Goal: Answer question/provide support: Share knowledge or assist other users

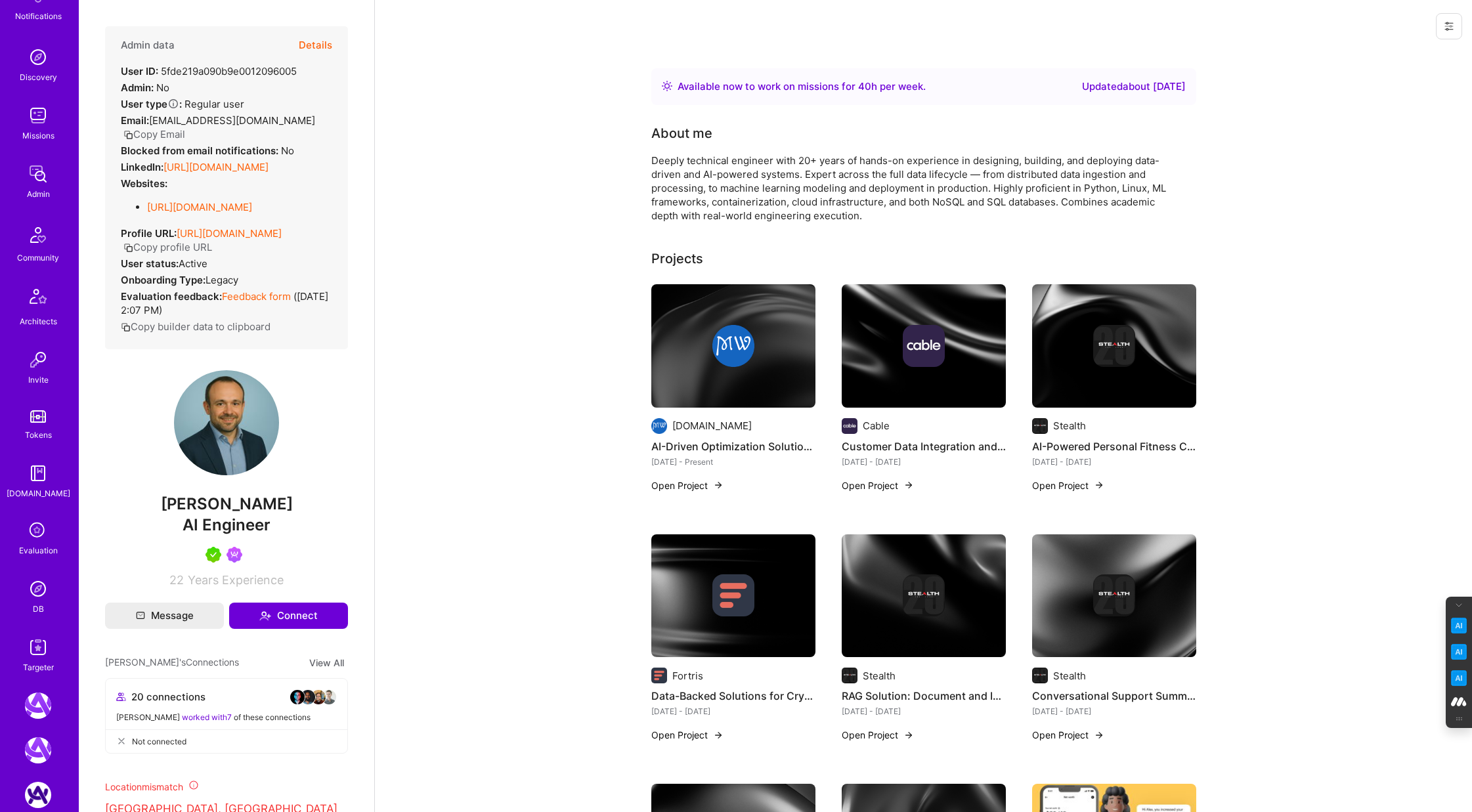
scroll to position [96, 0]
click at [37, 644] on img at bounding box center [38, 644] width 26 height 26
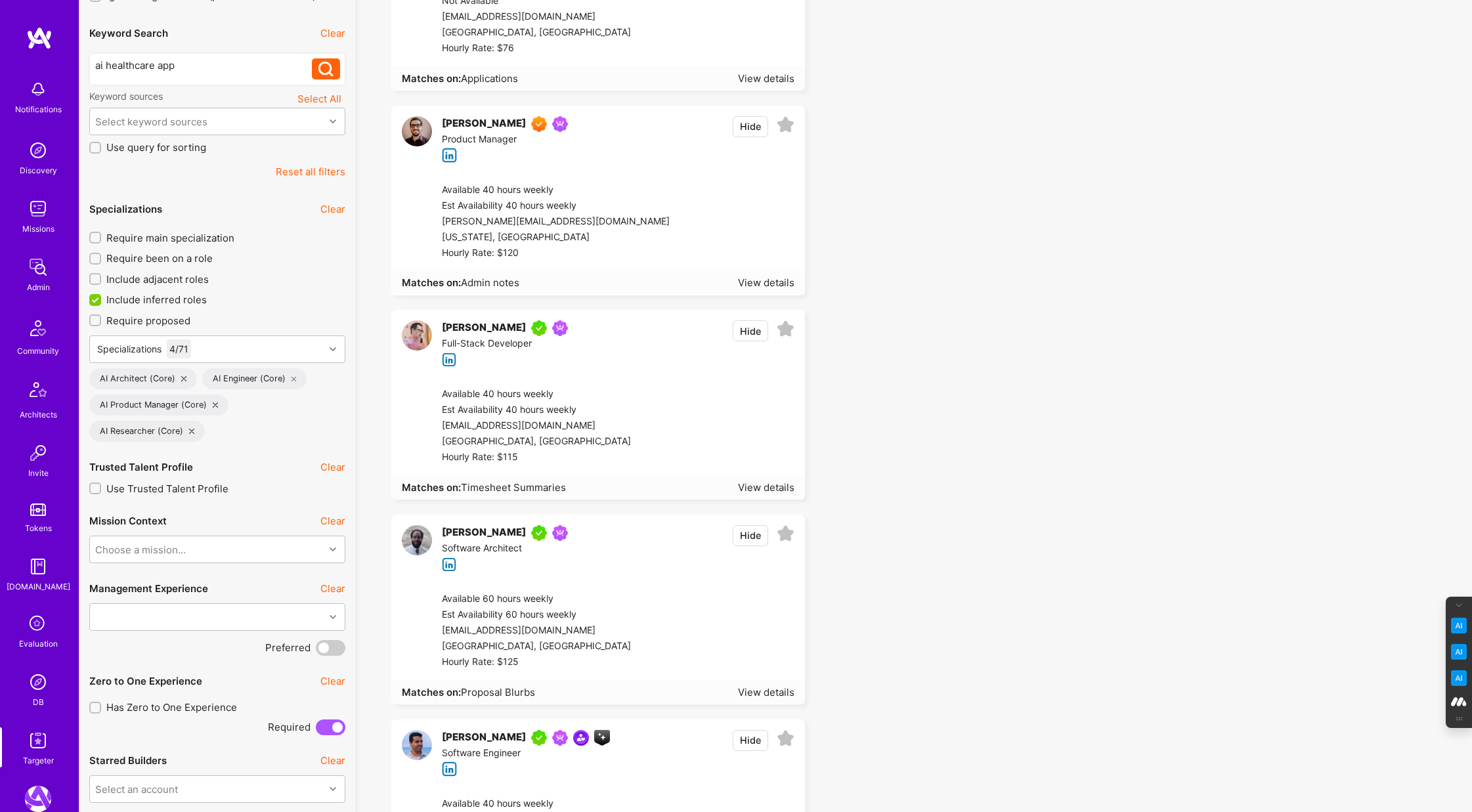
scroll to position [244, 0]
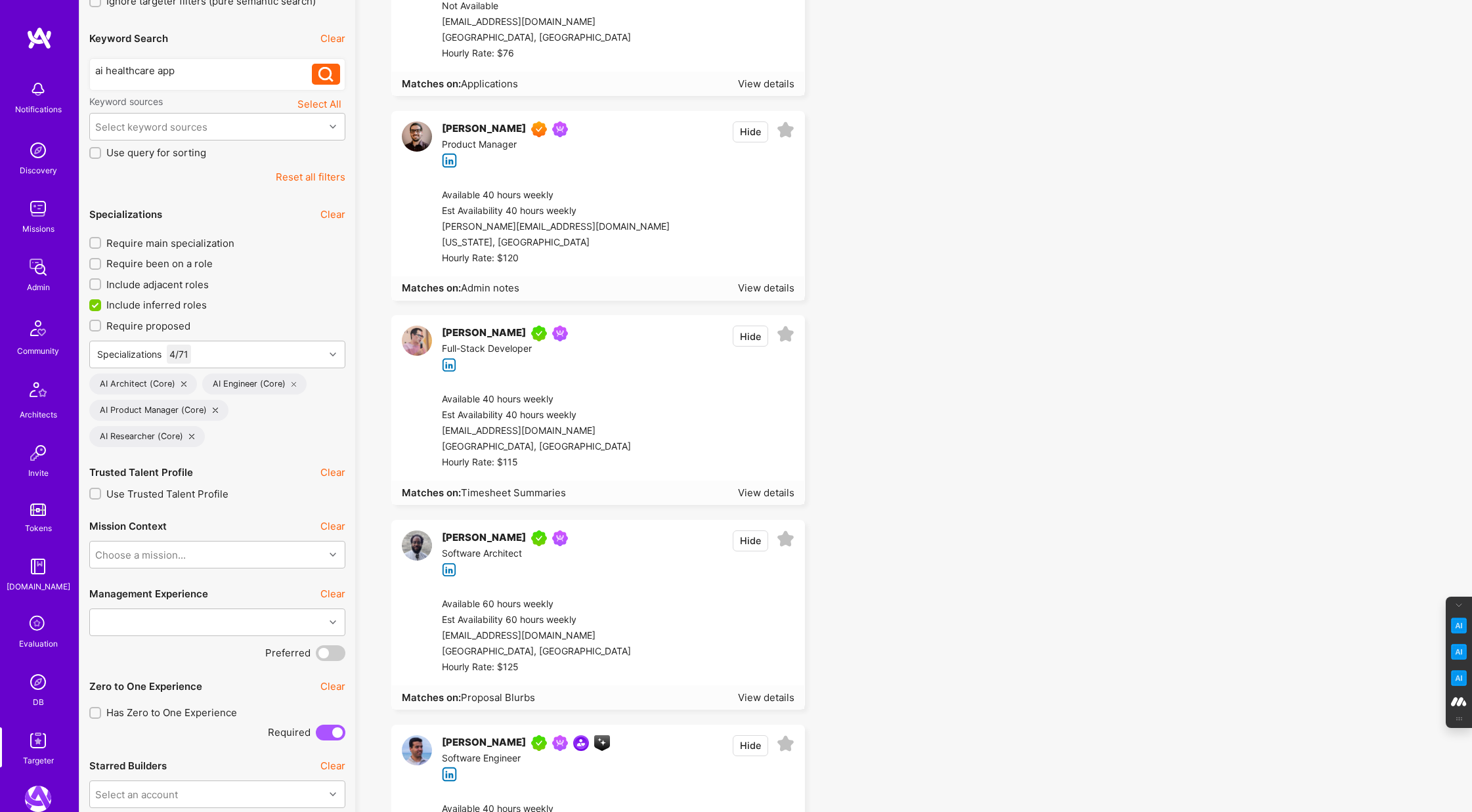
click at [217, 409] on div "AI Product Manager (Core)" at bounding box center [159, 410] width 139 height 21
click at [213, 408] on icon at bounding box center [215, 410] width 6 height 6
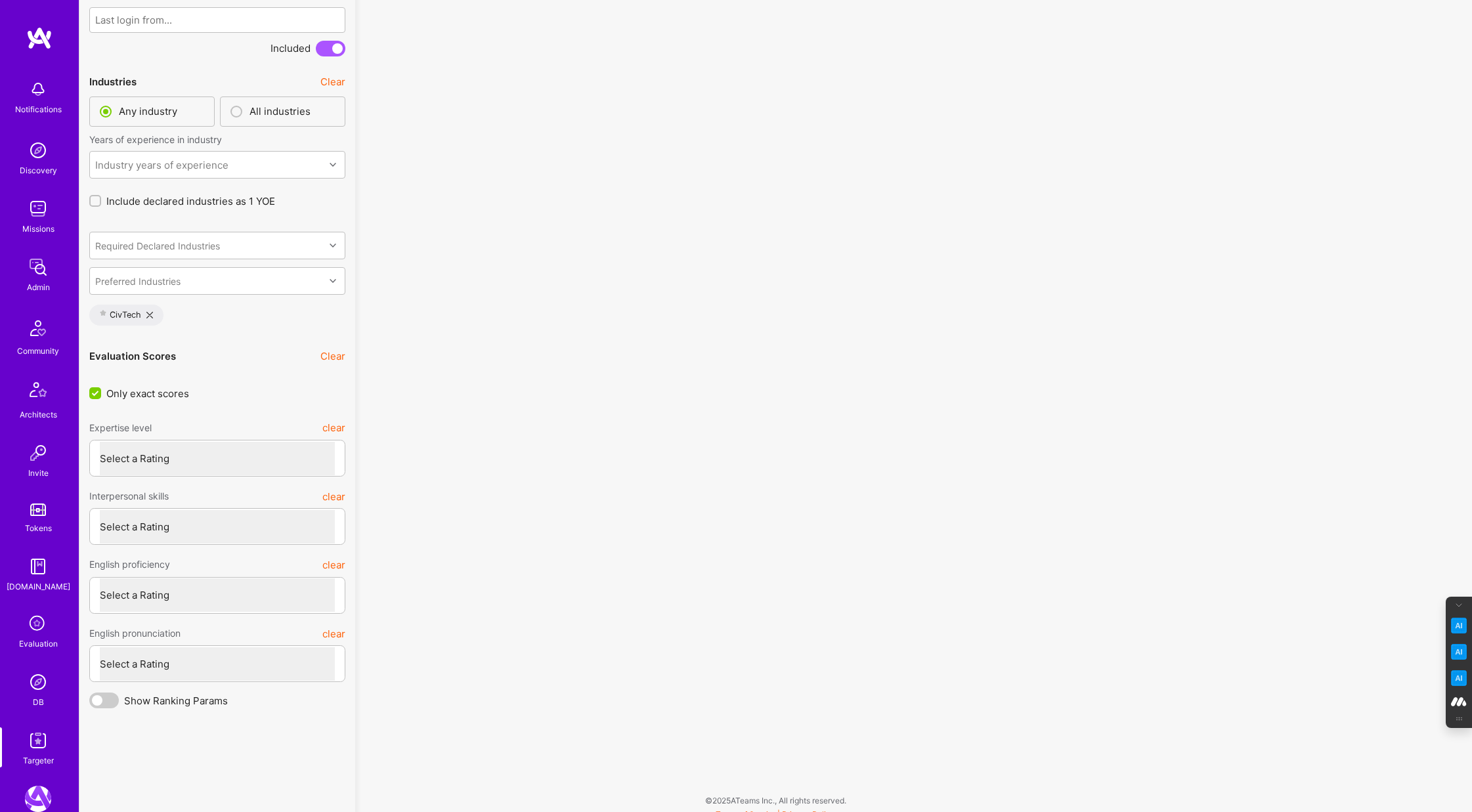
scroll to position [3214, 0]
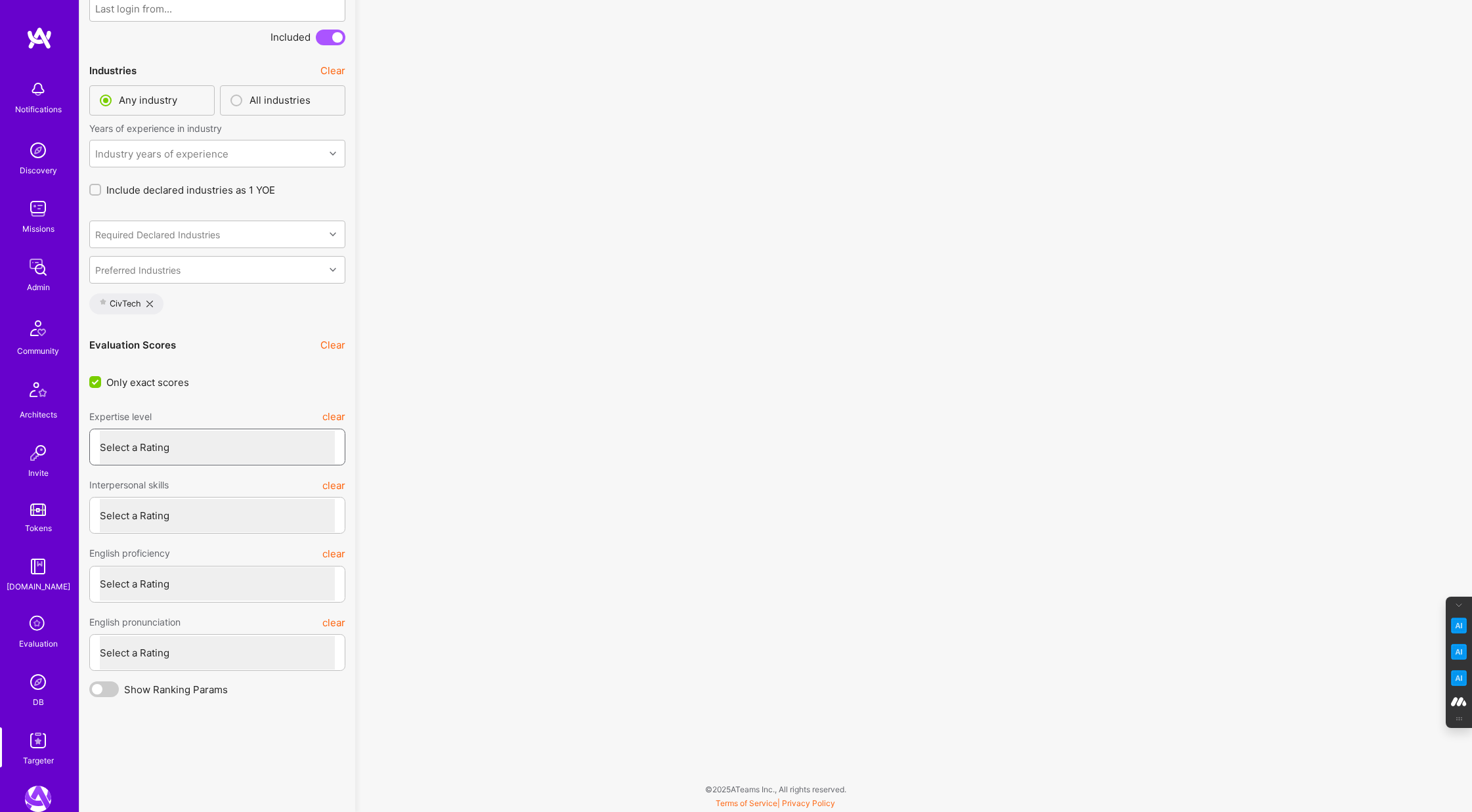
click at [164, 445] on select "Select a Rating Unqualified Junior Adequate Good Very good Superstar" at bounding box center [217, 447] width 235 height 34
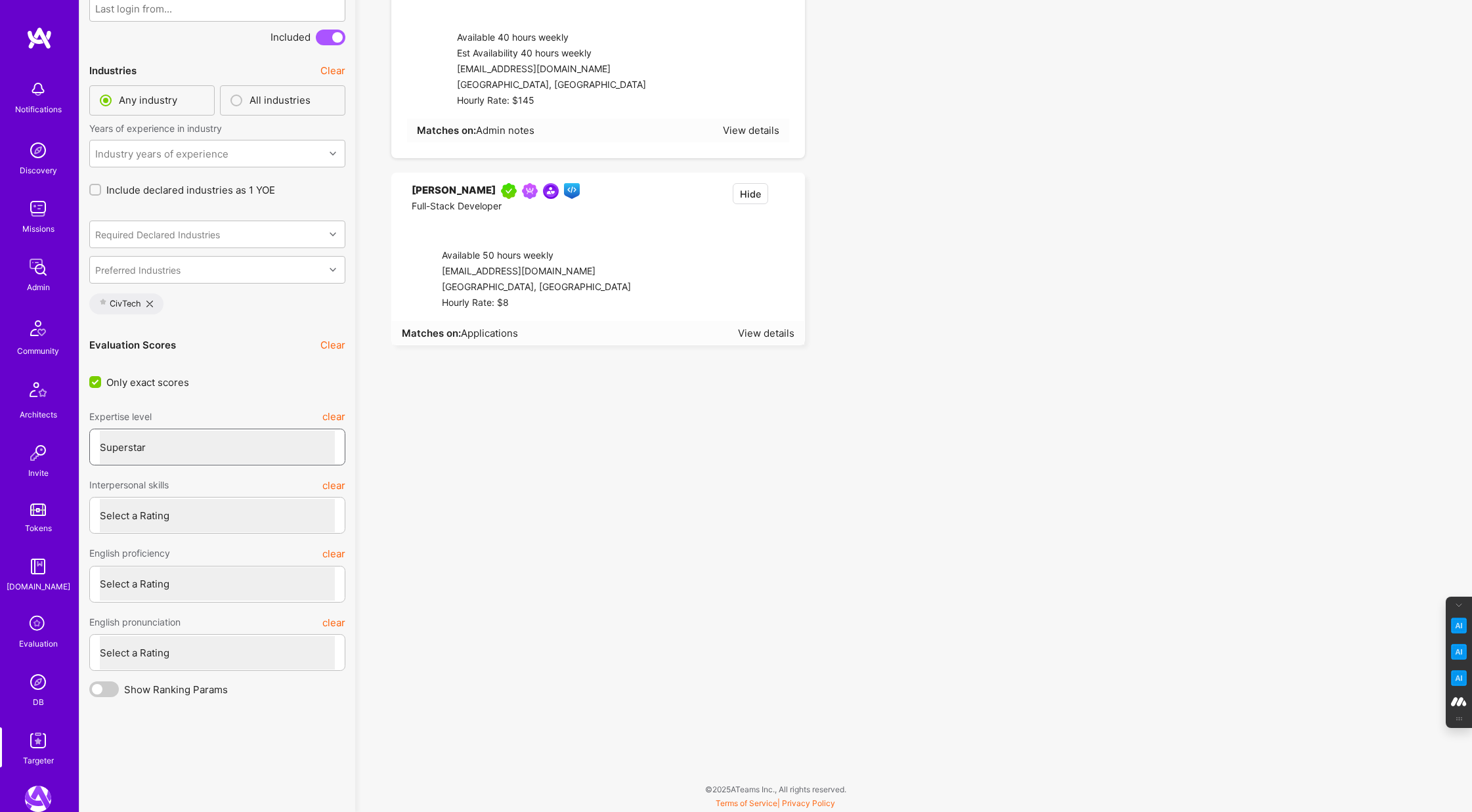
click at [100, 430] on select "Select a Rating Unqualified Junior Adequate Good Very good Superstar" at bounding box center [217, 447] width 235 height 34
select select "7"
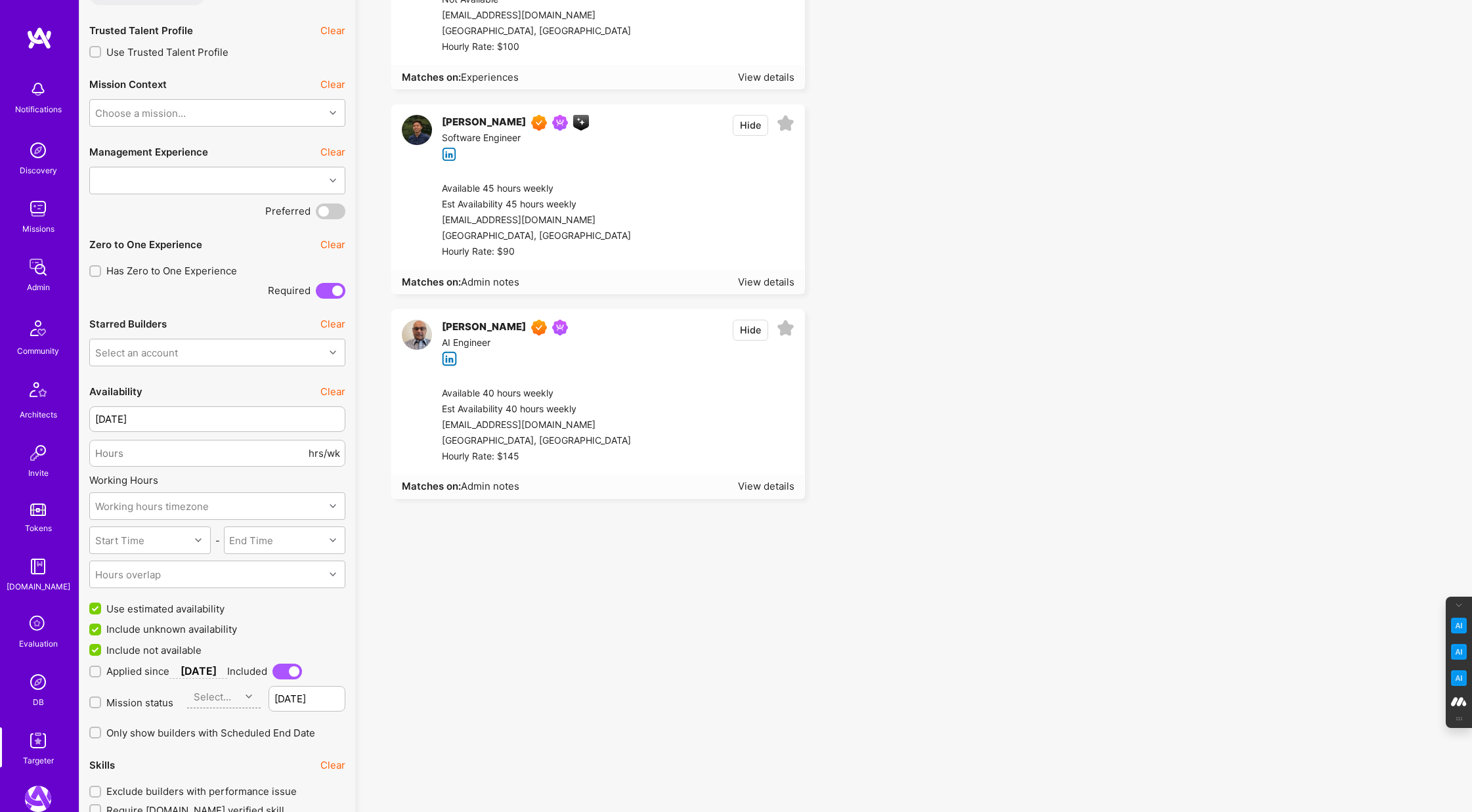
scroll to position [661, 0]
drag, startPoint x: 409, startPoint y: 326, endPoint x: 1046, endPoint y: 6, distance: 712.9
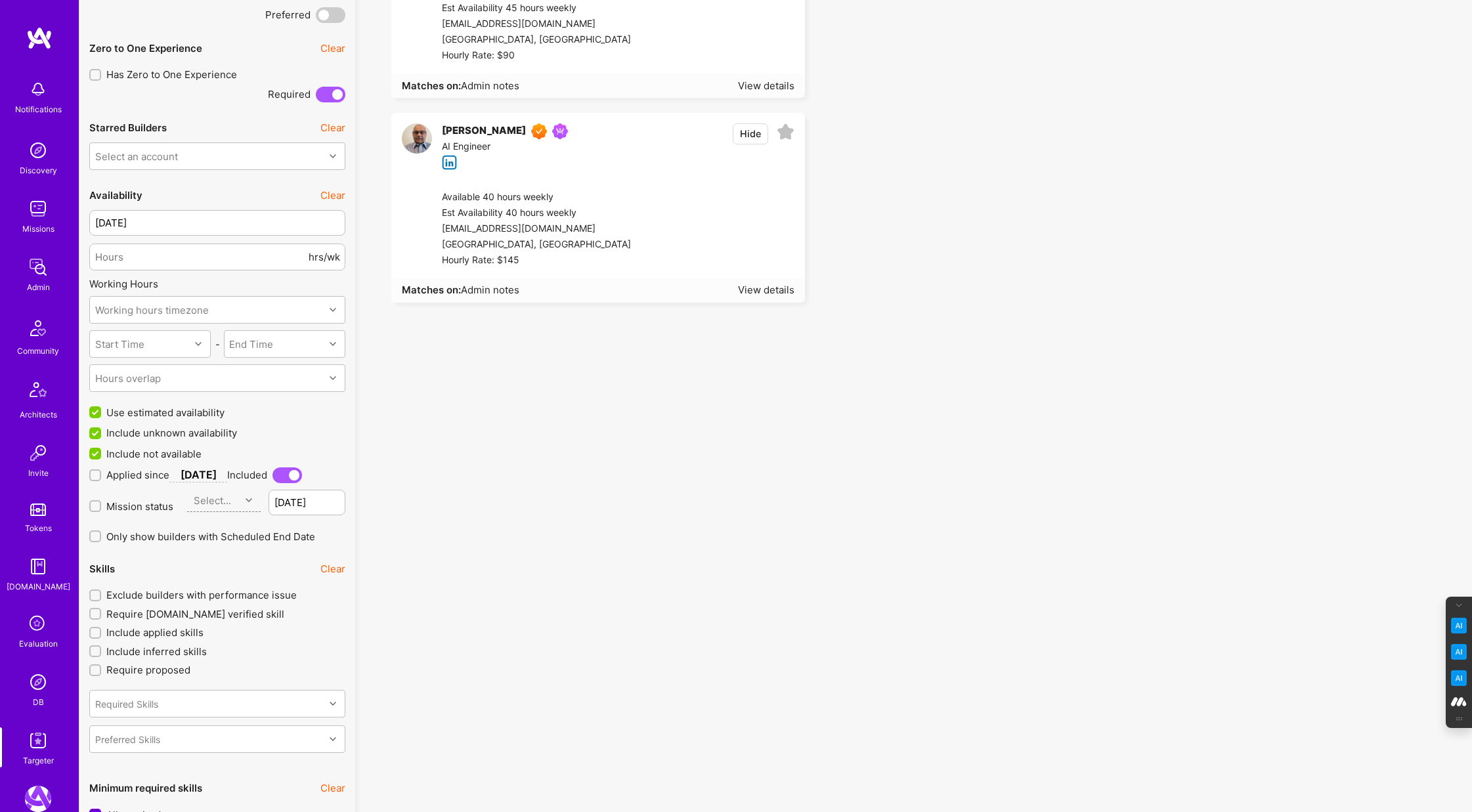
scroll to position [848, 0]
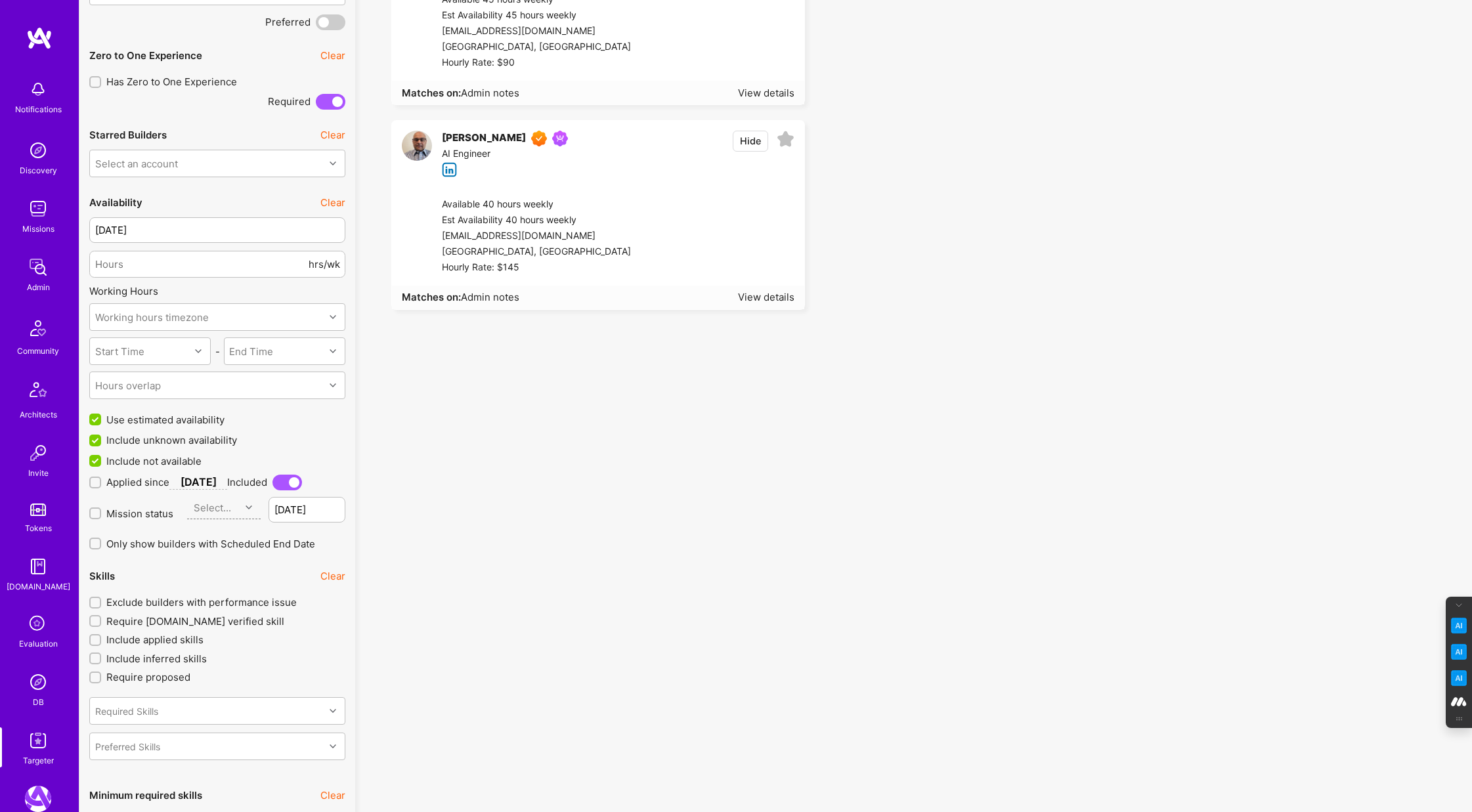
click at [273, 482] on span at bounding box center [287, 482] width 30 height 16
click at [275, 485] on input "checkbox" at bounding box center [275, 485] width 0 height 0
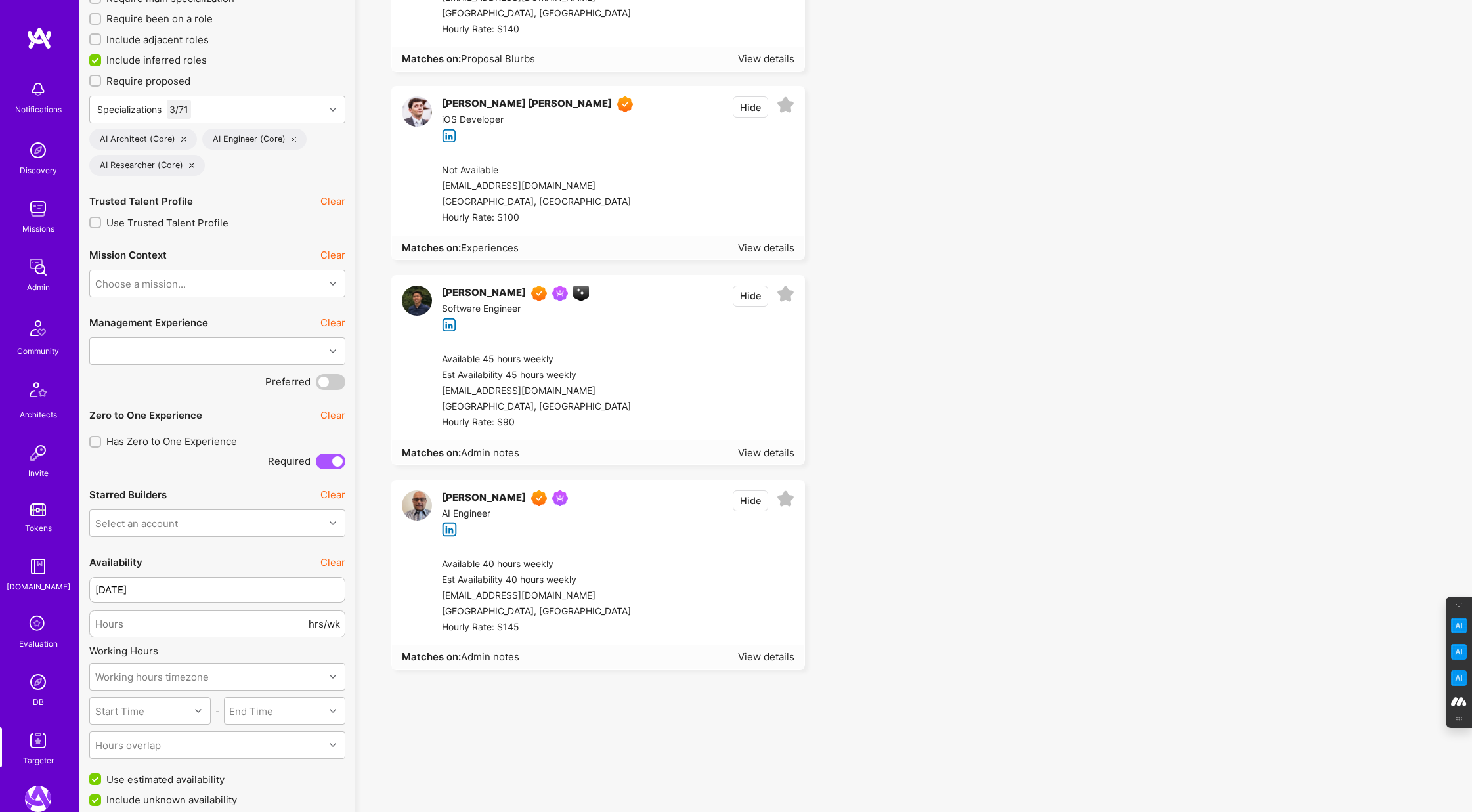
scroll to position [488, 0]
click at [322, 464] on span at bounding box center [331, 462] width 30 height 16
click at [318, 464] on input "checkbox" at bounding box center [318, 464] width 0 height 0
click at [340, 460] on span at bounding box center [331, 462] width 30 height 16
click at [318, 464] on input "checkbox" at bounding box center [318, 464] width 0 height 0
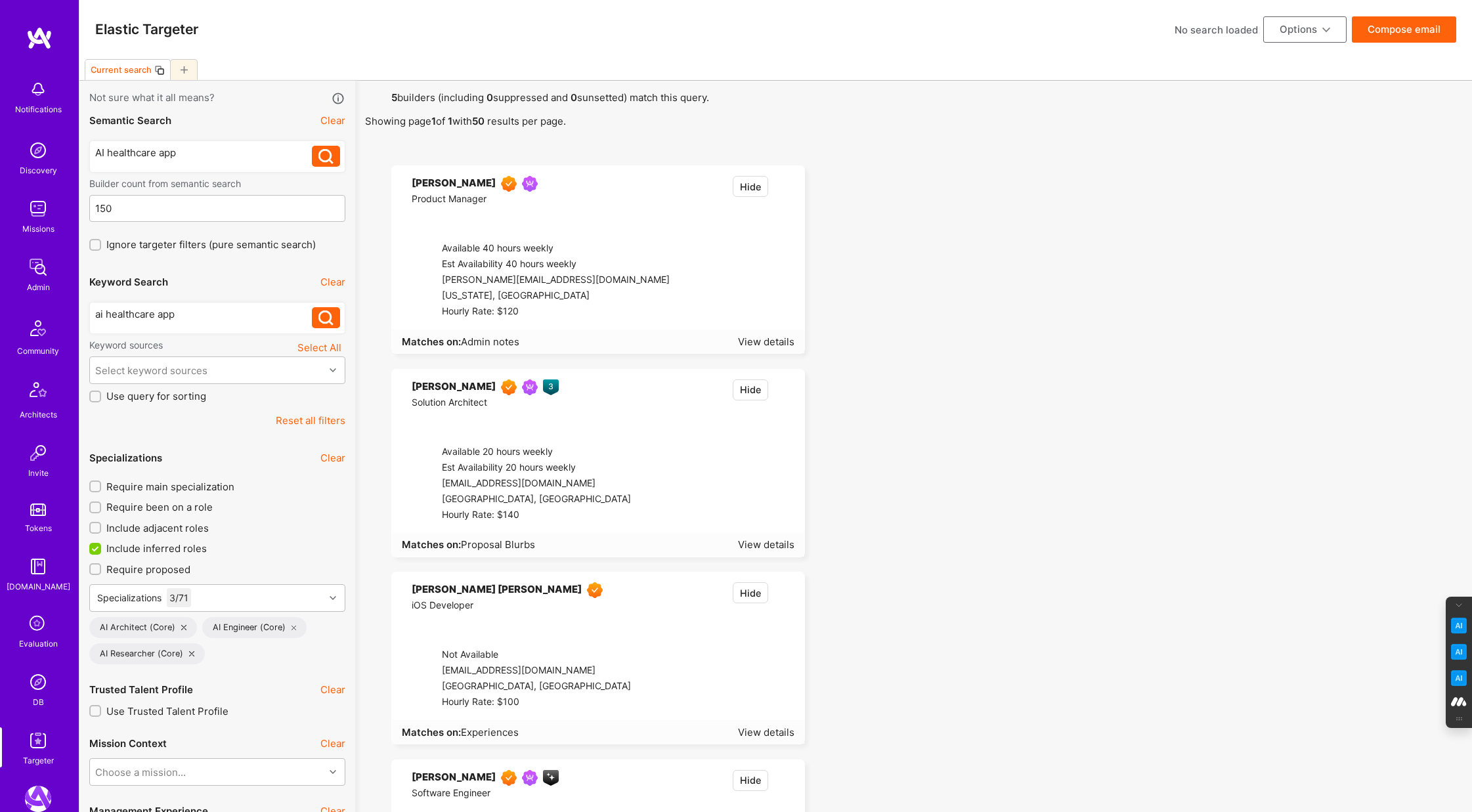
scroll to position [20, 0]
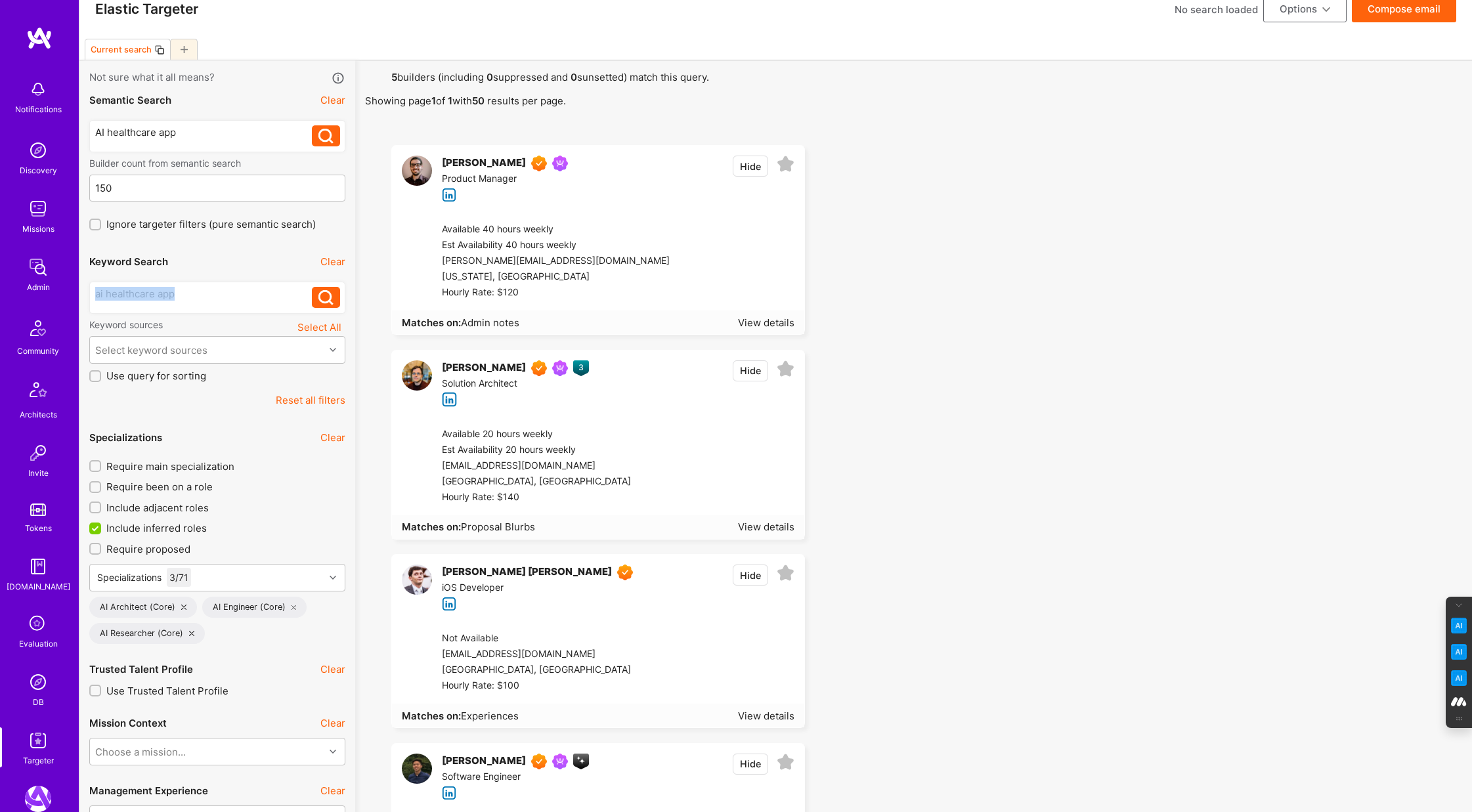
drag, startPoint x: 185, startPoint y: 294, endPoint x: -51, endPoint y: 293, distance: 236.0
click at [337, 262] on button "Clear" at bounding box center [333, 261] width 25 height 14
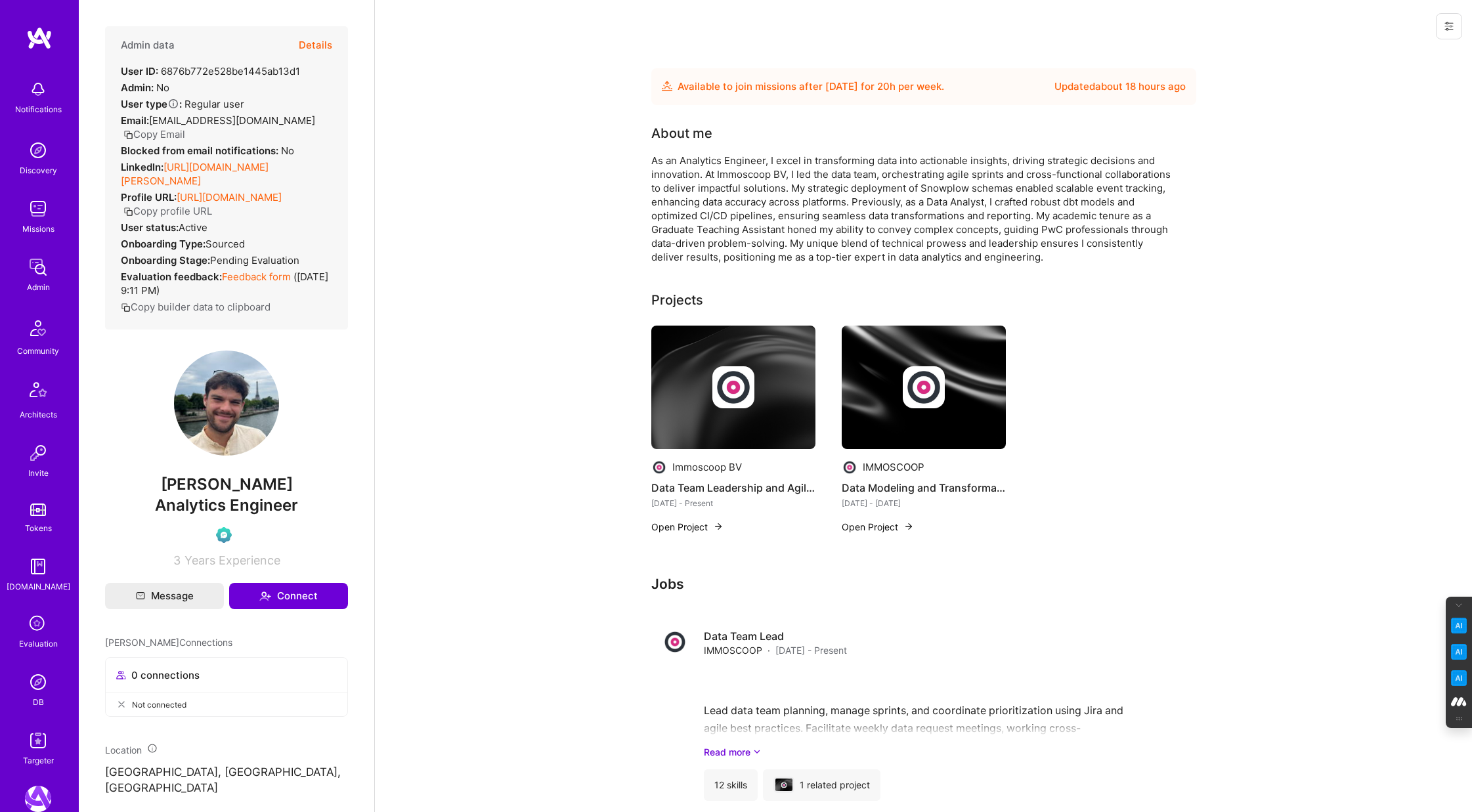
click at [317, 43] on button "Details" at bounding box center [315, 45] width 34 height 38
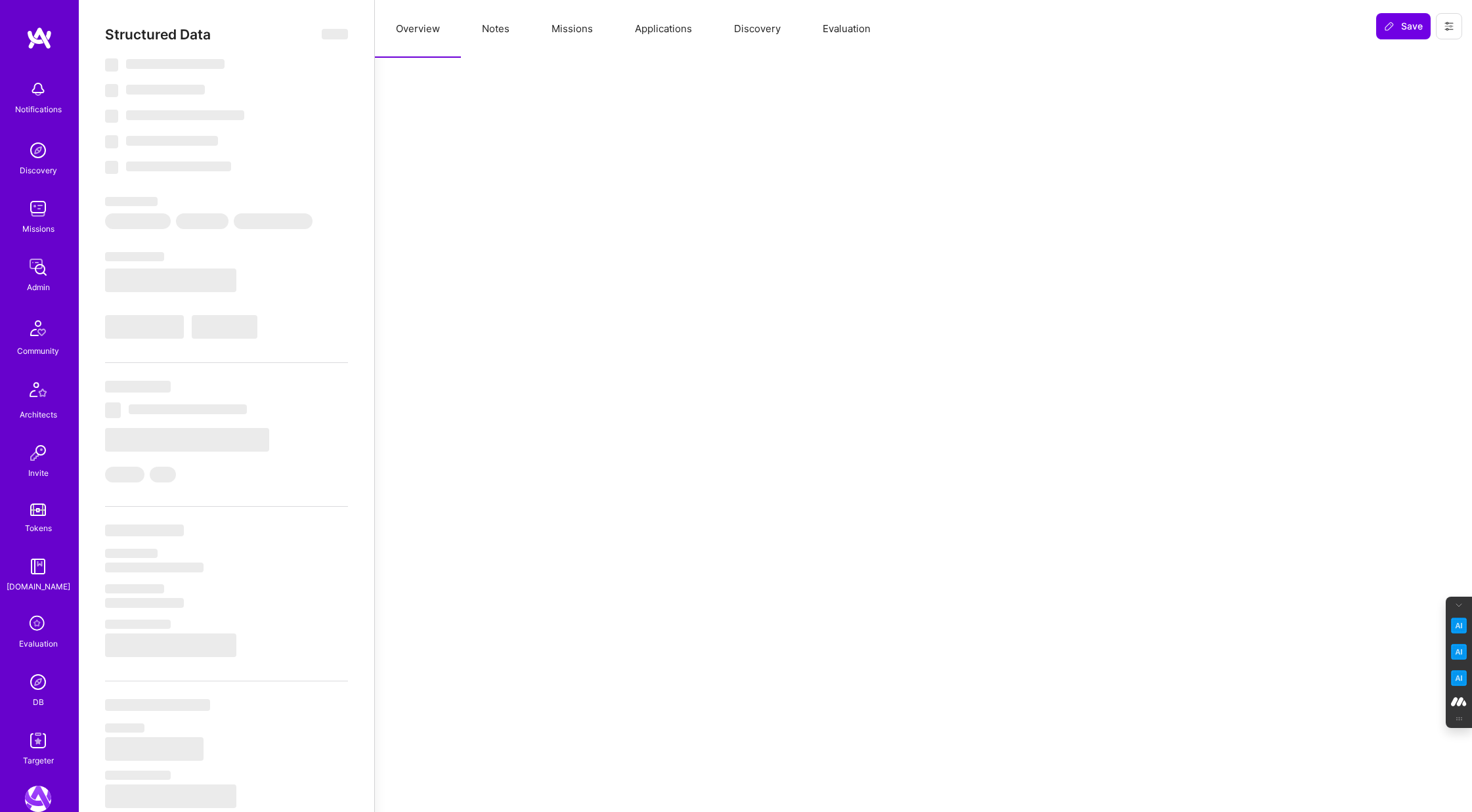
select select "Future Date"
select select "Verified"
select select "BE"
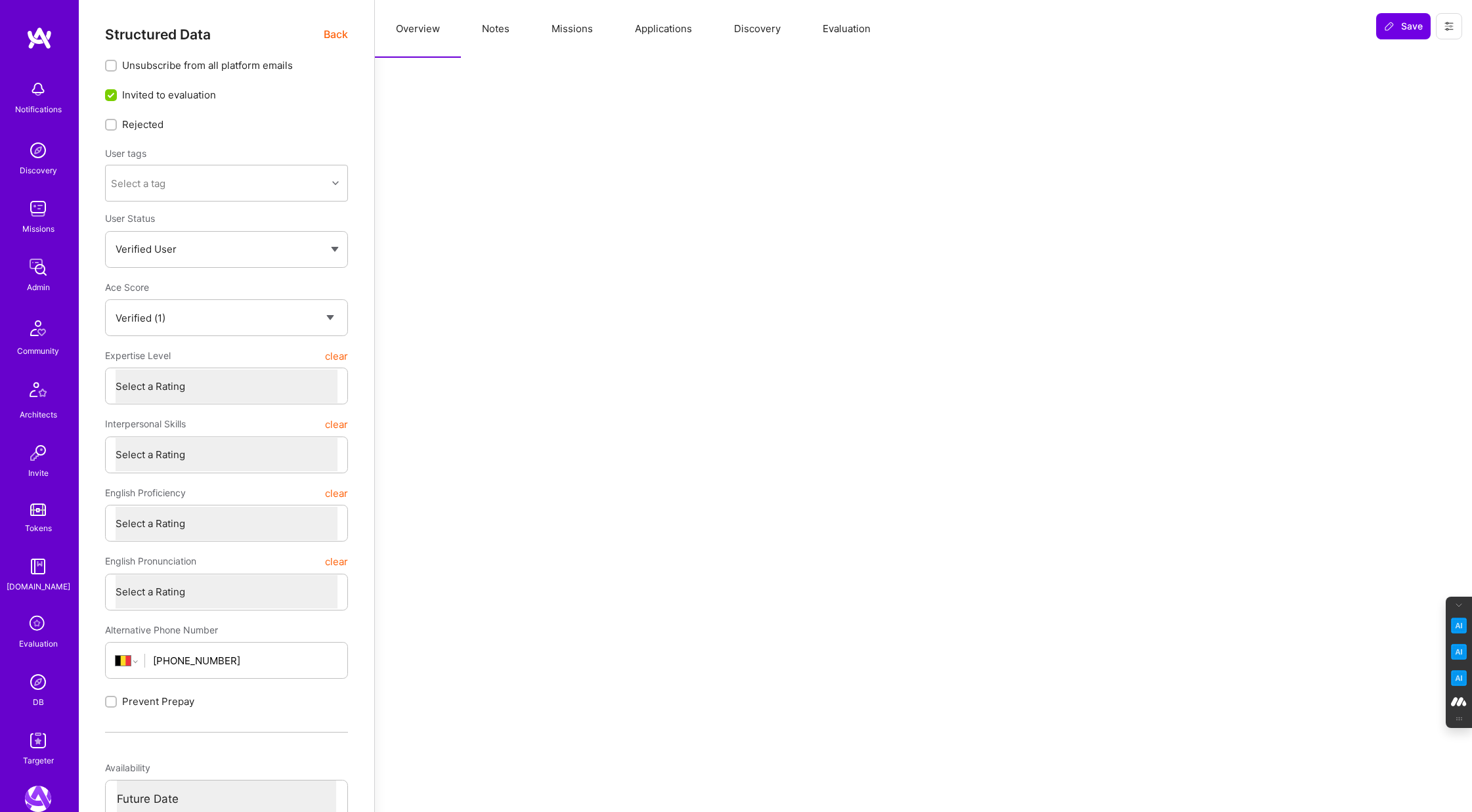
click at [654, 21] on button "Applications" at bounding box center [663, 29] width 99 height 58
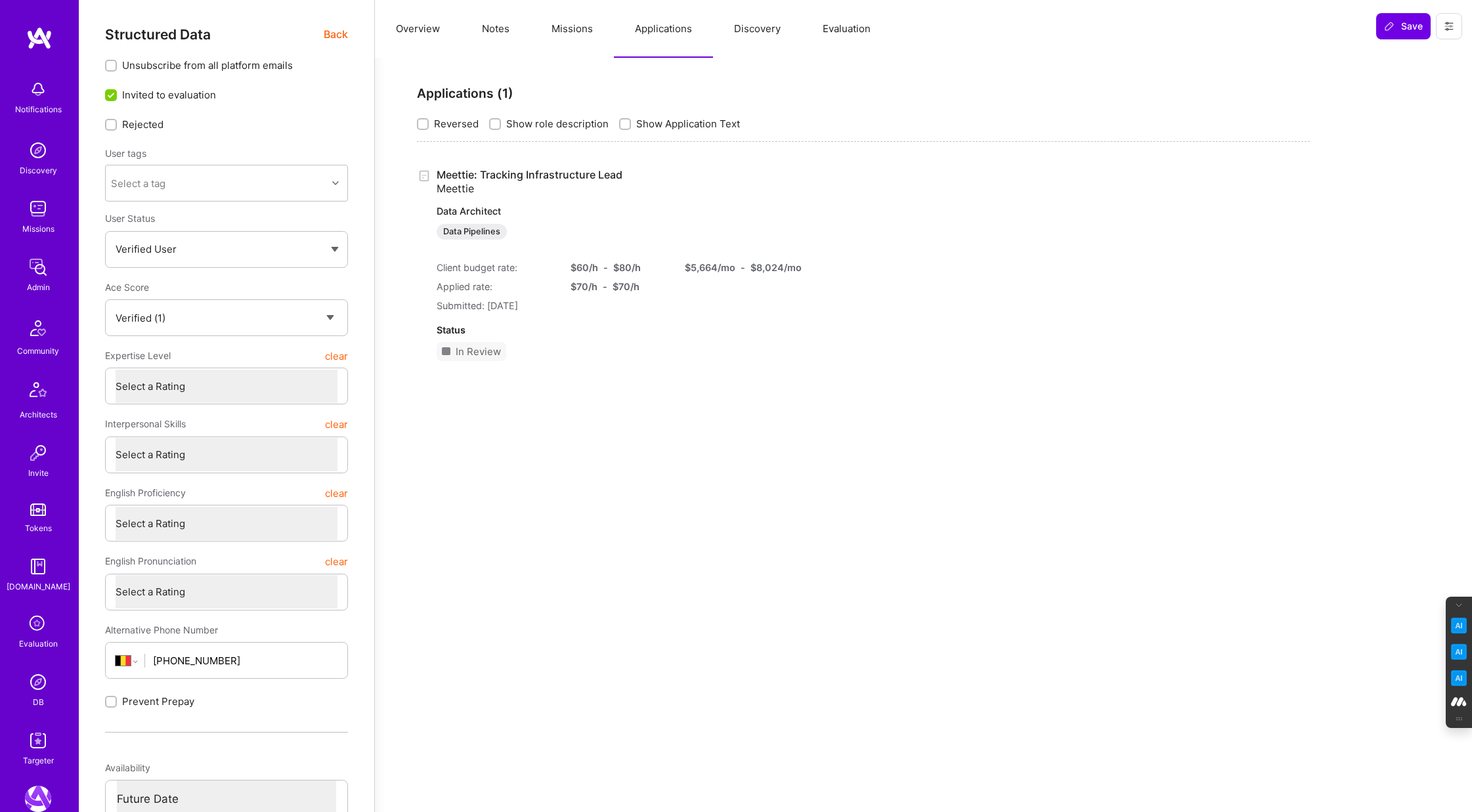
click at [830, 21] on button "Evaluation" at bounding box center [846, 29] width 90 height 58
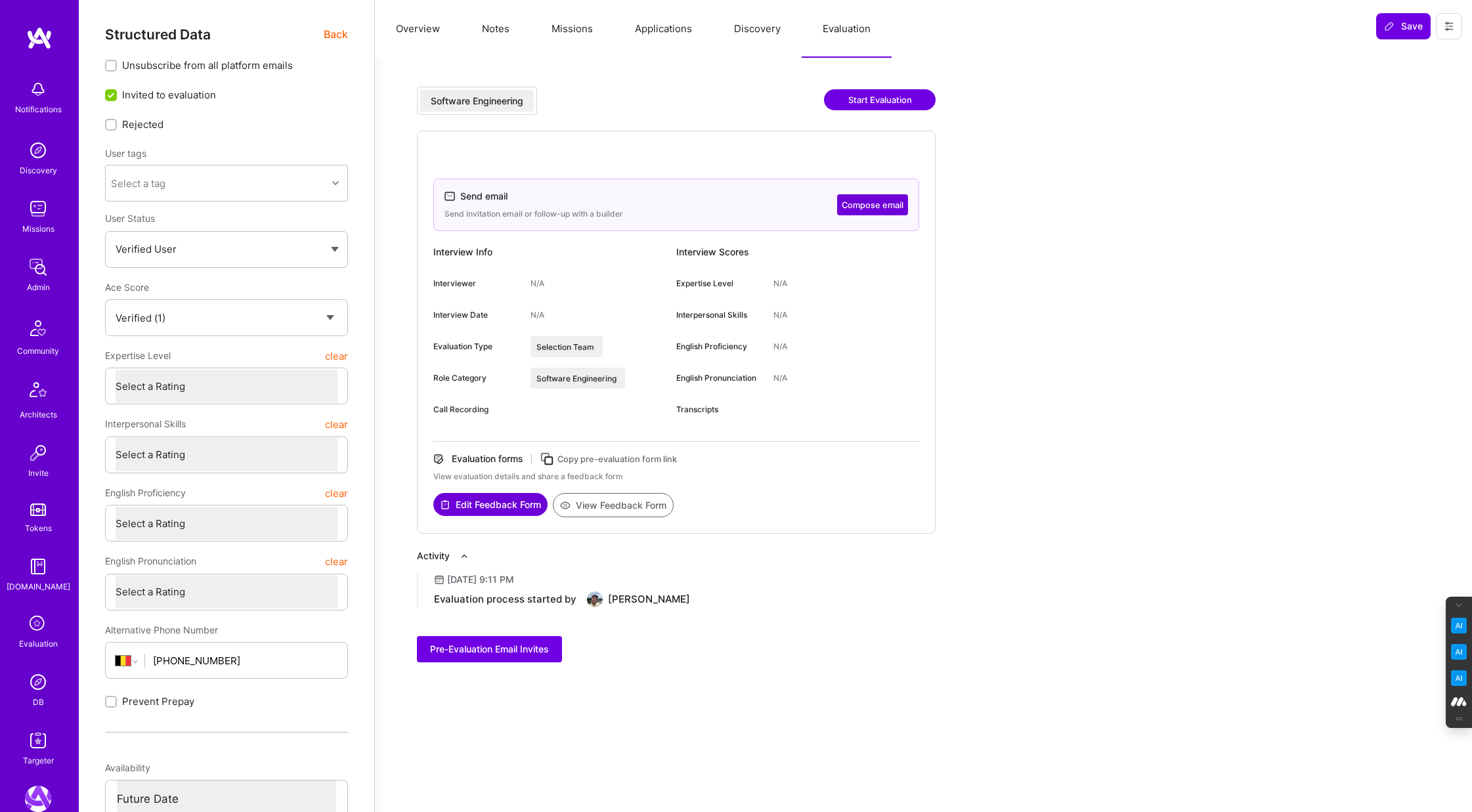
click at [653, 28] on button "Applications" at bounding box center [663, 29] width 99 height 58
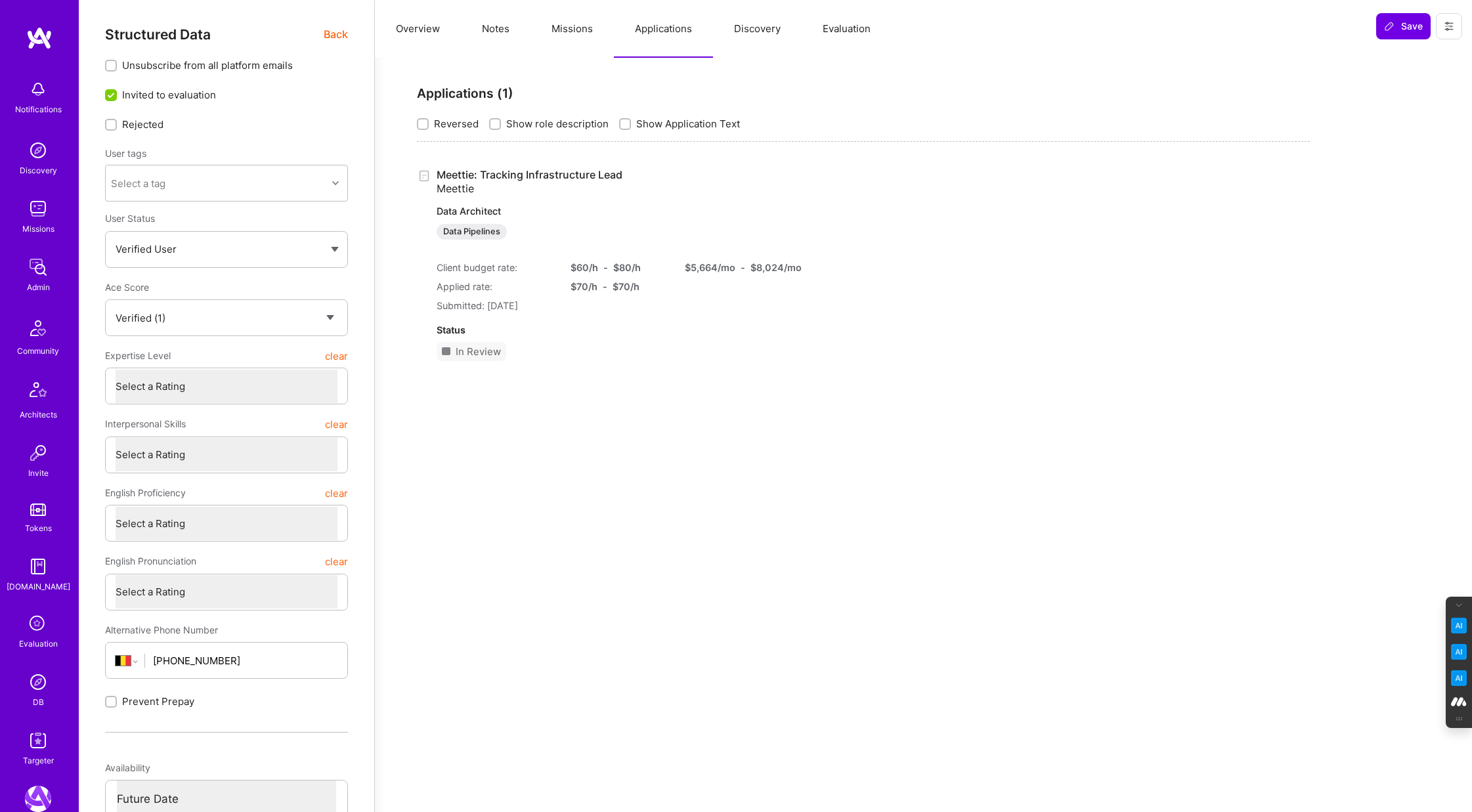
click at [860, 29] on button "Evaluation" at bounding box center [846, 29] width 90 height 58
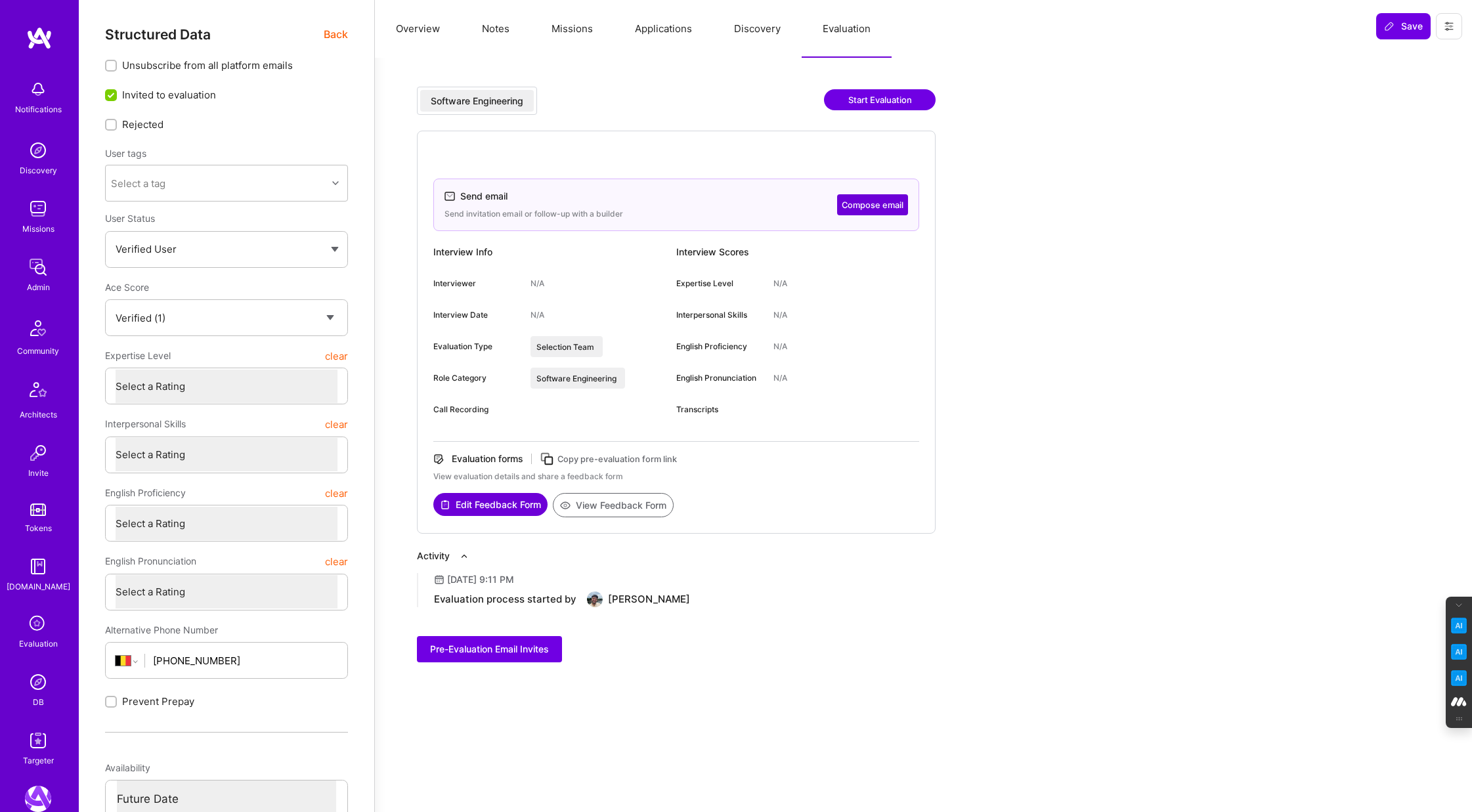
click at [874, 199] on button "Compose email" at bounding box center [872, 205] width 71 height 21
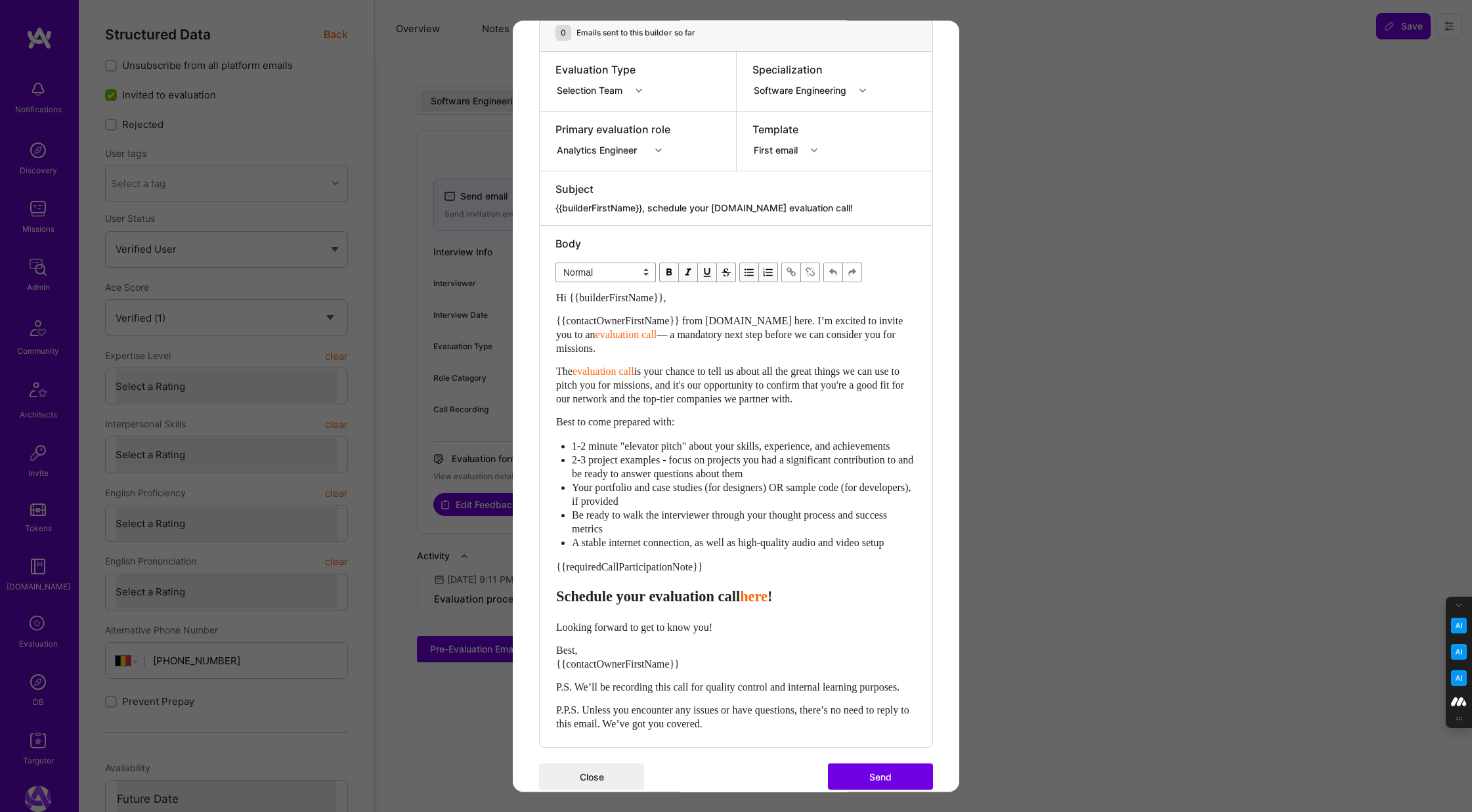
scroll to position [216, 0]
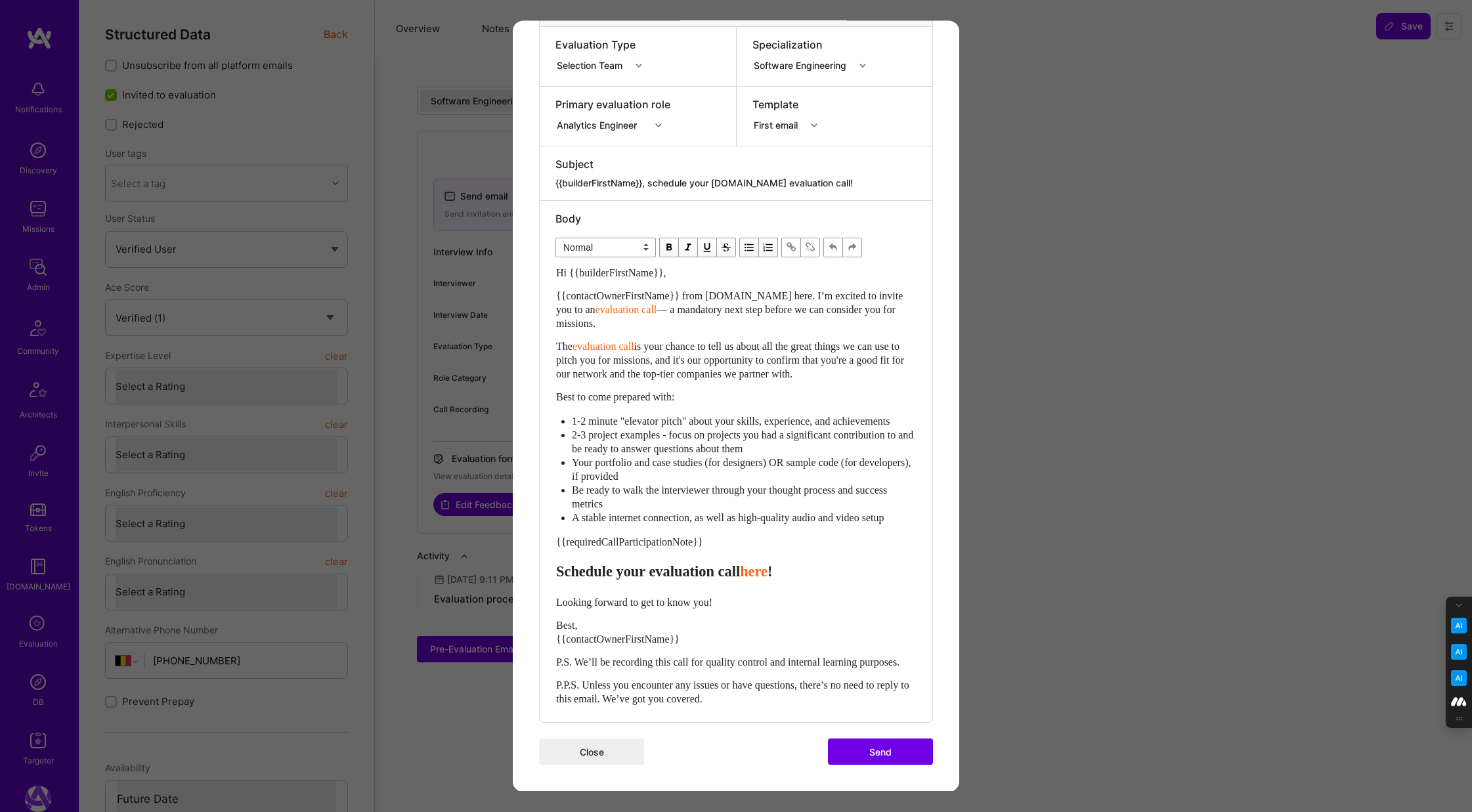
click at [878, 755] on button "Send" at bounding box center [880, 752] width 105 height 26
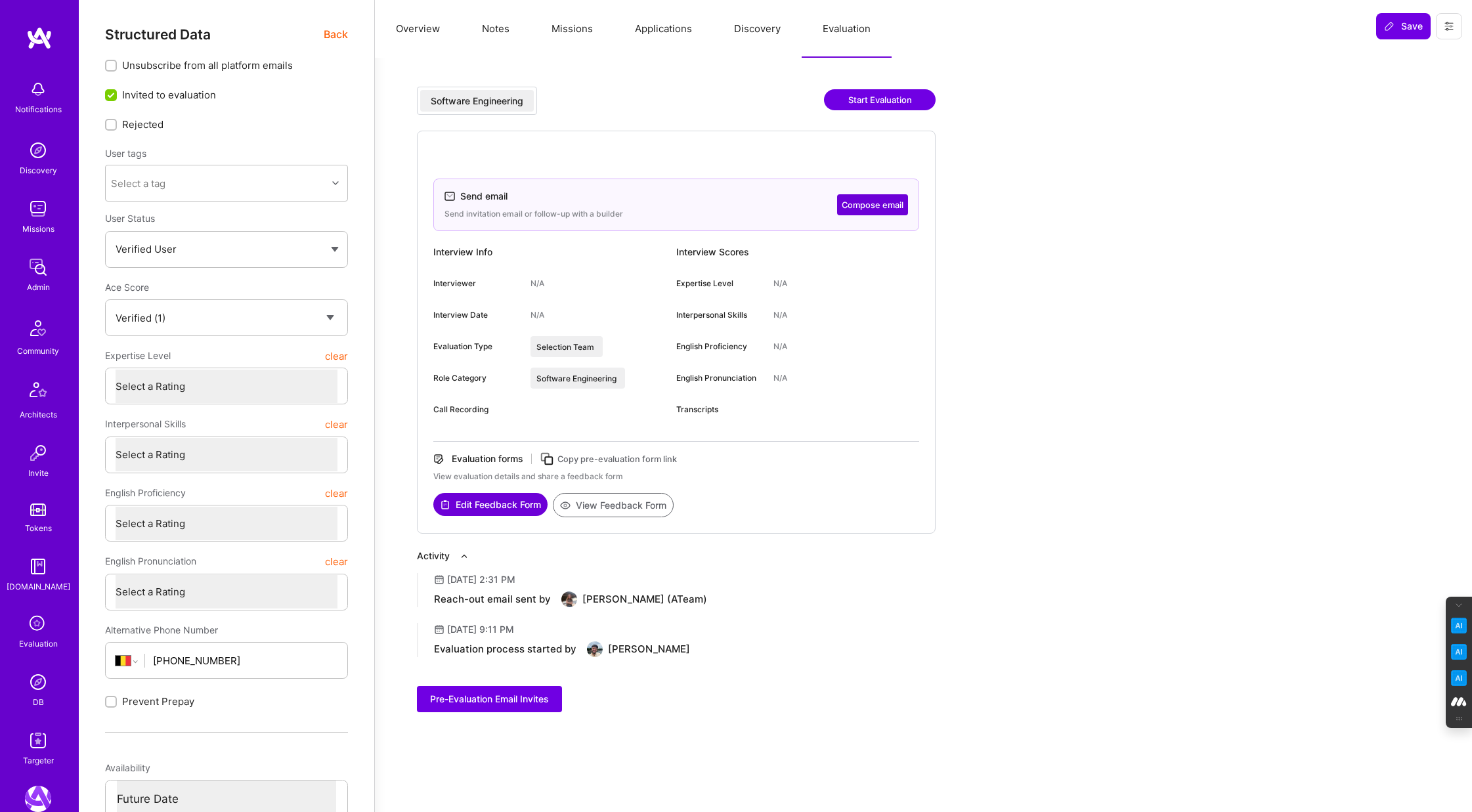
type textarea "x"
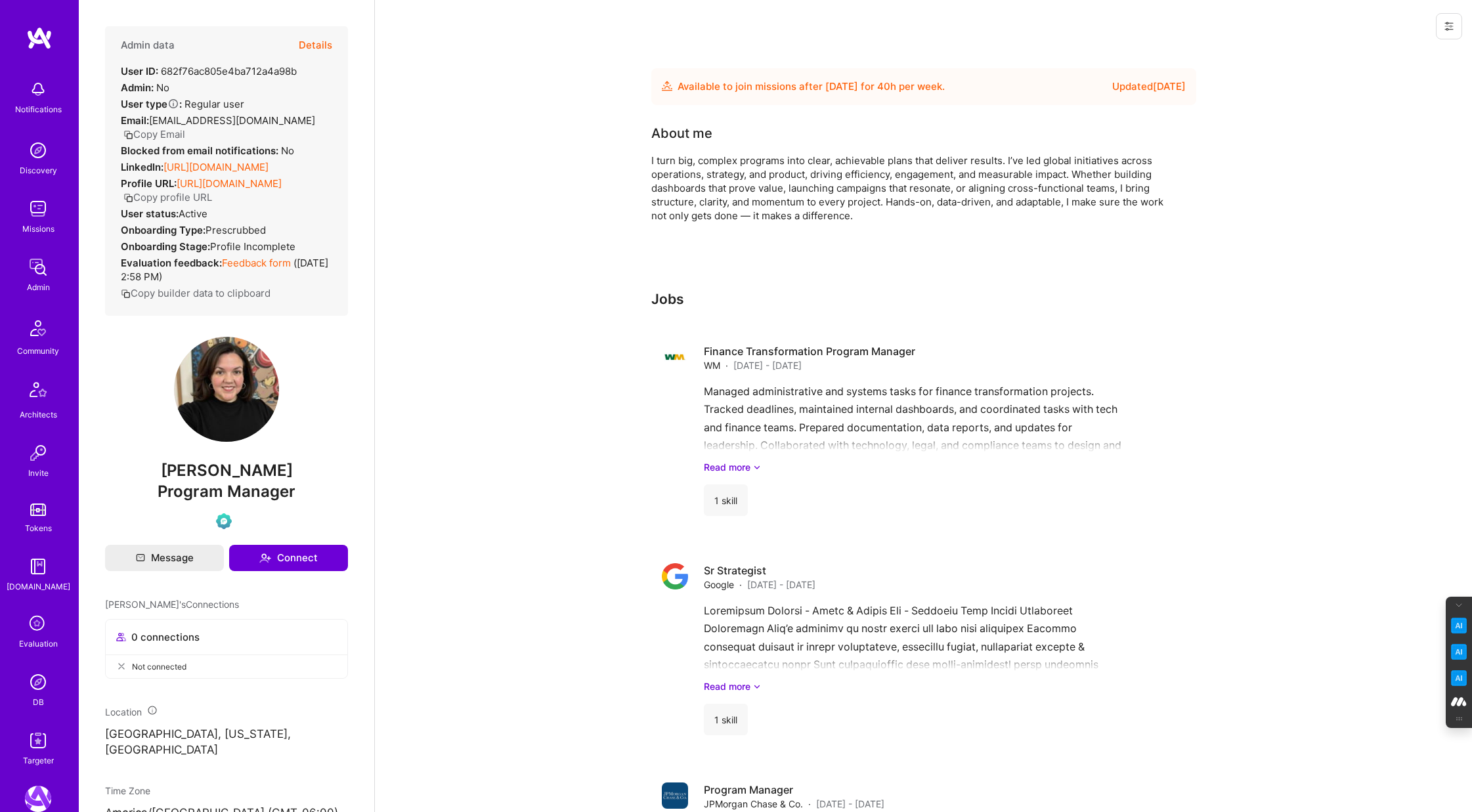
click at [314, 48] on button "Details" at bounding box center [315, 45] width 34 height 38
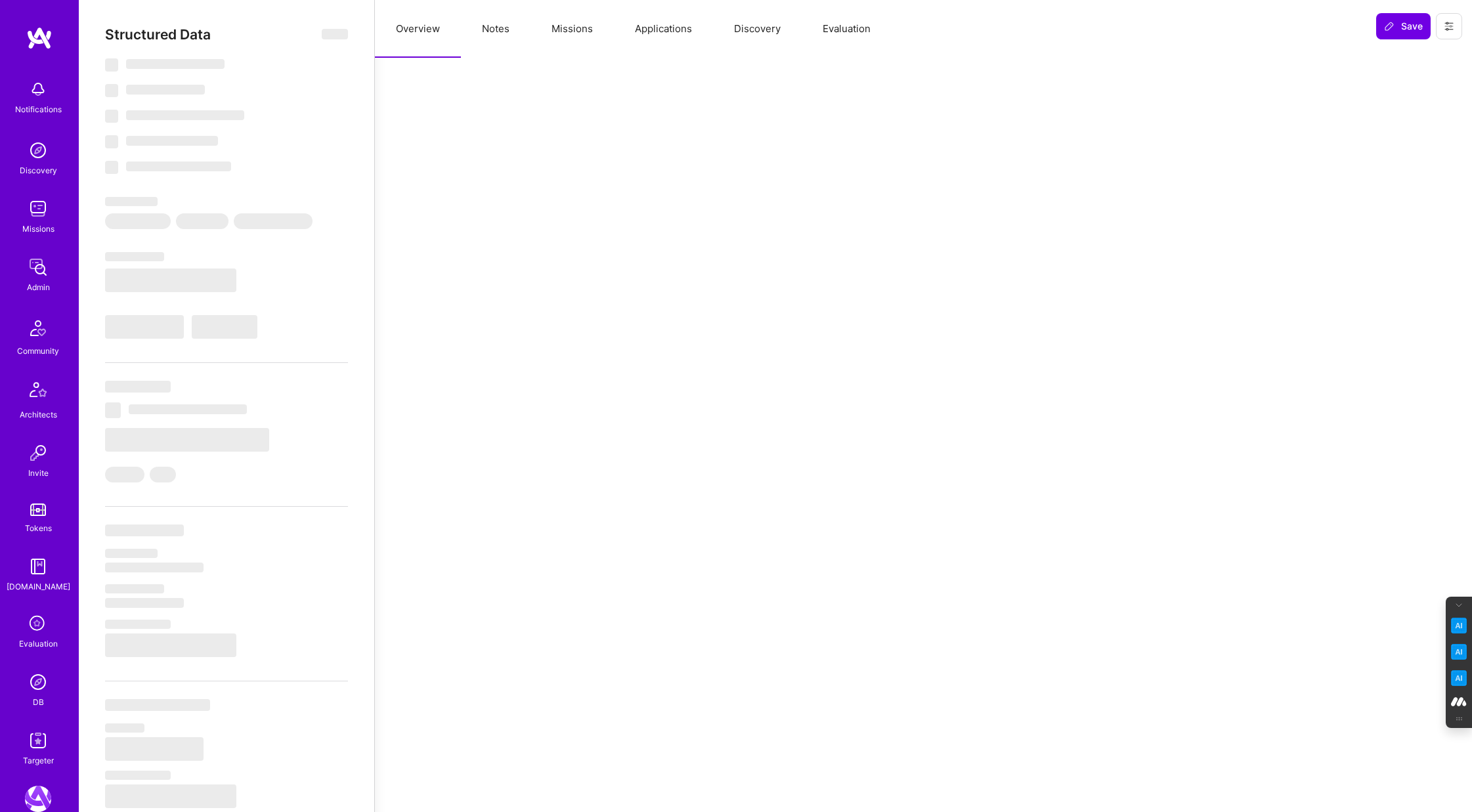
select select "Future Date"
select select "Verified"
select select "US"
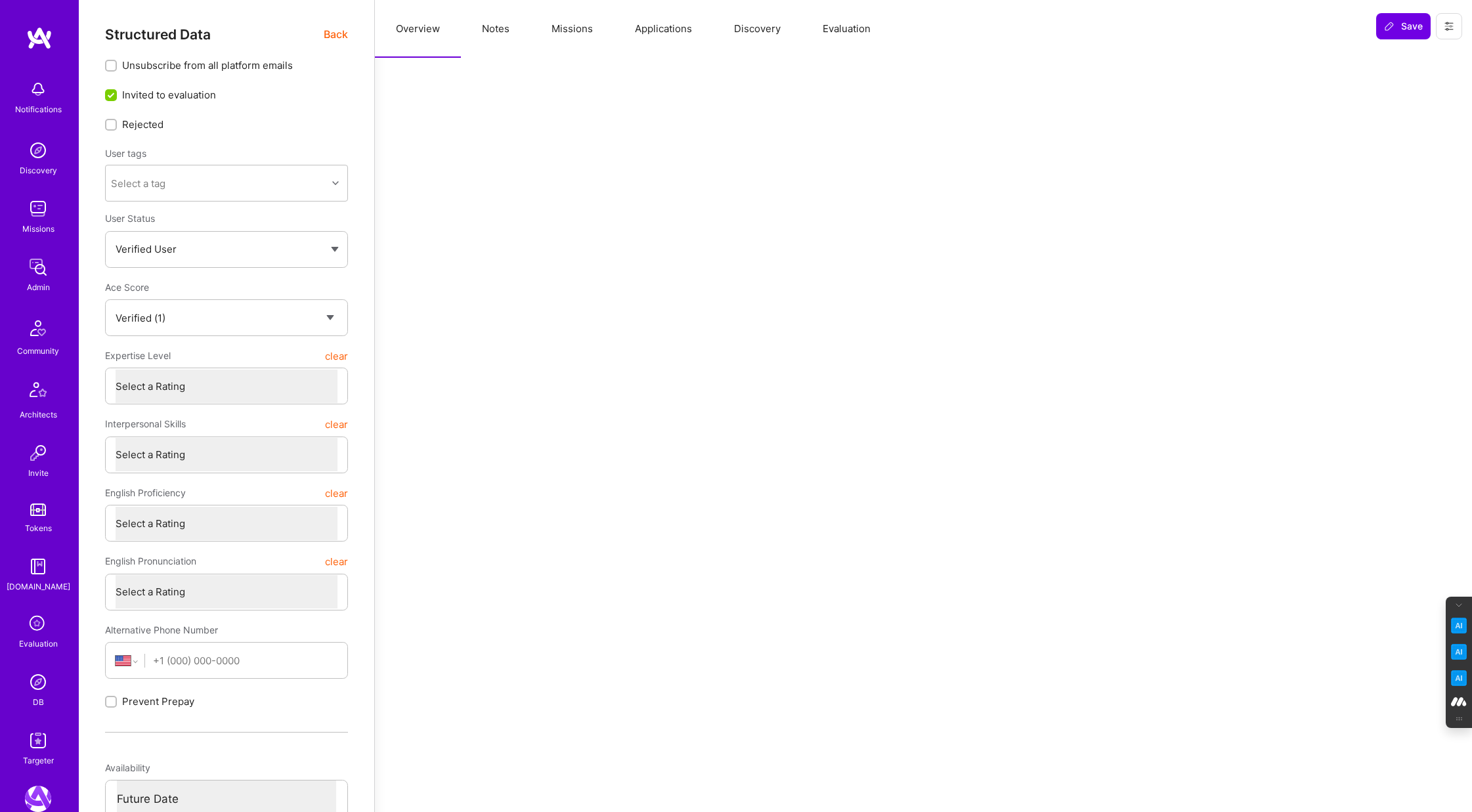
click at [841, 25] on button "Evaluation" at bounding box center [846, 29] width 90 height 58
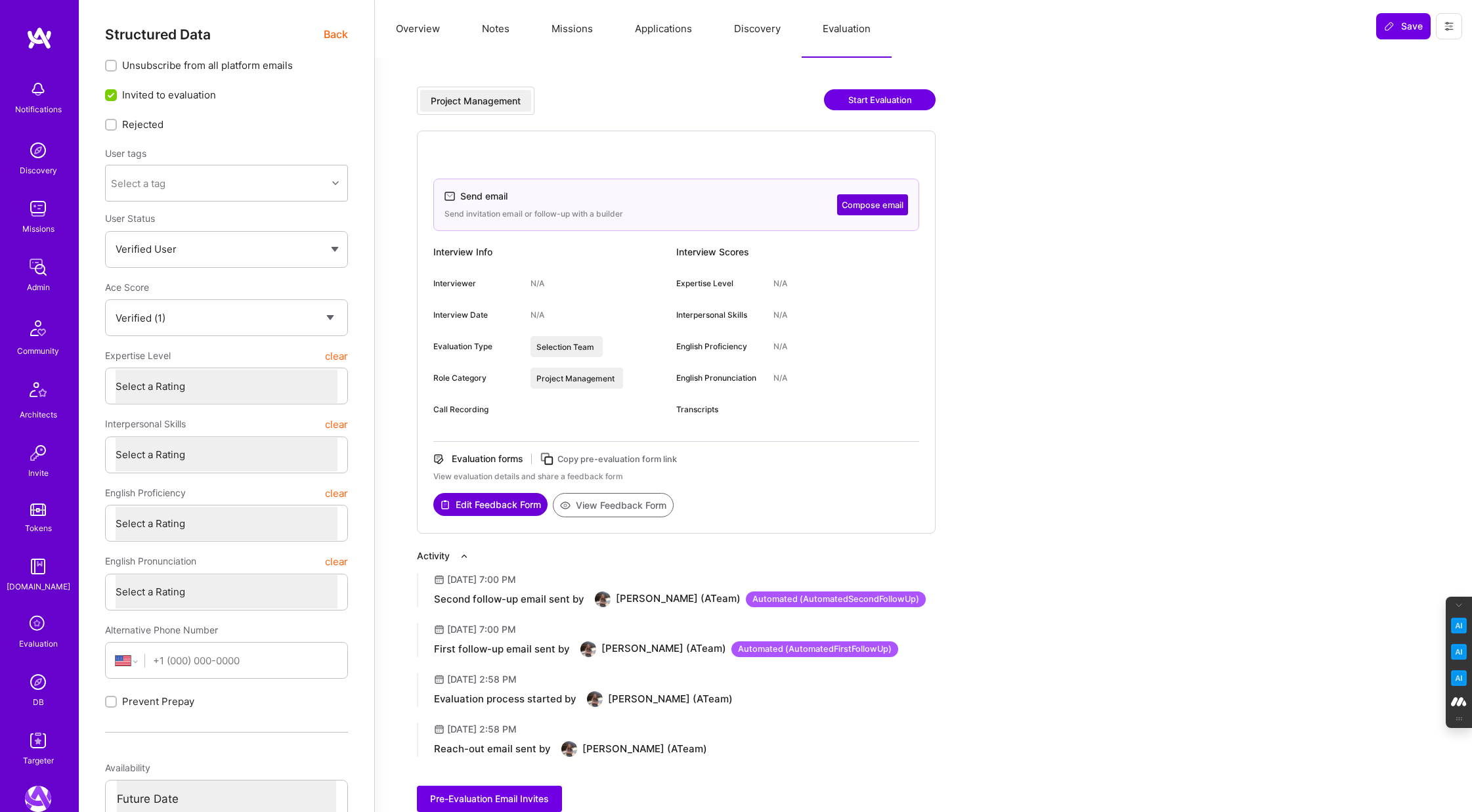
click at [663, 20] on button "Applications" at bounding box center [663, 29] width 99 height 58
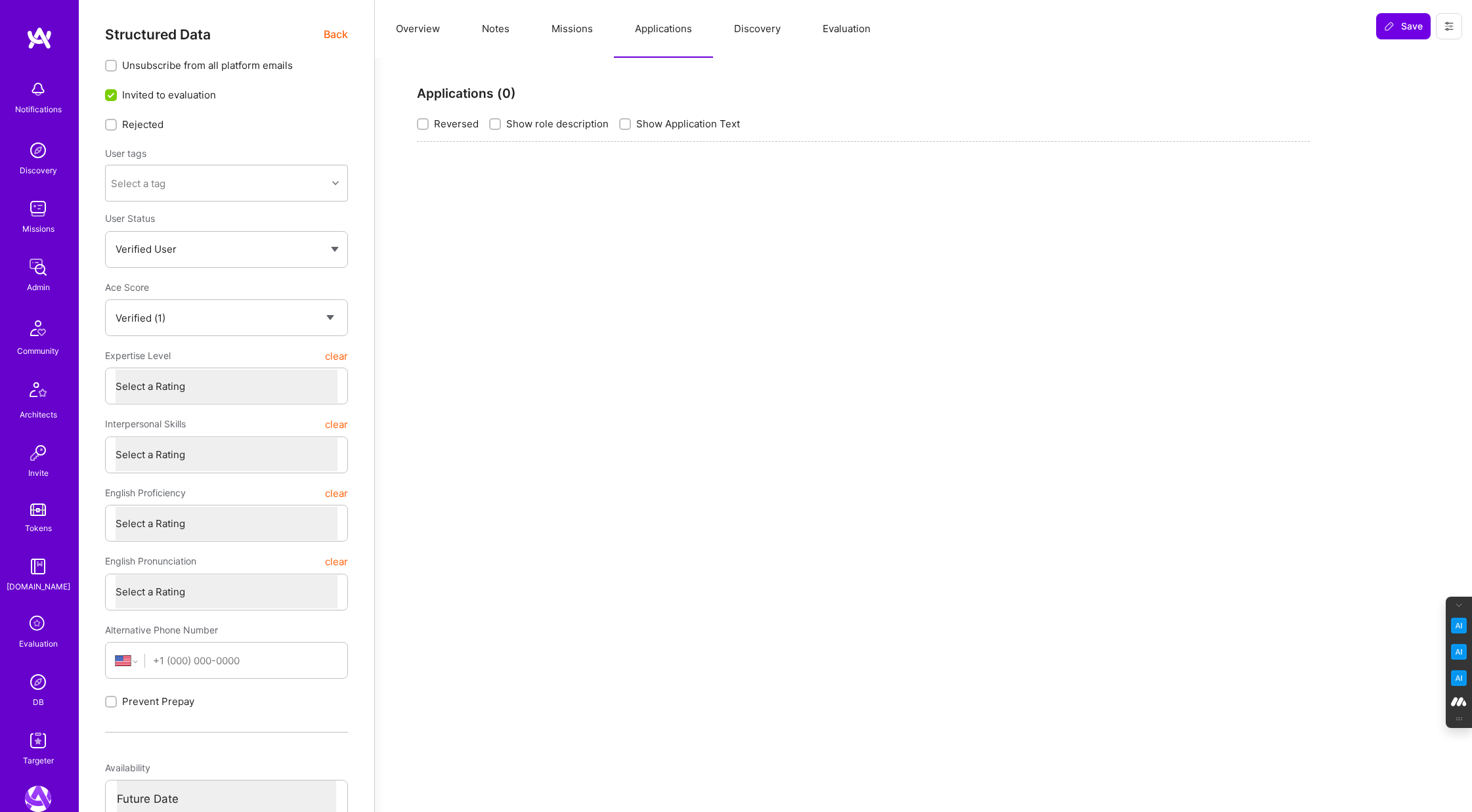
click at [576, 34] on button "Missions" at bounding box center [572, 29] width 84 height 58
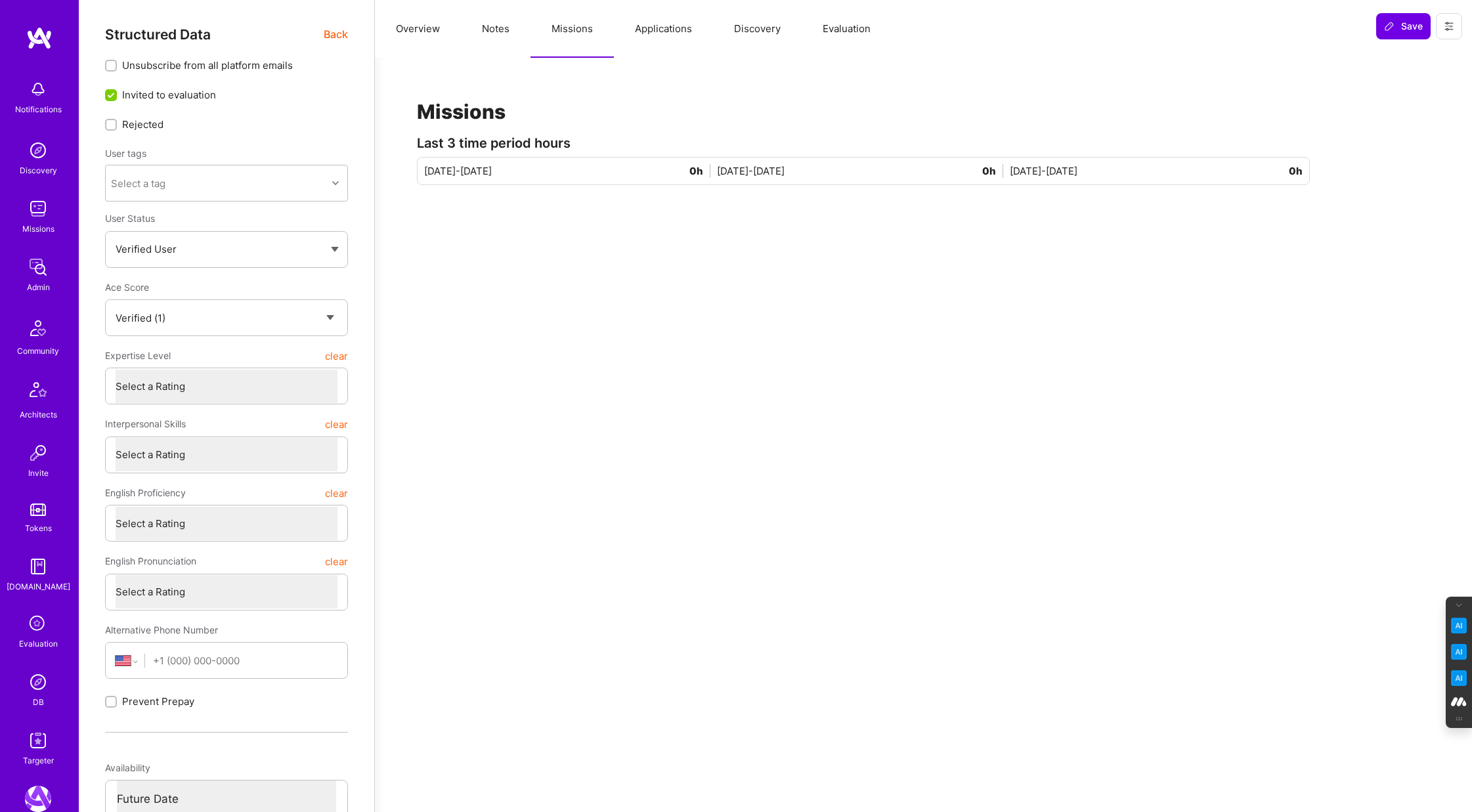
click at [855, 28] on button "Evaluation" at bounding box center [846, 29] width 90 height 58
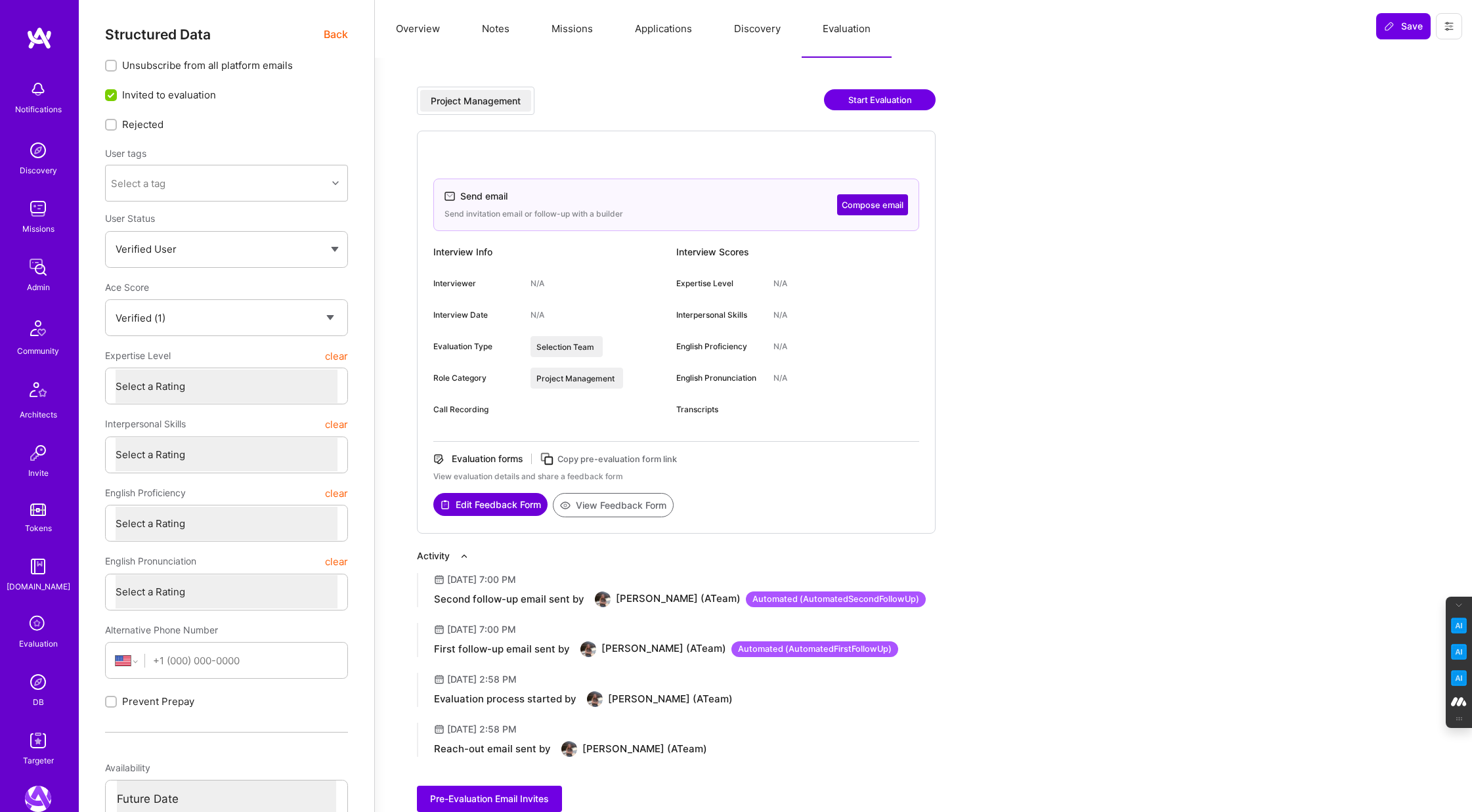
click at [865, 198] on button "Compose email" at bounding box center [872, 205] width 71 height 21
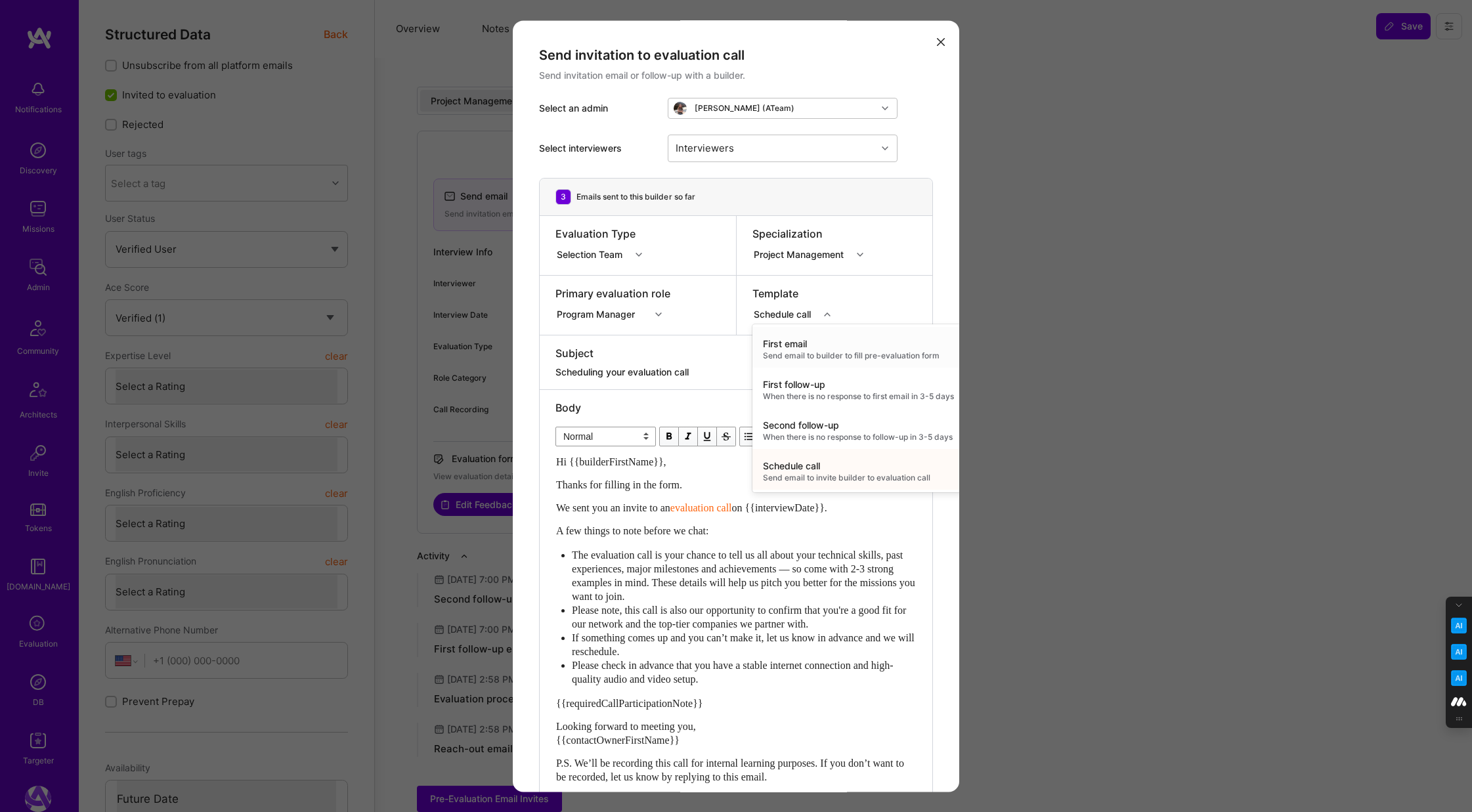
click at [827, 315] on icon "modal" at bounding box center [827, 315] width 7 height 7
click at [804, 424] on div "Second follow-up" at bounding box center [858, 425] width 191 height 13
type textarea "Don’t forget to schedule your [DOMAIN_NAME] evaluation call!"
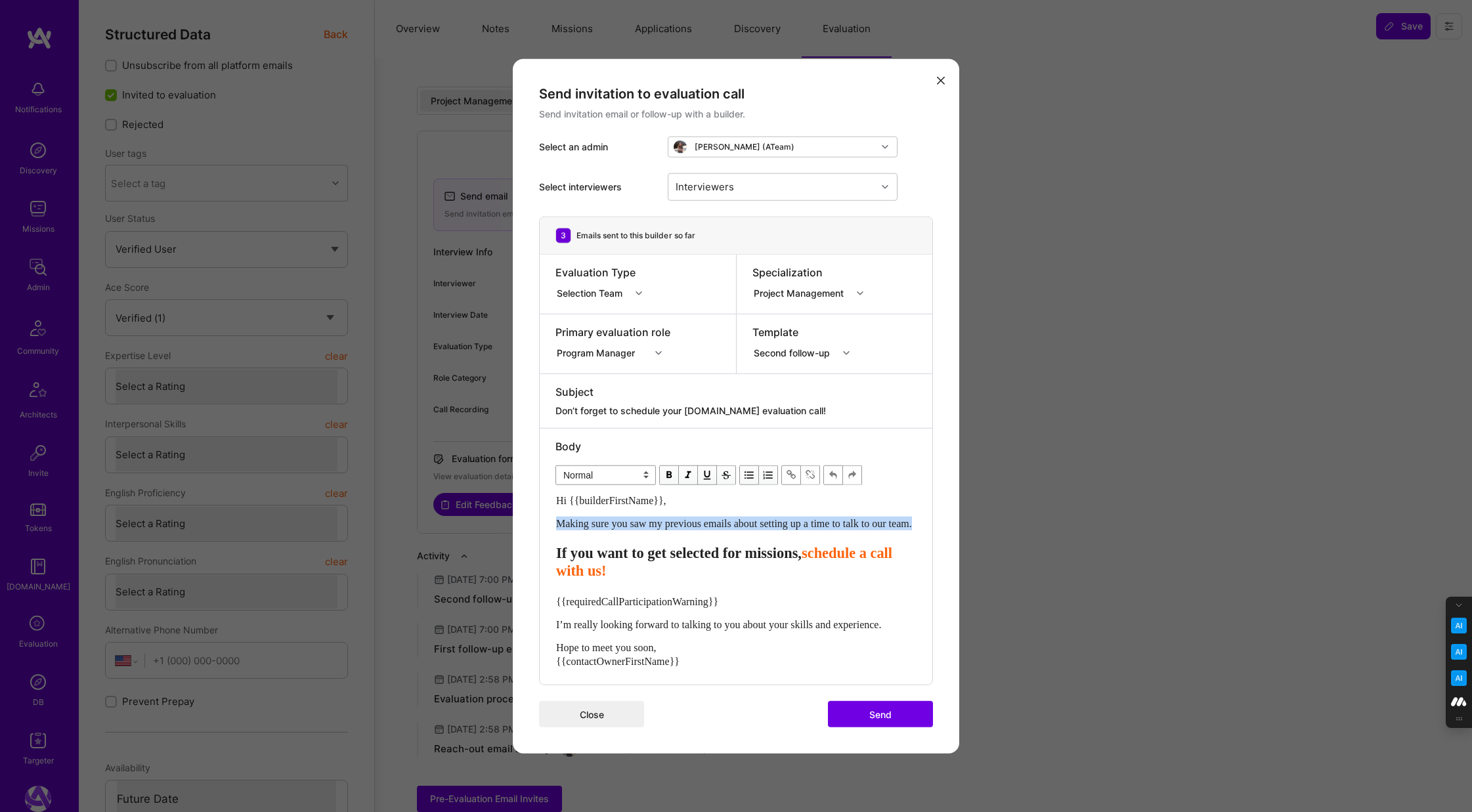
drag, startPoint x: 600, startPoint y: 530, endPoint x: 555, endPoint y: 517, distance: 46.8
click at [556, 517] on div "Hi {{builderFirstName}}, Making sure you saw my previous emails about setting u…" at bounding box center [736, 580] width 361 height 177
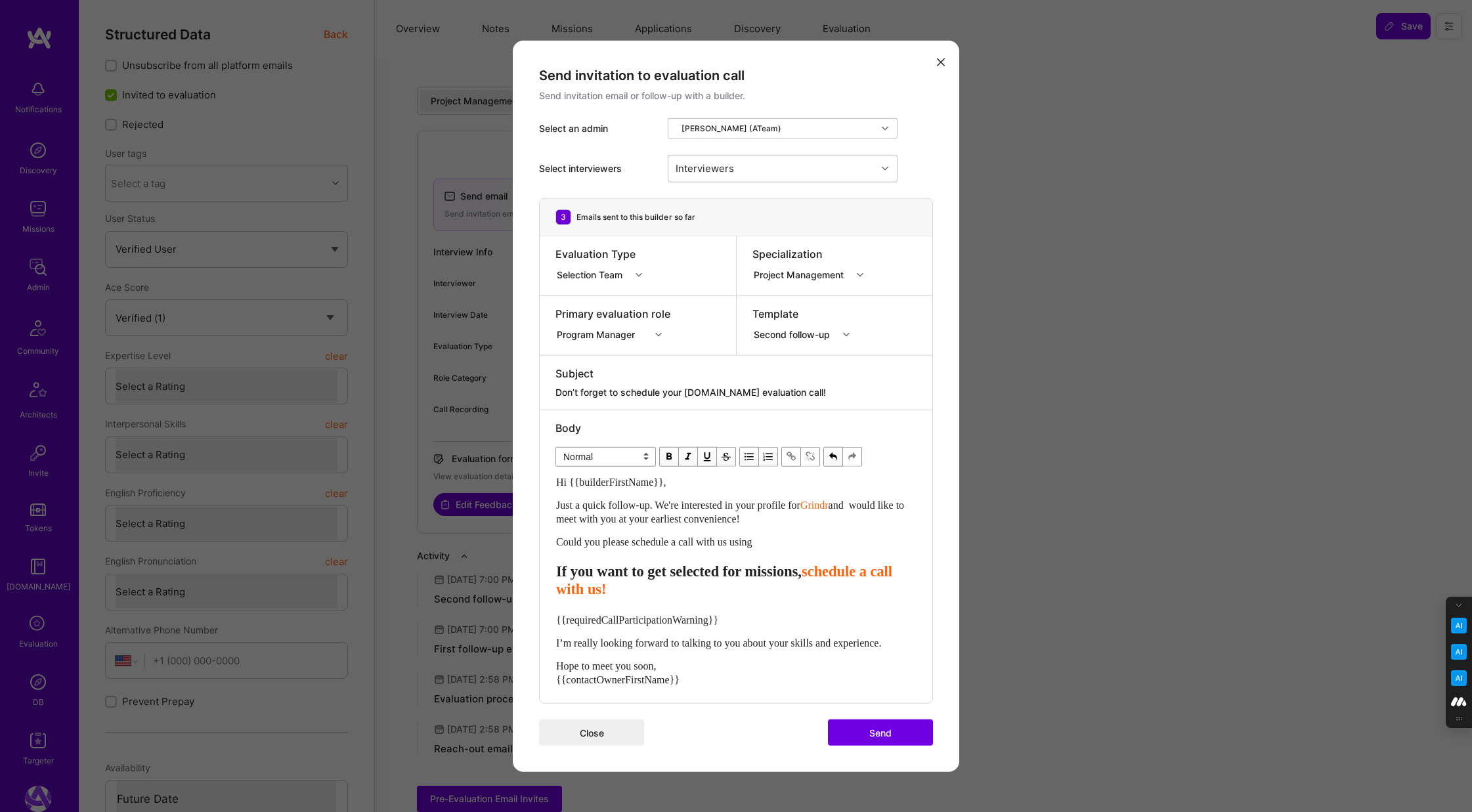
click at [723, 585] on span "schedule a call with us!" at bounding box center [726, 580] width 340 height 34
drag, startPoint x: 723, startPoint y: 586, endPoint x: 553, endPoint y: 569, distance: 170.8
click at [553, 569] on div "Body Normal Heading Large Heading Medium Heading Small Heading Small Hi {{build…" at bounding box center [736, 556] width 393 height 293
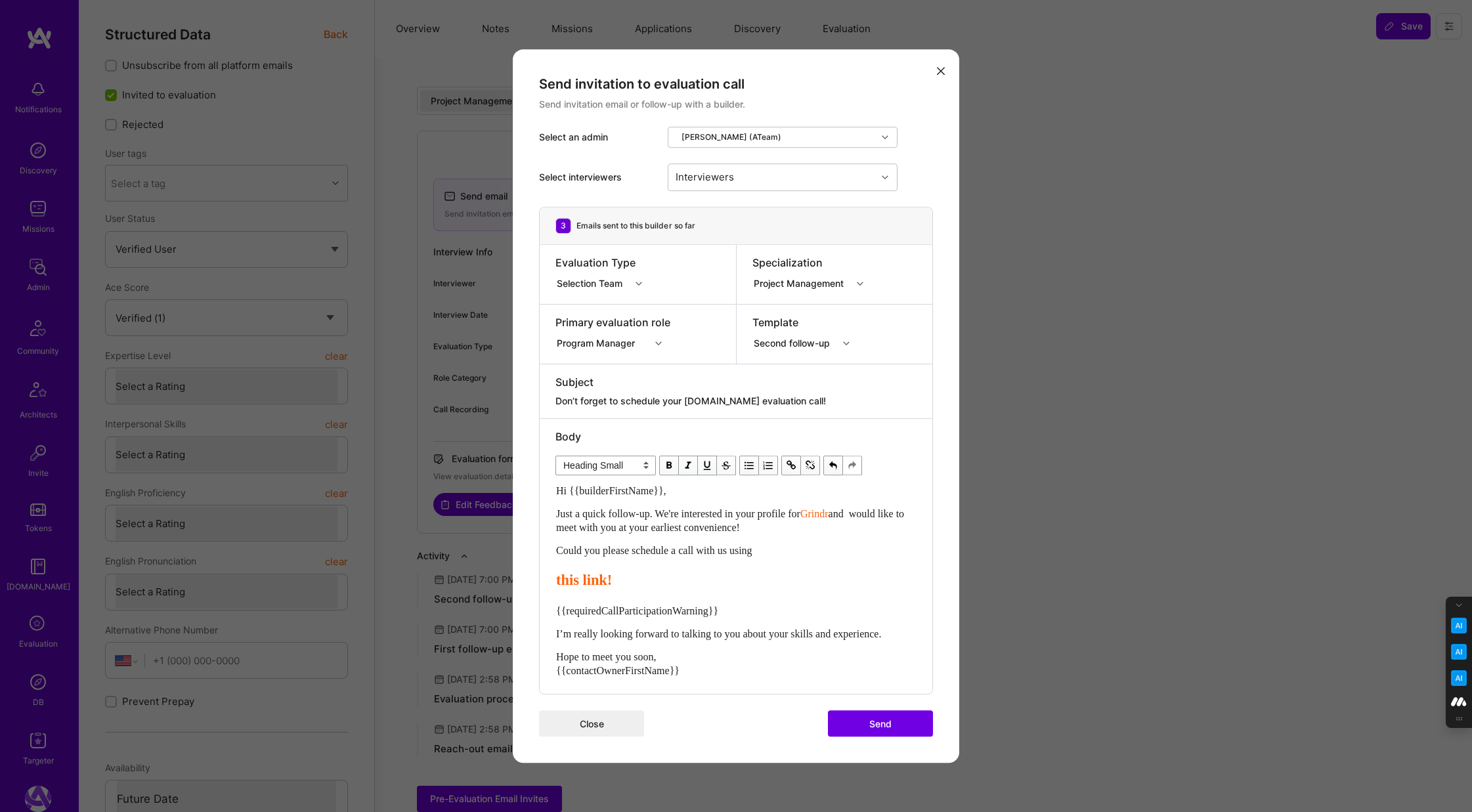
select select "unstyled"
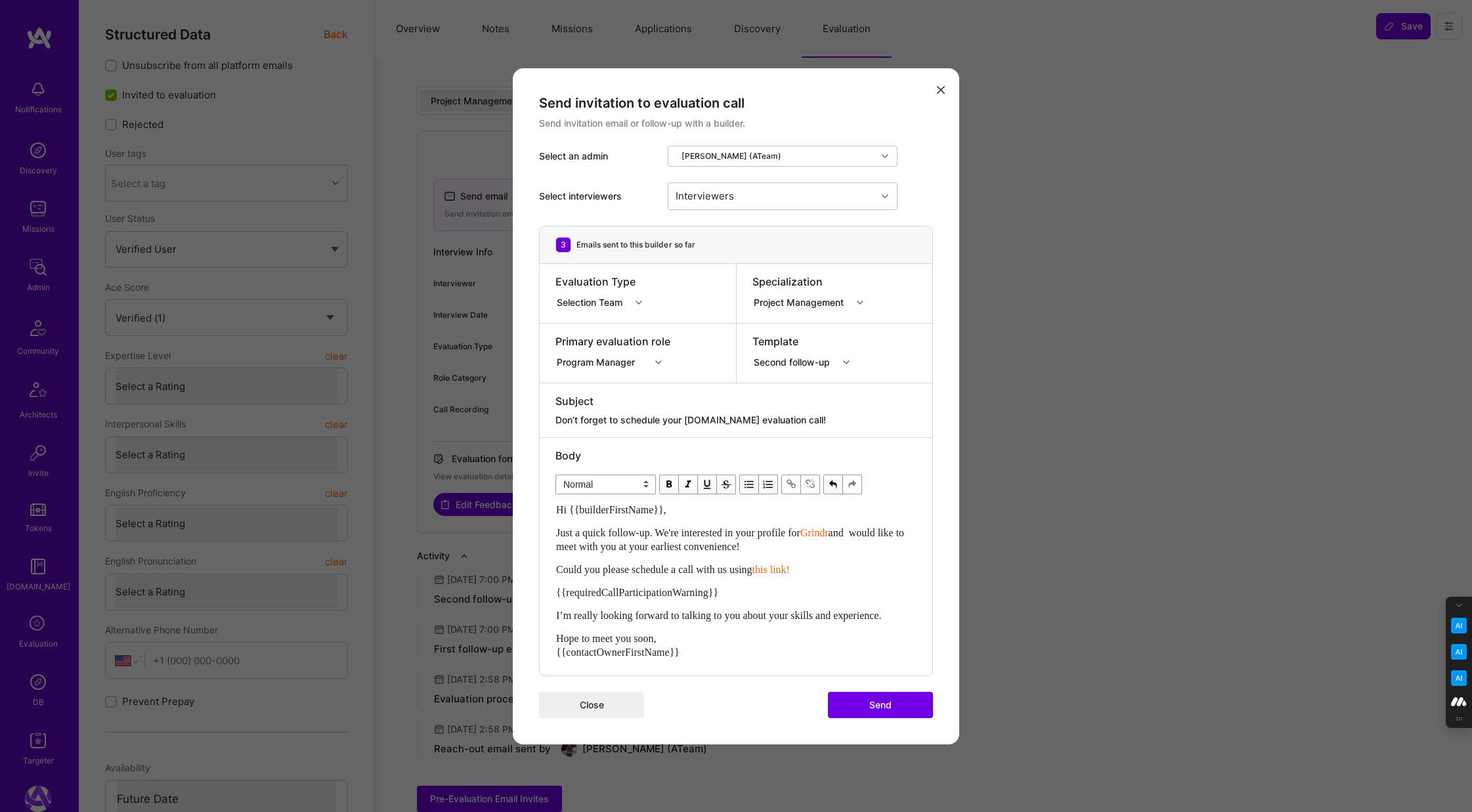
click at [801, 529] on span "Just a quick follow-up. We're interested in your profile for" at bounding box center [678, 533] width 244 height 11
click at [625, 546] on span "and would like to meet with you at your earliest convenience!" at bounding box center [744, 546] width 262 height 11
click at [654, 546] on span "Just a quick follow-up. We're interested in your profile for the Rubrik mission…" at bounding box center [721, 539] width 330 height 25
drag, startPoint x: 587, startPoint y: 546, endPoint x: 553, endPoint y: 546, distance: 34.0
click at [553, 546] on div "Body Normal Heading Large Heading Medium Heading Small Normal Hi {{builderFirst…" at bounding box center [719, 556] width 360 height 237
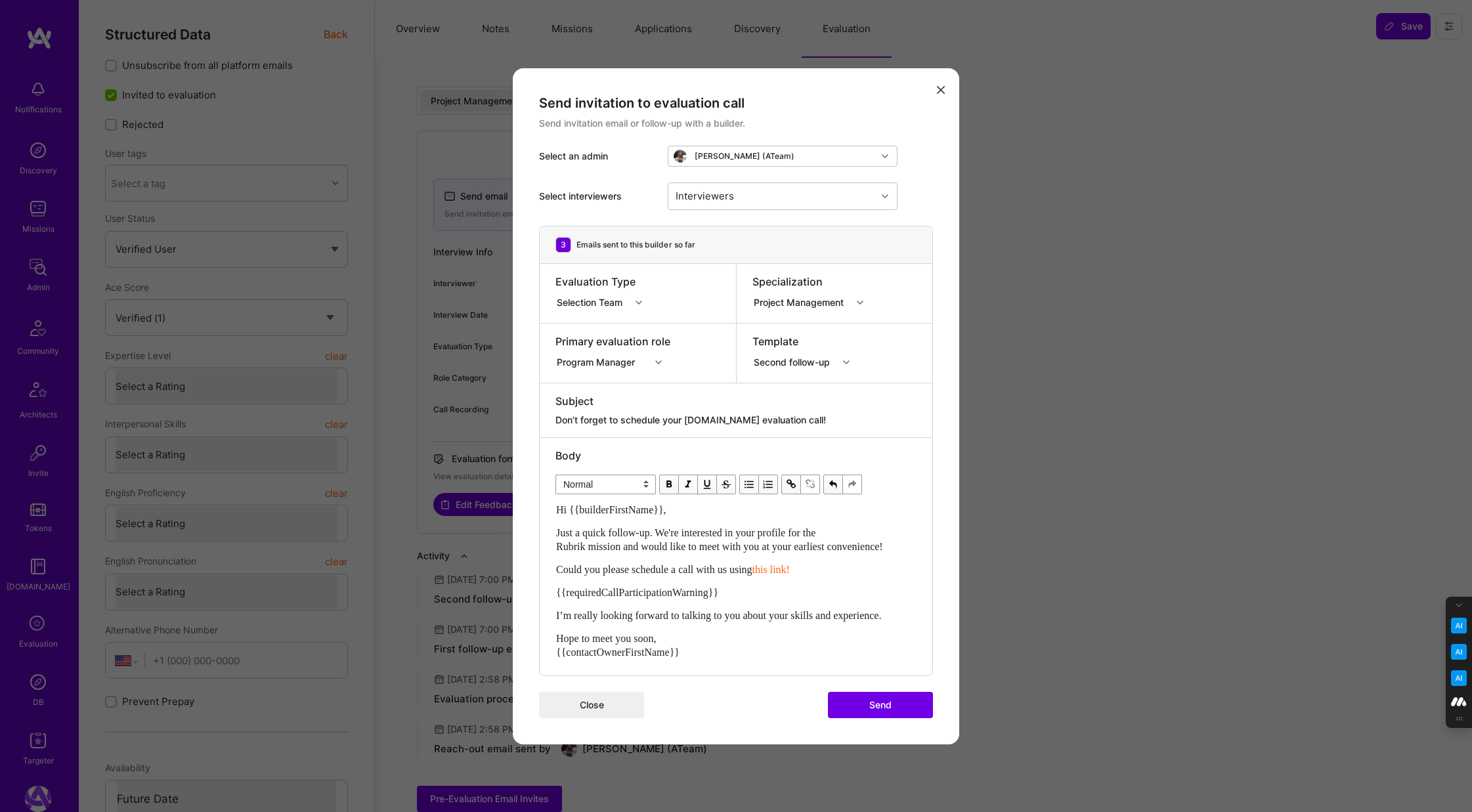
click at [792, 486] on span "modal" at bounding box center [791, 484] width 14 height 14
type input "https://platform.a.team/mission/688bafcd31ee2b66e5a67931"
click at [944, 517] on span "modal" at bounding box center [939, 511] width 14 height 14
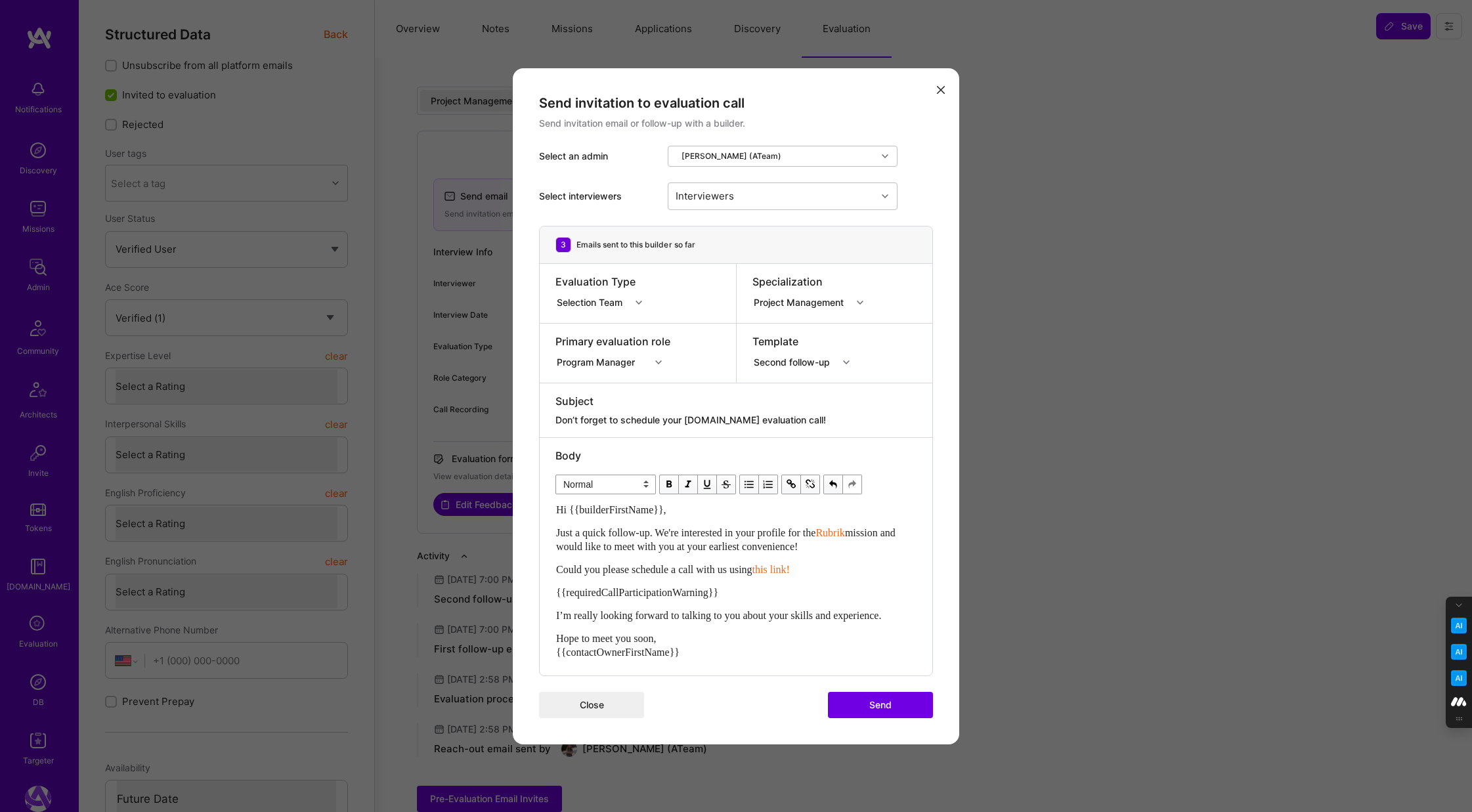
click at [696, 556] on div "Hi {{builderFirstName}}, Just a quick follow-up. We're interested in your profi…" at bounding box center [736, 581] width 360 height 156
click at [789, 564] on span "this link!" at bounding box center [771, 569] width 37 height 11
drag, startPoint x: 812, startPoint y: 568, endPoint x: 771, endPoint y: 568, distance: 41.0
click at [771, 568] on div "Could you please schedule a call with us using this link!" at bounding box center [736, 569] width 360 height 14
click at [667, 480] on span "modal" at bounding box center [669, 484] width 14 height 14
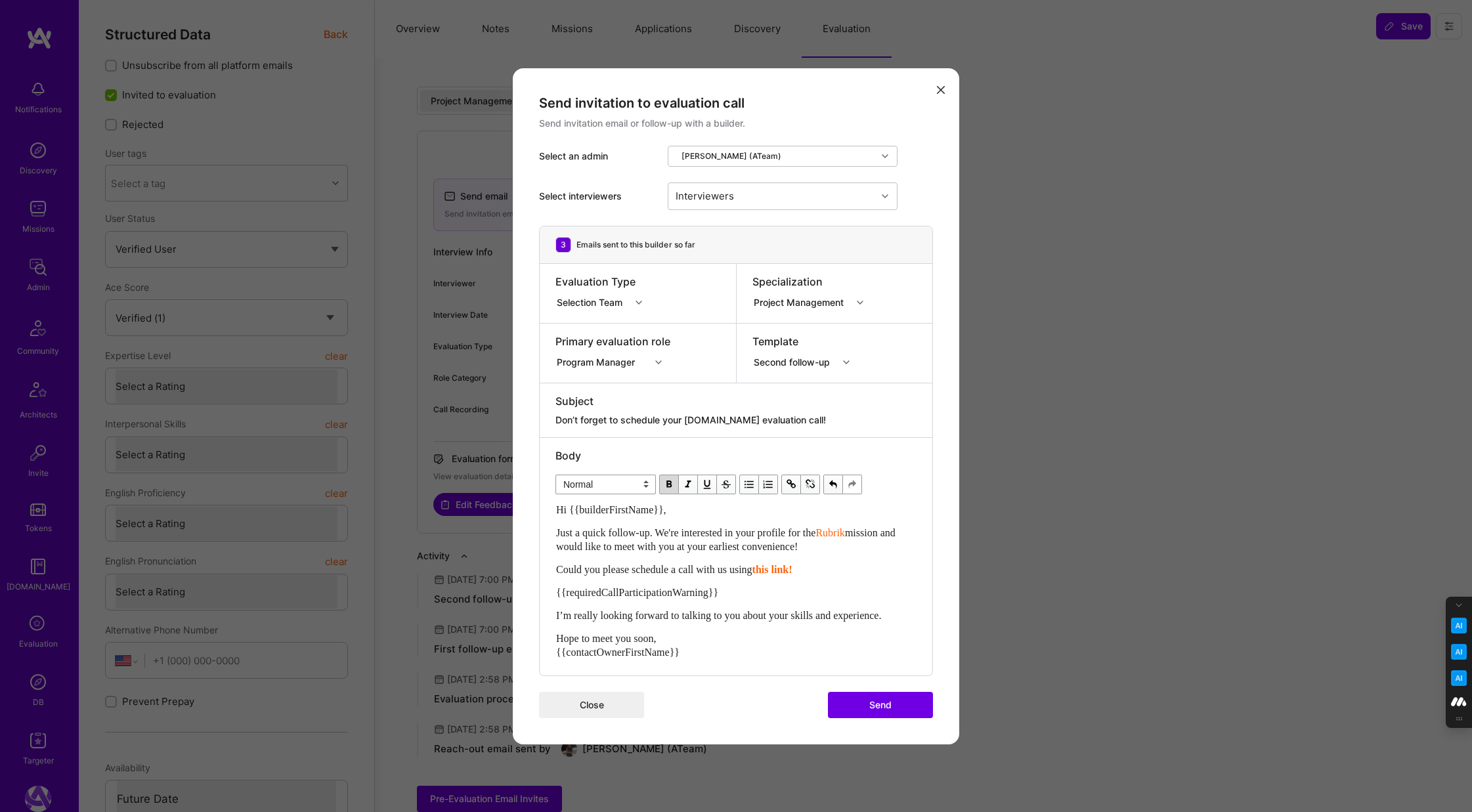
click at [694, 572] on span "Could you please schedule a call with us using" at bounding box center [654, 569] width 196 height 11
drag, startPoint x: 912, startPoint y: 615, endPoint x: 551, endPoint y: 615, distance: 361.0
click at [551, 615] on div "Body Normal Heading Large Heading Medium Heading Small Normal Hi {{builderFirst…" at bounding box center [736, 556] width 393 height 237
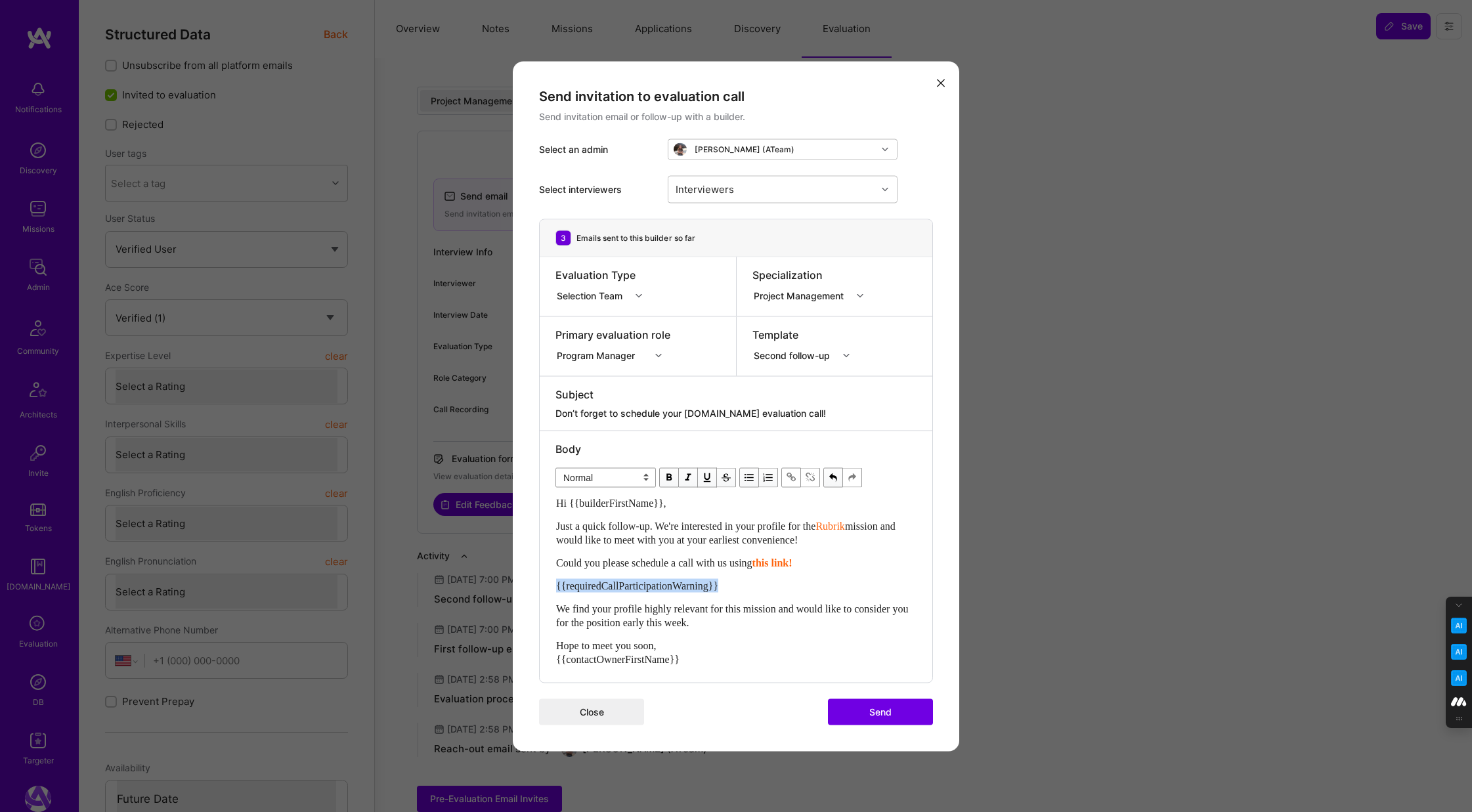
drag, startPoint x: 755, startPoint y: 585, endPoint x: 541, endPoint y: 586, distance: 214.0
click at [541, 586] on div "Body Normal Heading Large Heading Medium Heading Small Normal Hi {{builderFirst…" at bounding box center [736, 556] width 393 height 251
click at [718, 590] on span "{{requiredCallParticipationWarning}}" at bounding box center [637, 585] width 162 height 11
drag, startPoint x: 738, startPoint y: 586, endPoint x: 535, endPoint y: 586, distance: 203.0
click at [535, 586] on div "Send invitation to evaluation call Send invitation email or follow-up with a bu…" at bounding box center [736, 406] width 446 height 690
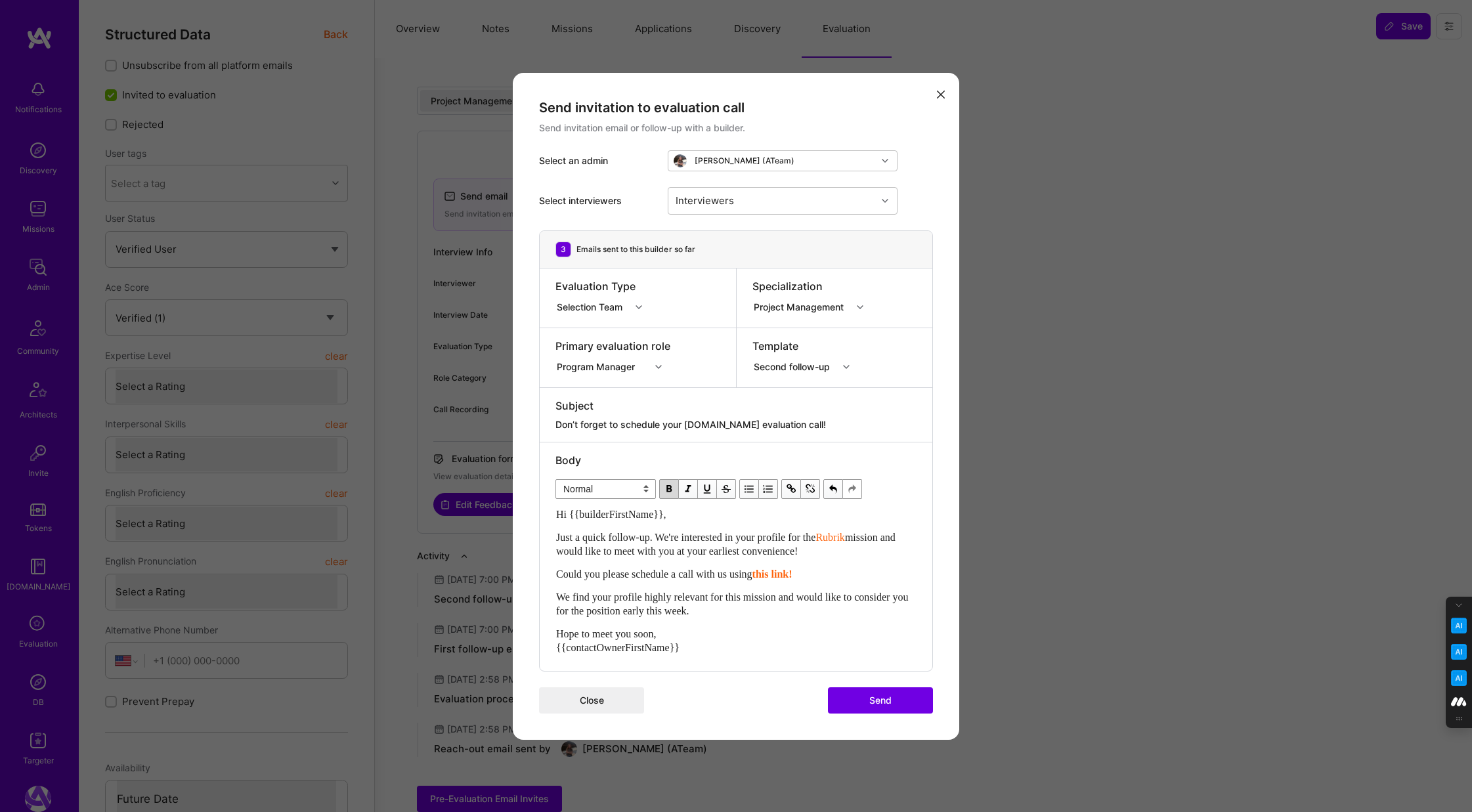
click at [871, 701] on button "Send" at bounding box center [880, 700] width 105 height 26
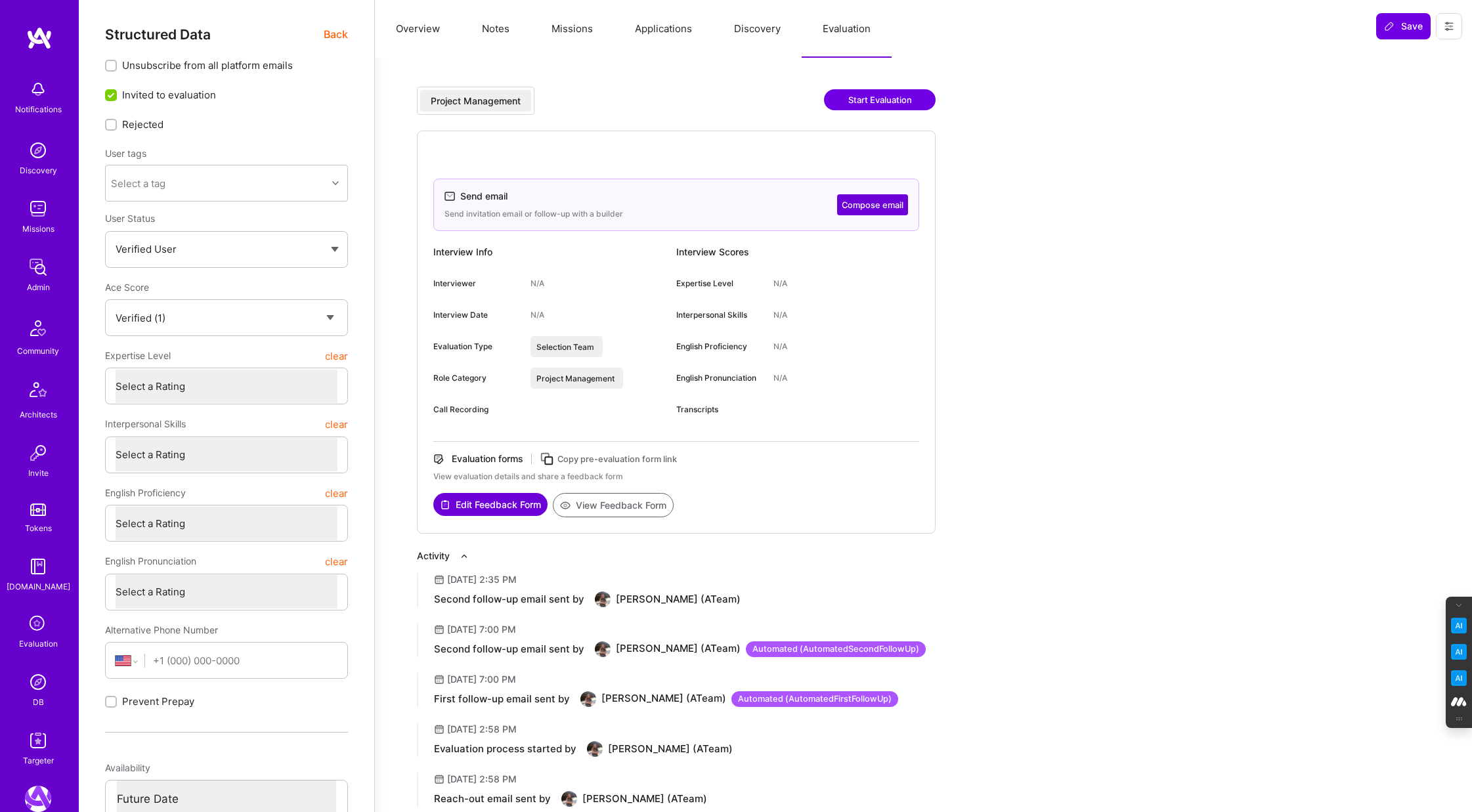
type textarea "x"
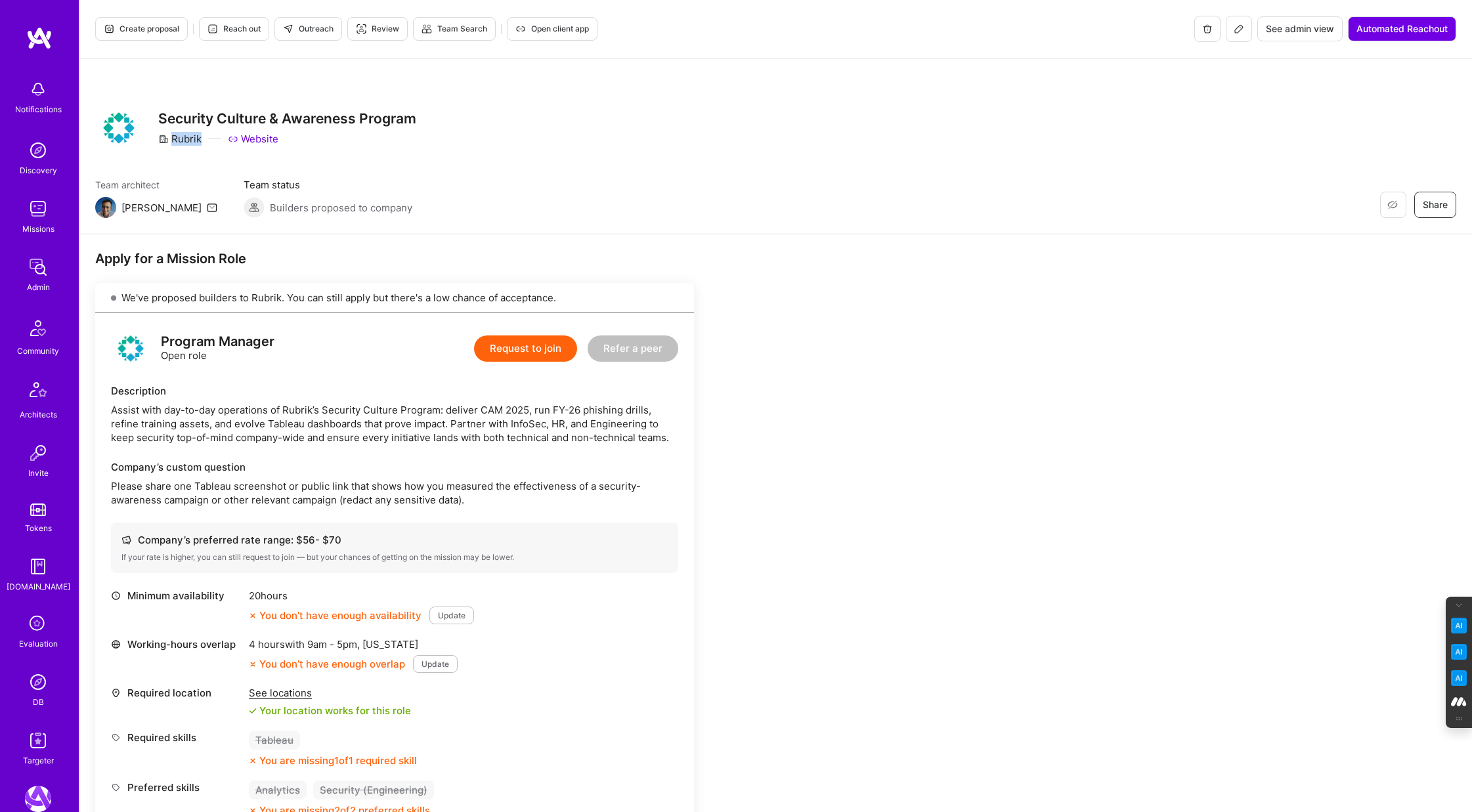
click at [200, 139] on div "Rubrik Website" at bounding box center [287, 139] width 258 height 14
copy div "Rubrik"
click at [612, 105] on div "Restore Not Interested Share Security Culture & Awareness Program Rubrik Website" at bounding box center [776, 128] width 1361 height 47
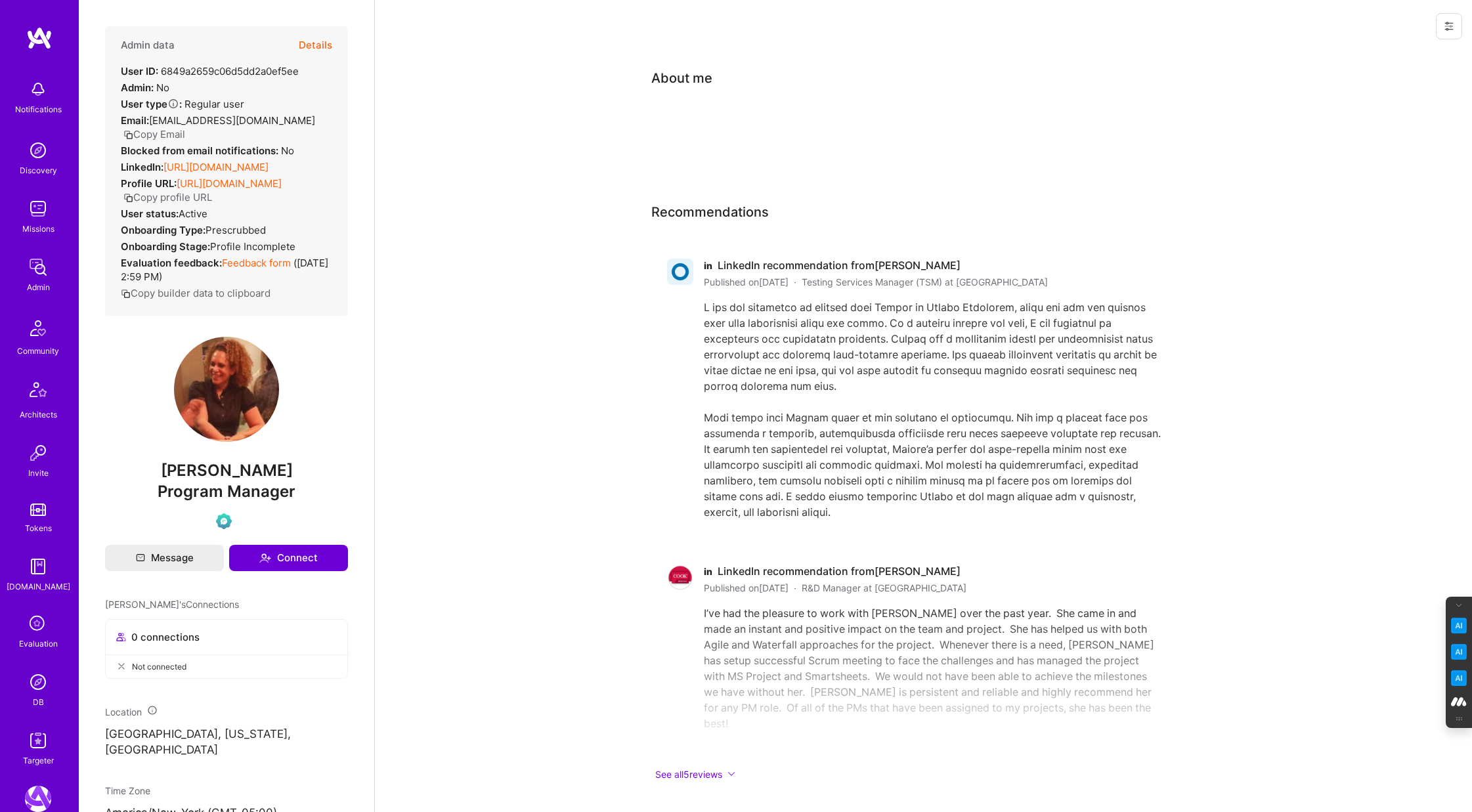
click at [322, 47] on button "Details" at bounding box center [315, 45] width 34 height 38
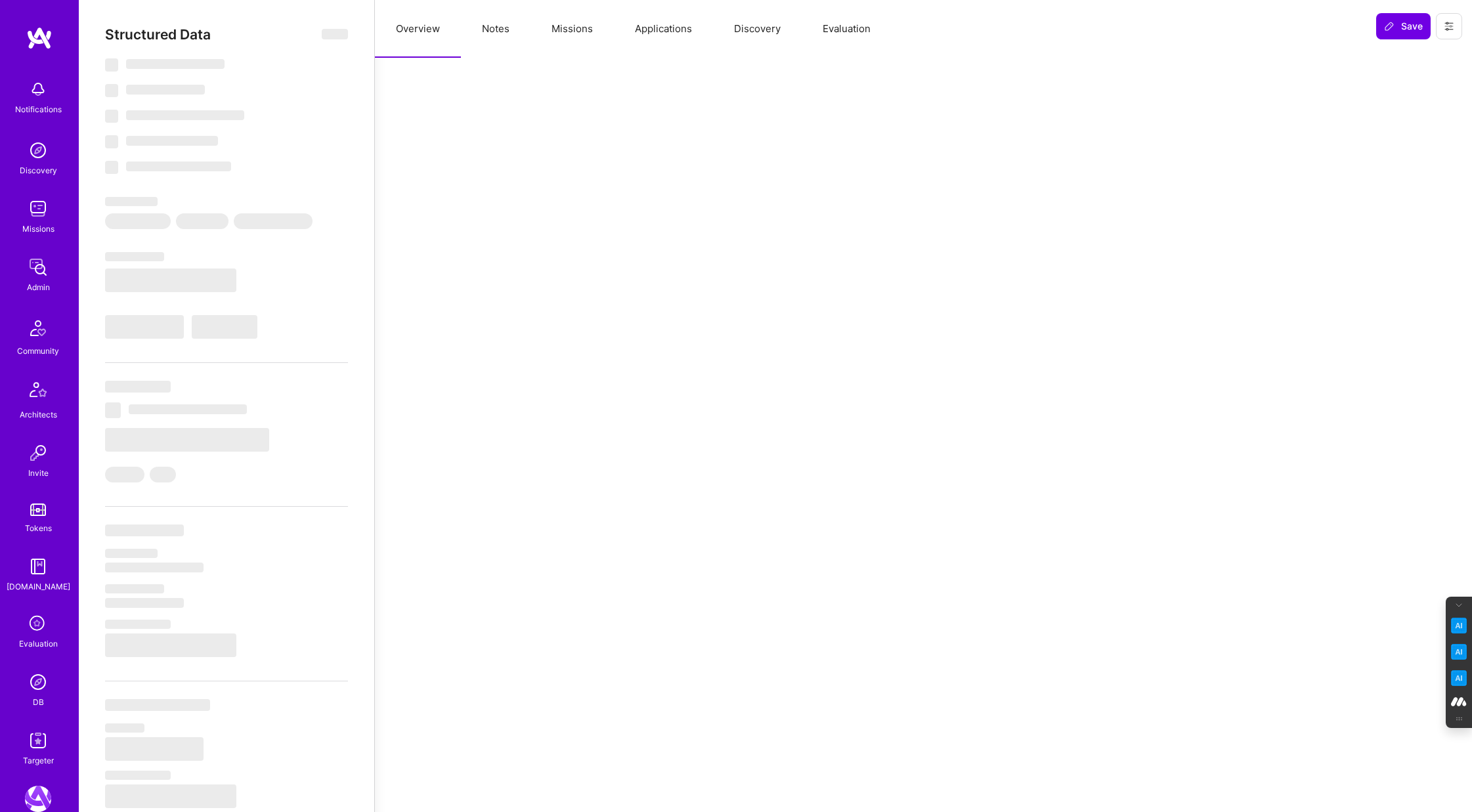
select select "Verified"
select select "US"
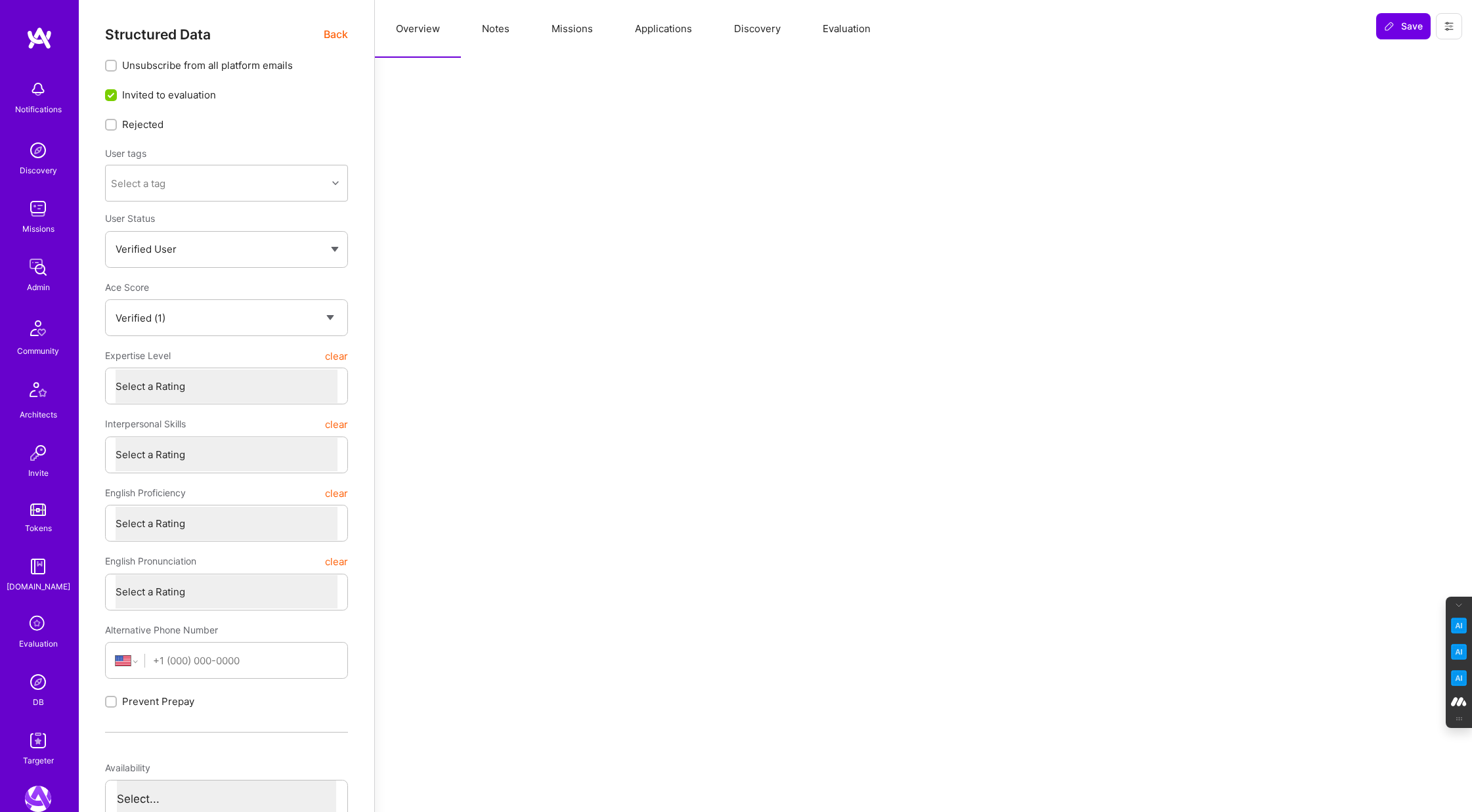
click at [842, 26] on button "Evaluation" at bounding box center [846, 29] width 90 height 58
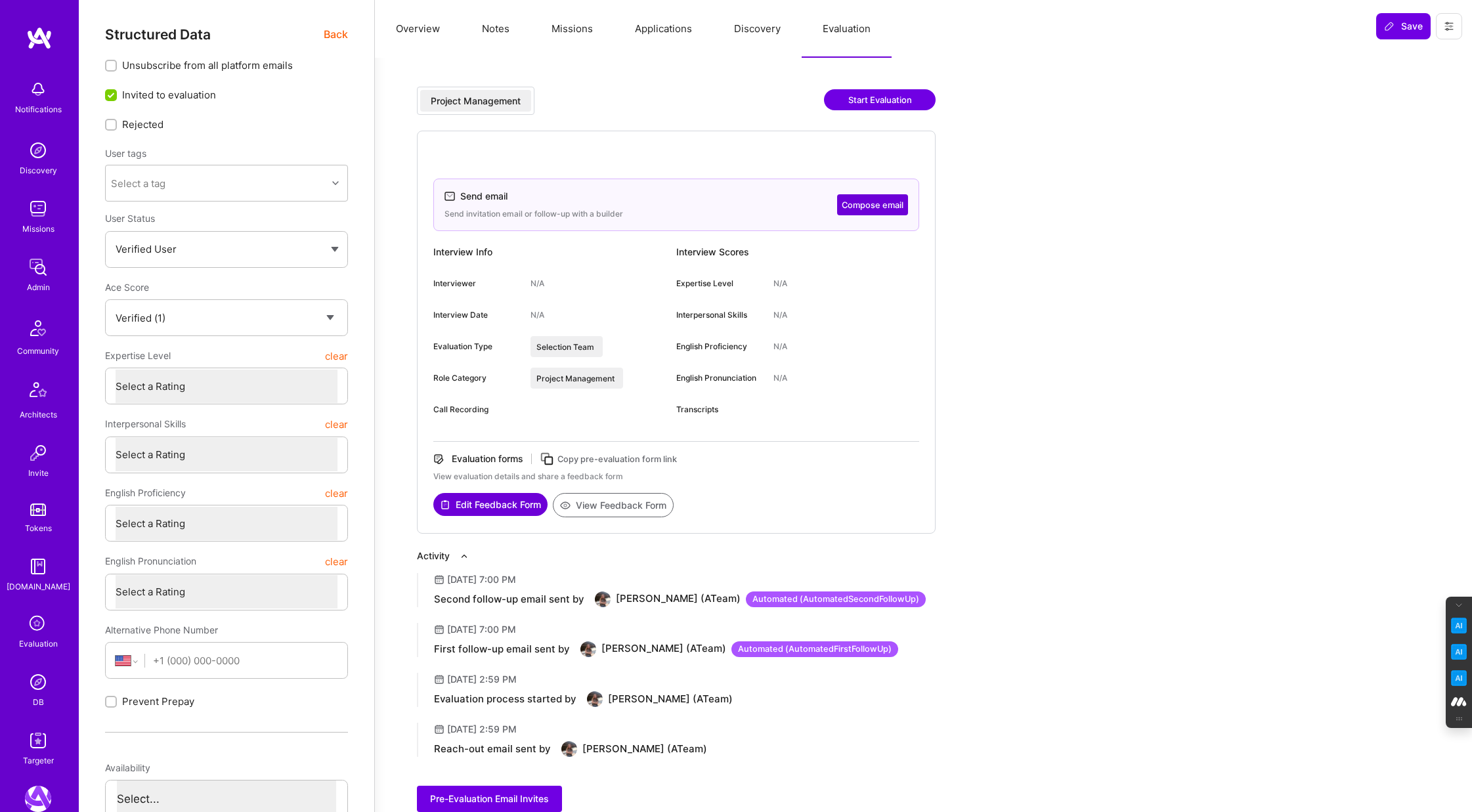
click at [863, 204] on button "Compose email" at bounding box center [872, 205] width 71 height 21
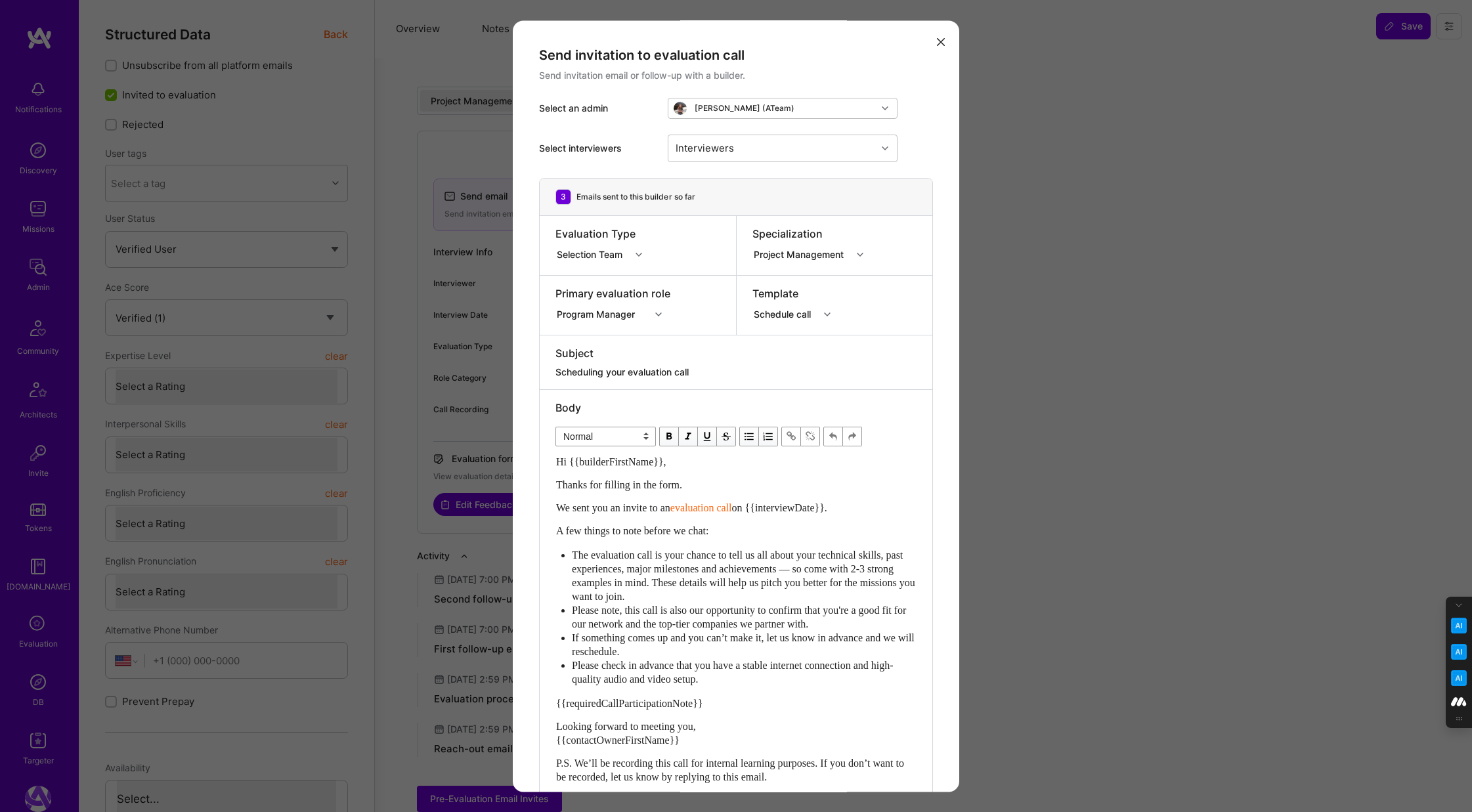
click at [832, 313] on div "modal" at bounding box center [828, 314] width 20 height 17
click at [821, 420] on div "Second follow-up" at bounding box center [858, 425] width 191 height 13
type textarea "Don’t forget to schedule your [DOMAIN_NAME] evaluation call!"
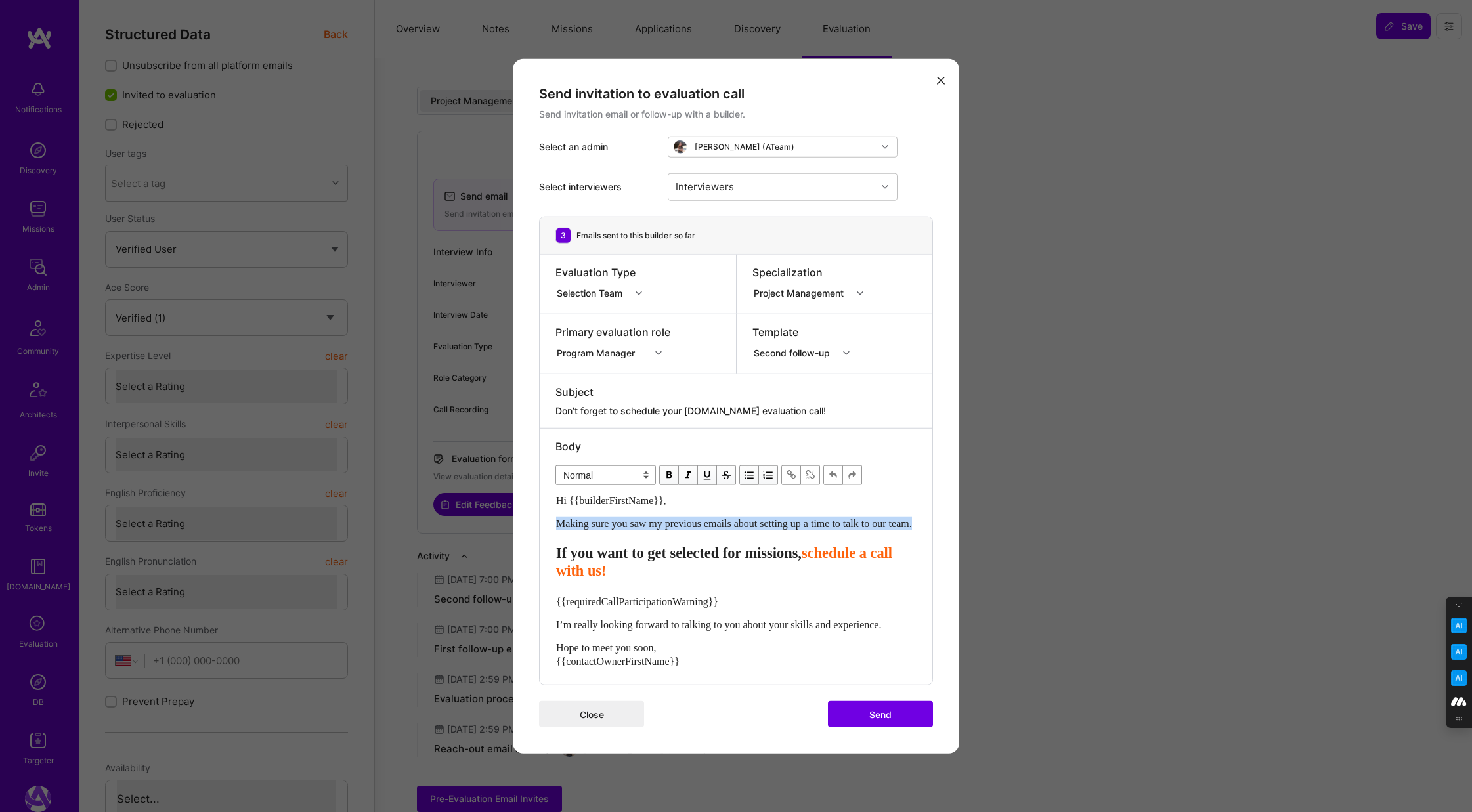
drag, startPoint x: 626, startPoint y: 533, endPoint x: 546, endPoint y: 517, distance: 81.6
click at [546, 517] on div "Body Normal Heading Large Heading Medium Heading Small Normal Hi {{builderFirst…" at bounding box center [736, 556] width 393 height 257
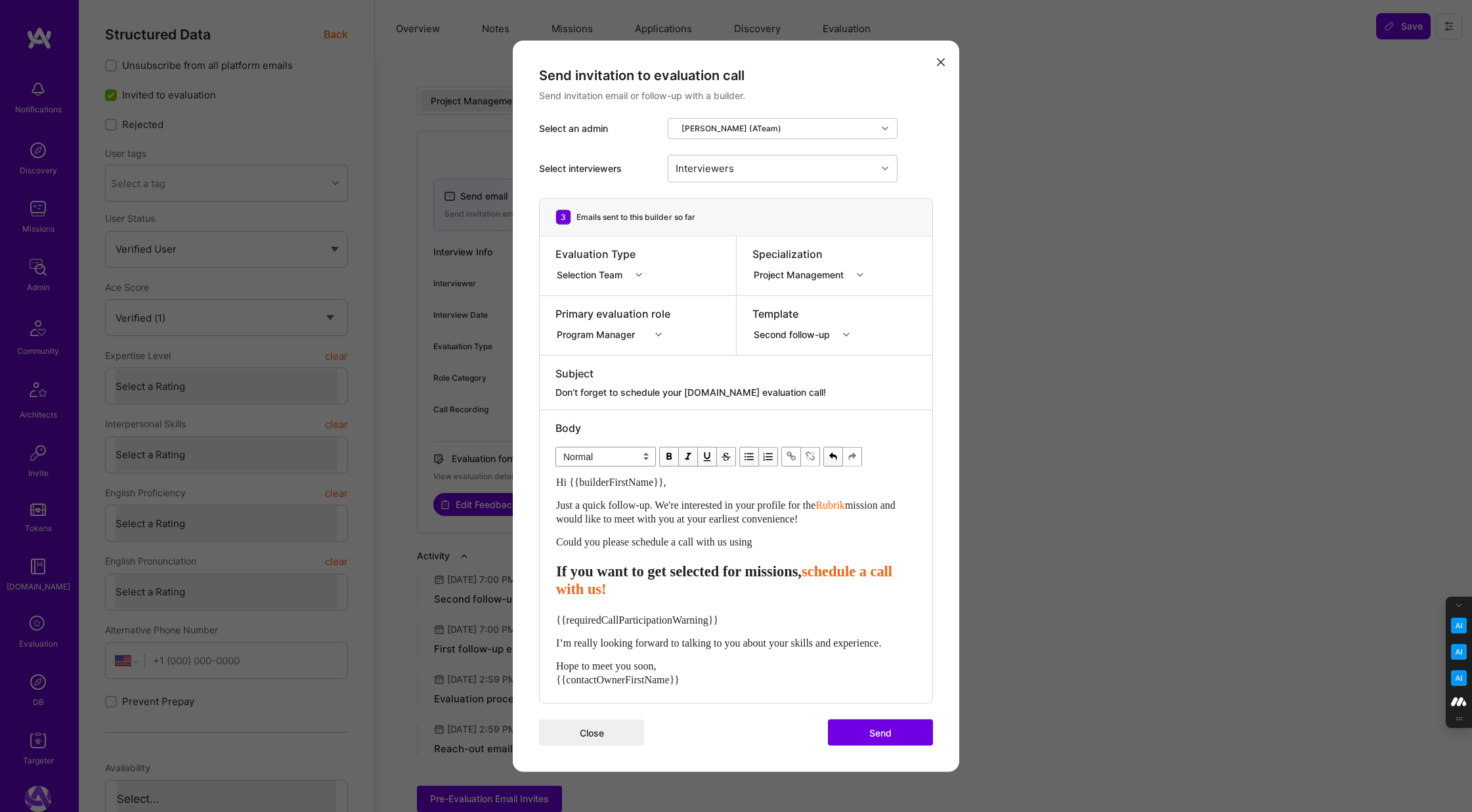
click at [724, 586] on span "schedule a call with us!" at bounding box center [726, 580] width 340 height 34
drag, startPoint x: 723, startPoint y: 591, endPoint x: 545, endPoint y: 573, distance: 178.9
click at [545, 573] on div "Body Normal Heading Large Heading Medium Heading Small Heading Small Hi {{build…" at bounding box center [736, 556] width 393 height 293
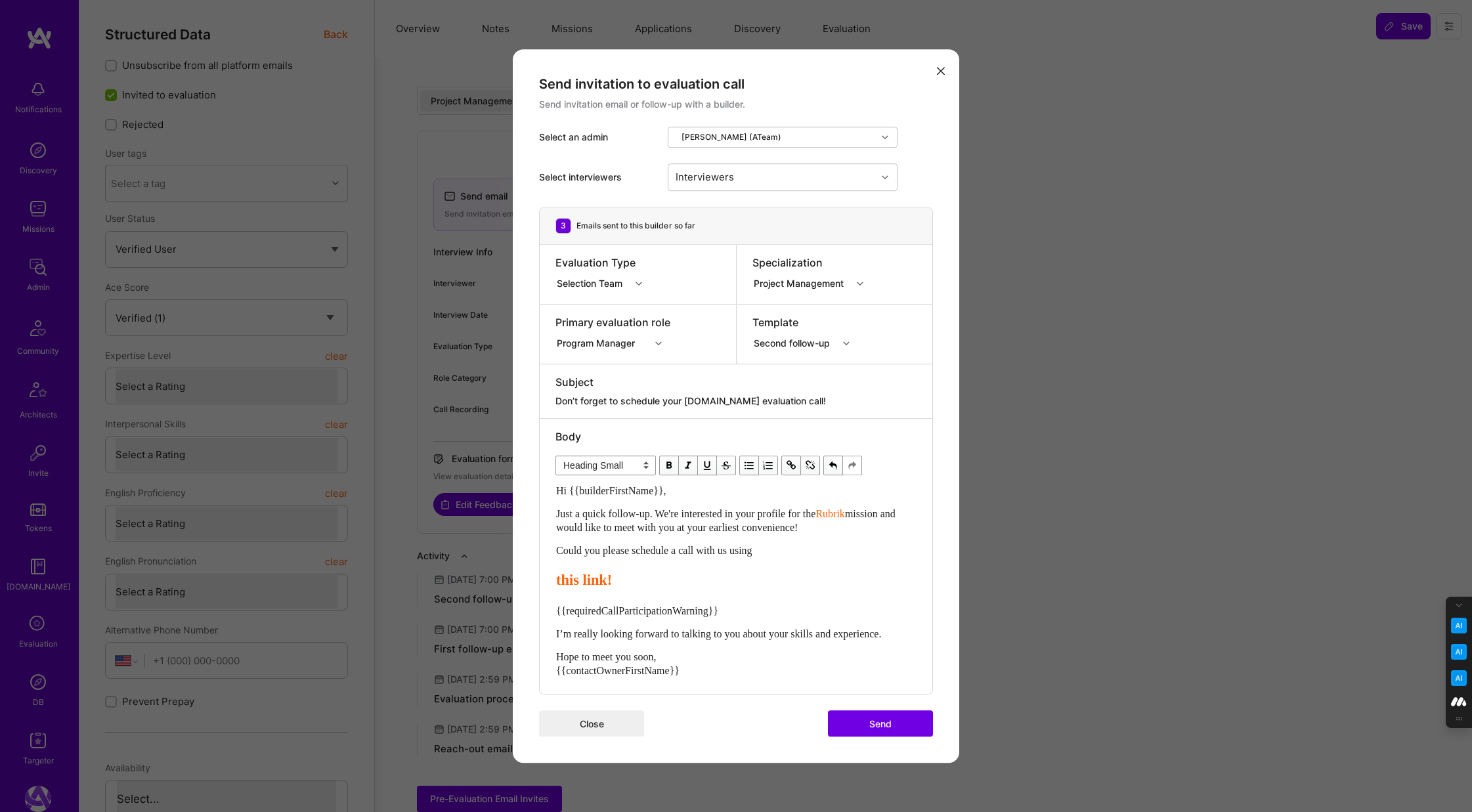
select select "unstyled"
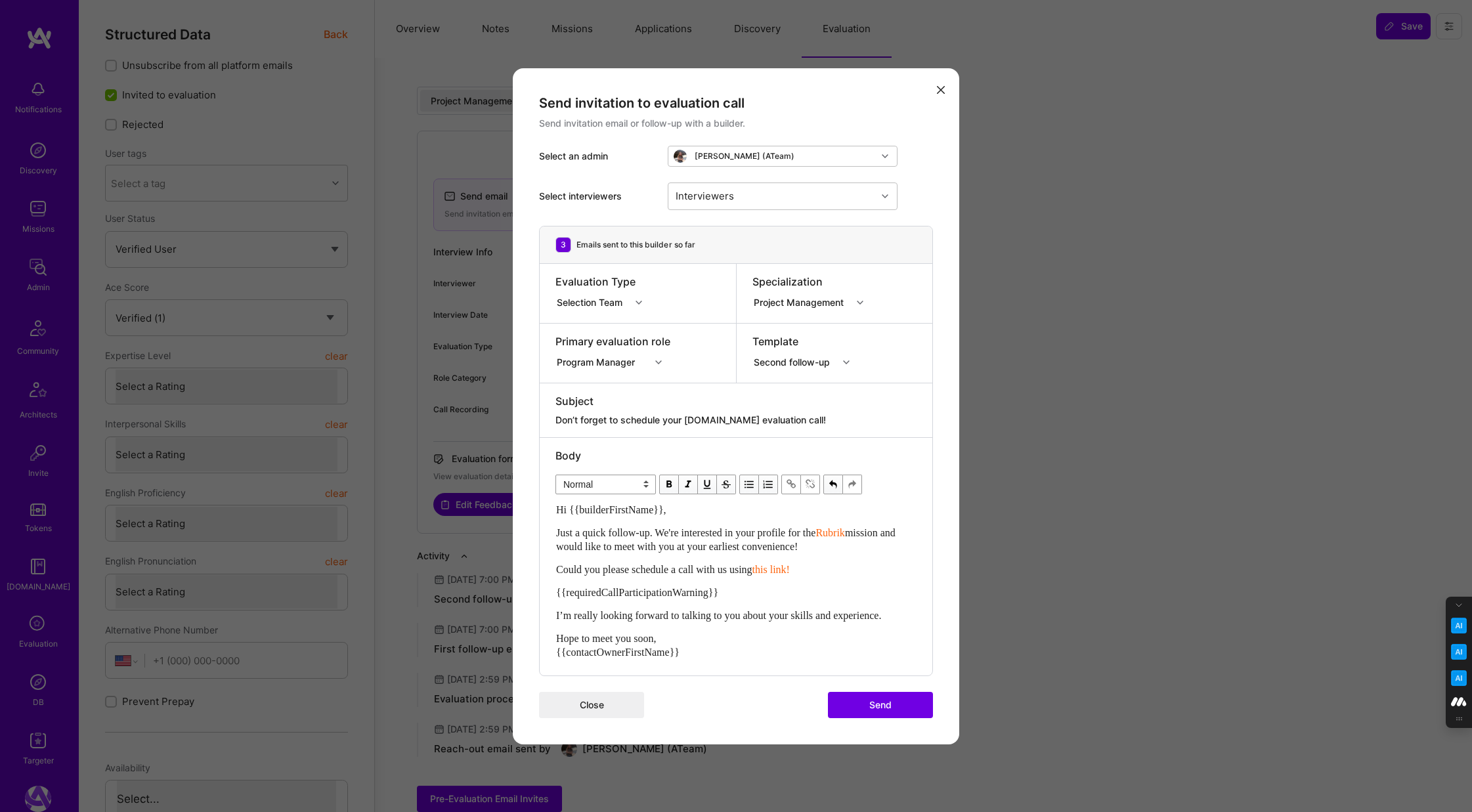
drag, startPoint x: 812, startPoint y: 569, endPoint x: 770, endPoint y: 568, distance: 42.0
click at [770, 568] on span "this link!" at bounding box center [771, 569] width 37 height 11
click at [666, 487] on span "modal" at bounding box center [669, 484] width 14 height 14
click at [743, 606] on div "Hi {{builderFirstName}}, Just a quick follow-up. We're interested in your profi…" at bounding box center [736, 581] width 360 height 156
drag, startPoint x: 737, startPoint y: 586, endPoint x: 553, endPoint y: 584, distance: 184.0
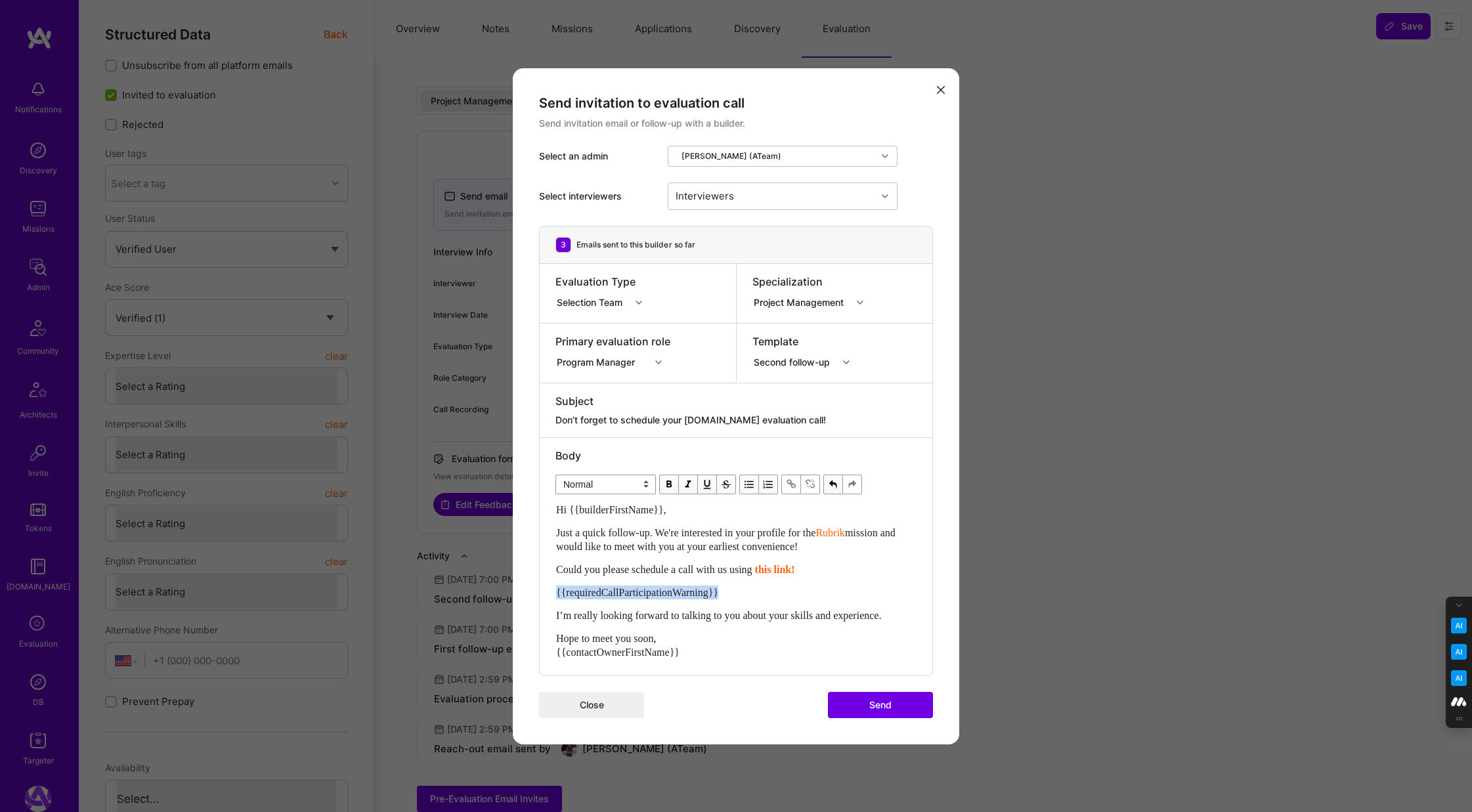
click at [553, 584] on div "Body Normal Heading Large Heading Medium Heading Small Normal Hi {{builderFirst…" at bounding box center [736, 556] width 393 height 237
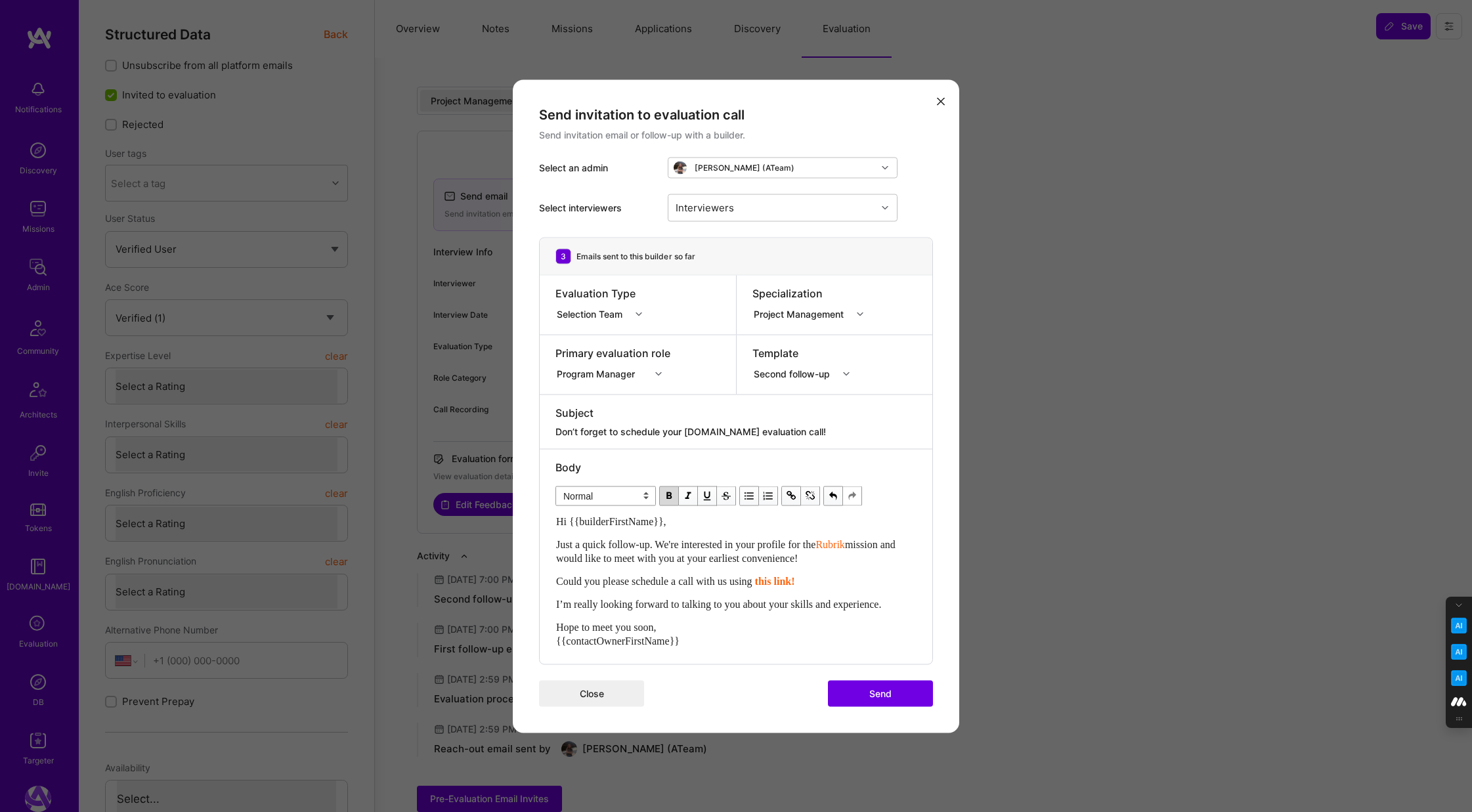
drag, startPoint x: 909, startPoint y: 603, endPoint x: 547, endPoint y: 611, distance: 362.1
click at [547, 611] on div "Body Normal Heading Large Heading Medium Heading Small Normal Hi {{builderFirst…" at bounding box center [736, 556] width 393 height 215
drag, startPoint x: 909, startPoint y: 605, endPoint x: 553, endPoint y: 604, distance: 356.0
click at [553, 604] on div "Body Normal Heading Large Heading Medium Heading Small Normal Hi {{builderFirst…" at bounding box center [736, 556] width 393 height 215
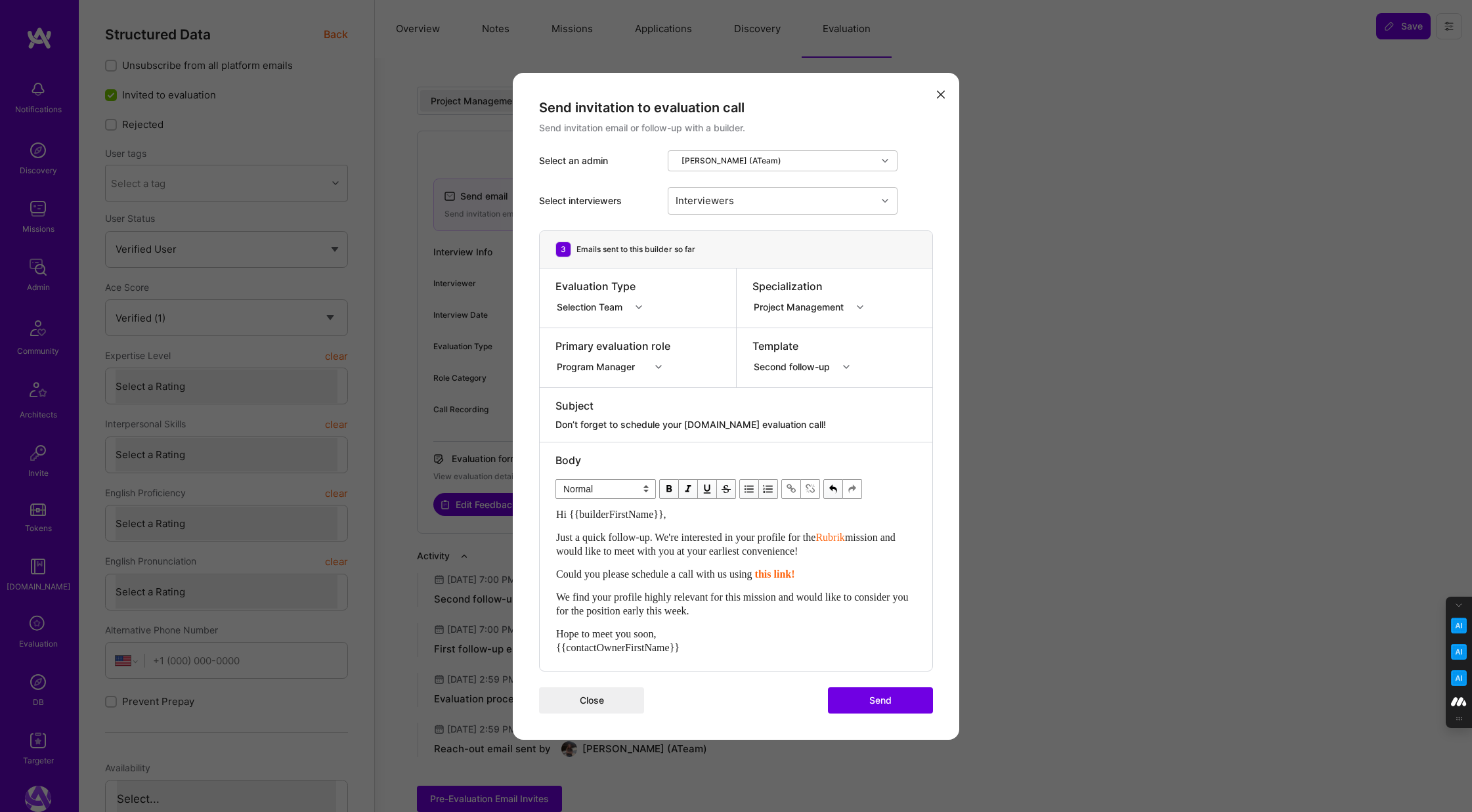
click at [815, 543] on span "Rubrik" at bounding box center [830, 537] width 29 height 11
click at [814, 484] on span "modal" at bounding box center [809, 488] width 14 height 14
drag, startPoint x: 587, startPoint y: 553, endPoint x: 551, endPoint y: 553, distance: 36.0
click at [551, 553] on div "Body Normal Heading Large Heading Medium Heading Small Normal Hi {{builderFirst…" at bounding box center [736, 556] width 393 height 228
click at [789, 486] on span "modal" at bounding box center [791, 488] width 14 height 14
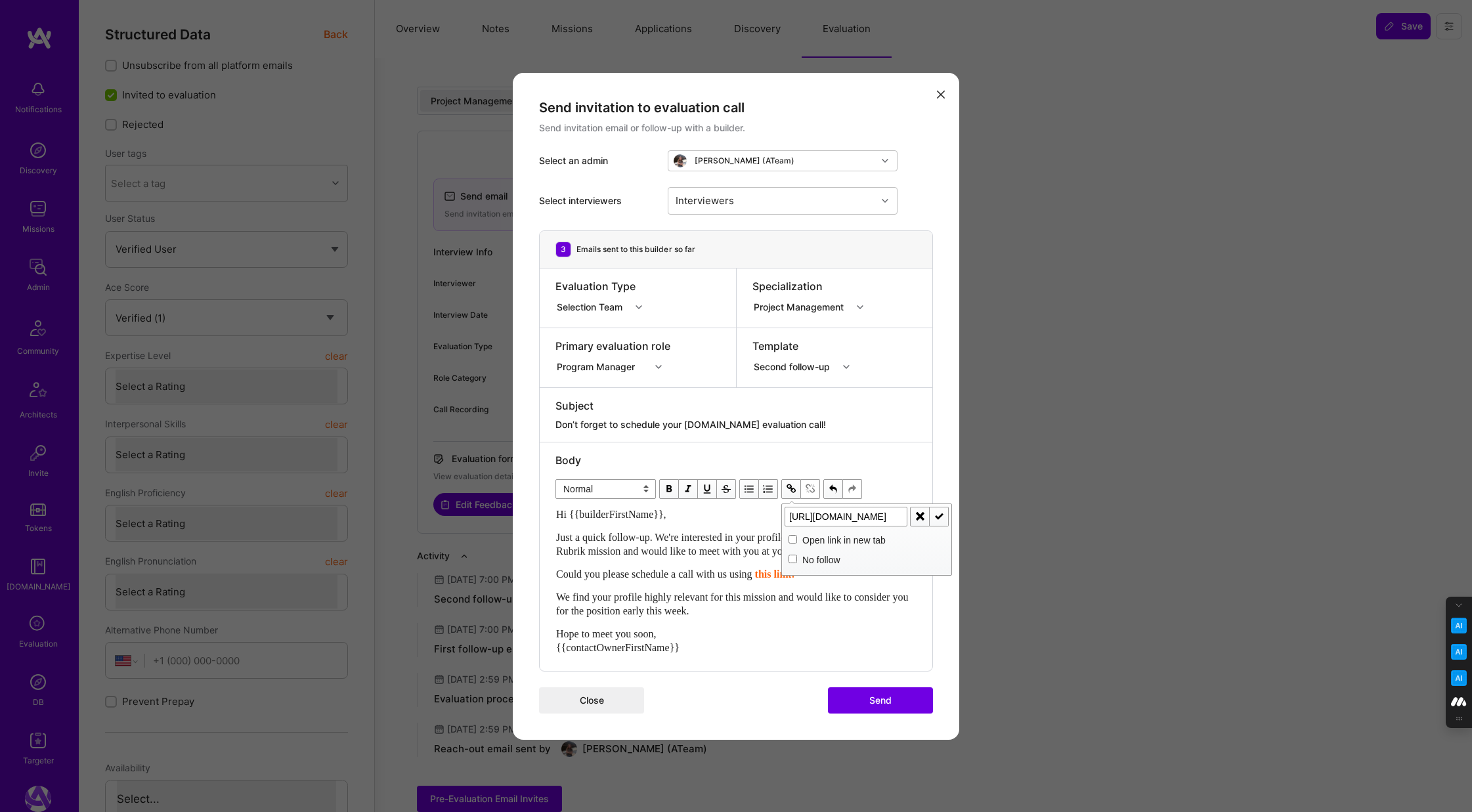
scroll to position [0, 137]
type input "https://platform.a.team/mission/688bafcd31ee2b66e5a67931"
click at [939, 515] on span "modal" at bounding box center [939, 516] width 14 height 14
click at [625, 613] on span "We find your profile highly relevant for this mission and would like to conside…" at bounding box center [734, 604] width 355 height 25
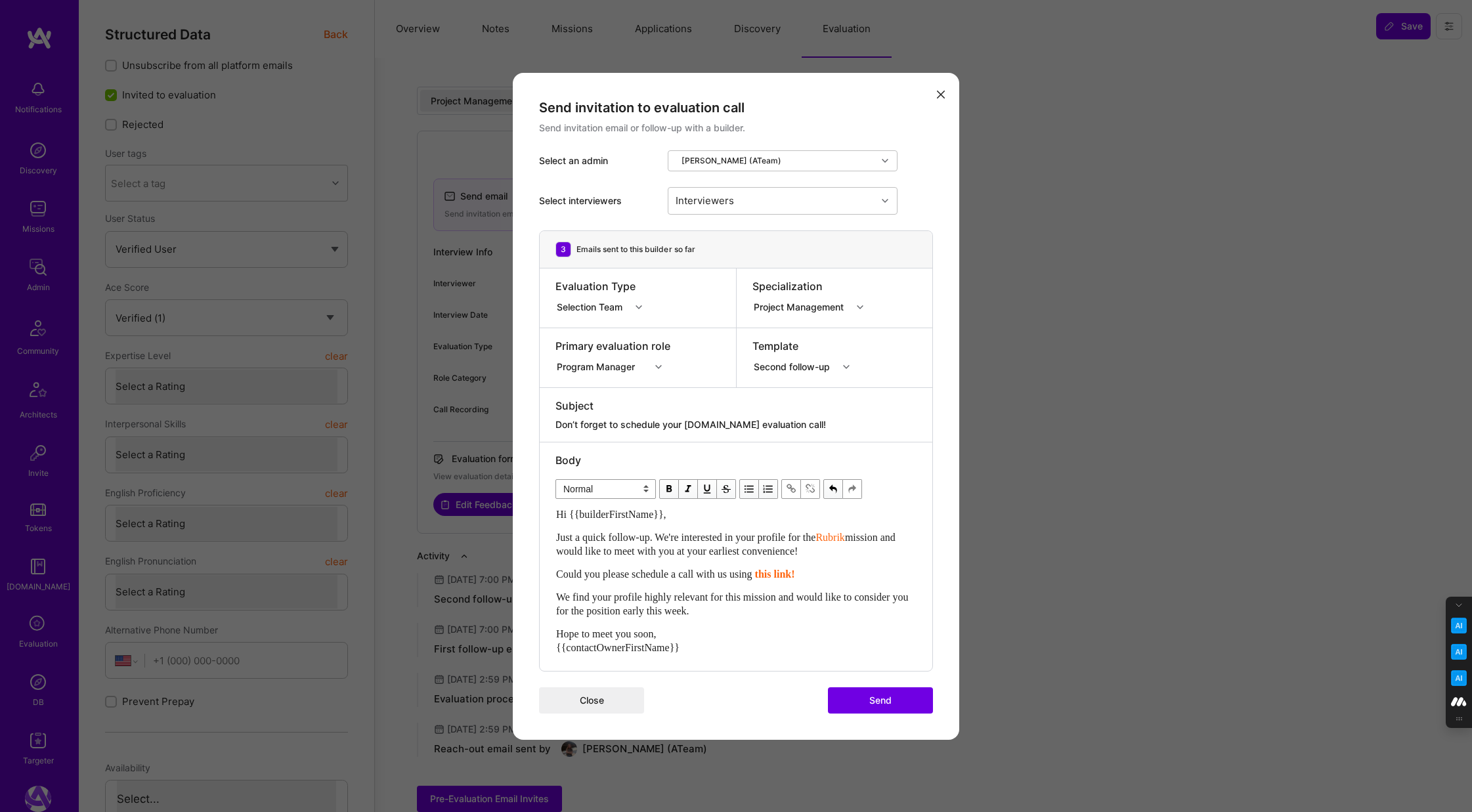
click at [824, 582] on div "Hi {{builderFirstName}}, Just a quick follow-up. We're interested in your profi…" at bounding box center [736, 580] width 360 height 147
click at [822, 577] on div "Could you please schedule a call with us using this link!" at bounding box center [736, 574] width 360 height 14
drag, startPoint x: 826, startPoint y: 575, endPoint x: 816, endPoint y: 573, distance: 10.2
click at [816, 574] on div "Could you please schedule a call with us using this link ?" at bounding box center [736, 574] width 360 height 14
click at [666, 489] on span "modal" at bounding box center [669, 488] width 14 height 14
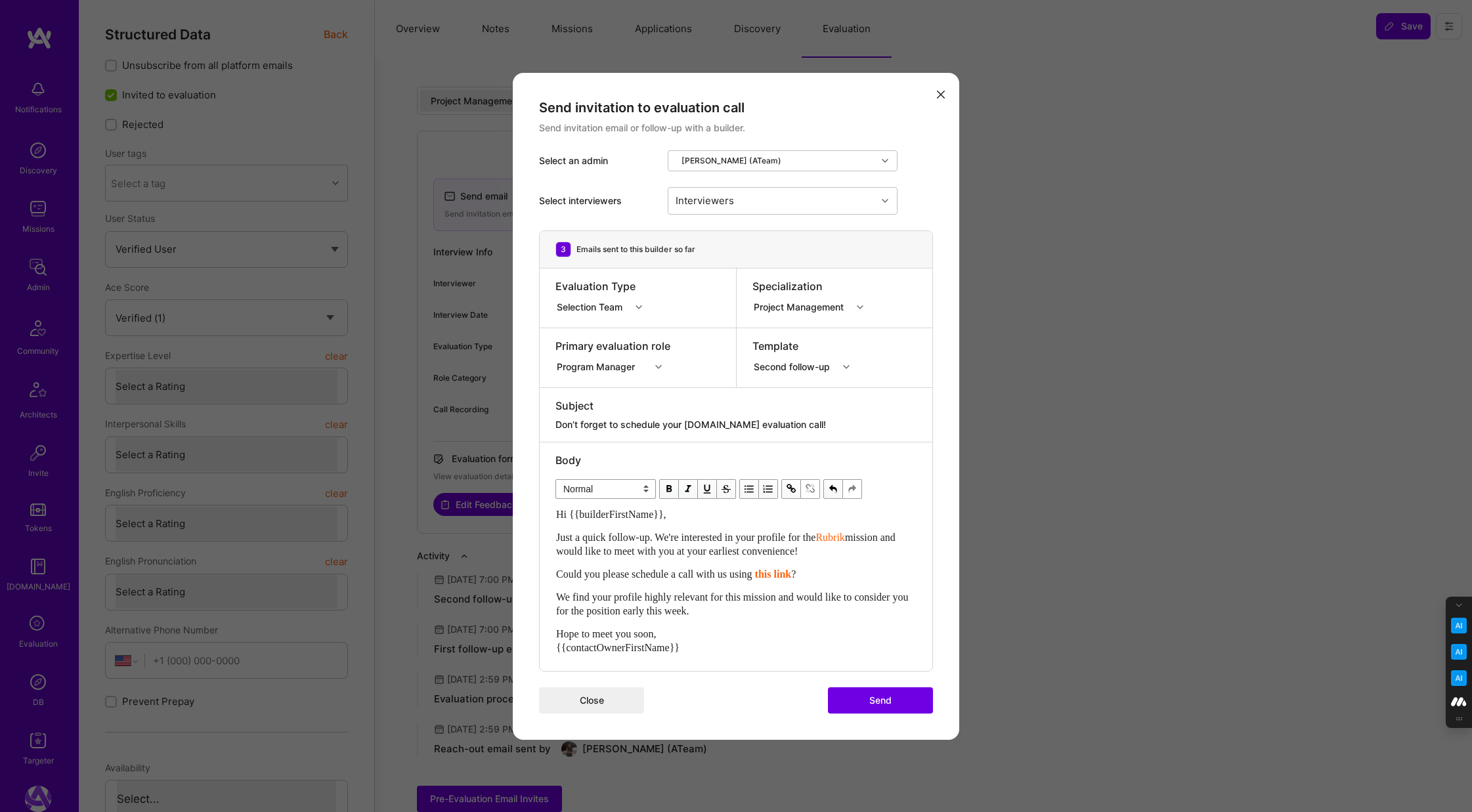
click at [730, 606] on span "We find your profile highly relevant for this mission and would like to conside…" at bounding box center [734, 604] width 355 height 25
click at [880, 699] on button "Send" at bounding box center [880, 700] width 105 height 26
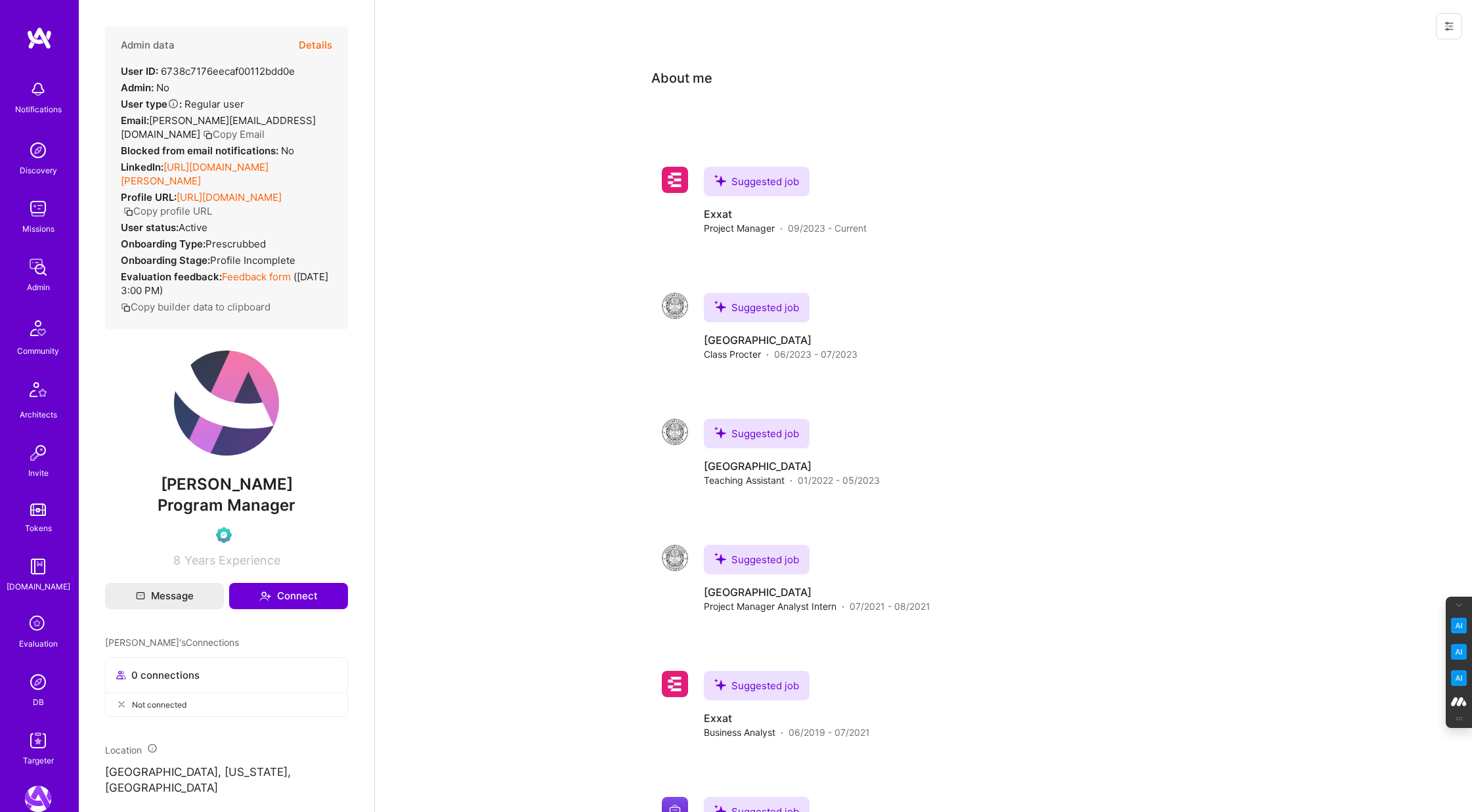
click at [306, 40] on button "Details" at bounding box center [315, 45] width 34 height 38
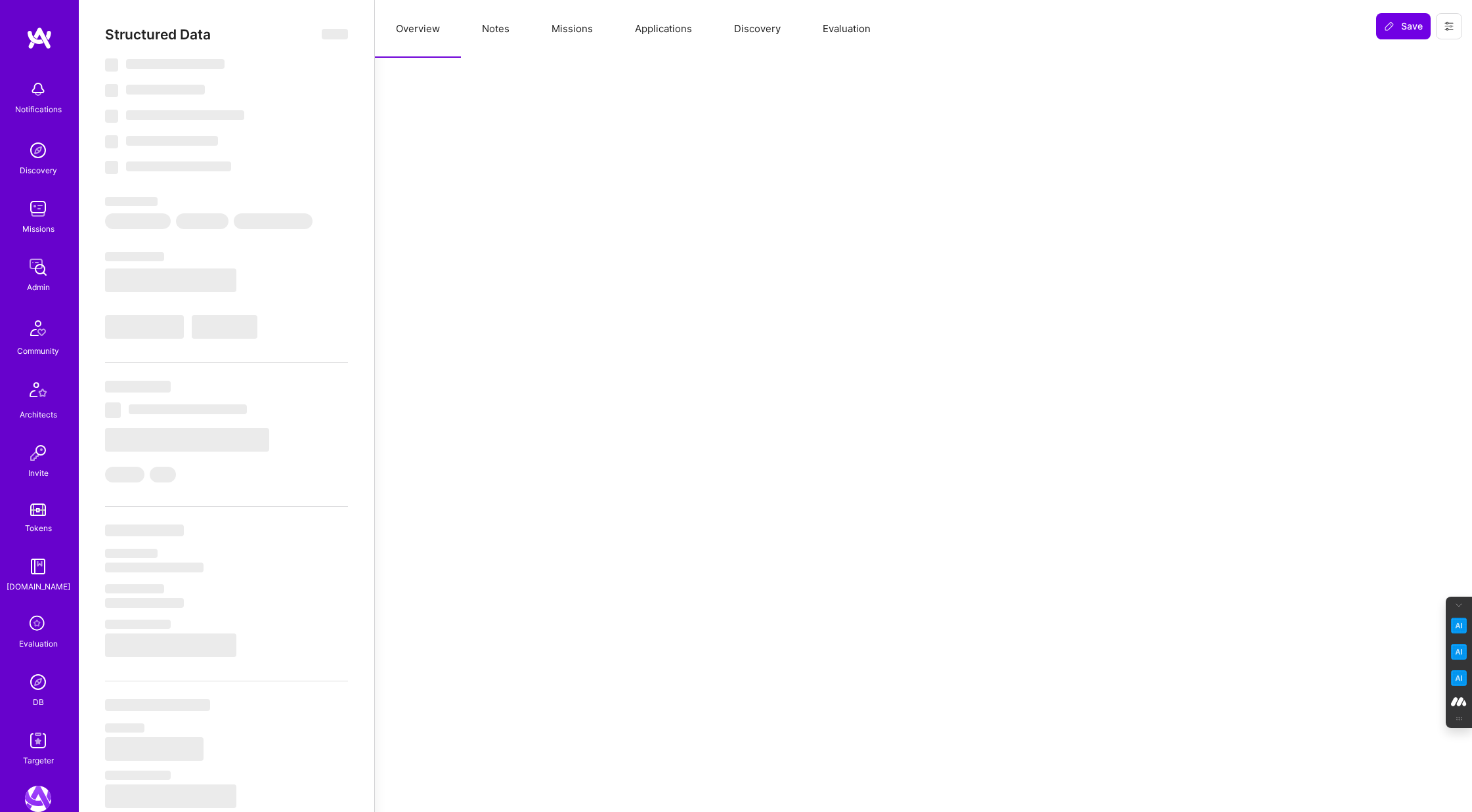
select select "Verified"
select select "US"
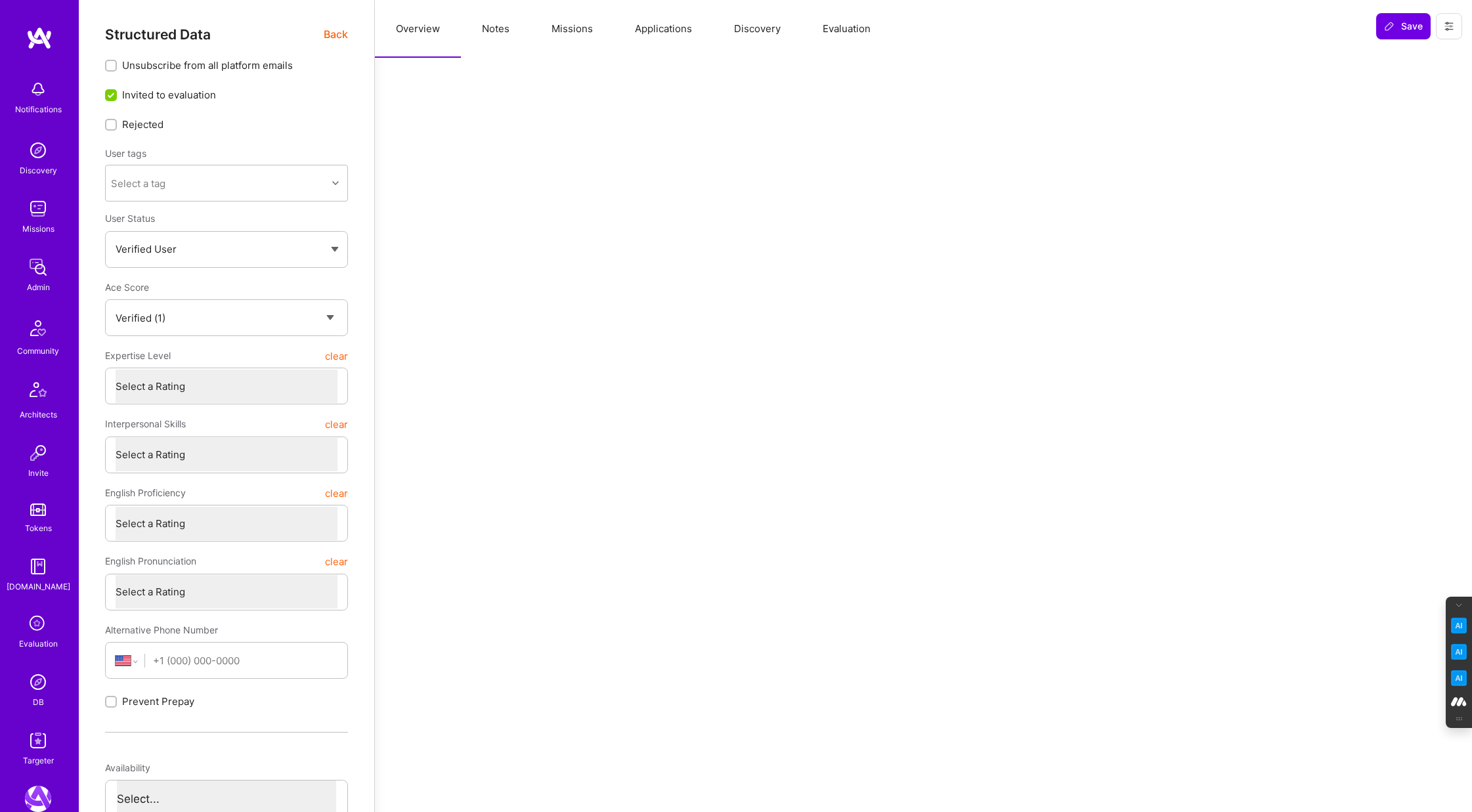
click at [857, 30] on button "Evaluation" at bounding box center [846, 29] width 90 height 58
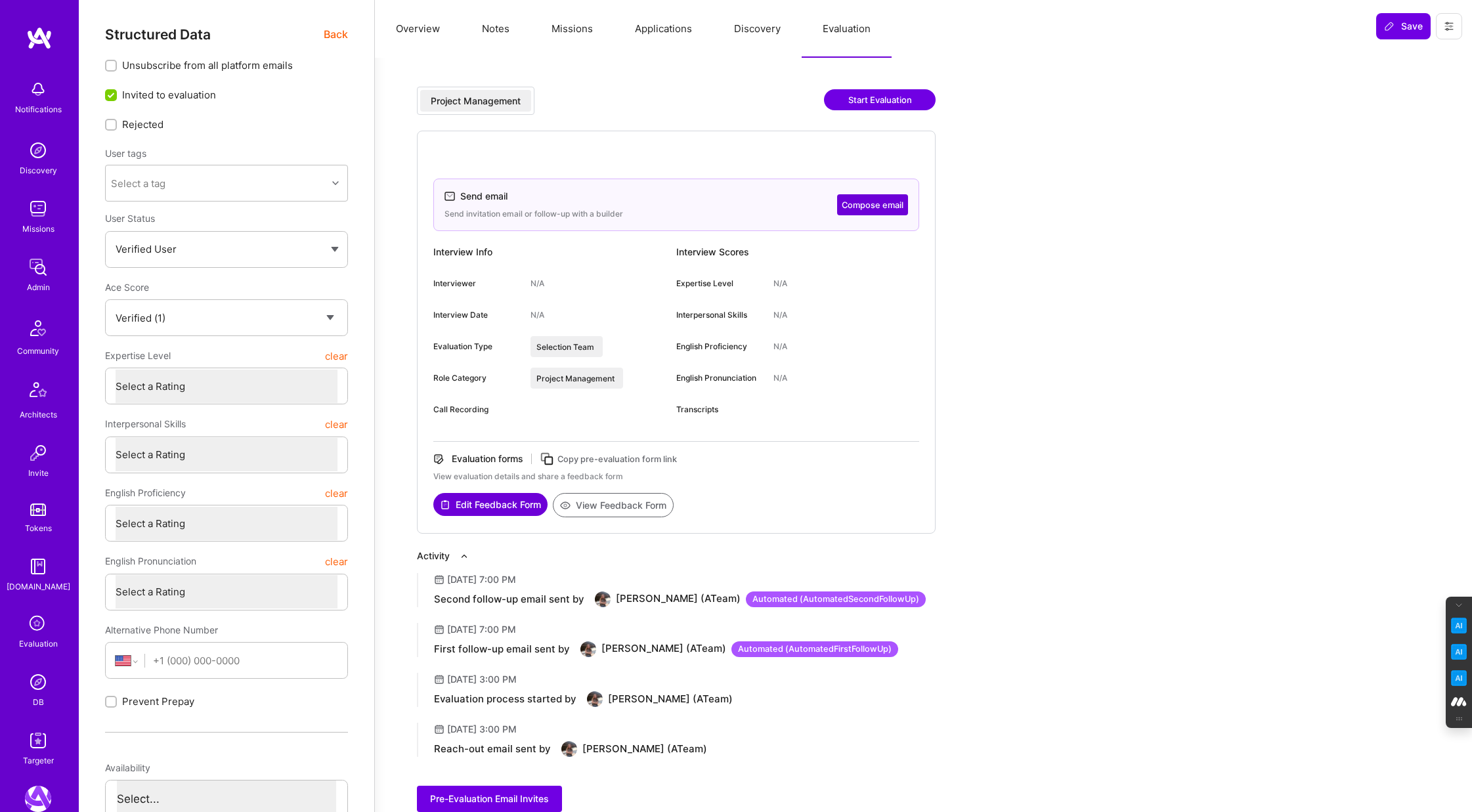
click at [878, 204] on button "Compose email" at bounding box center [872, 205] width 71 height 21
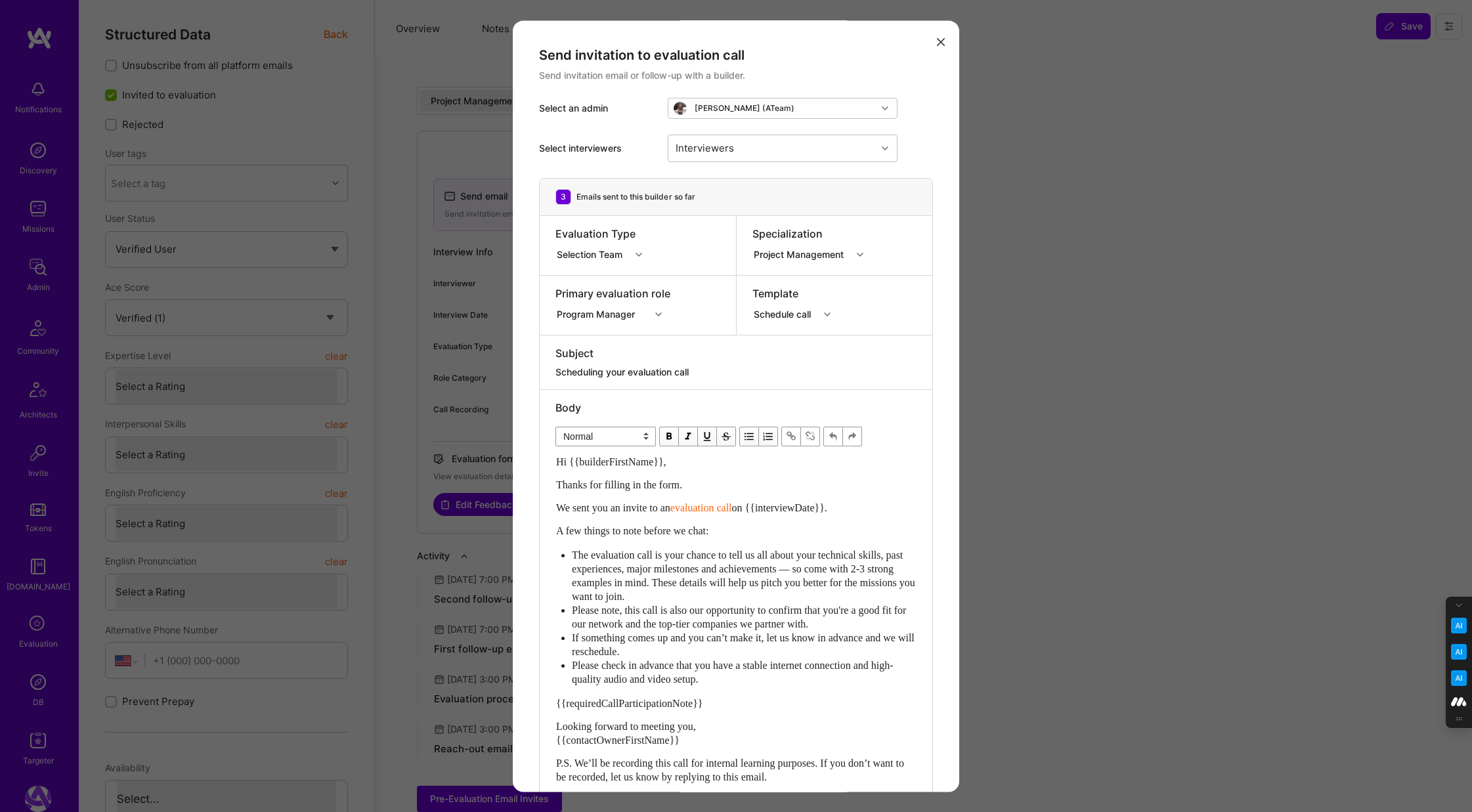
click at [834, 310] on div "modal" at bounding box center [828, 314] width 20 height 17
click at [817, 417] on div "Second follow-up When there is no response to follow-up in 3-5 days" at bounding box center [858, 428] width 212 height 41
type textarea "Don’t forget to schedule your [DOMAIN_NAME] evaluation call!"
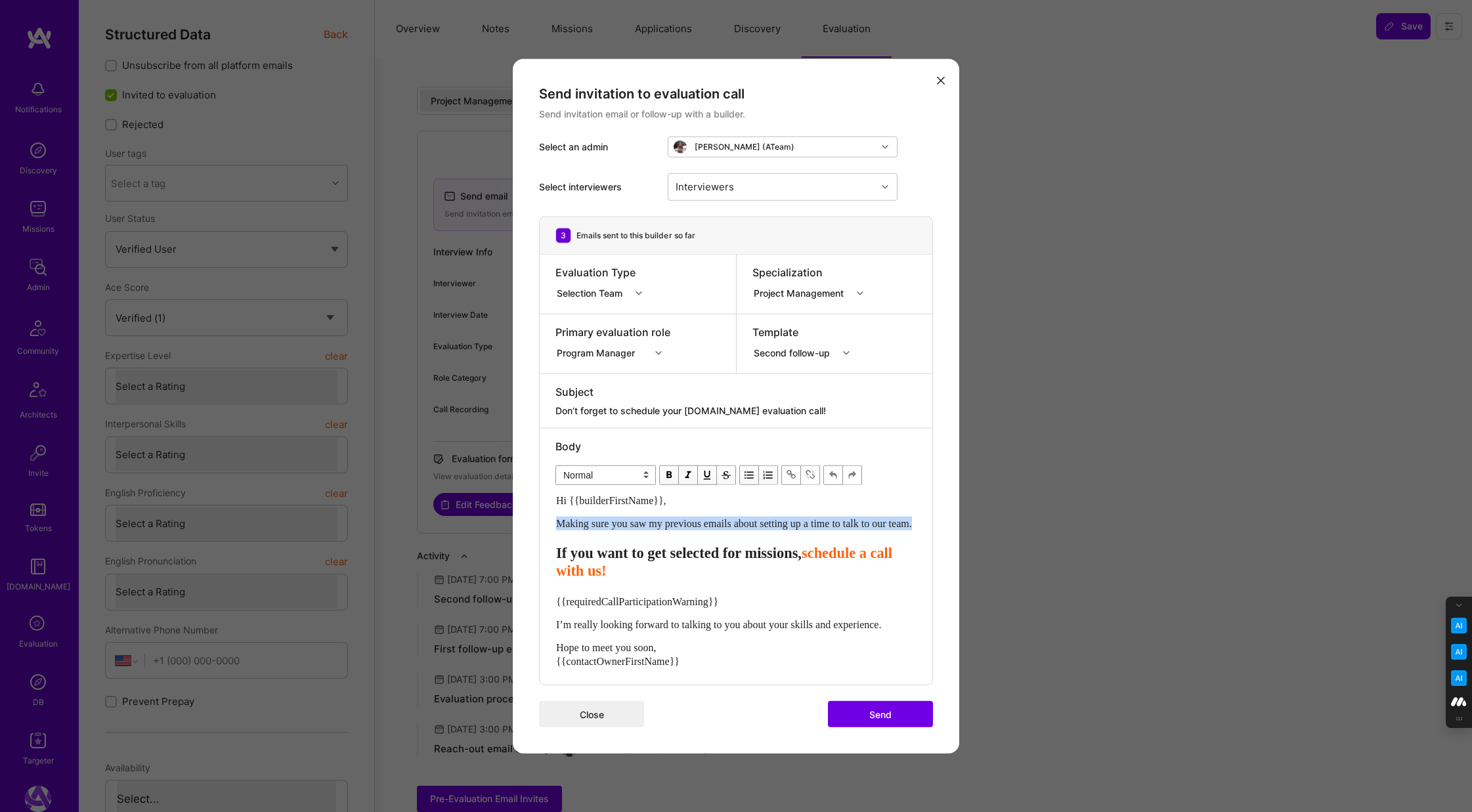
drag, startPoint x: 608, startPoint y: 531, endPoint x: 553, endPoint y: 516, distance: 57.0
click at [553, 516] on div "Body Normal Heading Large Heading Medium Heading Small Normal Hi {{builderFirst…" at bounding box center [736, 556] width 393 height 257
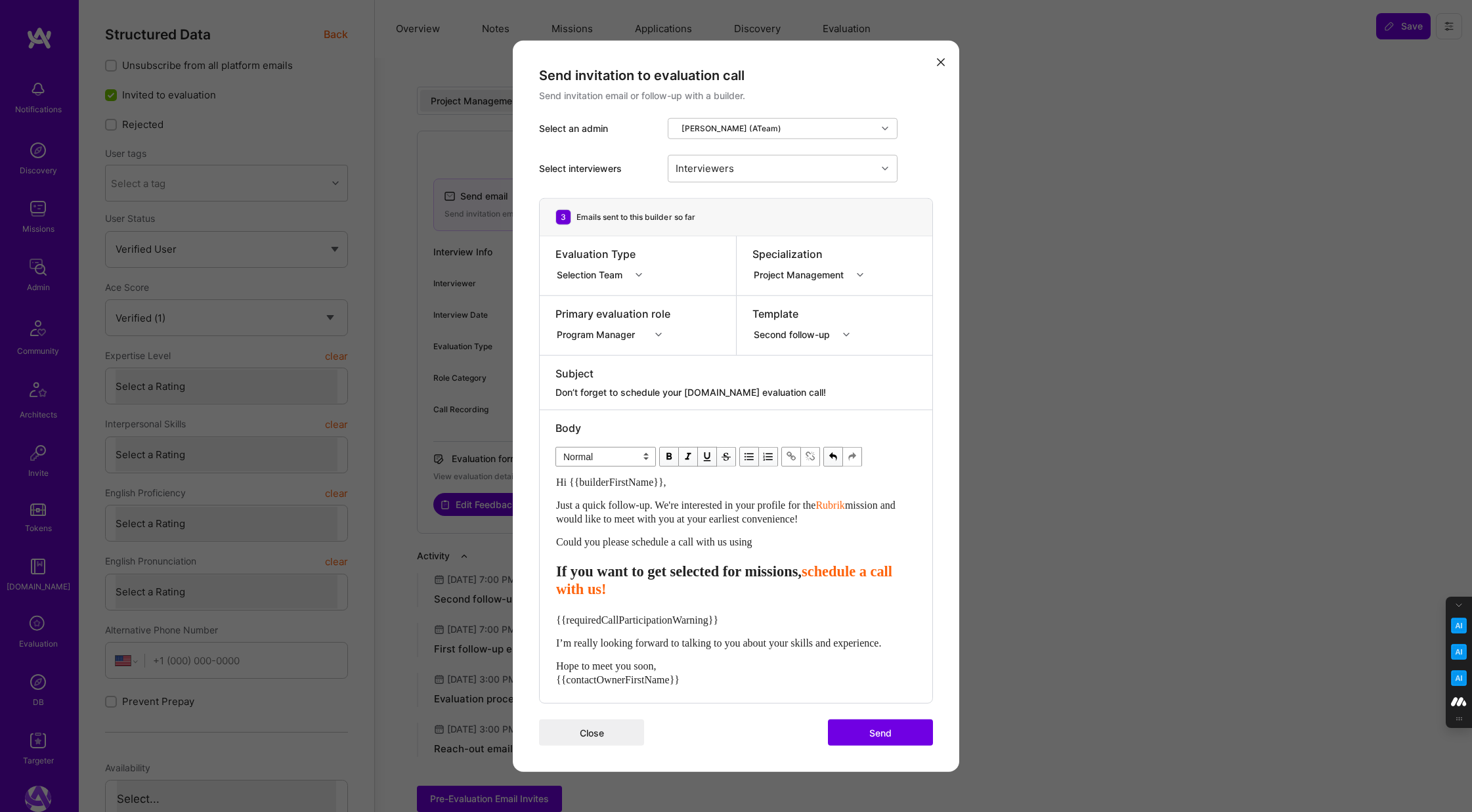
click at [725, 588] on span "schedule a call with us!" at bounding box center [726, 580] width 340 height 34
drag, startPoint x: 798, startPoint y: 587, endPoint x: 790, endPoint y: 588, distance: 8.1
click at [790, 588] on span "schedule a call with us this link?" at bounding box center [726, 580] width 340 height 34
click at [666, 451] on span "modal" at bounding box center [669, 456] width 14 height 14
click at [667, 451] on span "modal" at bounding box center [669, 456] width 14 height 14
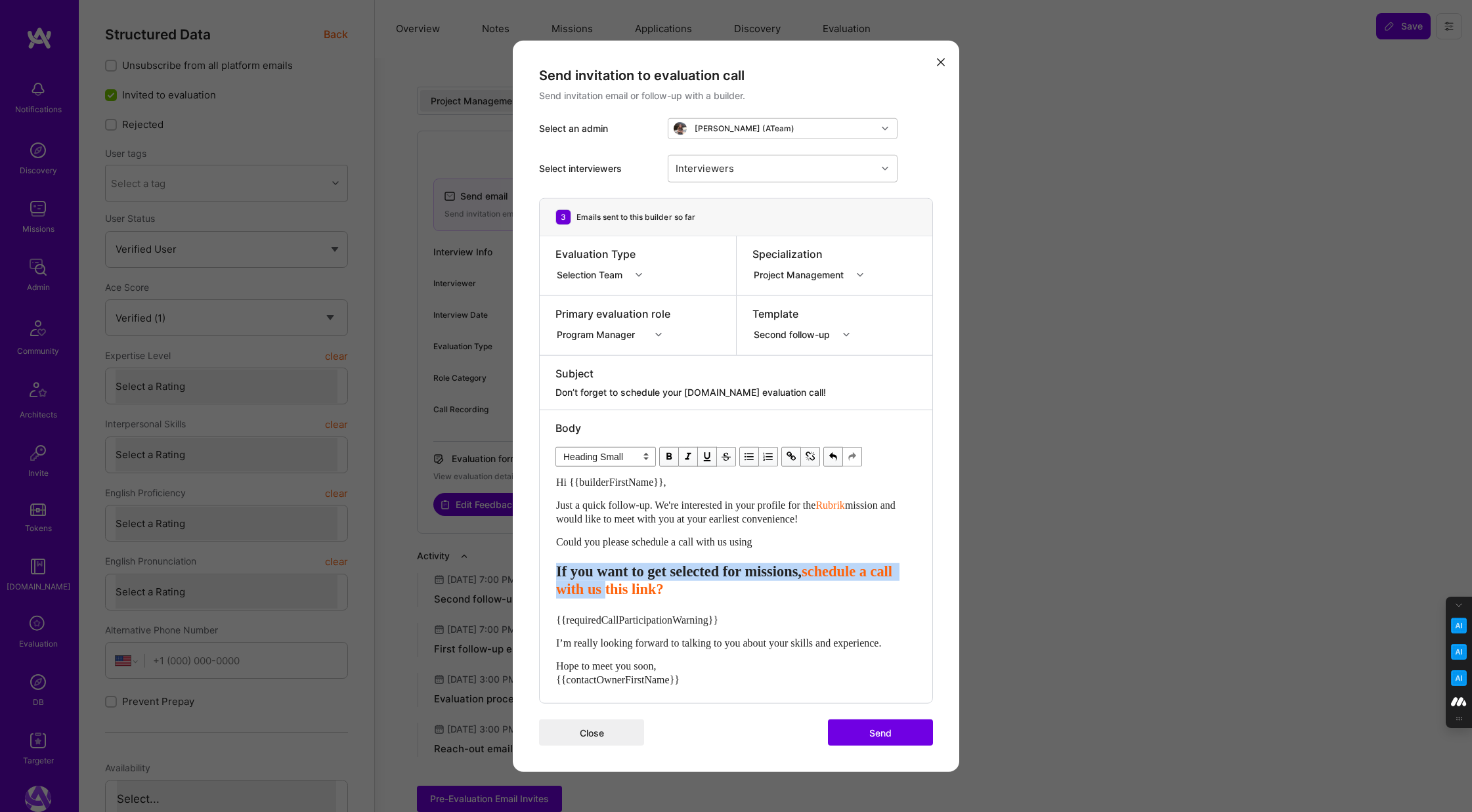
drag, startPoint x: 727, startPoint y: 591, endPoint x: 551, endPoint y: 571, distance: 177.1
click at [551, 571] on div "Body Normal Heading Large Heading Medium Heading Small Heading Small Hi {{build…" at bounding box center [736, 556] width 393 height 293
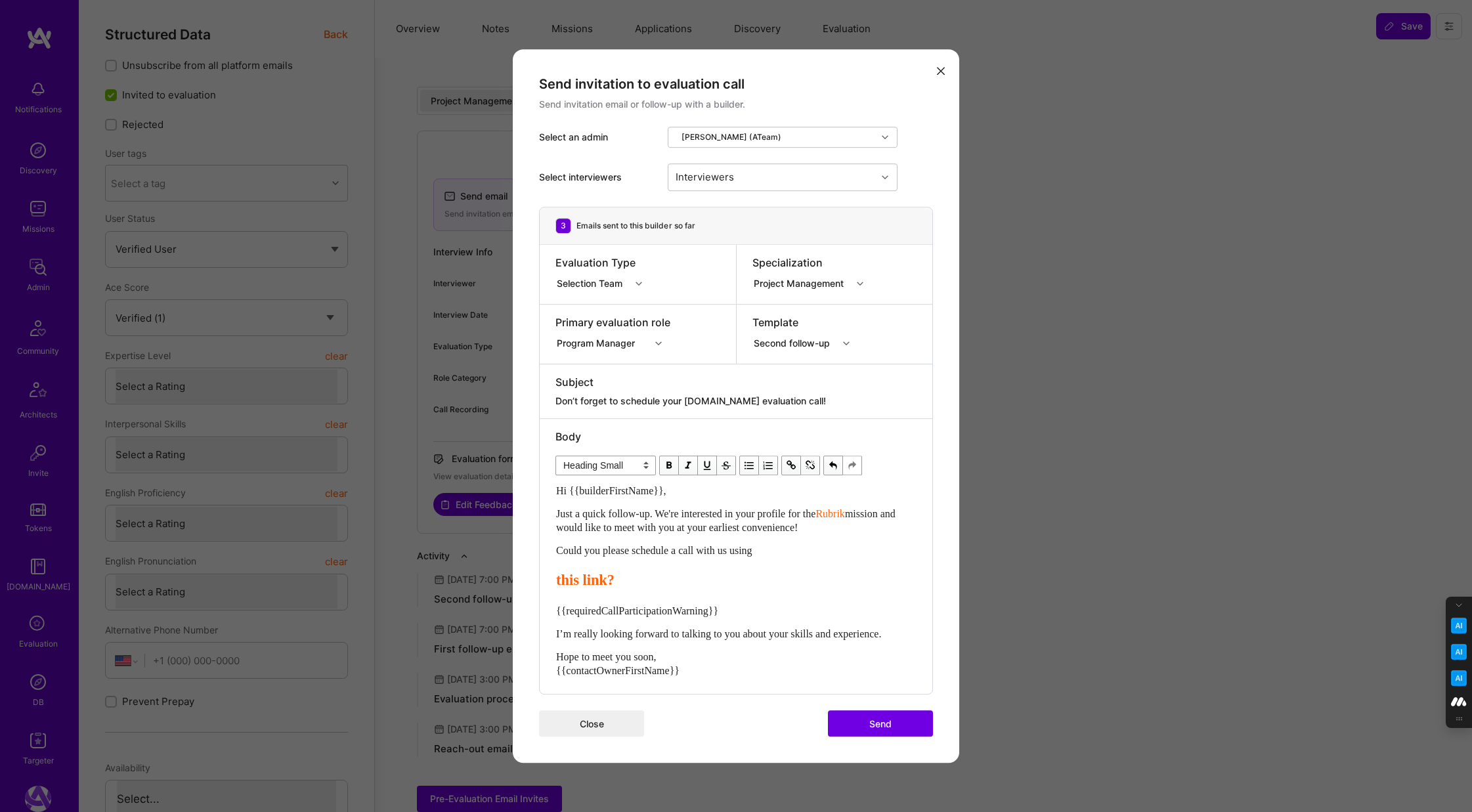
select select "unstyled"
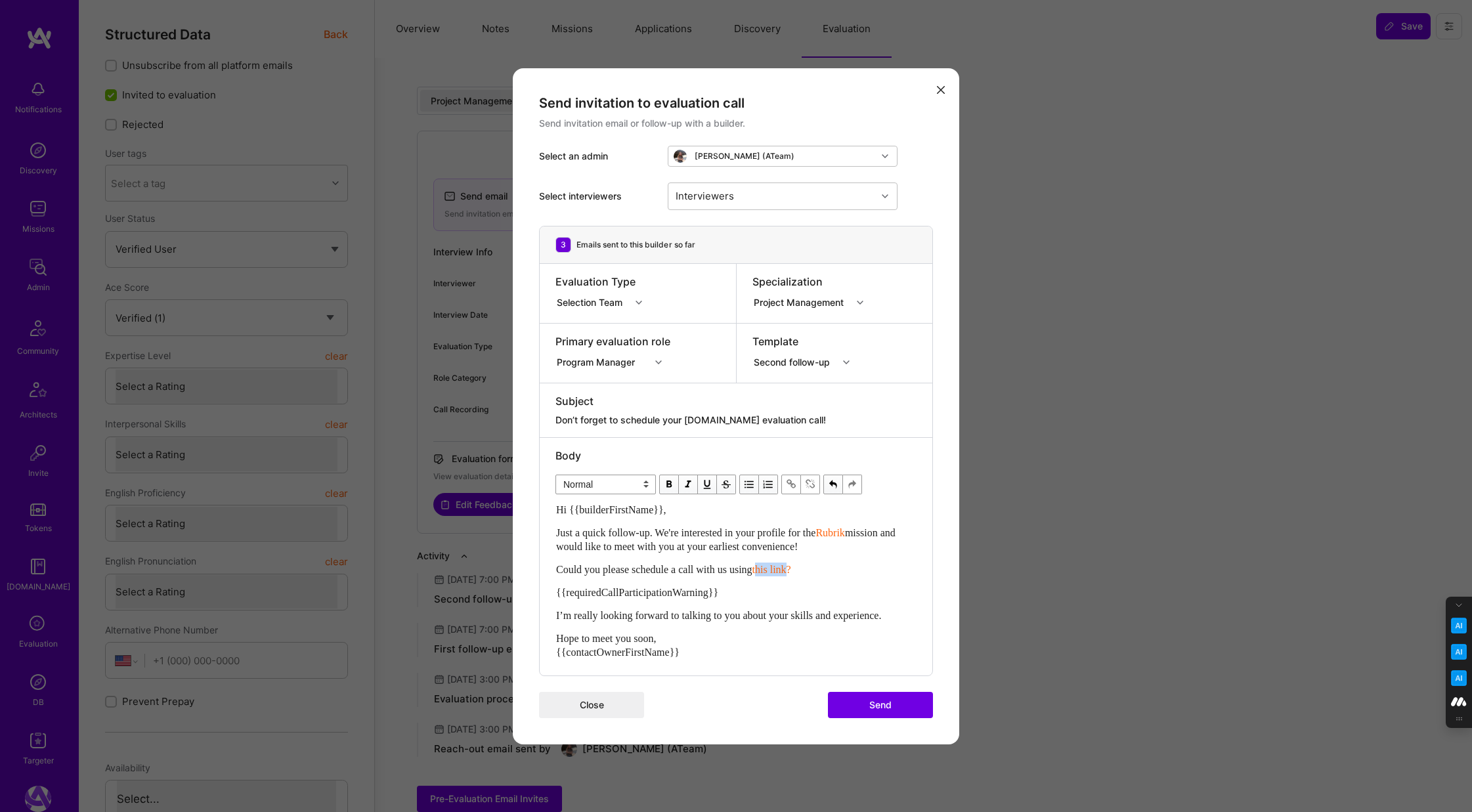
drag, startPoint x: 809, startPoint y: 565, endPoint x: 772, endPoint y: 566, distance: 37.0
click at [772, 566] on span "this link?" at bounding box center [772, 569] width 39 height 11
click at [791, 570] on span "this link?" at bounding box center [772, 569] width 39 height 11
drag, startPoint x: 809, startPoint y: 570, endPoint x: 776, endPoint y: 572, distance: 33.1
click at [776, 572] on span "this link?" at bounding box center [772, 569] width 39 height 11
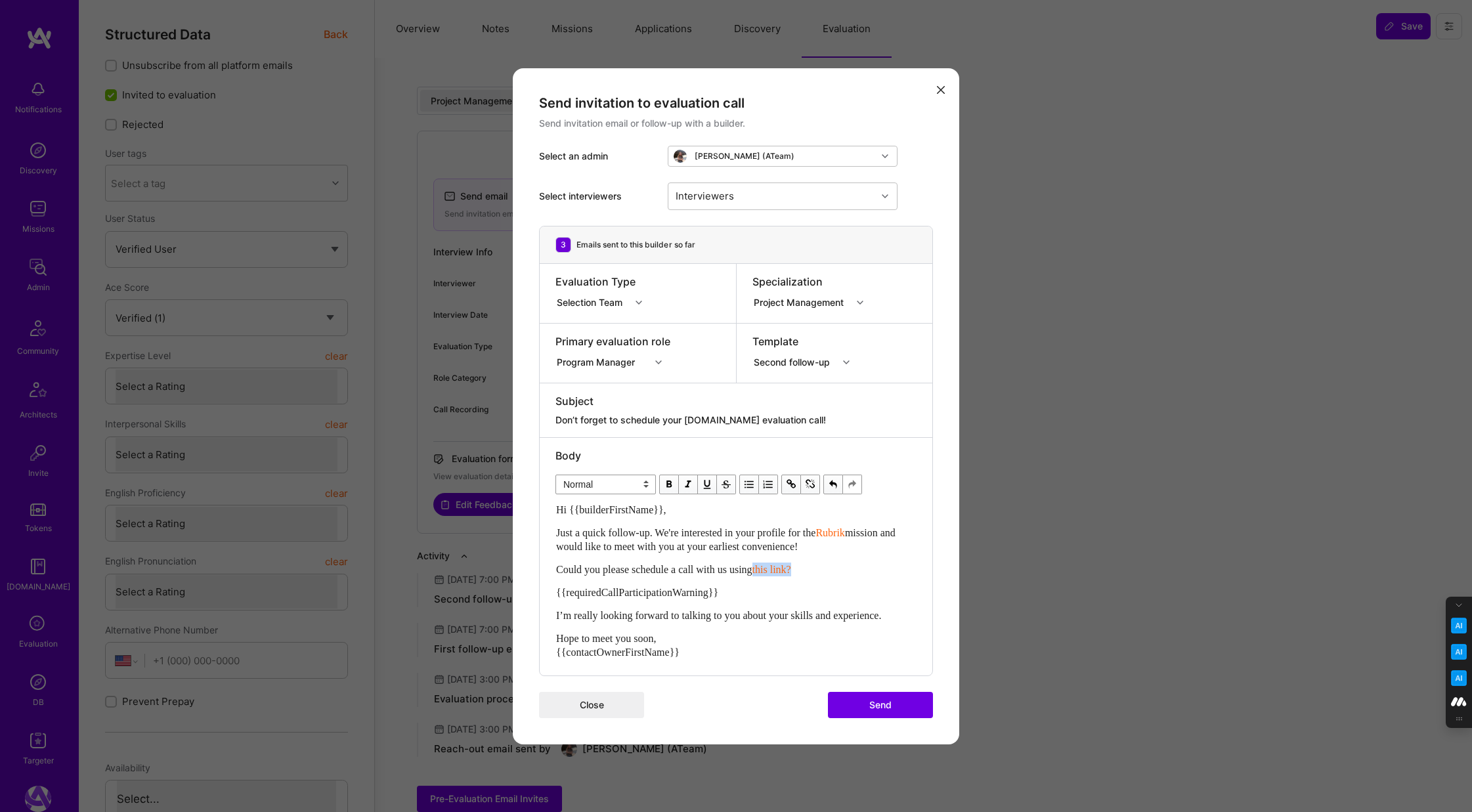
click at [835, 574] on div "Could you please schedule a call with us using this link?" at bounding box center [736, 569] width 360 height 14
drag, startPoint x: 809, startPoint y: 570, endPoint x: 771, endPoint y: 569, distance: 38.0
click at [771, 569] on span "this link?" at bounding box center [772, 569] width 39 height 11
click at [665, 483] on span "modal" at bounding box center [669, 484] width 14 height 14
click at [769, 584] on div "Hi {{builderFirstName}}, Just a quick follow-up. We're interested in your profi…" at bounding box center [736, 581] width 360 height 156
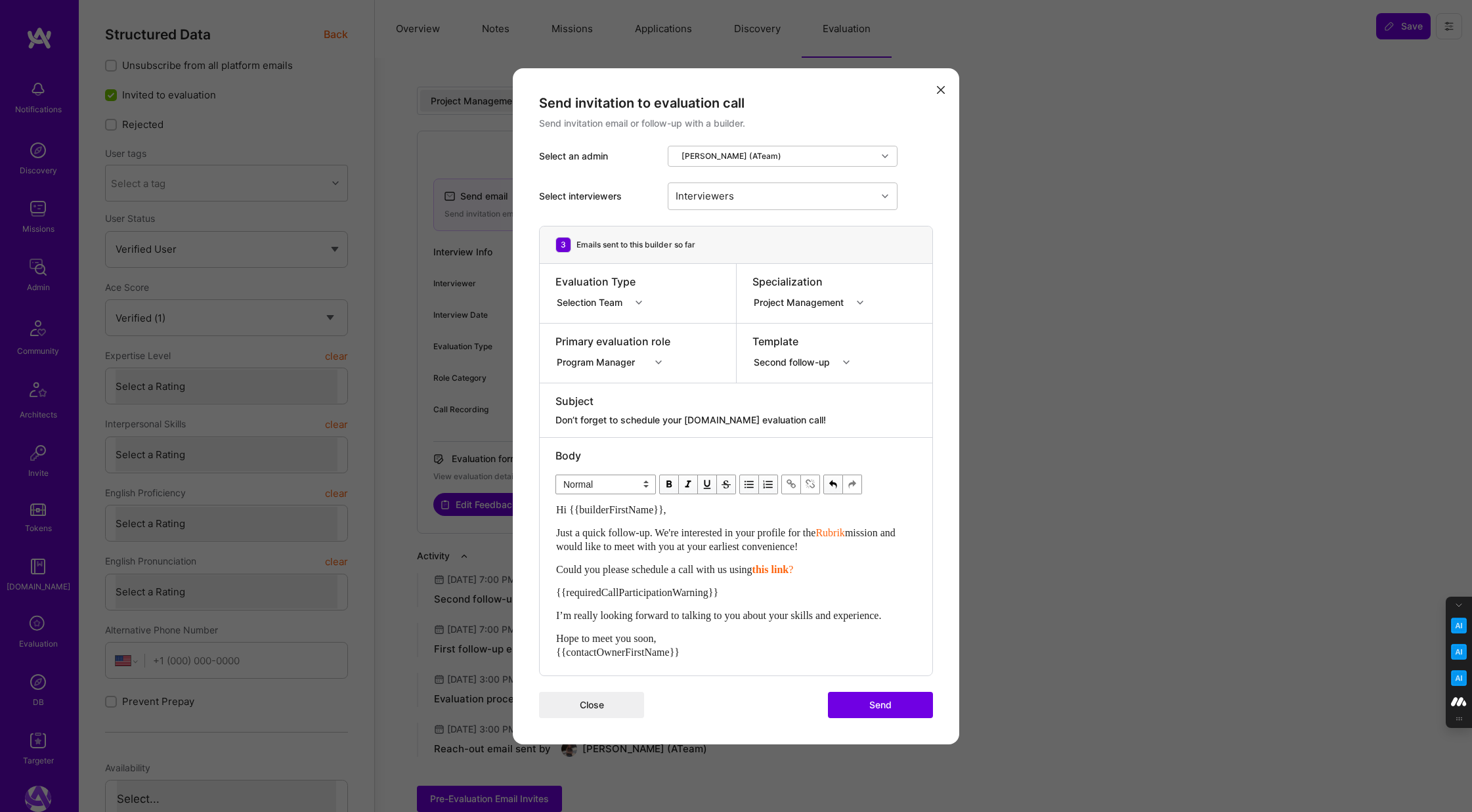
click at [838, 568] on div "Could you please schedule a call with us using this link ?" at bounding box center [736, 569] width 360 height 14
click at [753, 587] on div "{{requiredCallParticipationWarning}}" at bounding box center [736, 592] width 360 height 14
drag, startPoint x: 737, startPoint y: 593, endPoint x: 553, endPoint y: 593, distance: 184.0
click at [553, 593] on div "Body Normal Heading Large Heading Medium Heading Small Normal Hi {{builderFirst…" at bounding box center [736, 556] width 393 height 237
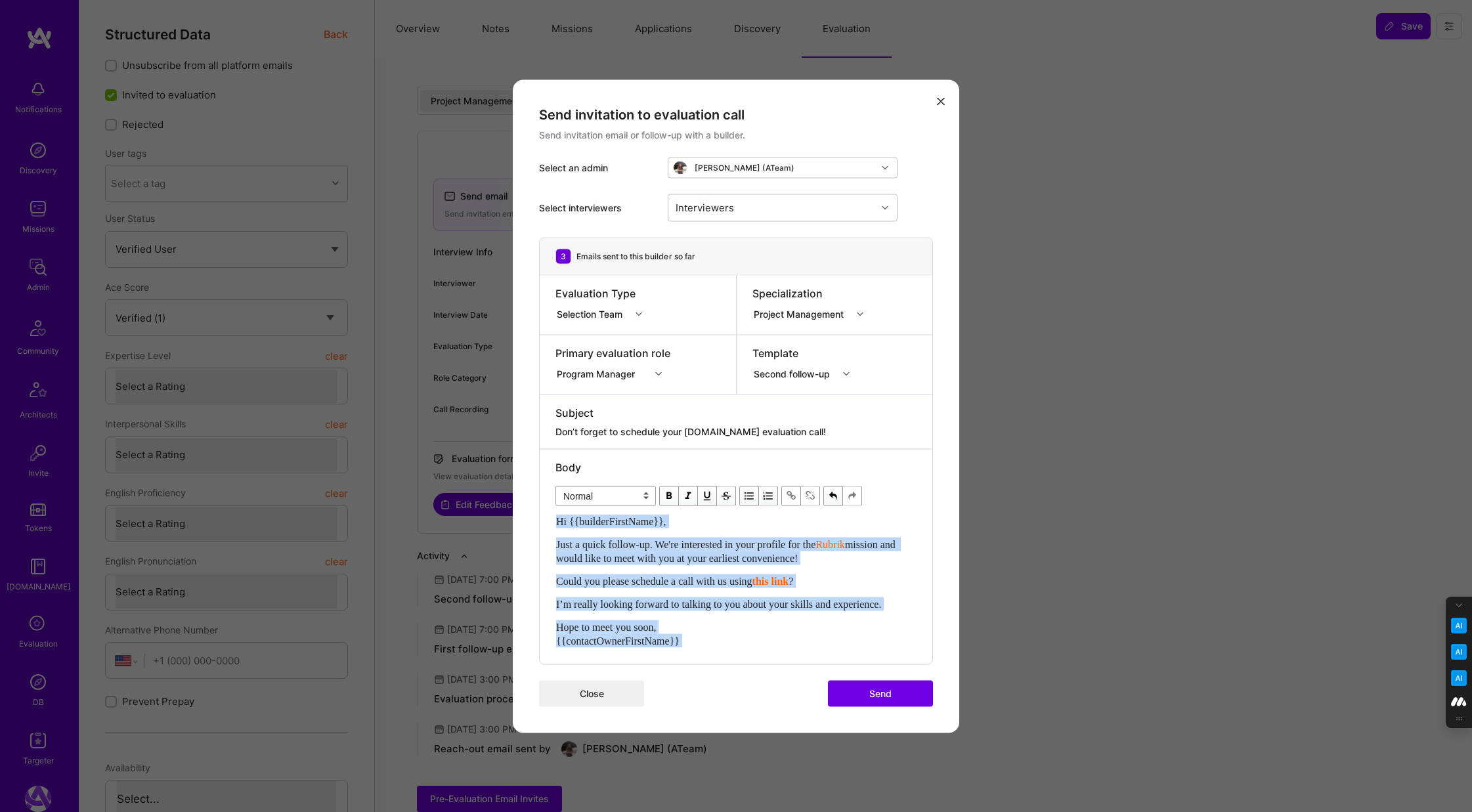
drag, startPoint x: 914, startPoint y: 603, endPoint x: 651, endPoint y: 611, distance: 263.1
click at [651, 611] on div "Body Normal Heading Large Heading Medium Heading Small Normal Hi {{builderFirst…" at bounding box center [736, 556] width 393 height 215
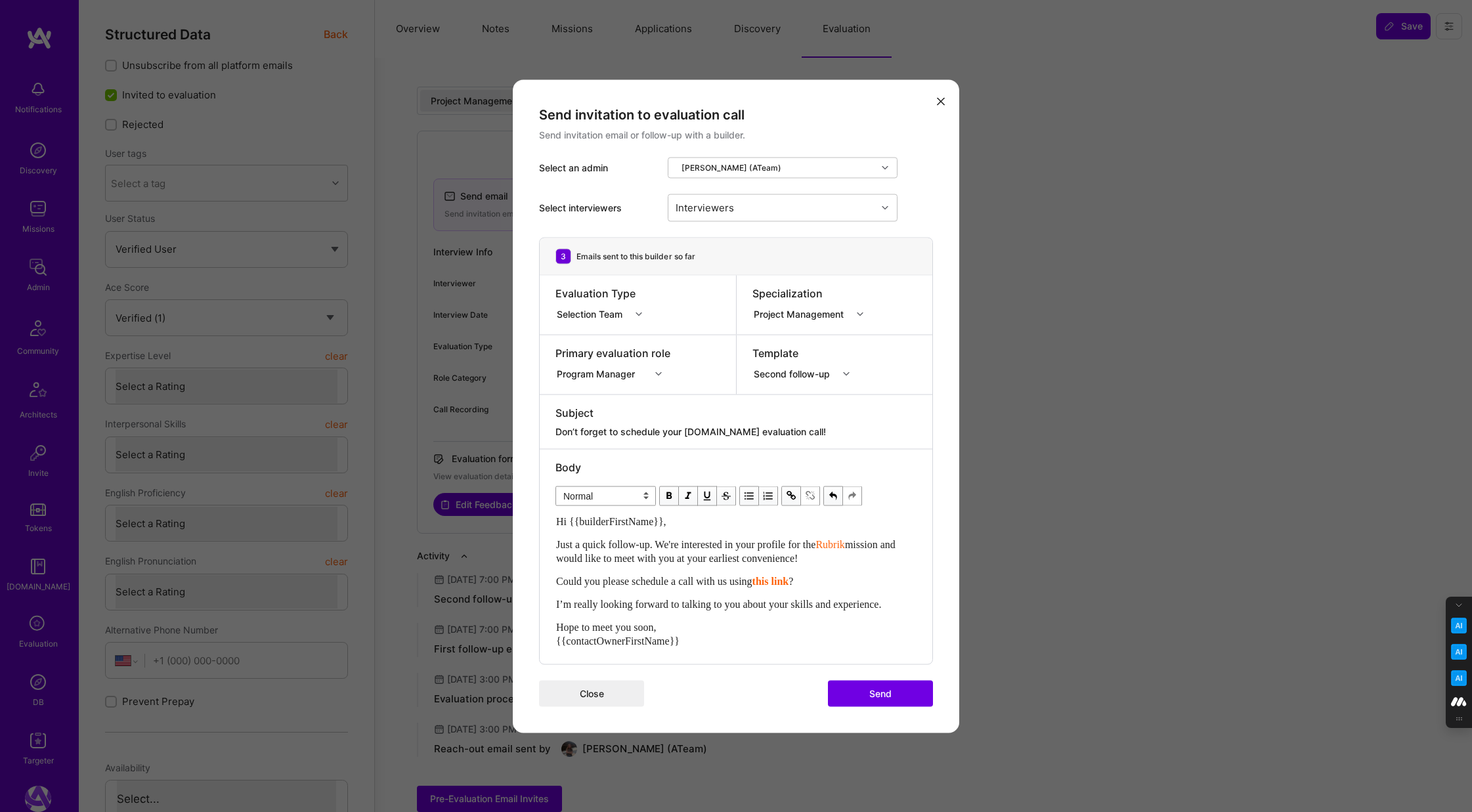
click at [881, 602] on span "I’m really looking forward to talking to you about your skills and experience." at bounding box center [718, 604] width 325 height 11
drag, startPoint x: 909, startPoint y: 604, endPoint x: 556, endPoint y: 606, distance: 353.0
click at [556, 606] on div "I’m really looking forward to talking to you about your skills and experience." at bounding box center [736, 604] width 360 height 14
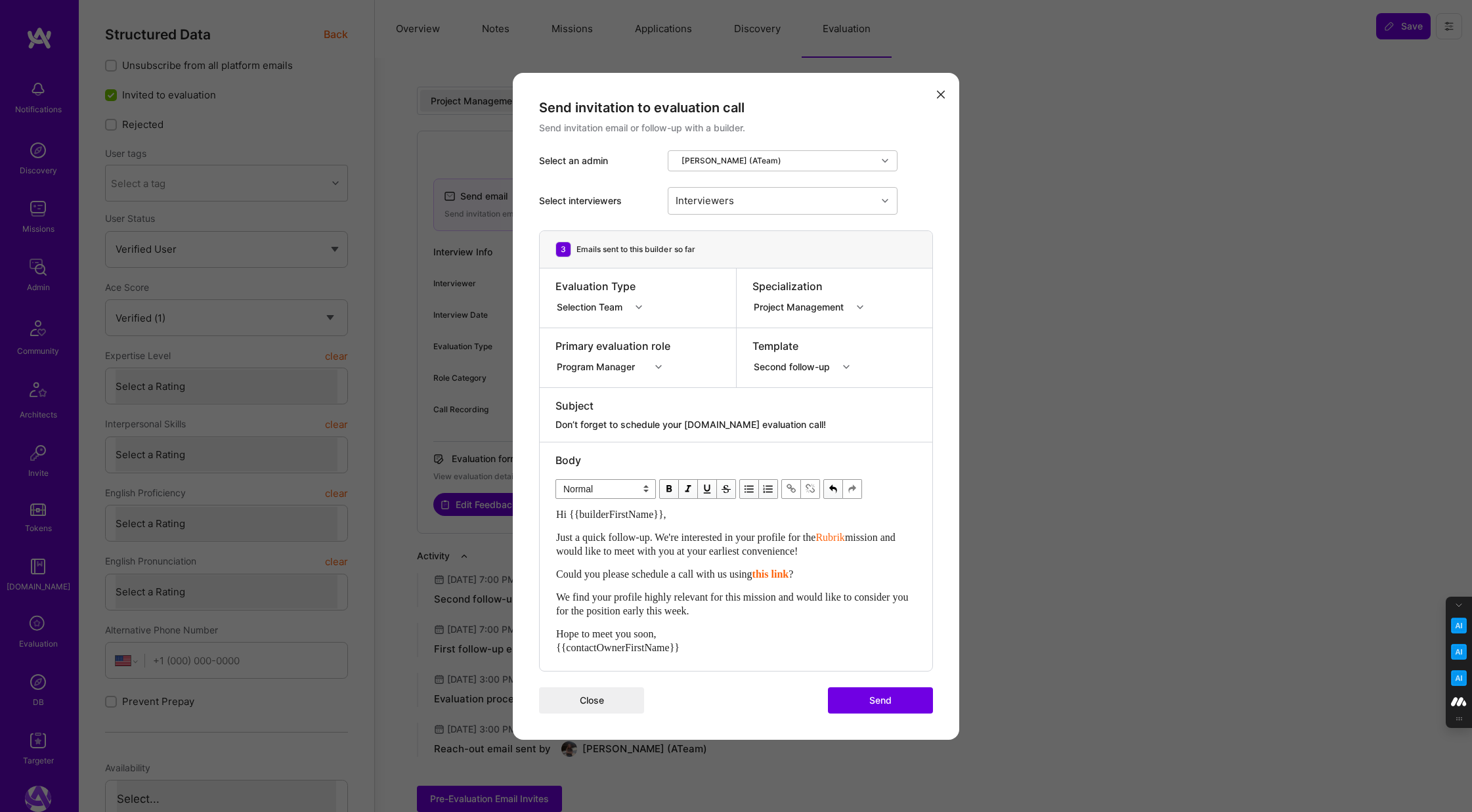
click at [885, 702] on button "Send" at bounding box center [880, 700] width 105 height 26
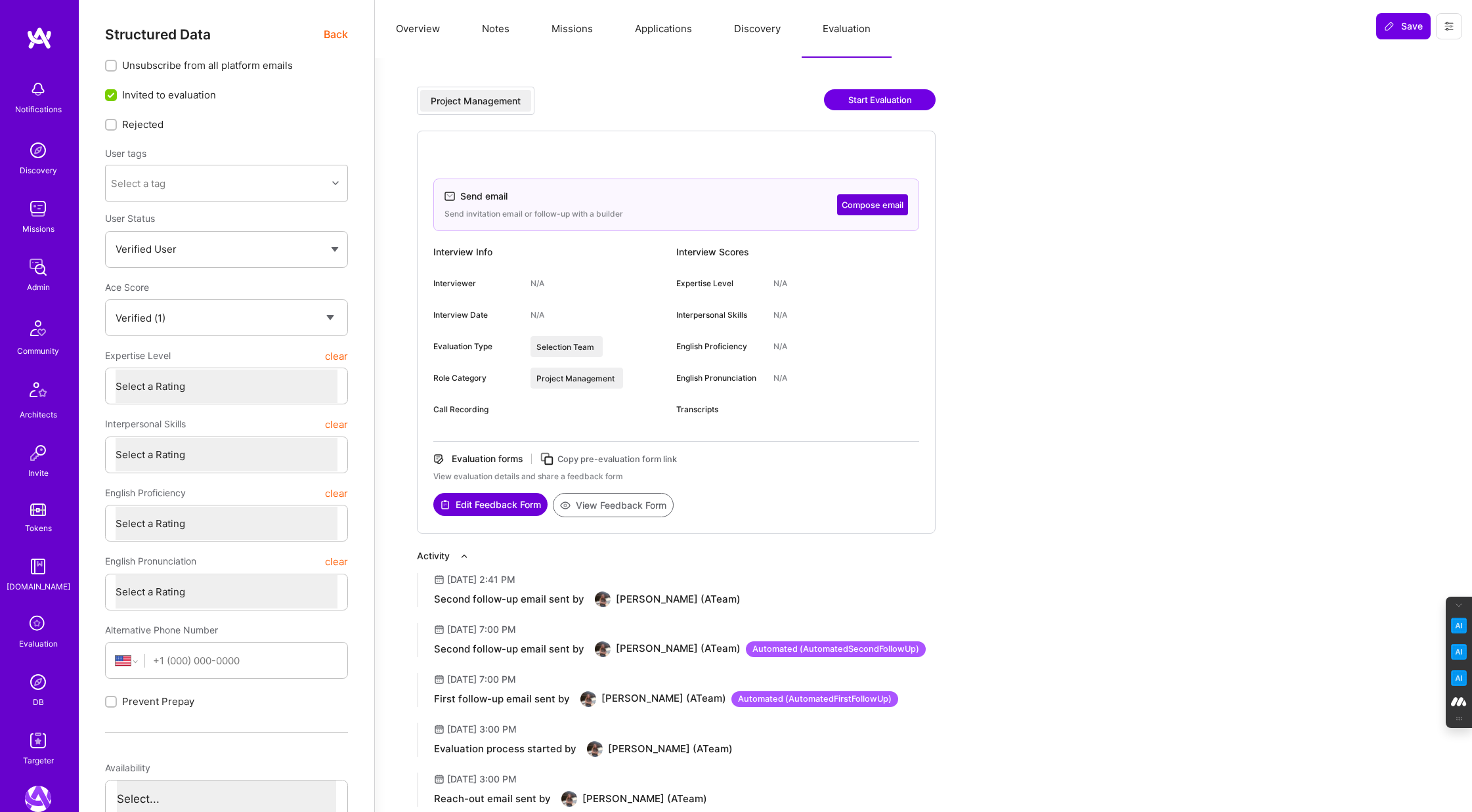
type textarea "x"
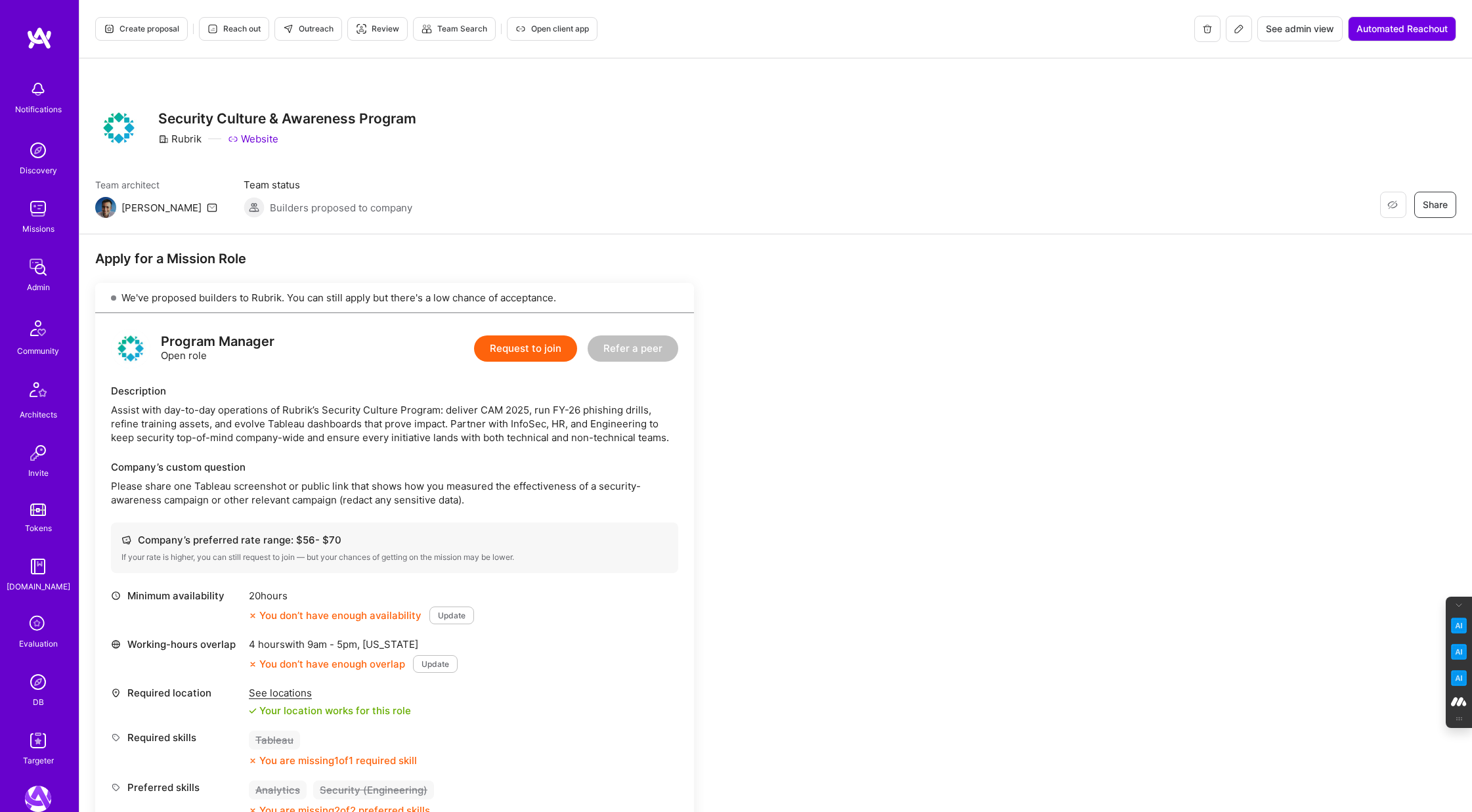
click at [657, 104] on div "Restore Not Interested Share Security Culture & Awareness Program Rubrik Website" at bounding box center [776, 128] width 1361 height 47
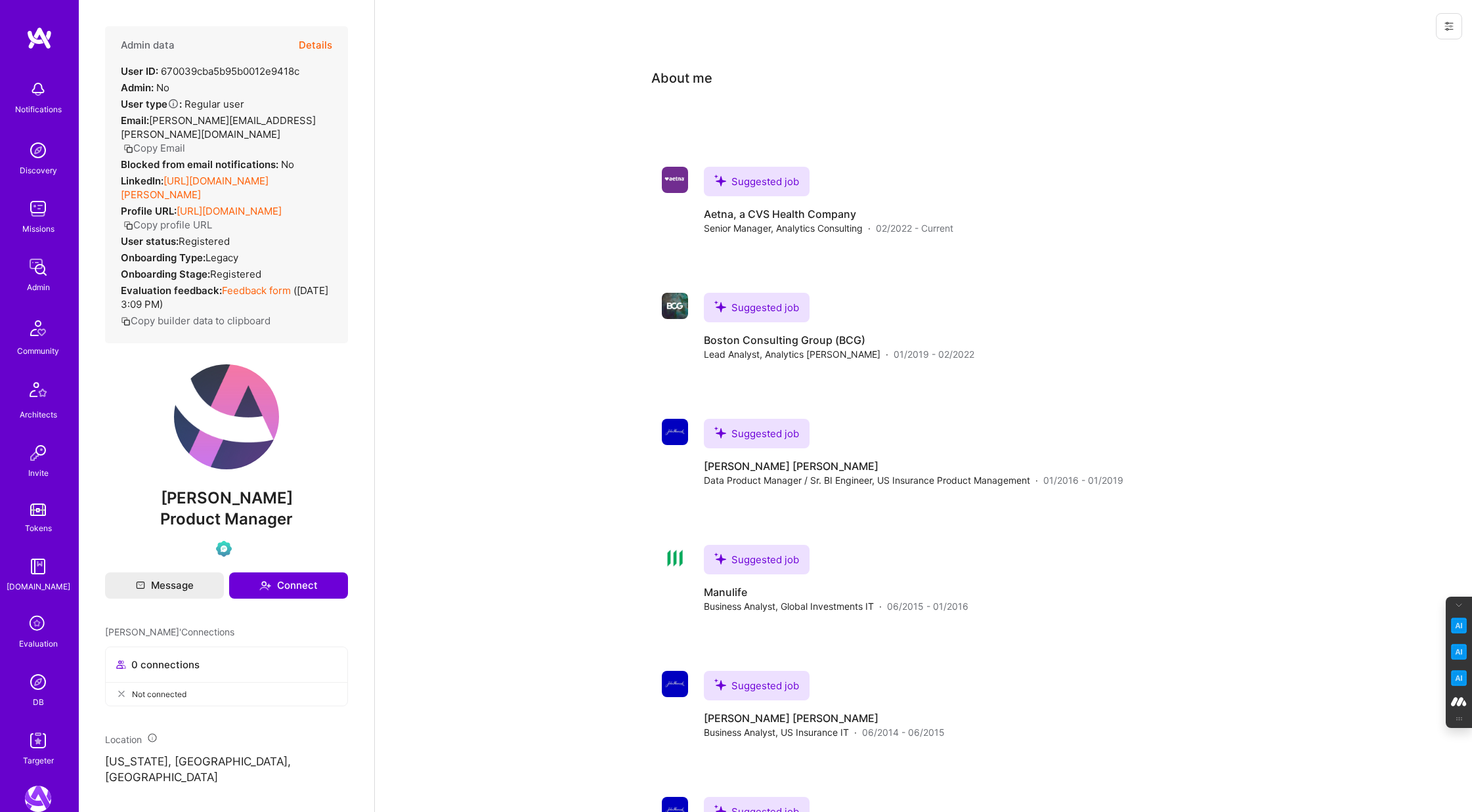
click at [315, 47] on button "Details" at bounding box center [315, 45] width 34 height 38
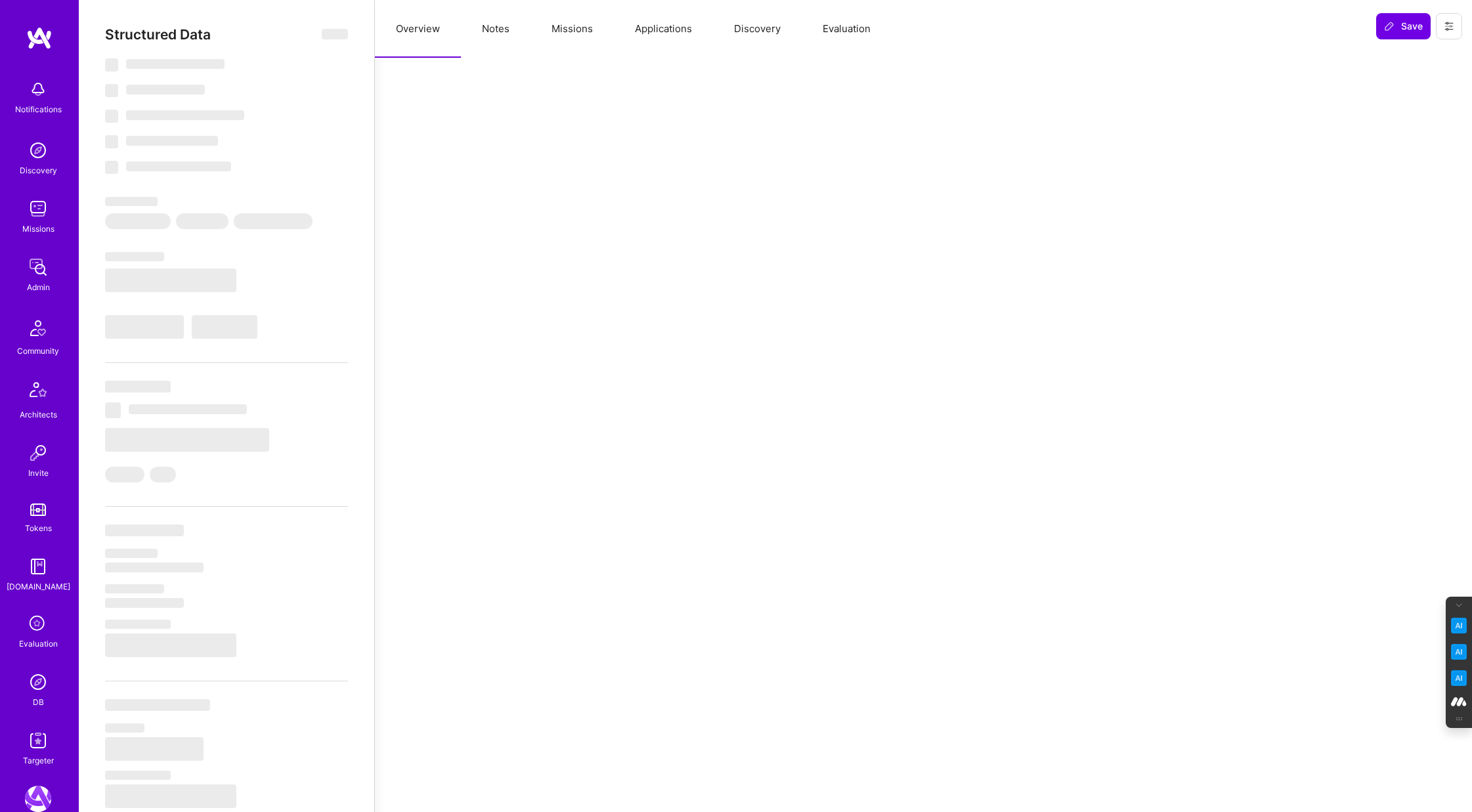
select select "Verified"
select select "US"
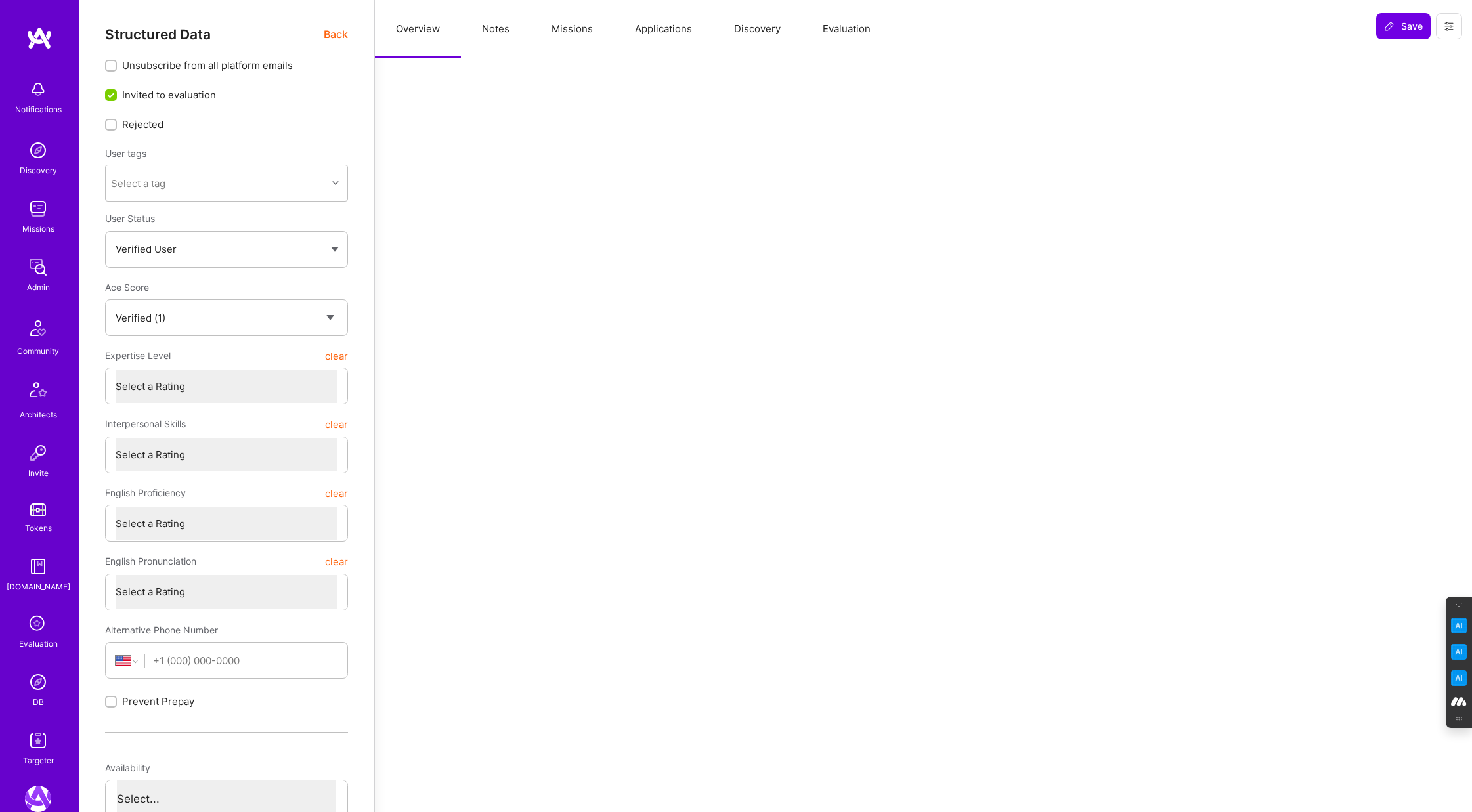
click at [850, 34] on button "Evaluation" at bounding box center [846, 29] width 90 height 58
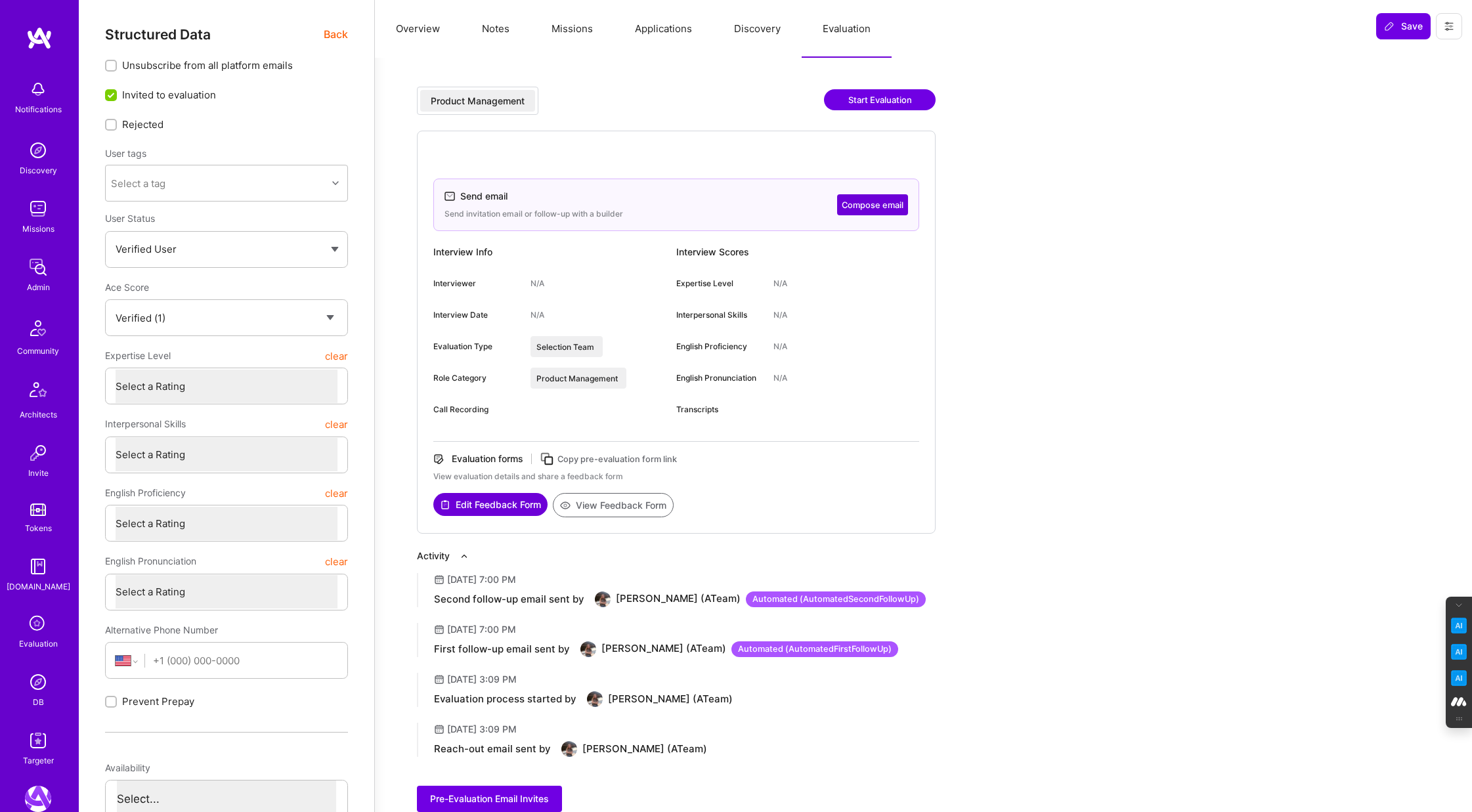
click at [873, 213] on button "Compose email" at bounding box center [872, 205] width 71 height 21
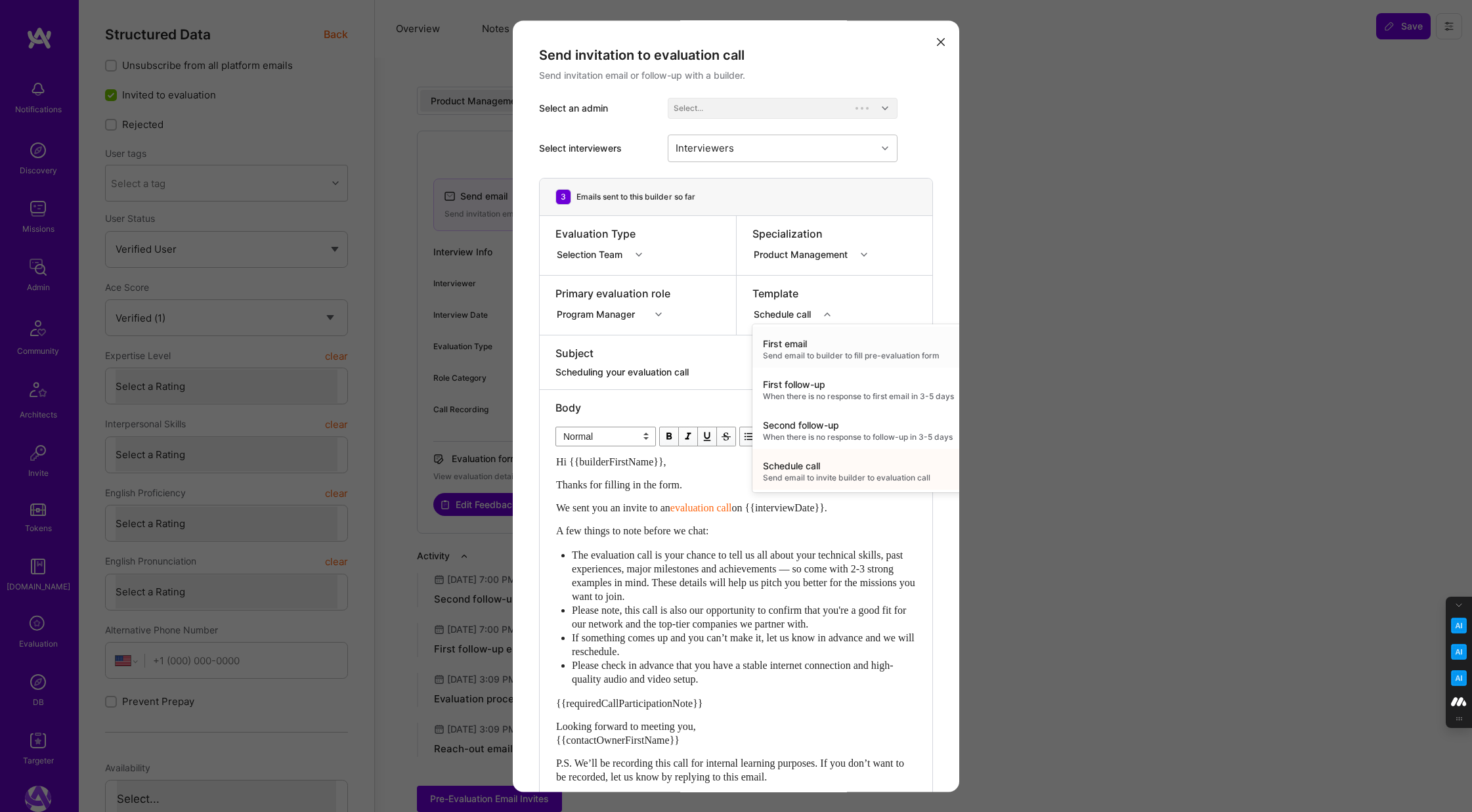
click at [827, 313] on icon "modal" at bounding box center [827, 315] width 7 height 7
click at [814, 433] on div "When there is no response to follow-up in 3-5 days" at bounding box center [858, 437] width 191 height 10
type textarea "Don’t forget to schedule your [DOMAIN_NAME] evaluation call!"
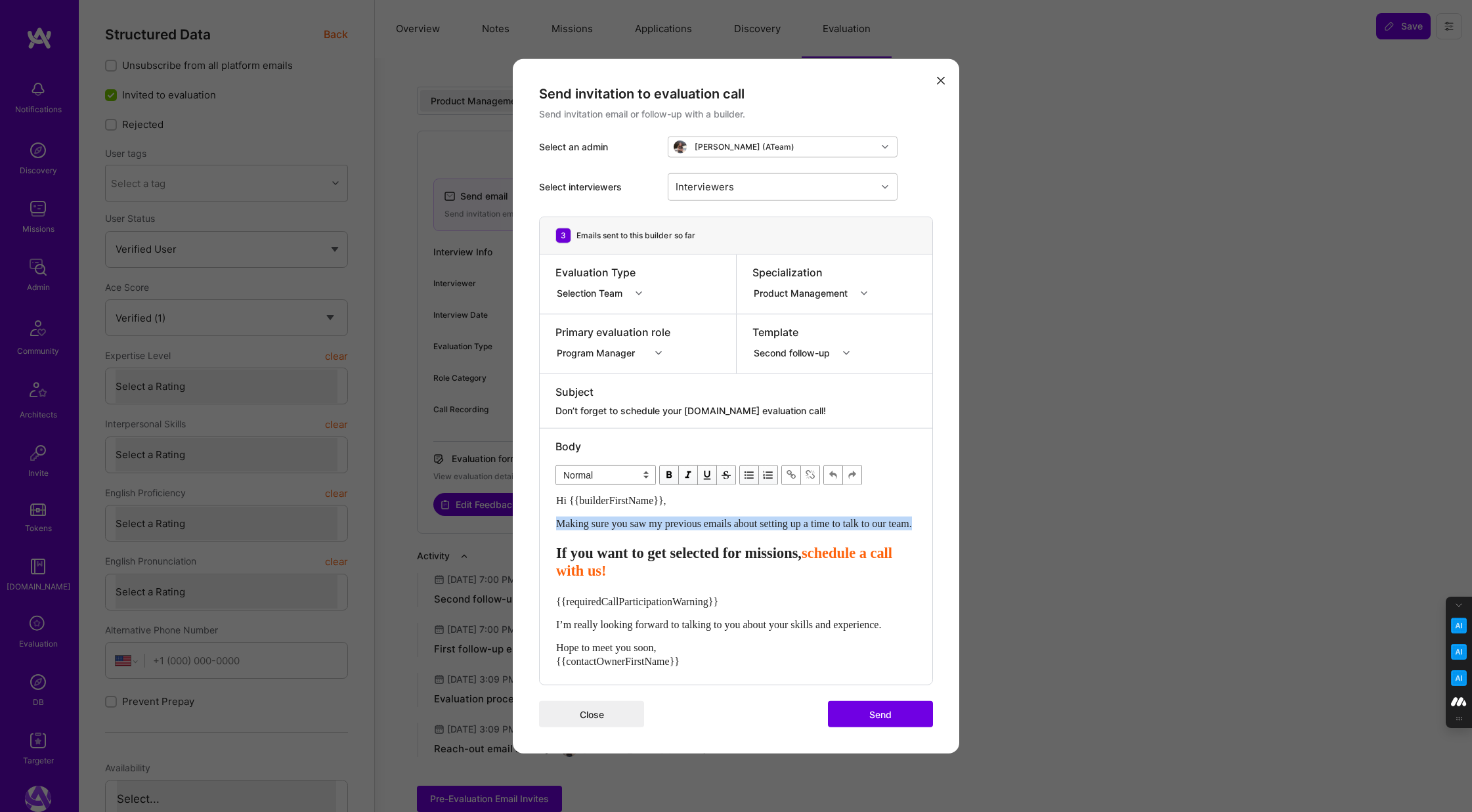
drag, startPoint x: 604, startPoint y: 533, endPoint x: 552, endPoint y: 515, distance: 55.0
click at [552, 515] on div "Body Normal Heading Large Heading Medium Heading Small Normal Hi {{builderFirst…" at bounding box center [736, 556] width 393 height 257
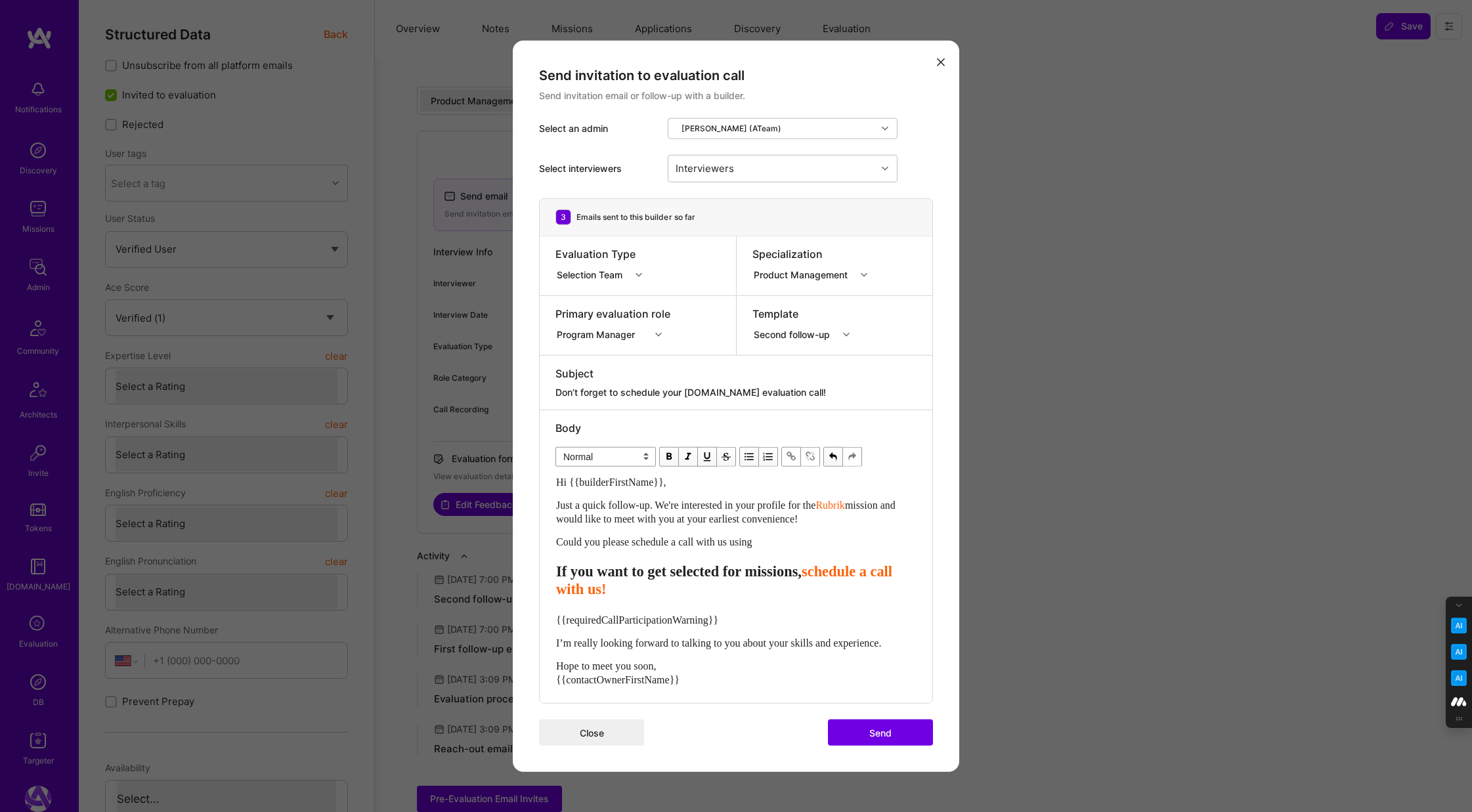
click at [723, 588] on span "schedule a call with us!" at bounding box center [726, 580] width 340 height 34
drag, startPoint x: 723, startPoint y: 592, endPoint x: 553, endPoint y: 569, distance: 171.5
click at [553, 569] on div "Body Normal Heading Large Heading Medium Heading Small Heading Small Hi {{build…" at bounding box center [736, 556] width 393 height 293
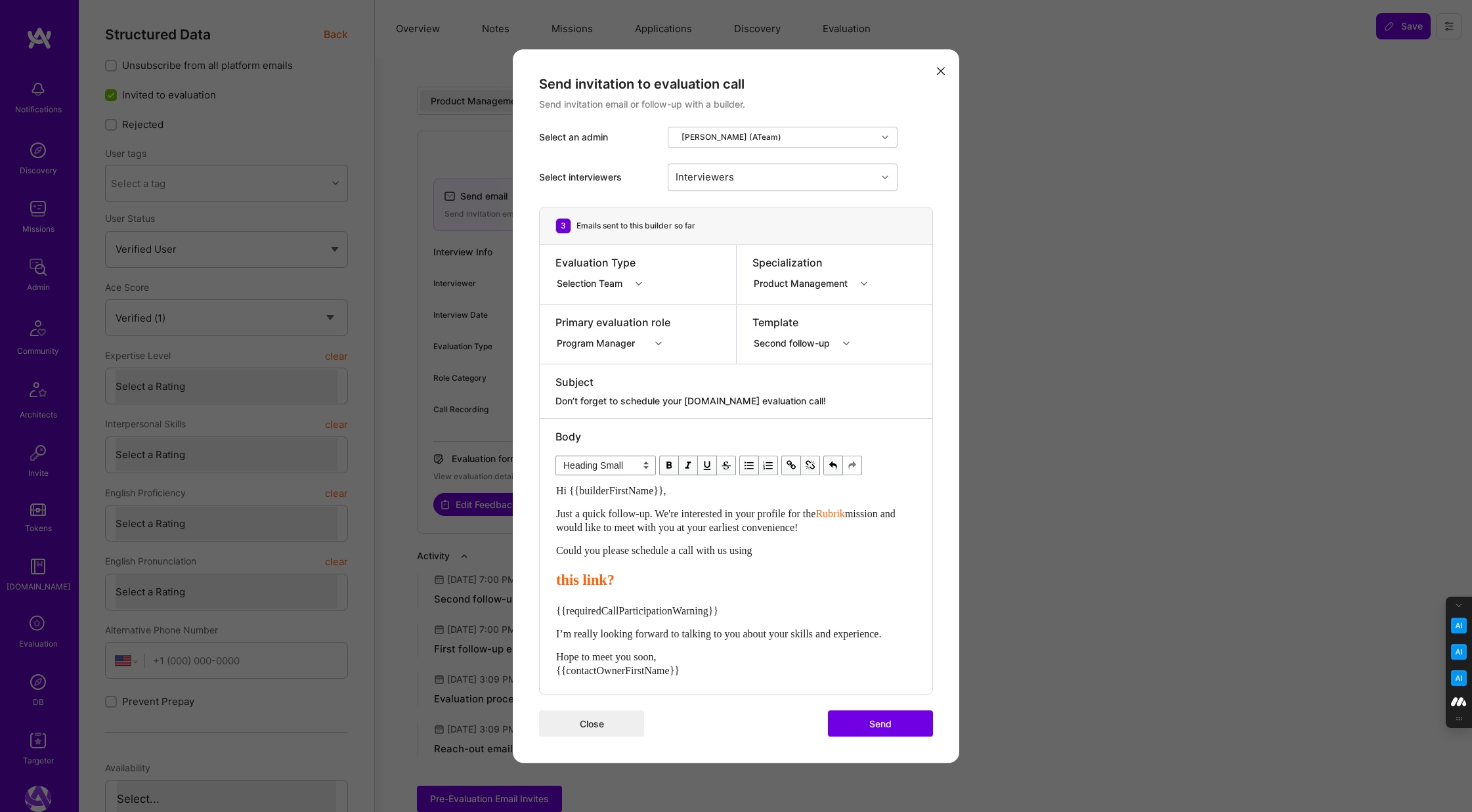
select select "unstyled"
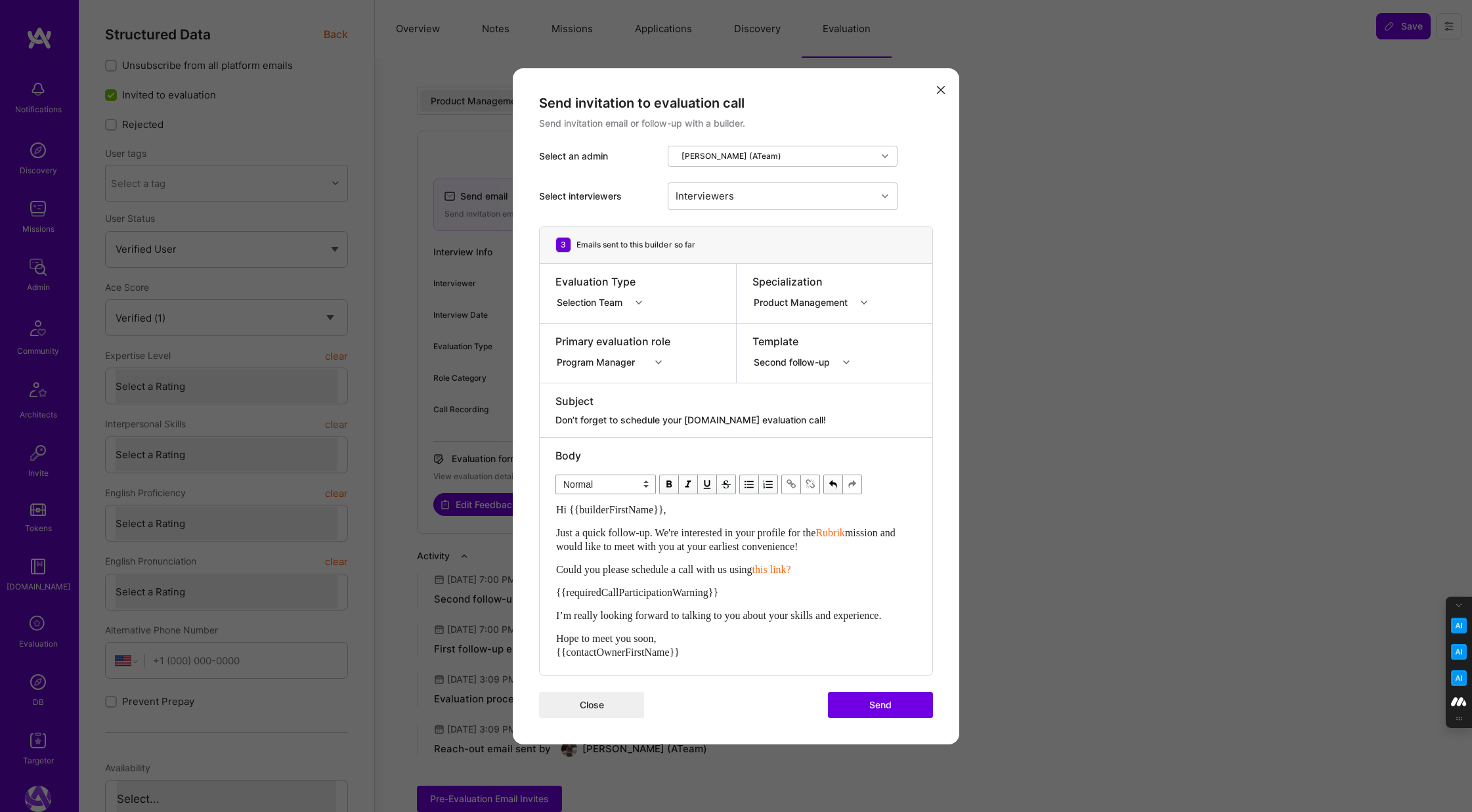
click at [836, 569] on div "Could you please schedule a call with us using this link?" at bounding box center [736, 569] width 360 height 14
drag, startPoint x: 808, startPoint y: 568, endPoint x: 770, endPoint y: 568, distance: 38.0
click at [770, 568] on div "Could you please schedule a call with us using this link ?" at bounding box center [736, 569] width 360 height 14
click at [669, 483] on span "modal" at bounding box center [669, 484] width 14 height 14
click at [688, 556] on div "Hi {{builderFirstName}}, Just a quick follow-up. We're interested in your profi…" at bounding box center [736, 581] width 360 height 156
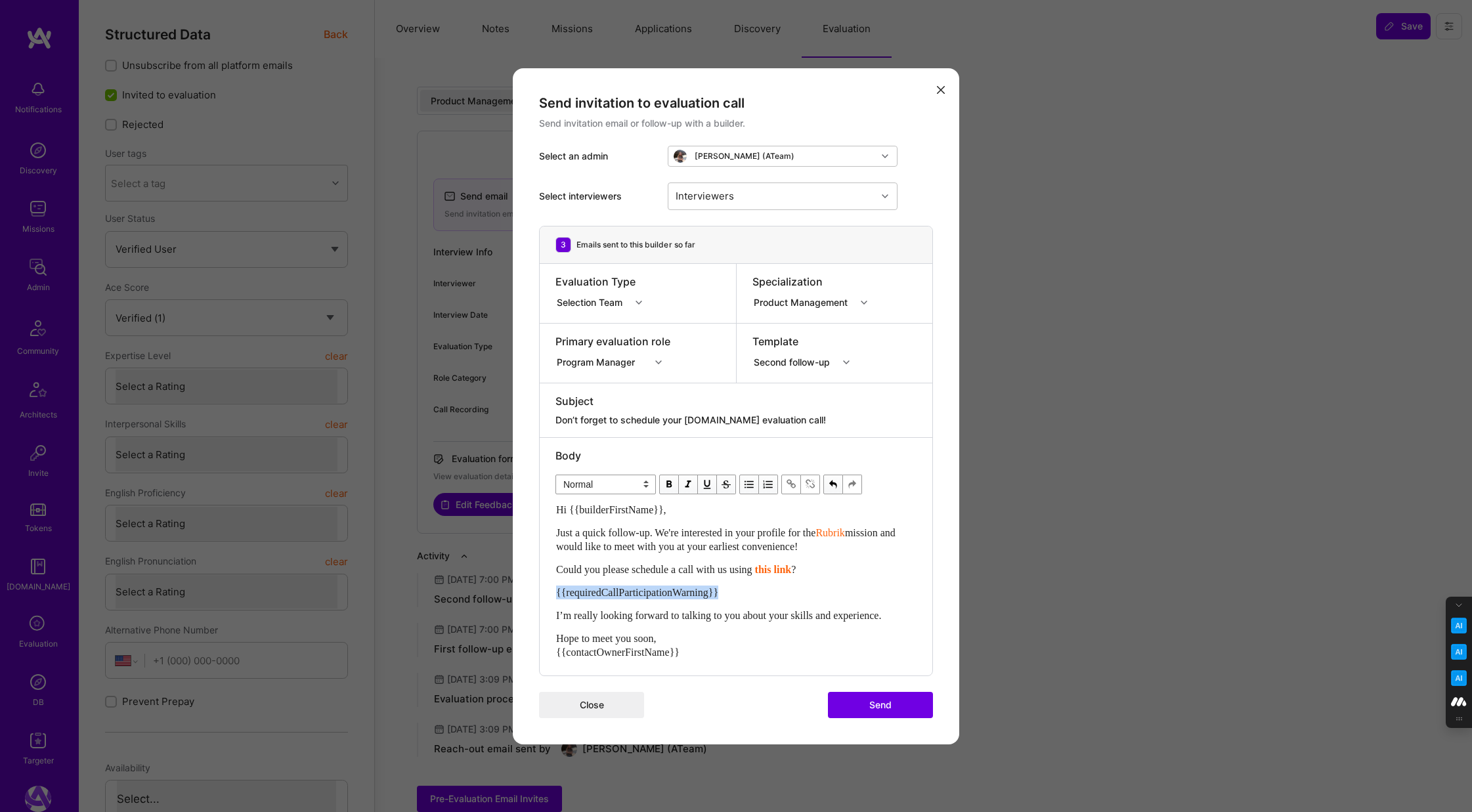
drag, startPoint x: 740, startPoint y: 594, endPoint x: 550, endPoint y: 586, distance: 190.2
click at [550, 586] on div "Body Normal Heading Large Heading Medium Heading Small Normal Hi {{builderFirst…" at bounding box center [736, 556] width 393 height 237
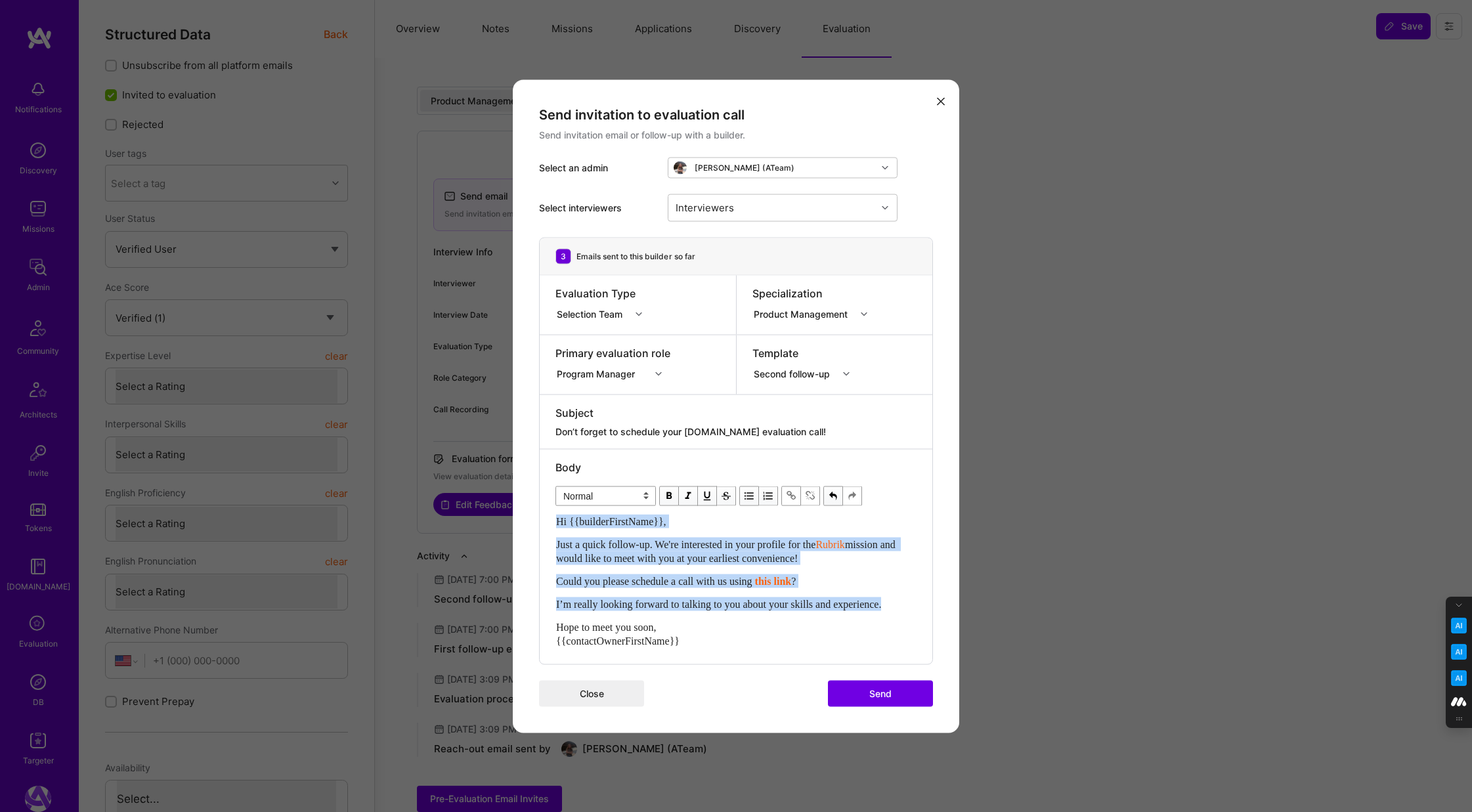
drag, startPoint x: 910, startPoint y: 605, endPoint x: 475, endPoint y: 603, distance: 435.0
click at [475, 603] on div "Send invitation to evaluation call Send invitation email or follow-up with a bu…" at bounding box center [736, 406] width 1472 height 812
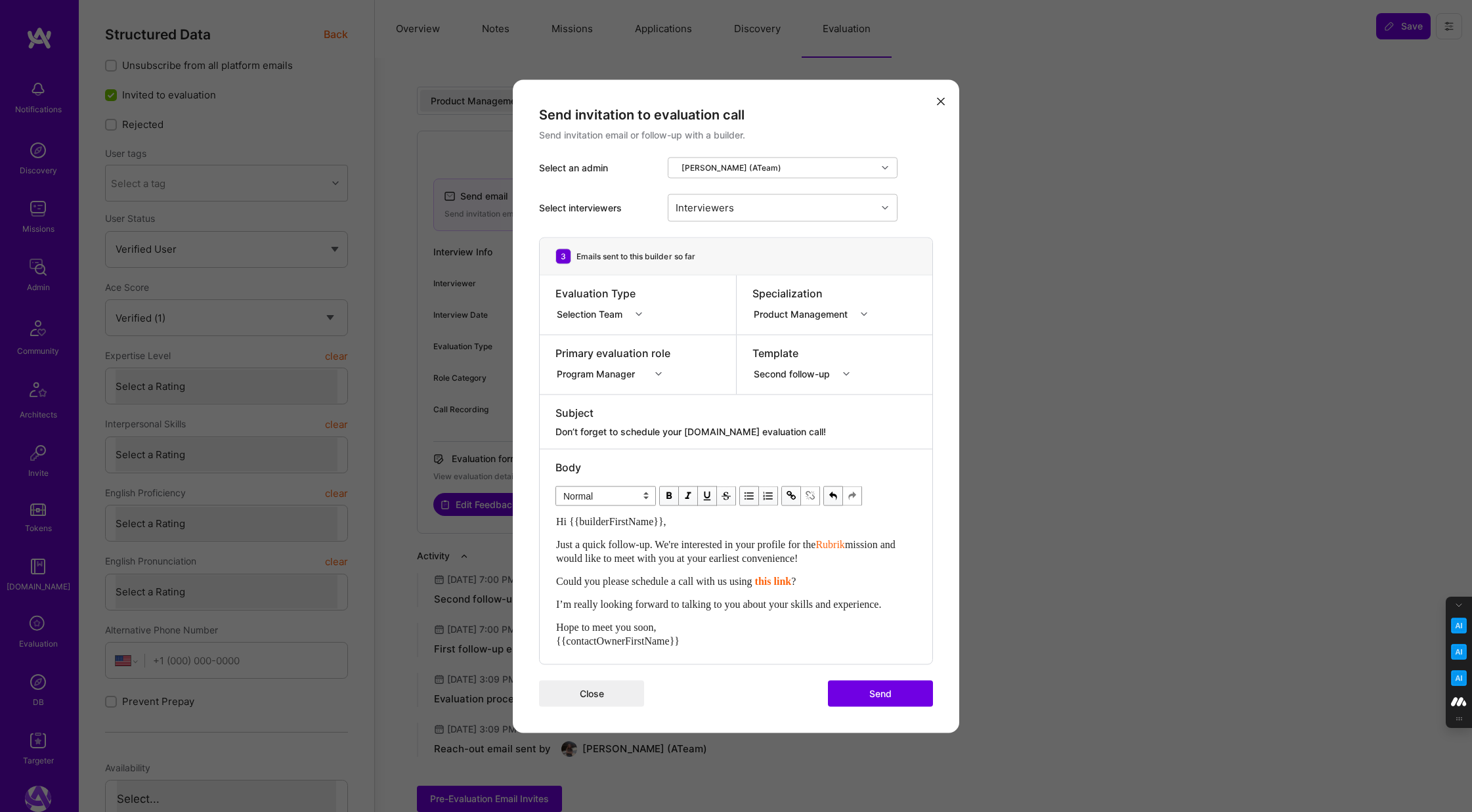
click at [881, 604] on span "I’m really looking forward to talking to you about your skills and experience." at bounding box center [718, 604] width 325 height 11
drag, startPoint x: 910, startPoint y: 604, endPoint x: 553, endPoint y: 603, distance: 357.0
click at [553, 603] on div "Body Normal Heading Large Heading Medium Heading Small Normal Hi {{builderFirst…" at bounding box center [736, 556] width 393 height 215
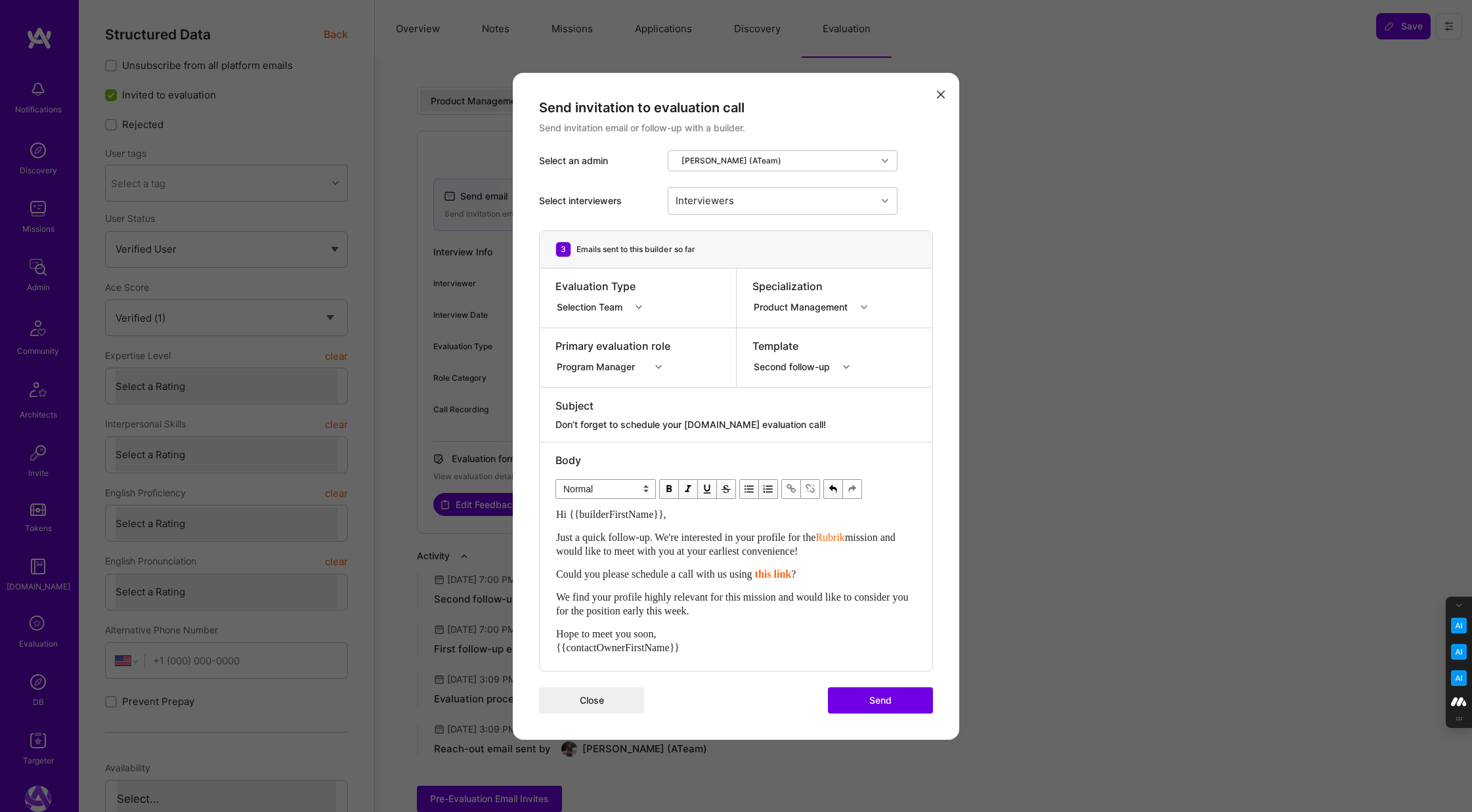
click at [885, 697] on button "Send" at bounding box center [880, 700] width 105 height 26
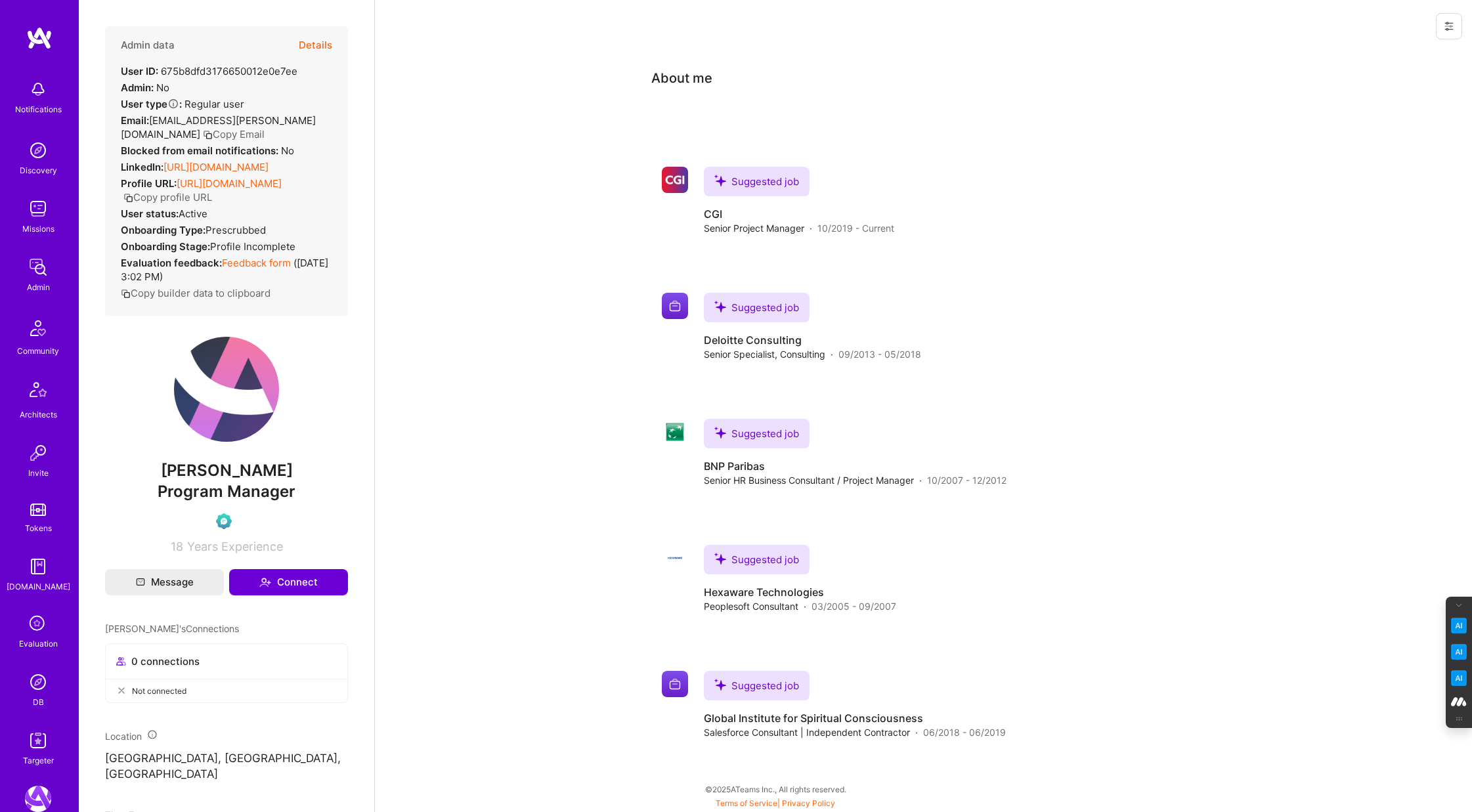
click at [318, 46] on button "Details" at bounding box center [315, 45] width 34 height 38
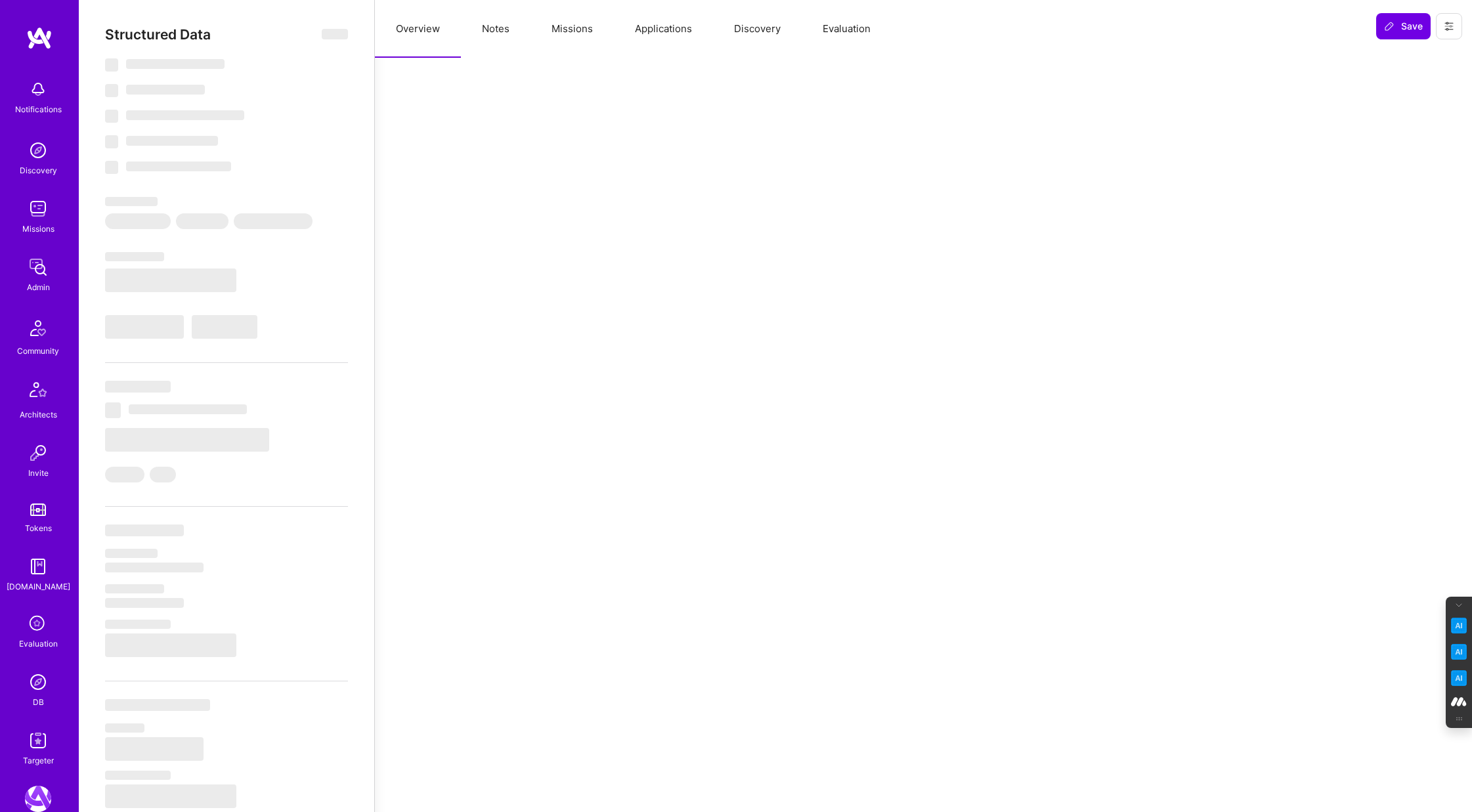
select select "Verified"
select select "US"
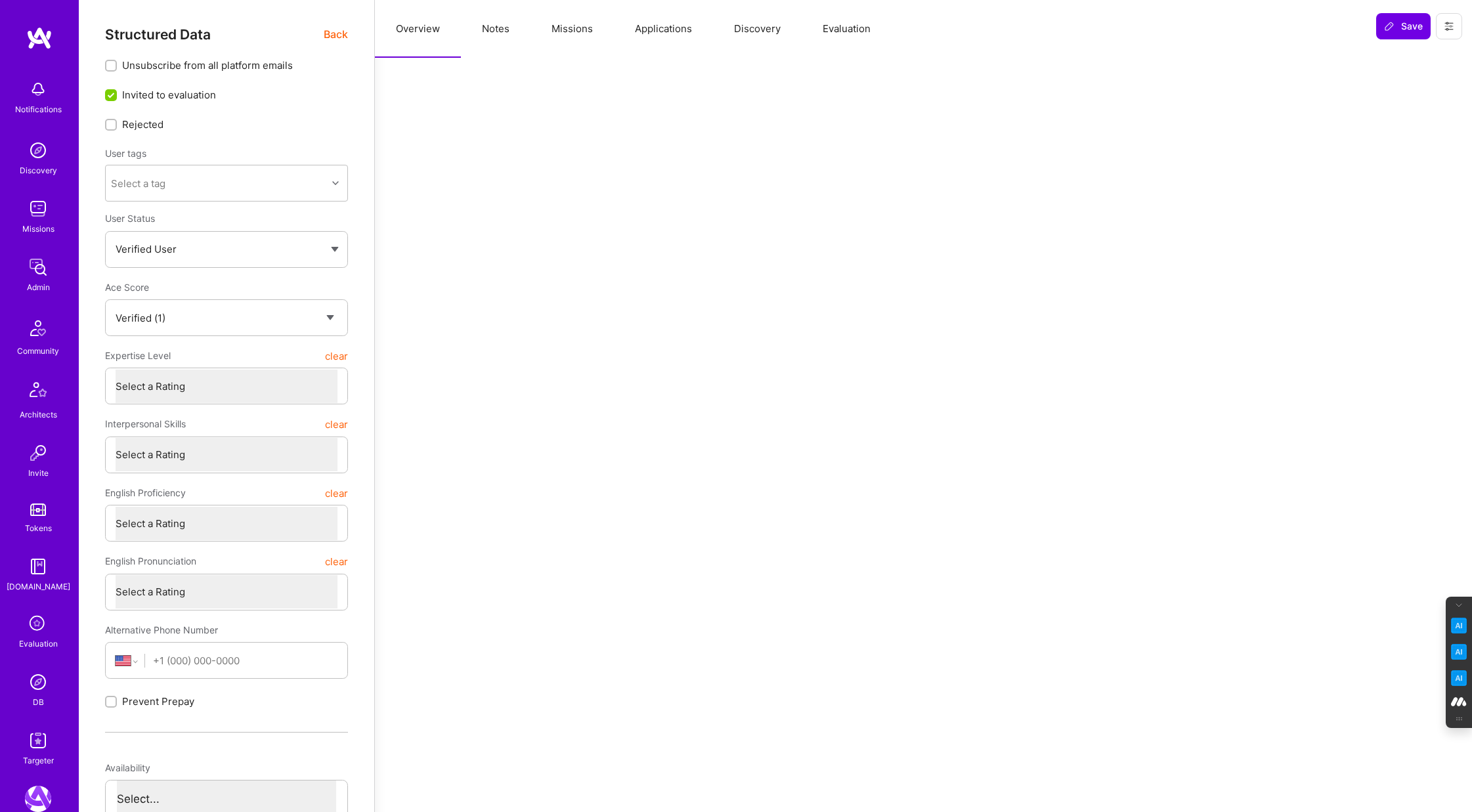
click at [854, 28] on button "Evaluation" at bounding box center [846, 29] width 90 height 58
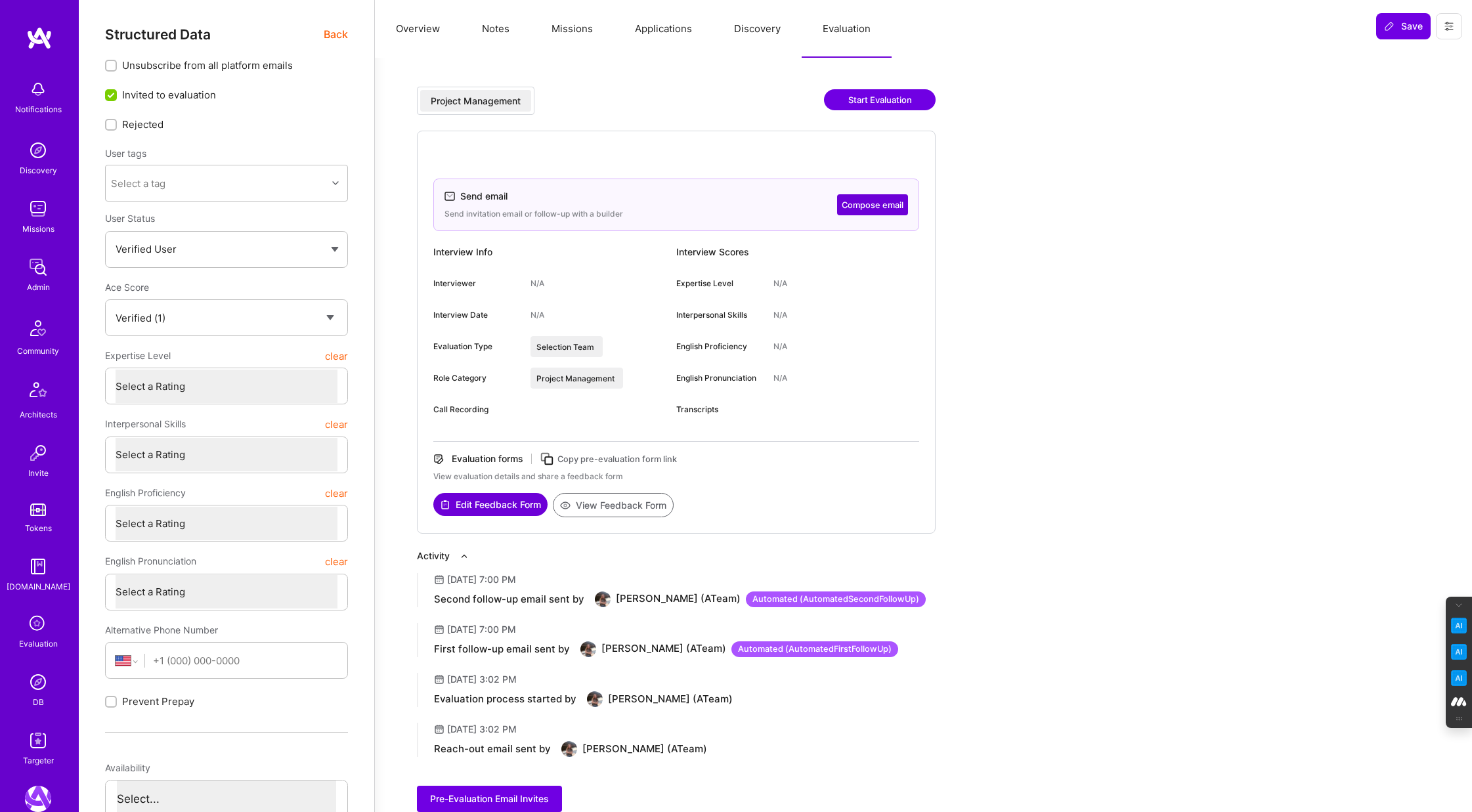
click at [879, 201] on button "Compose email" at bounding box center [872, 205] width 71 height 21
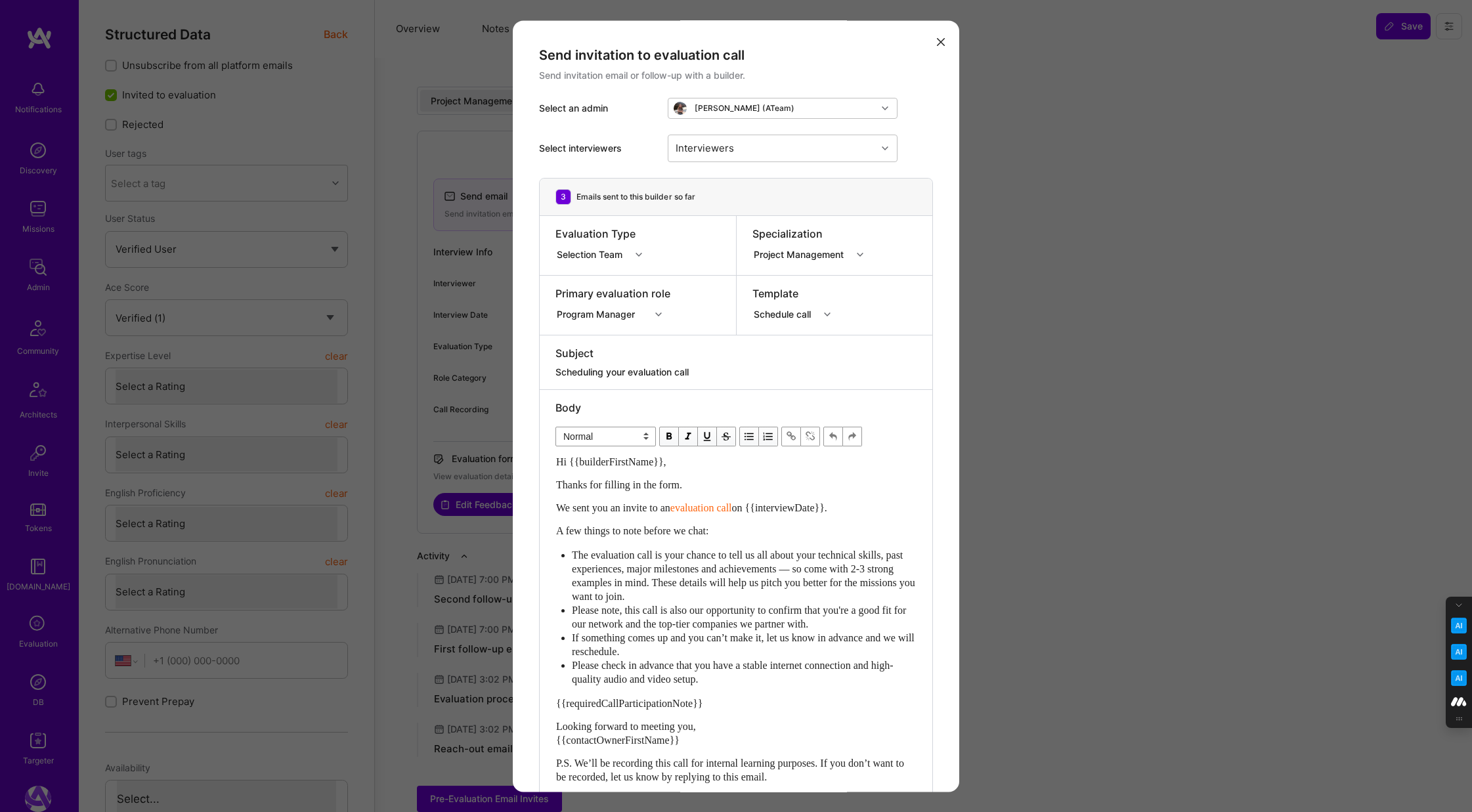
click at [824, 315] on div "modal" at bounding box center [828, 314] width 20 height 17
click at [801, 424] on div "Second follow-up" at bounding box center [858, 425] width 191 height 13
type textarea "Don’t forget to schedule your [DOMAIN_NAME] evaluation call!"
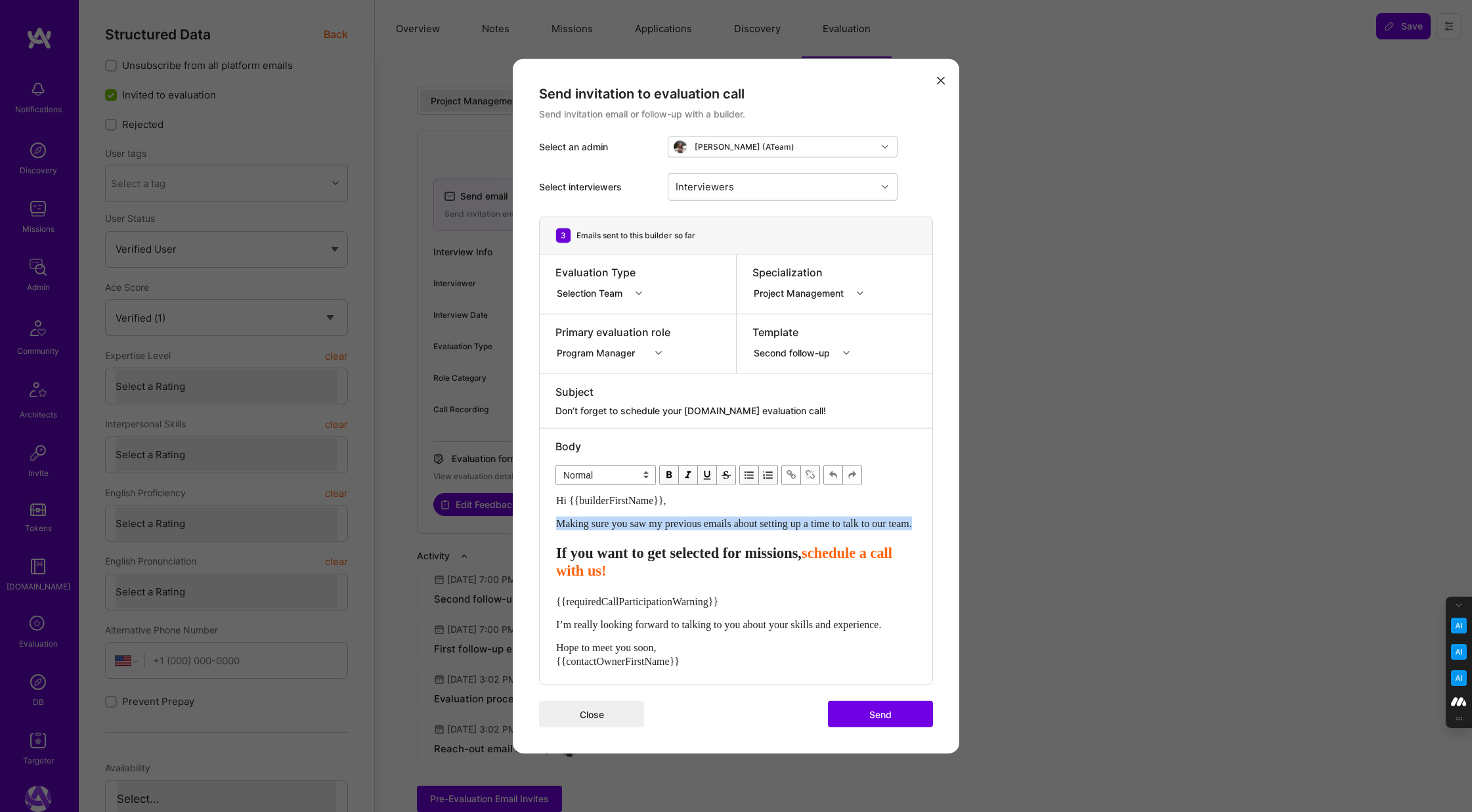
drag, startPoint x: 618, startPoint y: 533, endPoint x: 556, endPoint y: 518, distance: 63.8
click at [556, 518] on div "Making sure you saw my previous emails about setting up a time to talk to our t…" at bounding box center [736, 523] width 360 height 14
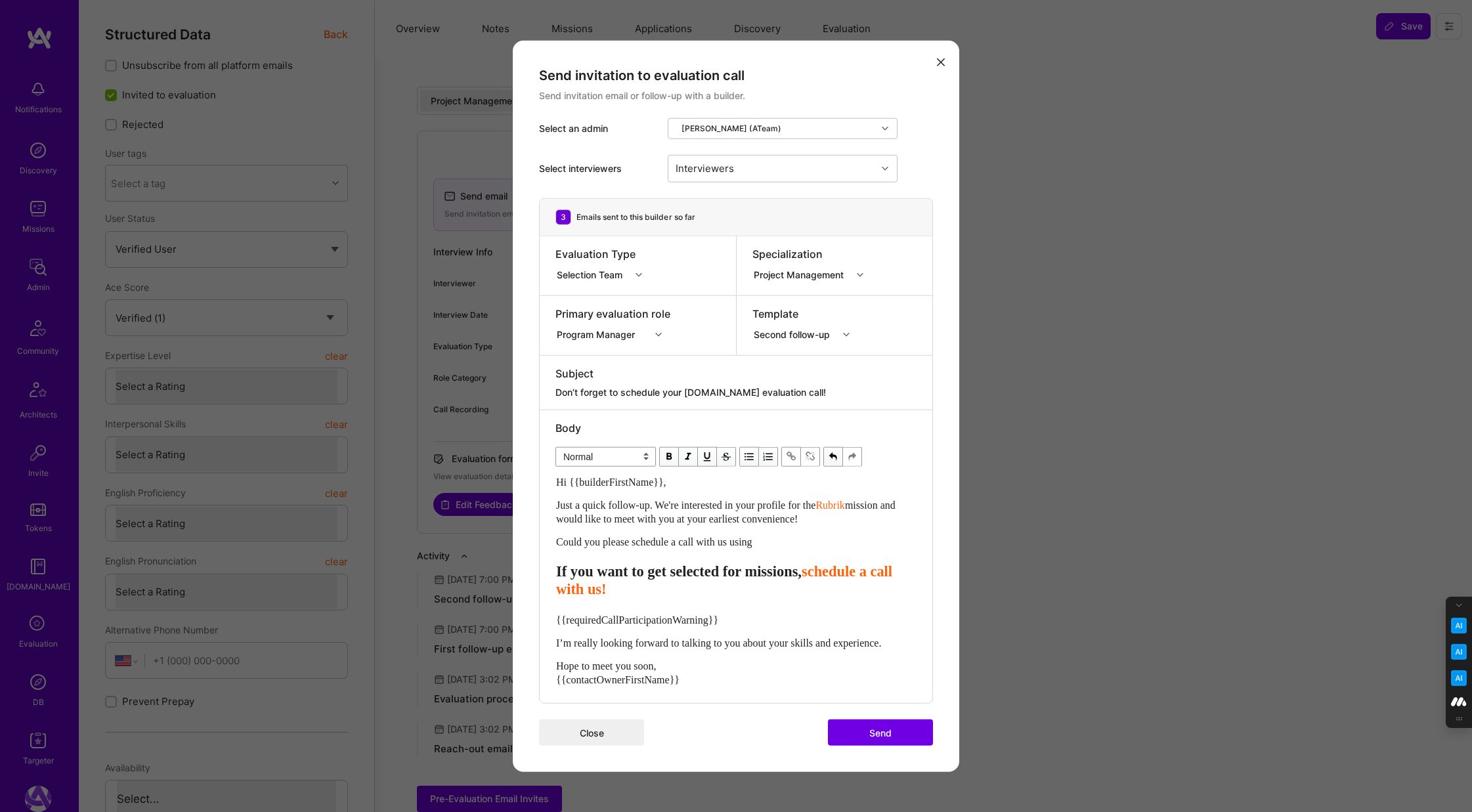
click at [723, 590] on span "schedule a call with us!" at bounding box center [726, 580] width 340 height 34
drag, startPoint x: 727, startPoint y: 591, endPoint x: 554, endPoint y: 565, distance: 174.9
click at [553, 566] on div "Body Normal Heading Large Heading Medium Heading Small Heading Small Hi {{build…" at bounding box center [736, 556] width 393 height 293
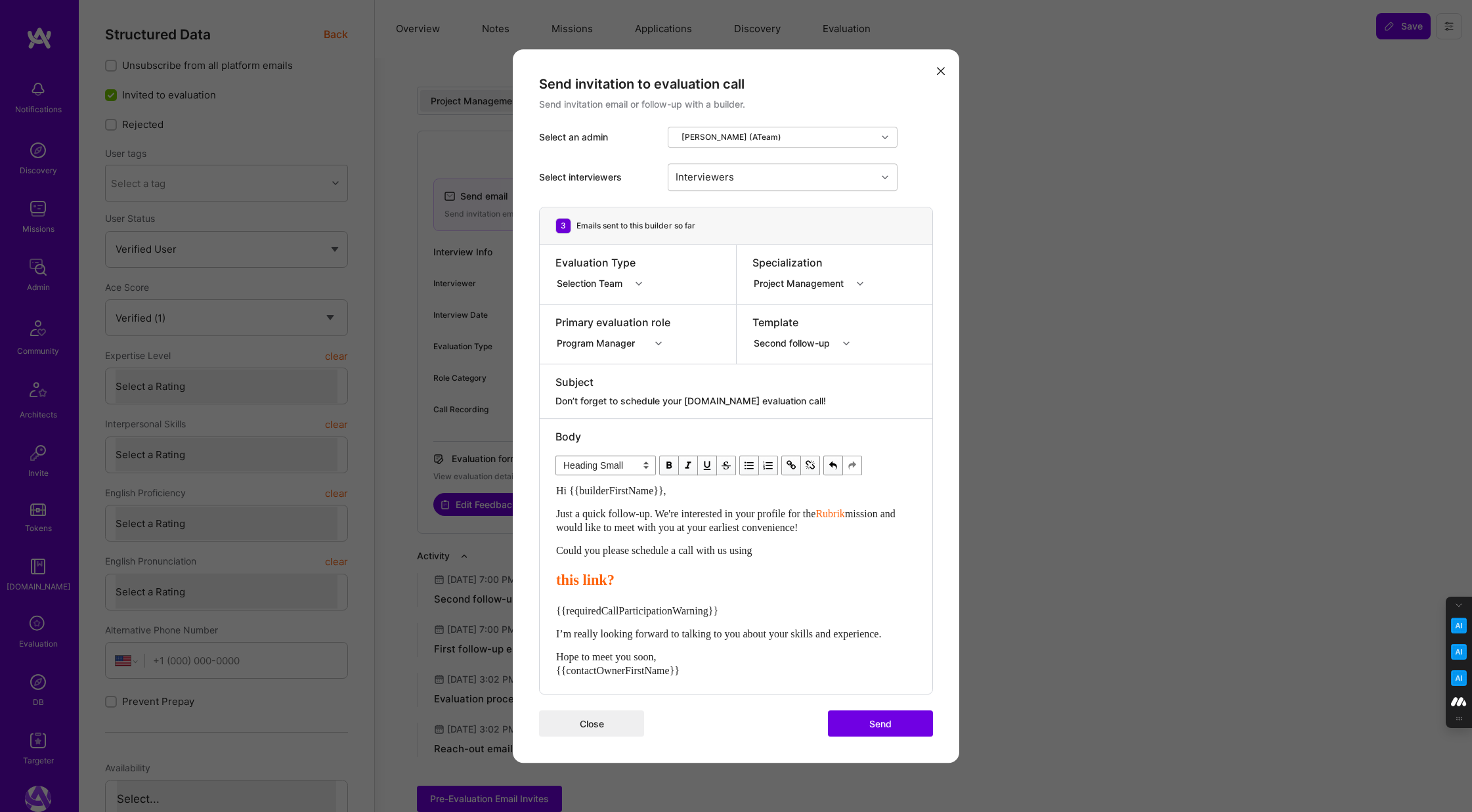
select select "unstyled"
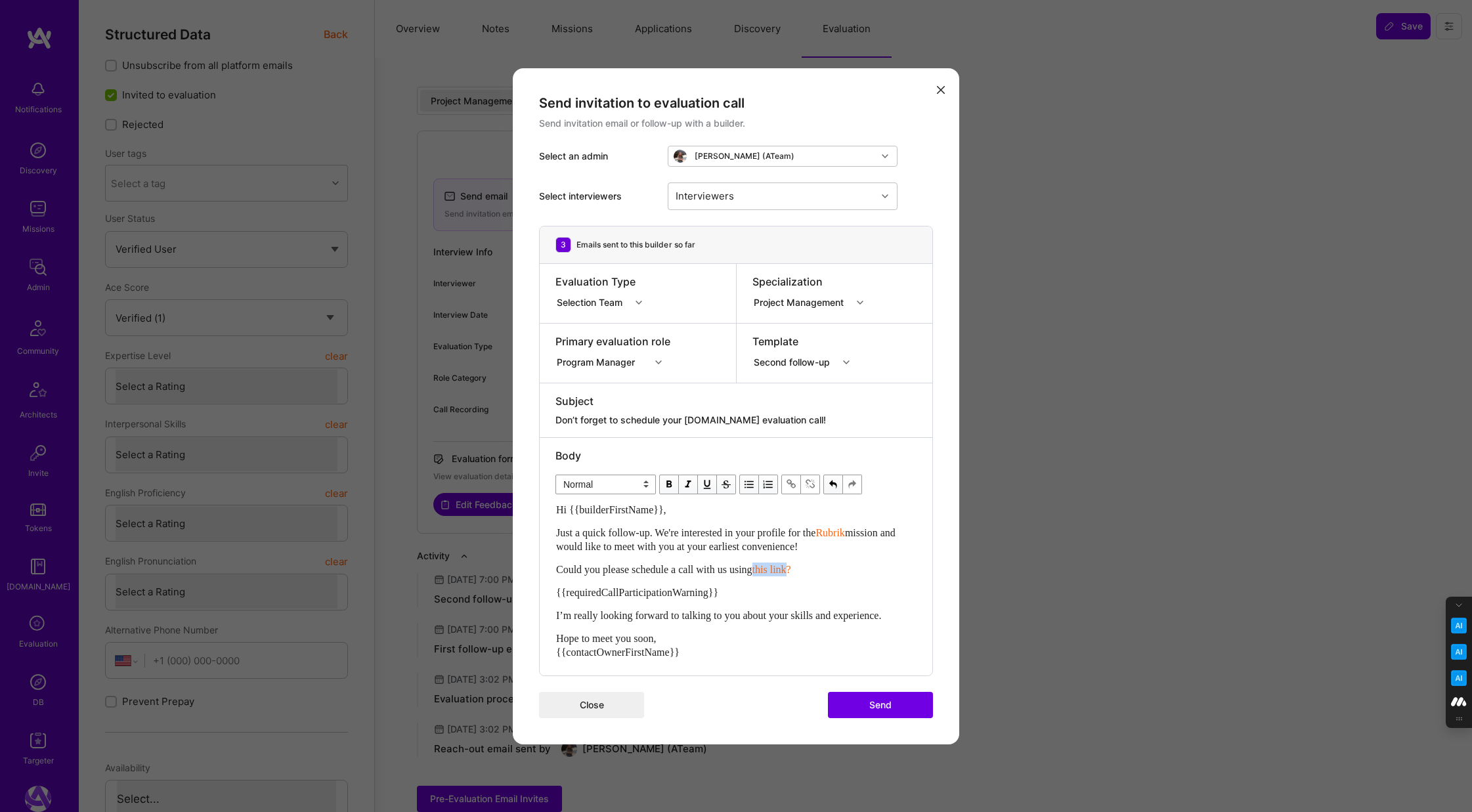
drag, startPoint x: 808, startPoint y: 567, endPoint x: 771, endPoint y: 567, distance: 37.0
click at [771, 567] on span "this link?" at bounding box center [772, 569] width 39 height 11
click at [668, 484] on span "modal" at bounding box center [669, 484] width 14 height 14
click at [832, 571] on div "Could you please schedule a call with us using this link ?" at bounding box center [736, 569] width 360 height 14
click at [815, 538] on span "Rubrik" at bounding box center [830, 533] width 29 height 11
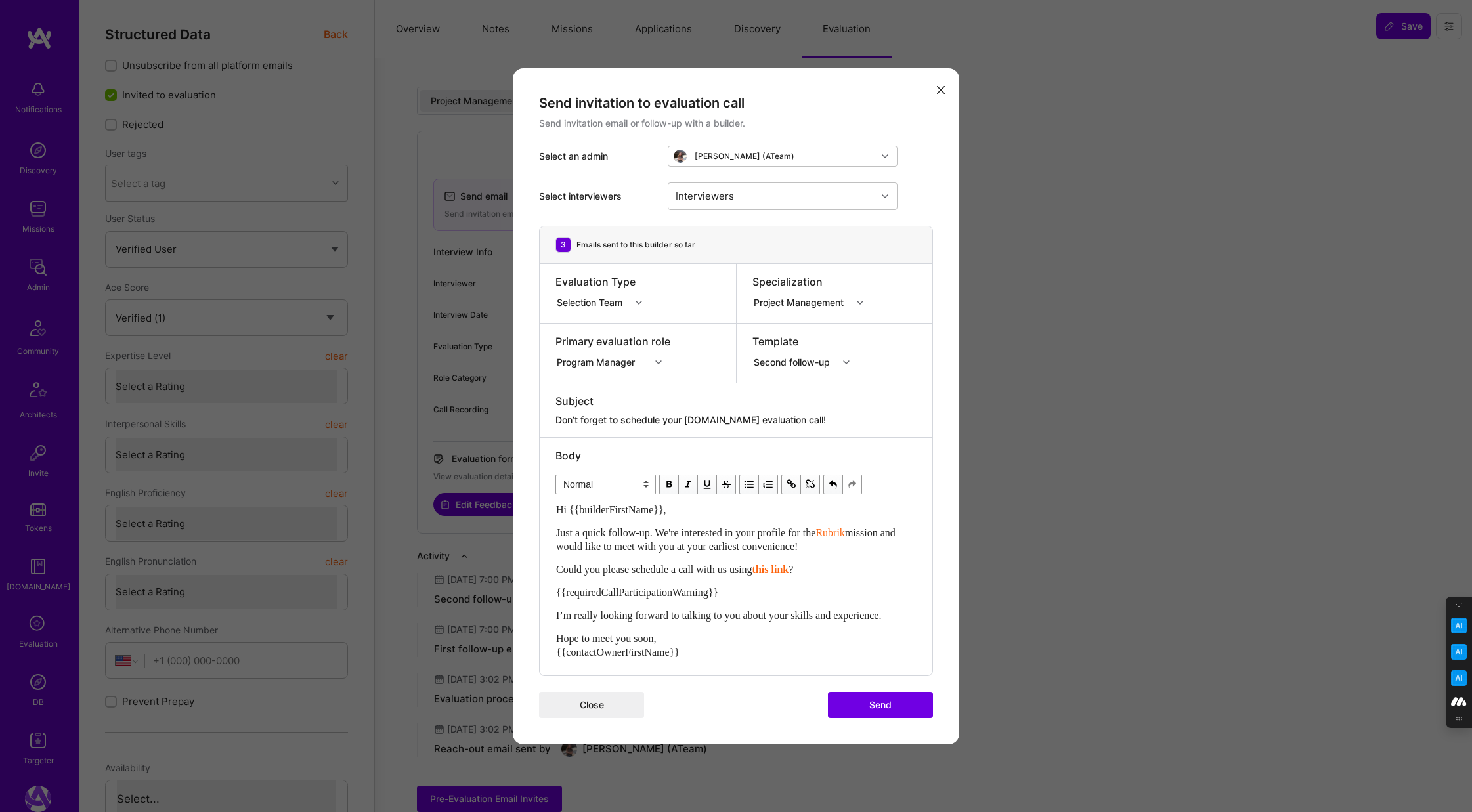
click at [807, 482] on span "modal" at bounding box center [809, 484] width 14 height 14
drag, startPoint x: 587, startPoint y: 547, endPoint x: 548, endPoint y: 547, distance: 39.0
click at [548, 547] on div "Body Normal Heading Large Heading Medium Heading Small Normal Hi {{builderFirst…" at bounding box center [719, 556] width 360 height 237
click at [794, 481] on span "modal" at bounding box center [791, 484] width 14 height 14
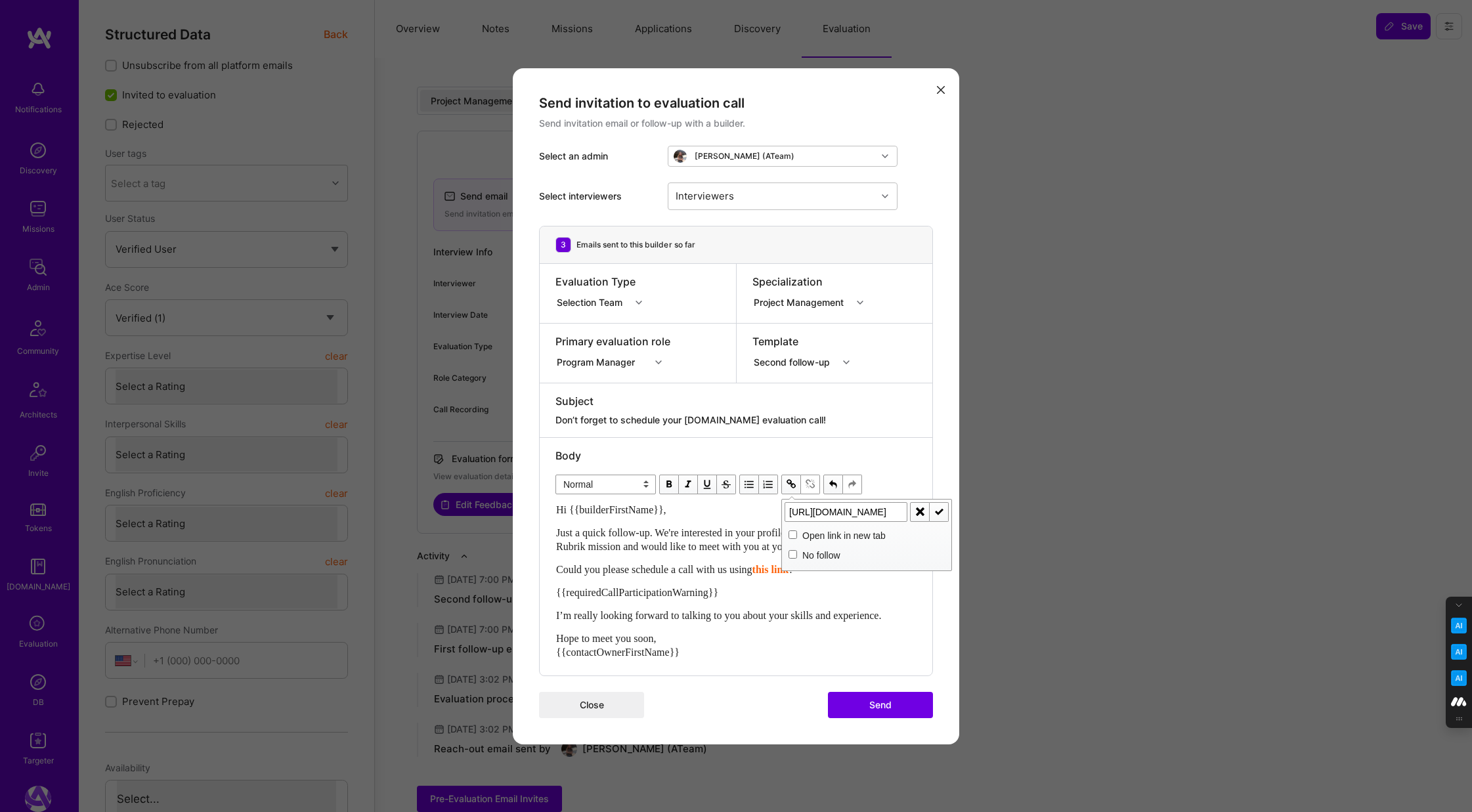
type input "[URL][DOMAIN_NAME]"
click at [941, 513] on span "modal" at bounding box center [939, 511] width 14 height 14
click at [689, 576] on div "Hi {{builderFirstName}}, Just a quick follow-up. We're interested in your profi…" at bounding box center [736, 581] width 360 height 156
drag, startPoint x: 744, startPoint y: 590, endPoint x: 527, endPoint y: 591, distance: 217.0
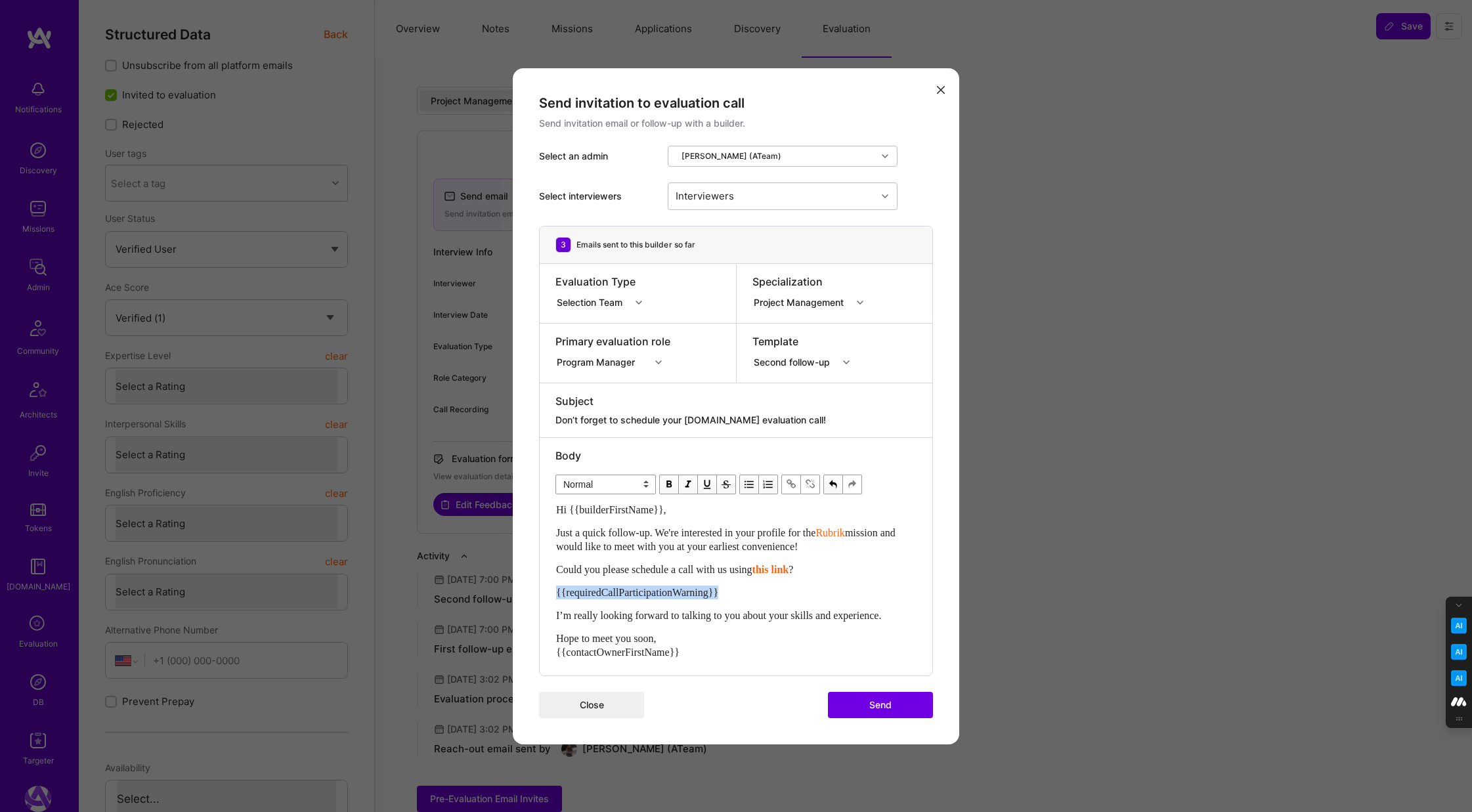
click at [527, 591] on div "Send invitation to evaluation call Send invitation email or follow-up with a bu…" at bounding box center [736, 406] width 446 height 676
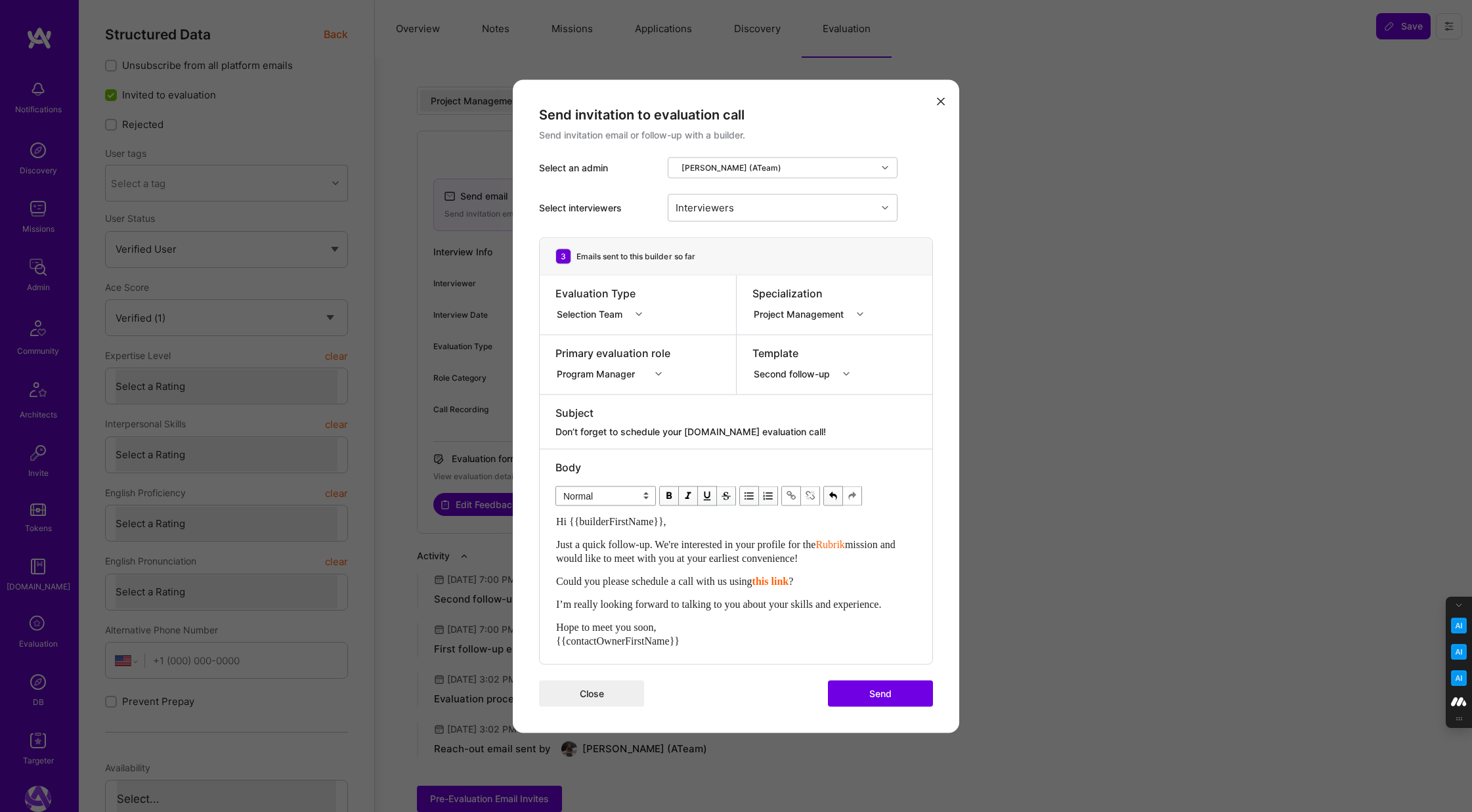
click at [881, 606] on span "I’m really looking forward to talking to you about your skills and experience." at bounding box center [718, 604] width 325 height 11
drag, startPoint x: 909, startPoint y: 604, endPoint x: 553, endPoint y: 609, distance: 356.0
click at [553, 609] on div "Body Normal Heading Large Heading Medium Heading Small Normal Hi {{builderFirst…" at bounding box center [736, 556] width 393 height 215
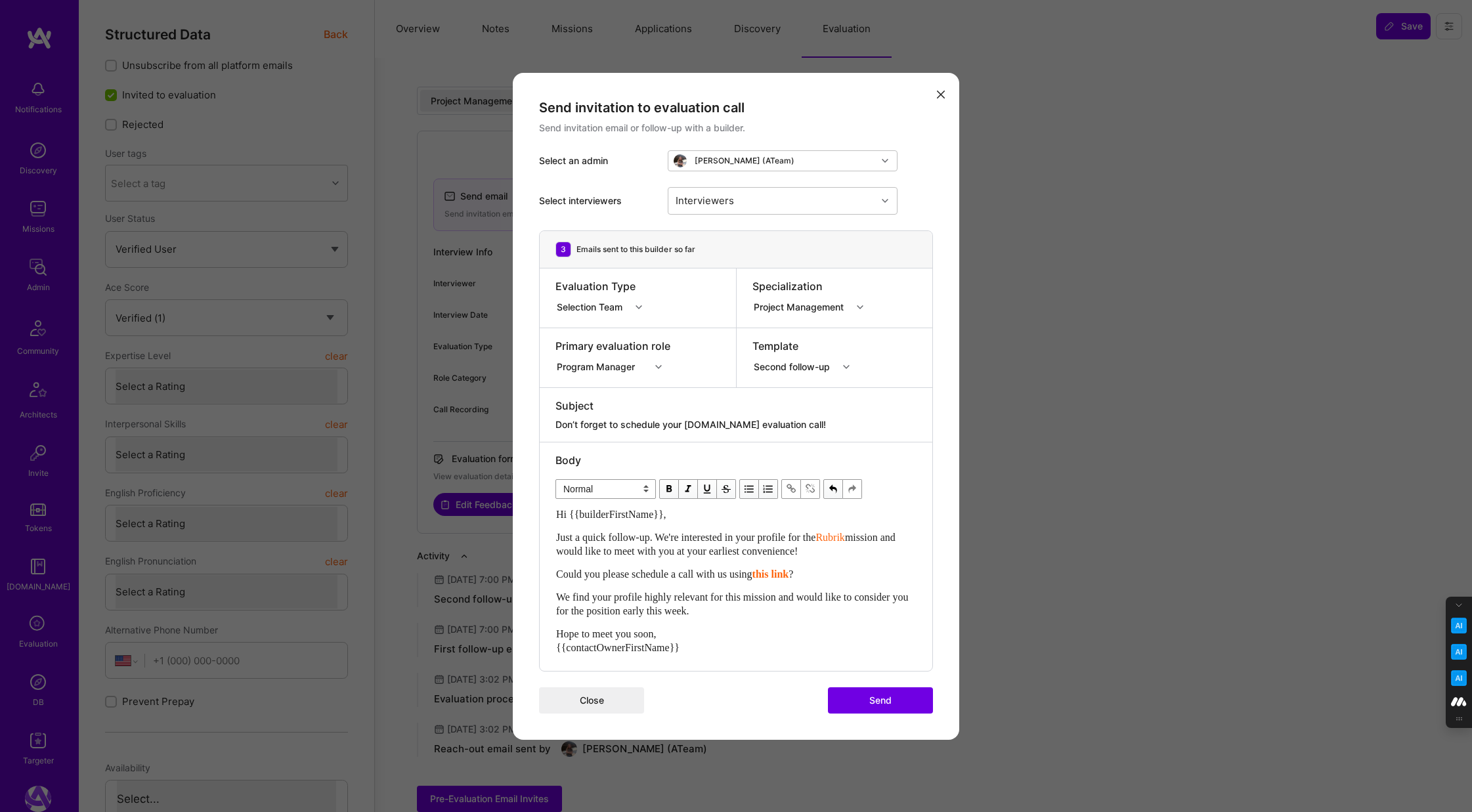
click at [879, 700] on button "Send" at bounding box center [880, 700] width 105 height 26
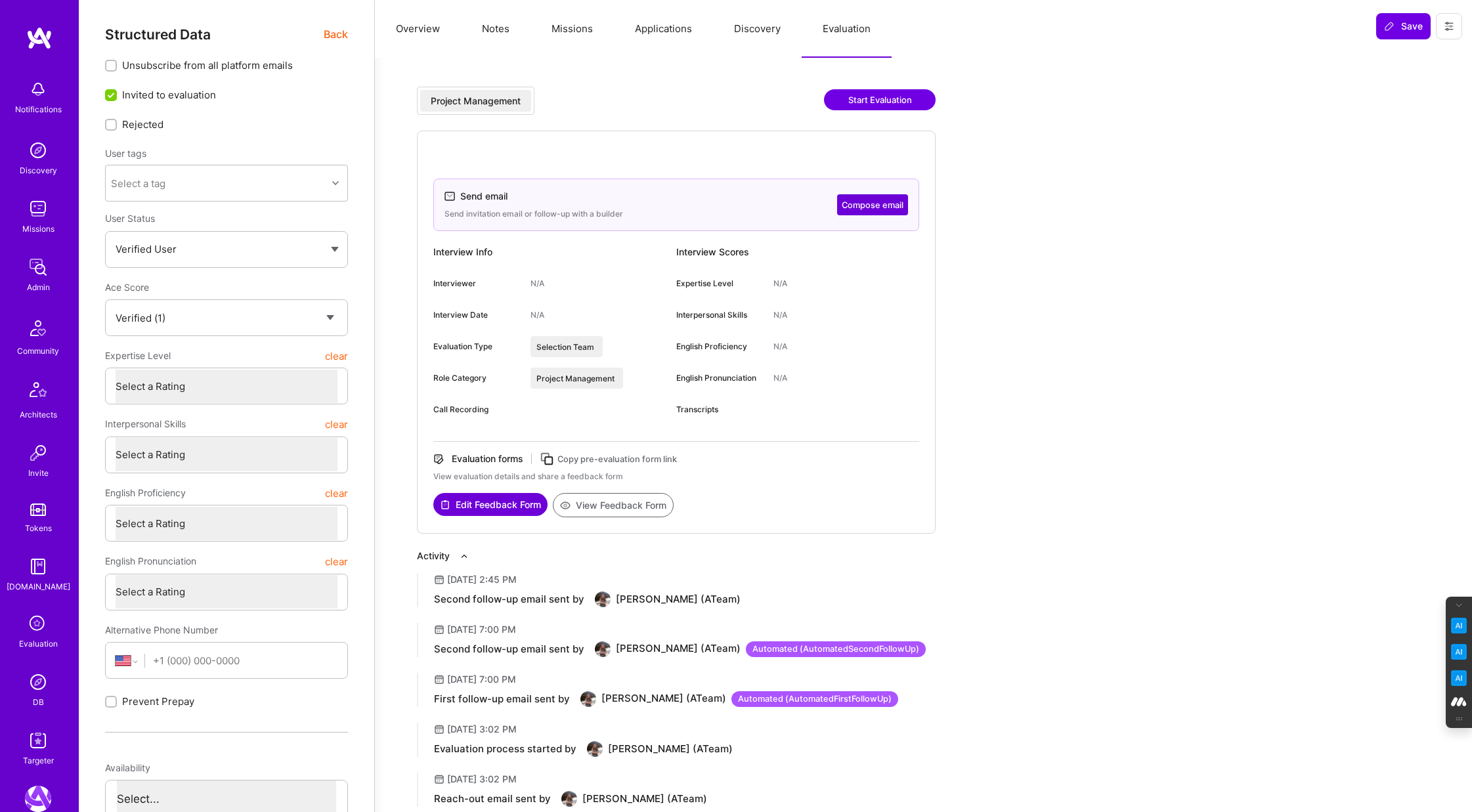
type textarea "x"
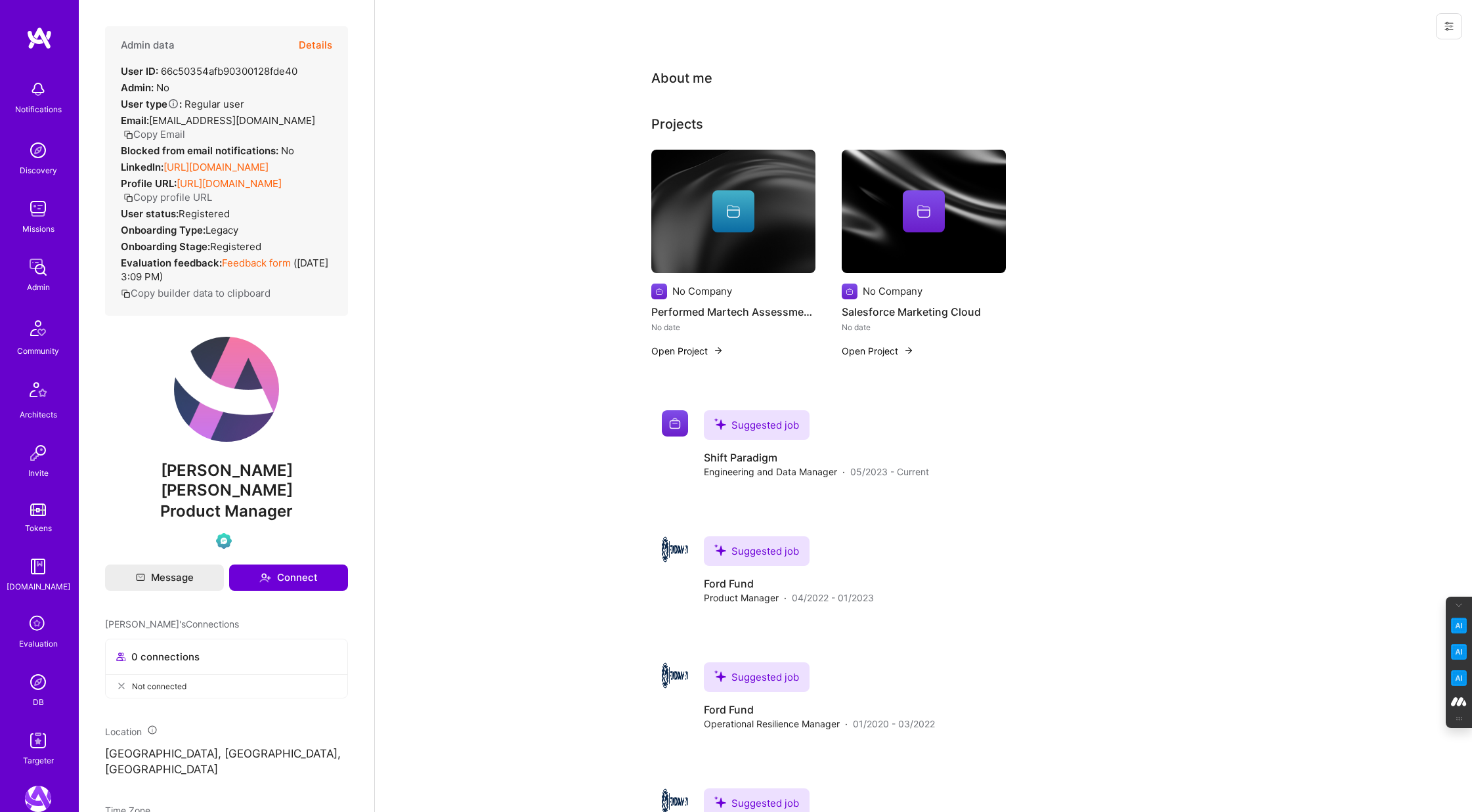
click at [316, 43] on button "Details" at bounding box center [315, 45] width 34 height 38
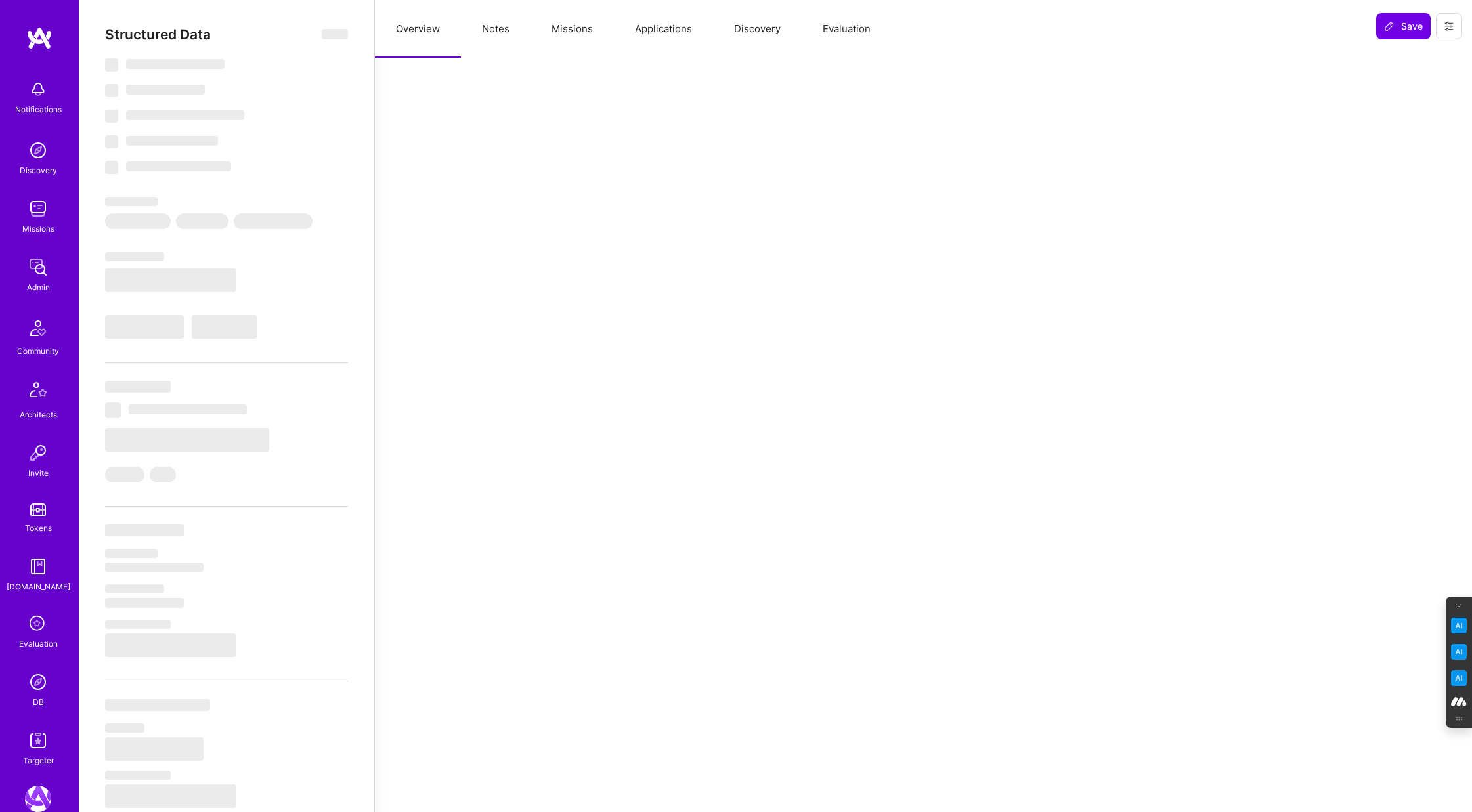
select select "Verified"
select select "US"
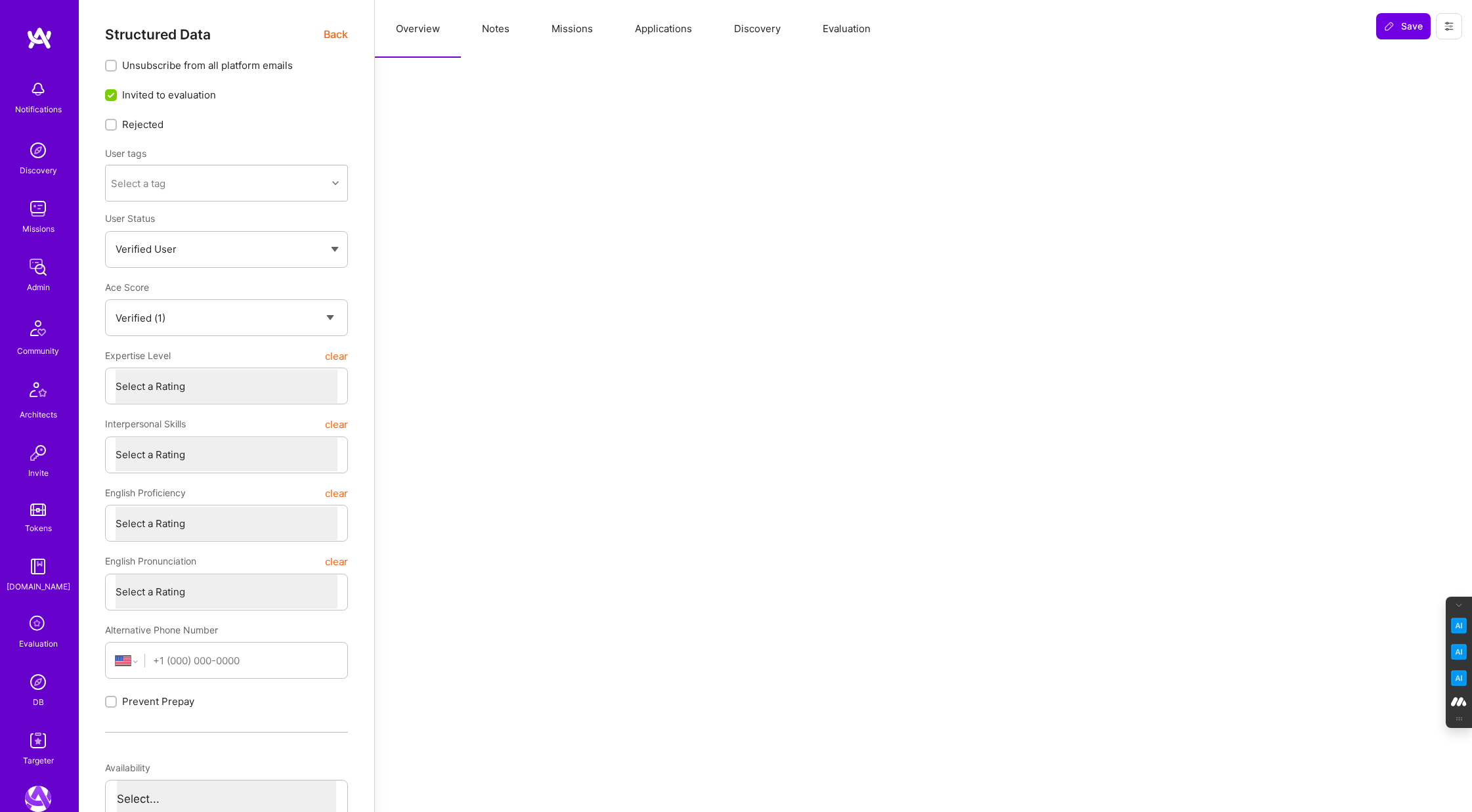
click at [857, 31] on button "Evaluation" at bounding box center [846, 29] width 90 height 58
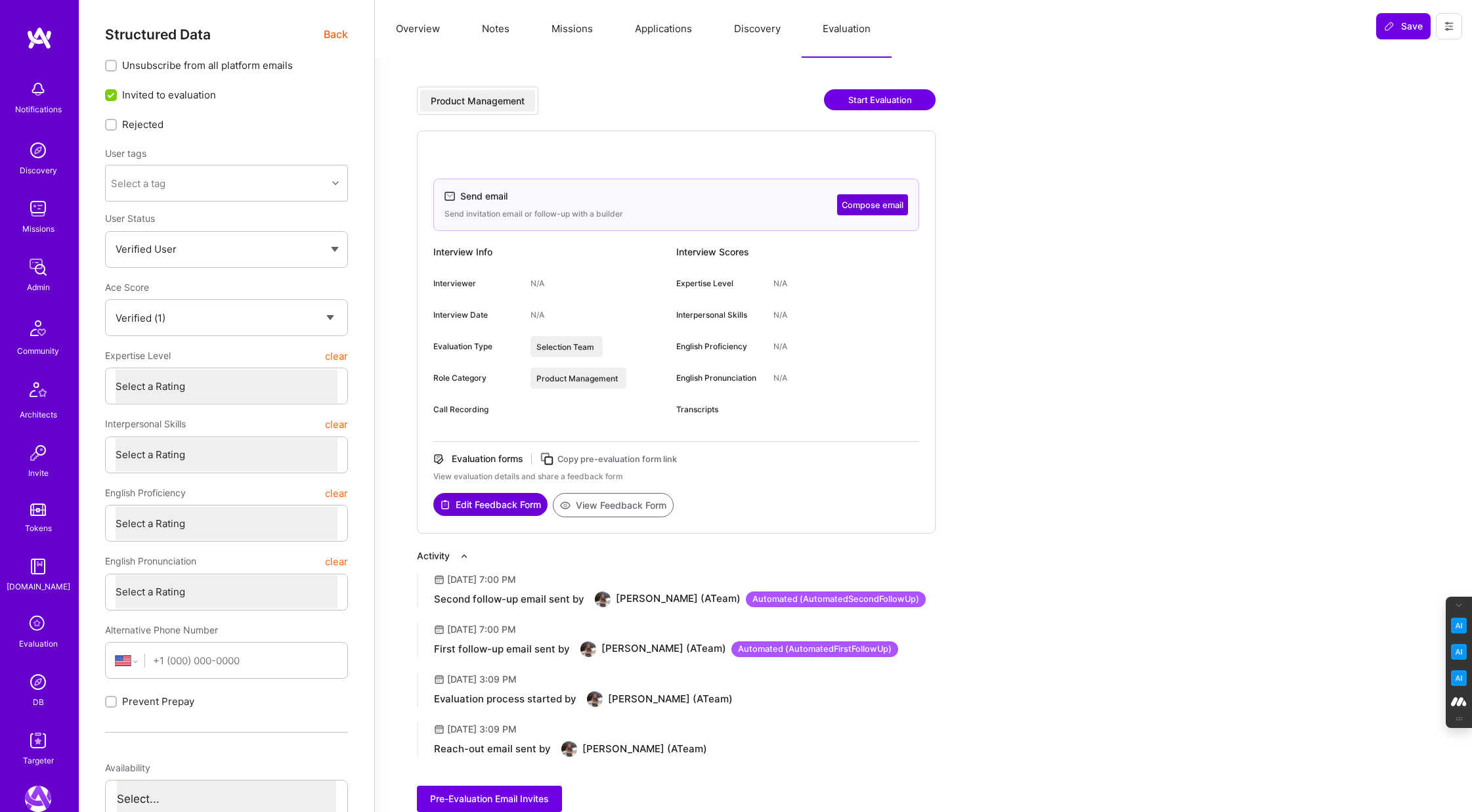
click at [869, 201] on button "Compose email" at bounding box center [872, 205] width 71 height 21
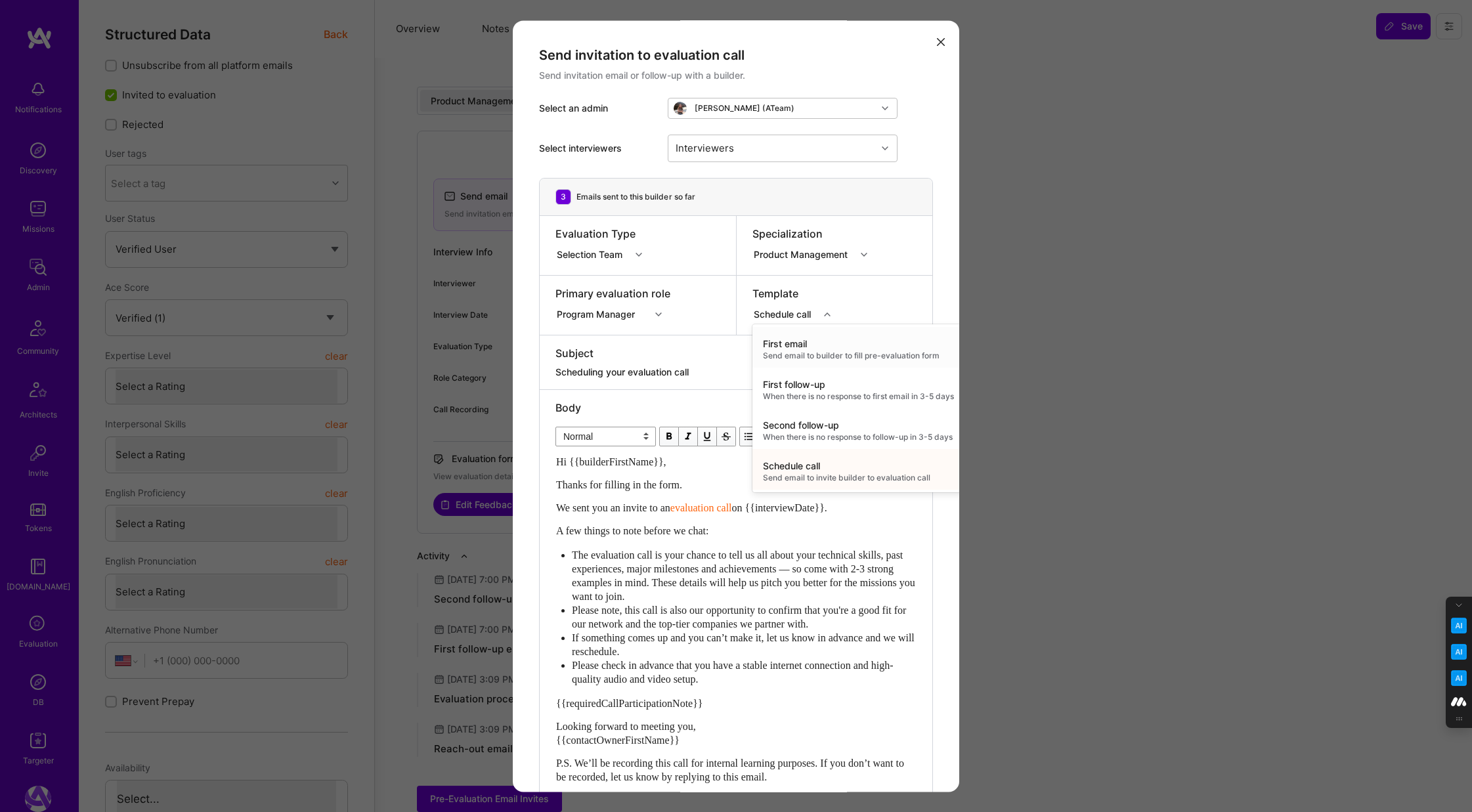
click at [827, 315] on icon "modal" at bounding box center [827, 315] width 7 height 7
click at [830, 437] on div "When there is no response to follow-up in 3-5 days" at bounding box center [858, 437] width 191 height 10
type textarea "Don’t forget to schedule your A.Team evaluation call!"
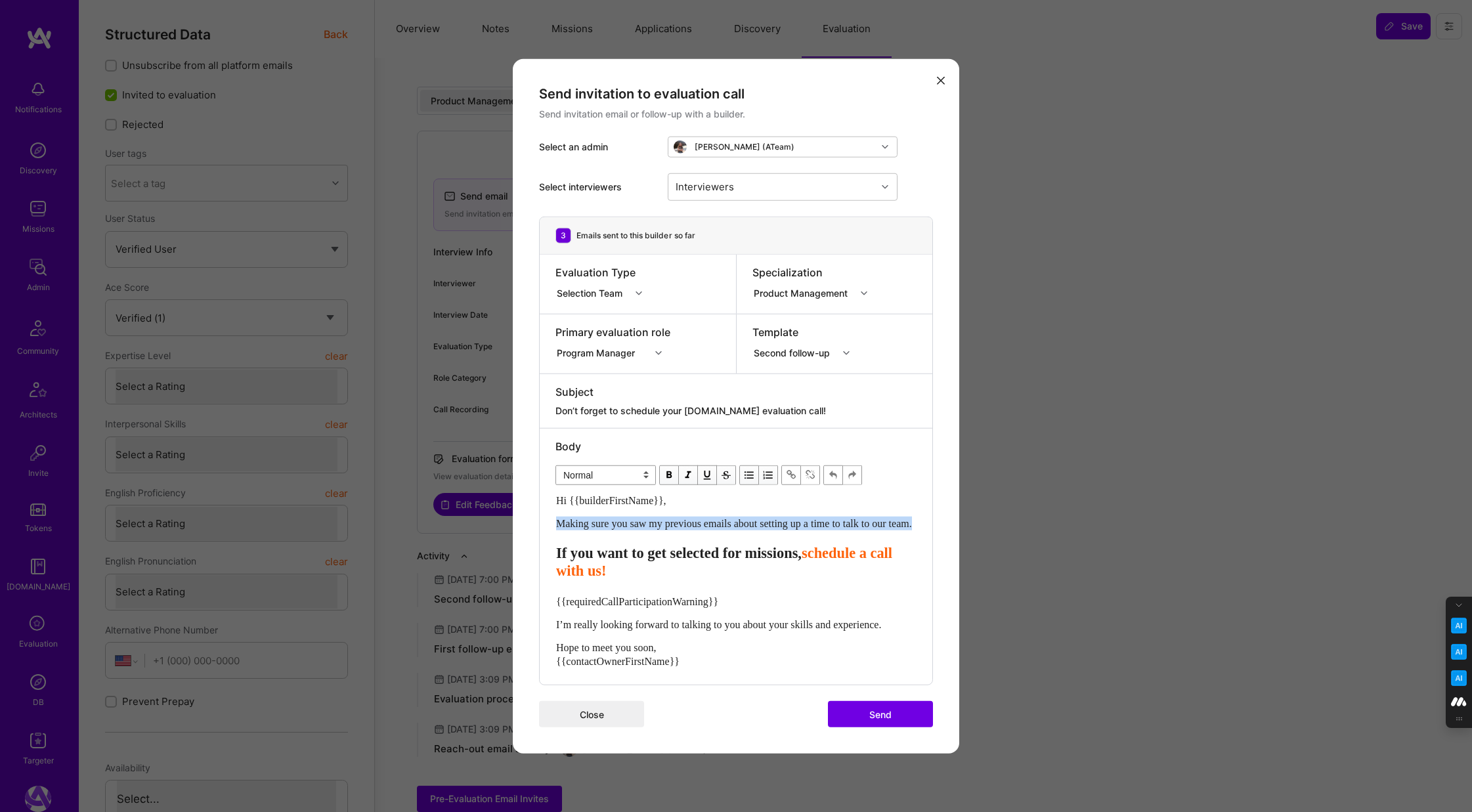
drag, startPoint x: 607, startPoint y: 527, endPoint x: 547, endPoint y: 517, distance: 60.8
click at [547, 517] on div "Body Normal Heading Large Heading Medium Heading Small Normal Hi {{builderFirst…" at bounding box center [736, 556] width 393 height 257
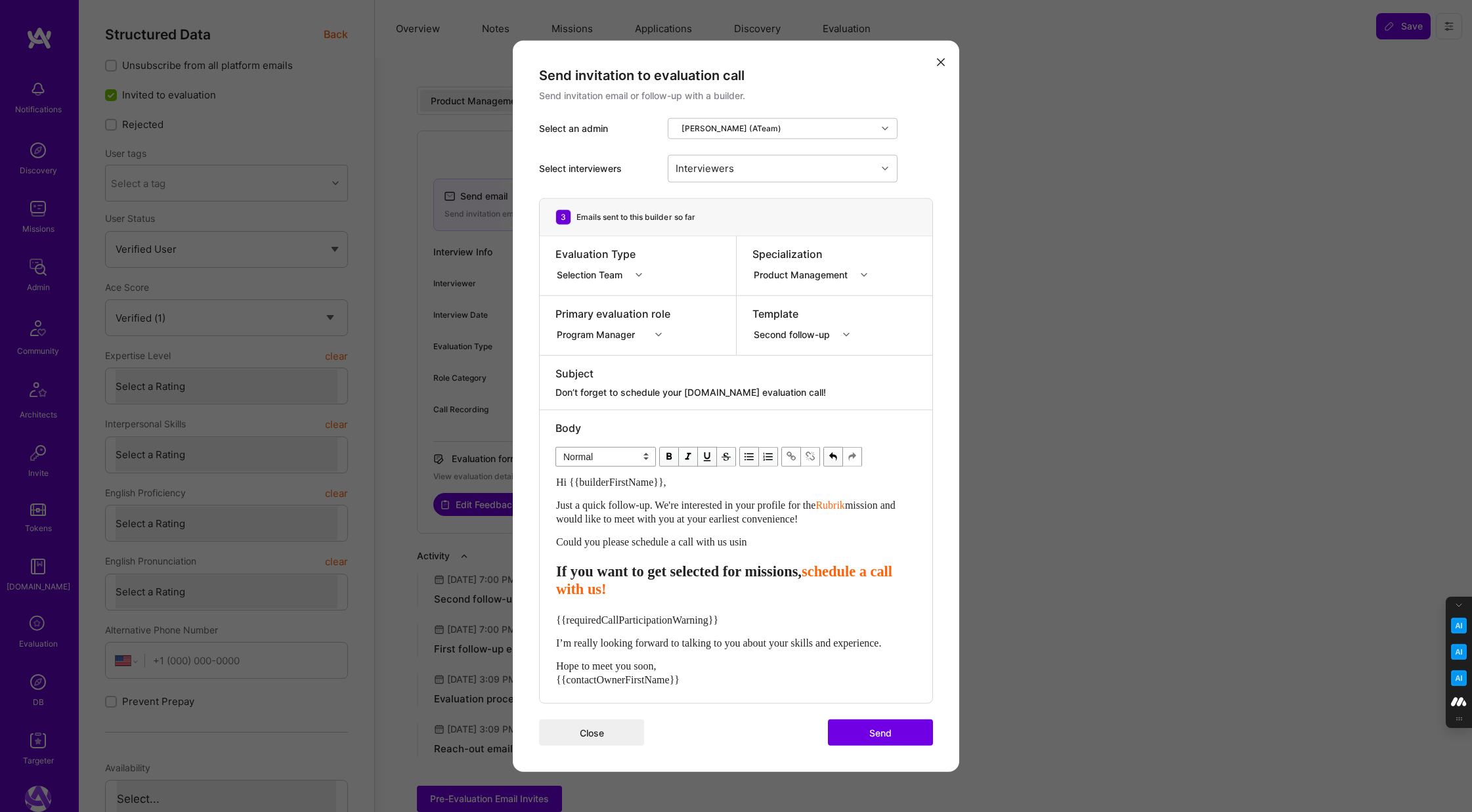
click at [815, 510] on span "Rubrik" at bounding box center [830, 504] width 29 height 11
click at [723, 591] on span "schedule a call with us!" at bounding box center [726, 580] width 340 height 34
click at [747, 543] on span "Could you please schedule a call with us usin" at bounding box center [651, 541] width 191 height 11
select select "unstyled"
click at [724, 585] on span "schedule a call with us!" at bounding box center [726, 580] width 340 height 34
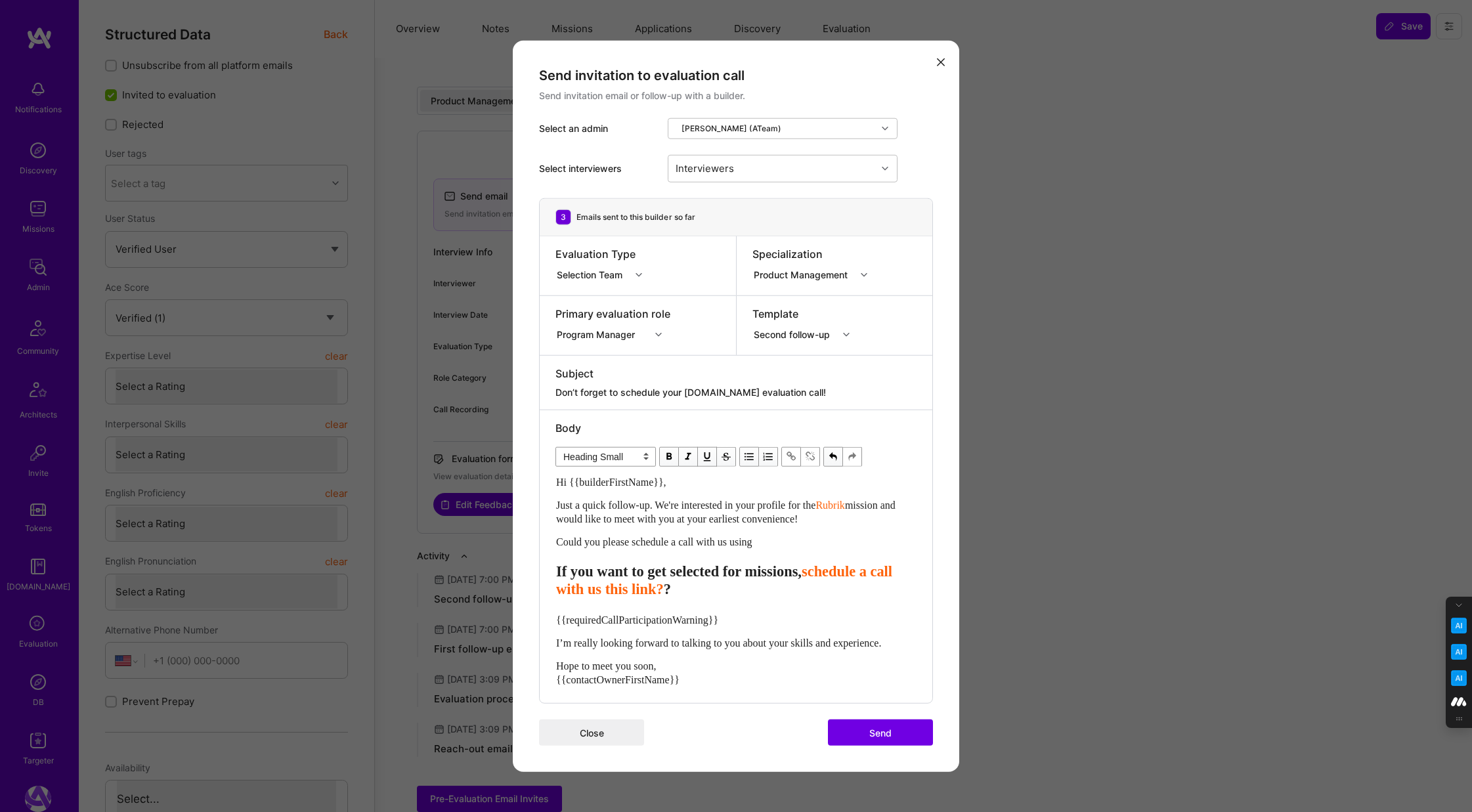
click at [671, 591] on span "?" at bounding box center [667, 589] width 7 height 17
drag, startPoint x: 725, startPoint y: 589, endPoint x: 547, endPoint y: 573, distance: 178.7
click at [547, 573] on div "Body Normal Heading Large Heading Medium Heading Small Heading Small Hi {{build…" at bounding box center [736, 556] width 393 height 293
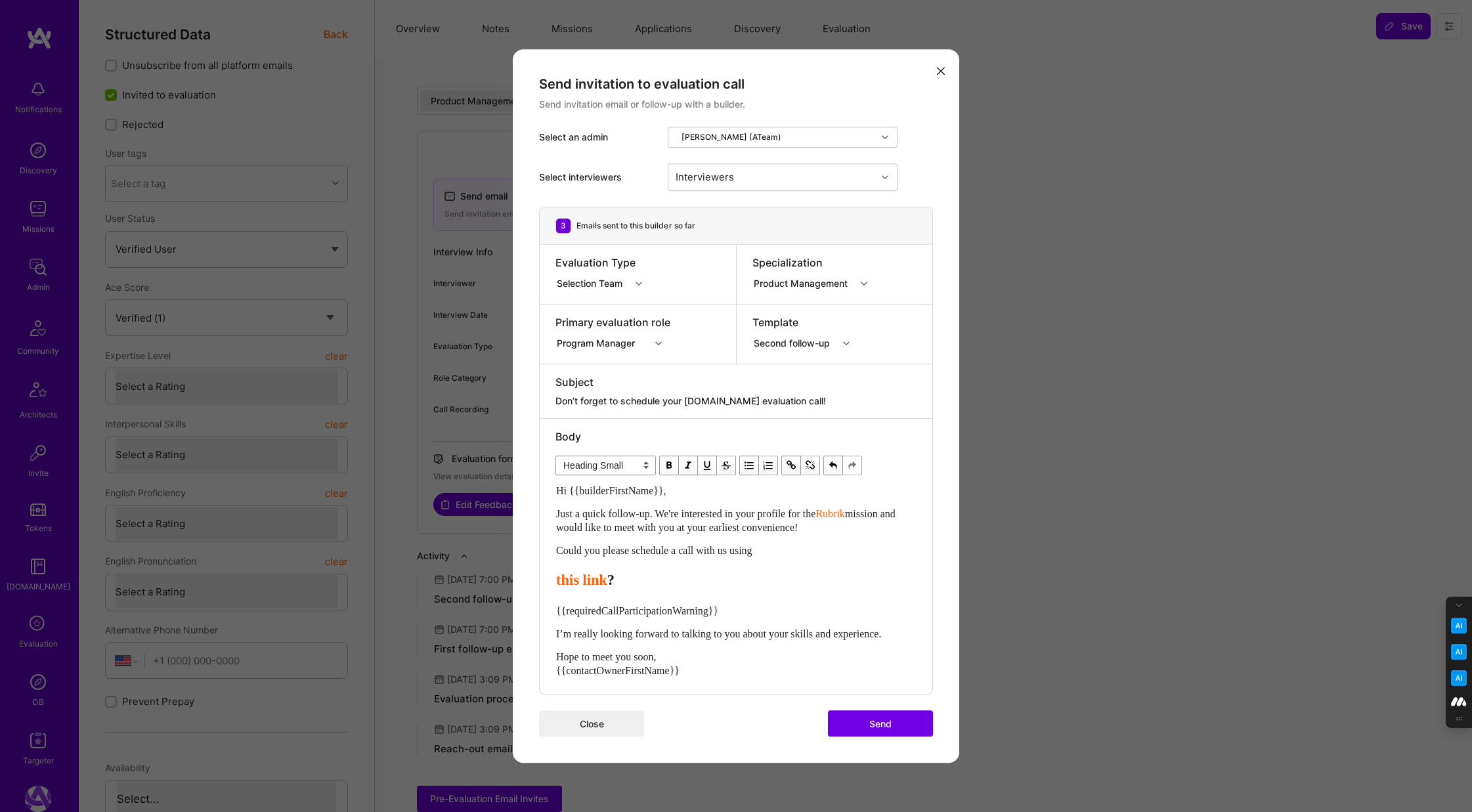
select select "unstyled"
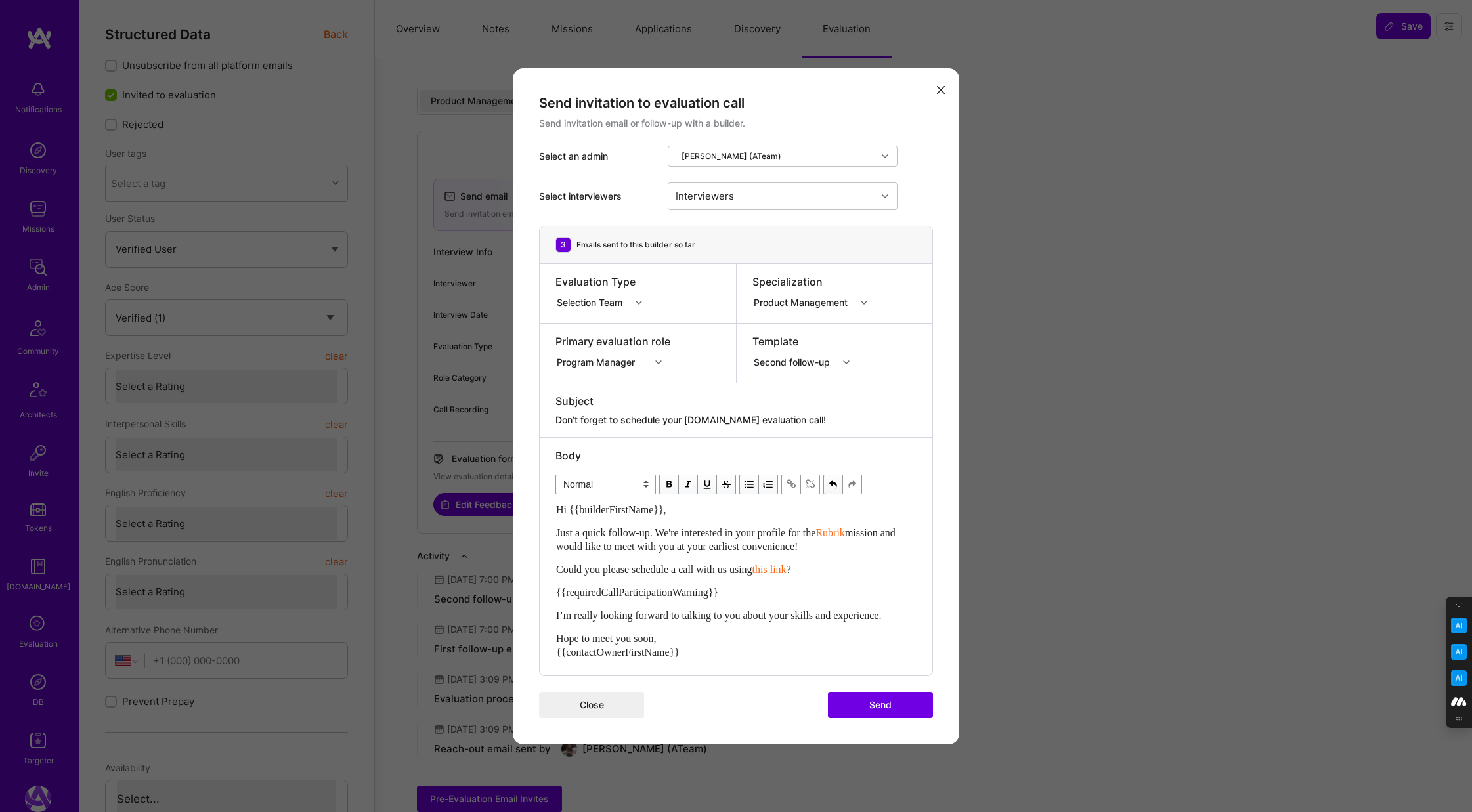
click at [815, 538] on span "Rubrik" at bounding box center [830, 533] width 29 height 11
click at [808, 486] on span "modal" at bounding box center [809, 484] width 14 height 14
click at [733, 599] on div "Hi {{builderFirstName}}, Just a quick follow-up. We're interested in your profi…" at bounding box center [720, 581] width 327 height 156
drag, startPoint x: 589, startPoint y: 551, endPoint x: 549, endPoint y: 551, distance: 40.0
click at [549, 551] on div "Body Normal Heading Large Heading Medium Heading Small Normal Hi {{builderFirst…" at bounding box center [719, 556] width 360 height 237
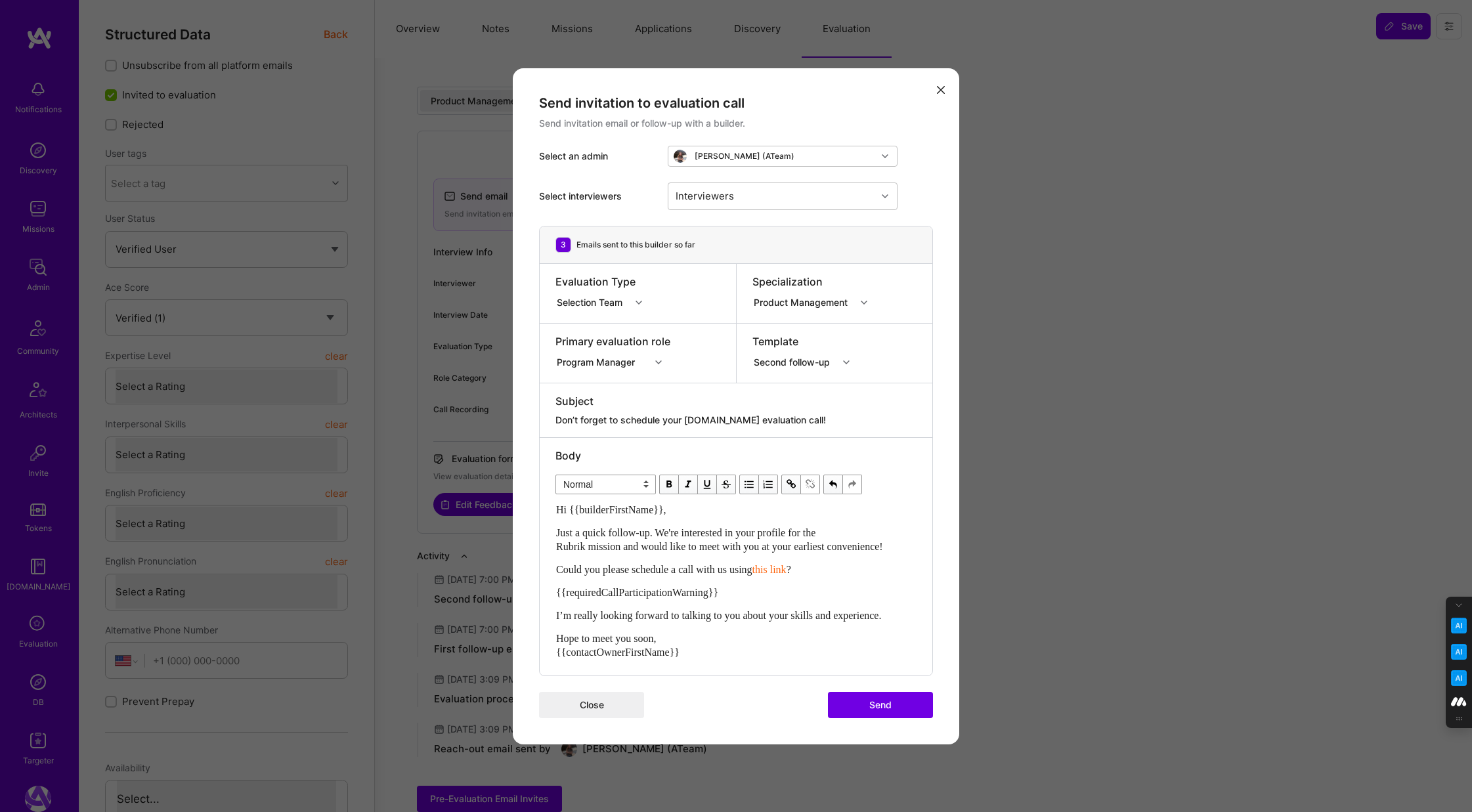
click at [792, 491] on button "modal" at bounding box center [791, 484] width 20 height 20
type input "https://platform.a.team/mission/688bafcd31ee2b66e5a67931"
click at [948, 508] on button "modal" at bounding box center [939, 512] width 19 height 20
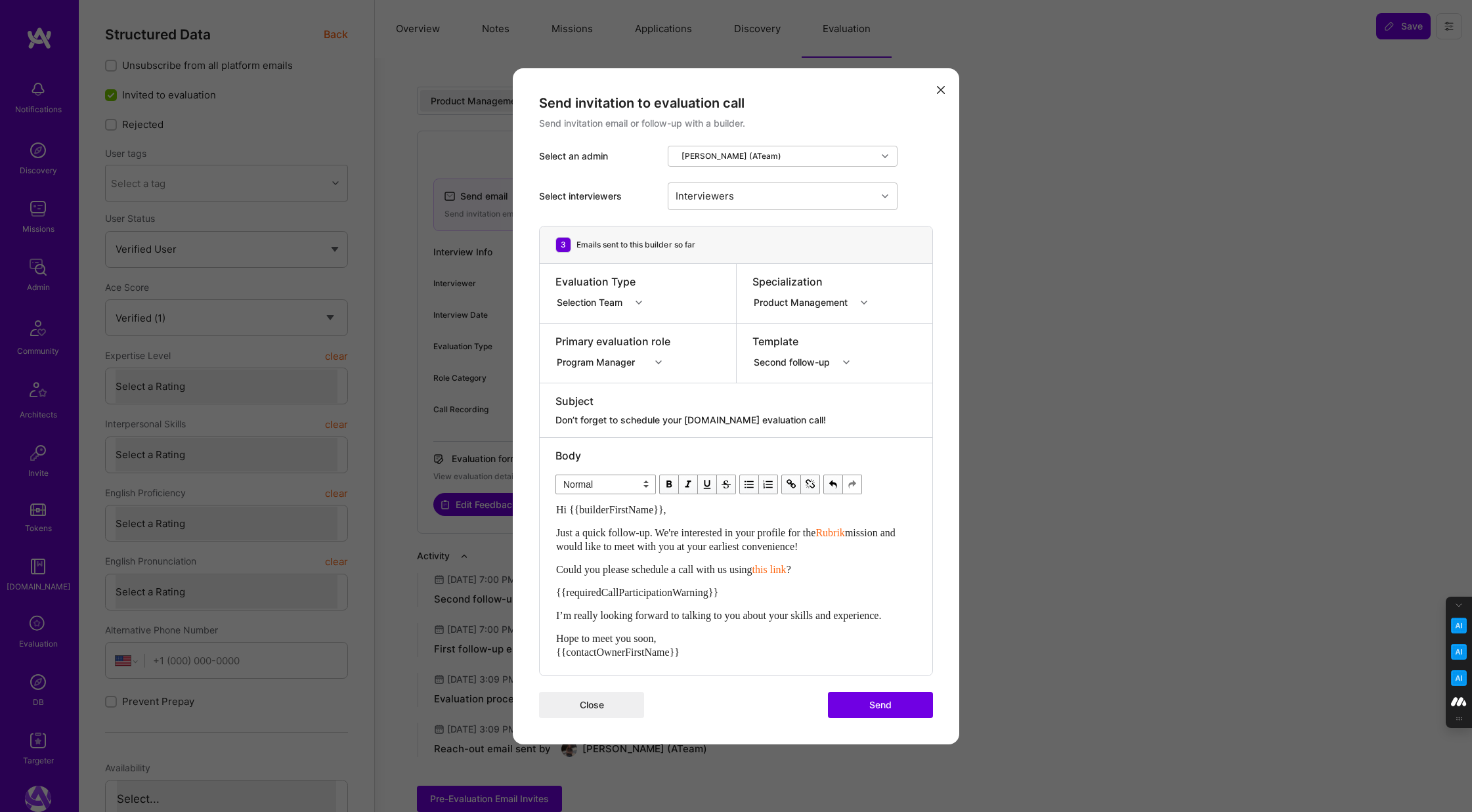
click at [680, 590] on span "{{requiredCallParticipationWarning}}" at bounding box center [637, 592] width 162 height 11
drag, startPoint x: 738, startPoint y: 594, endPoint x: 529, endPoint y: 594, distance: 209.0
click at [529, 594] on div "Send invitation to evaluation call Send invitation email or follow-up with a bu…" at bounding box center [736, 406] width 446 height 676
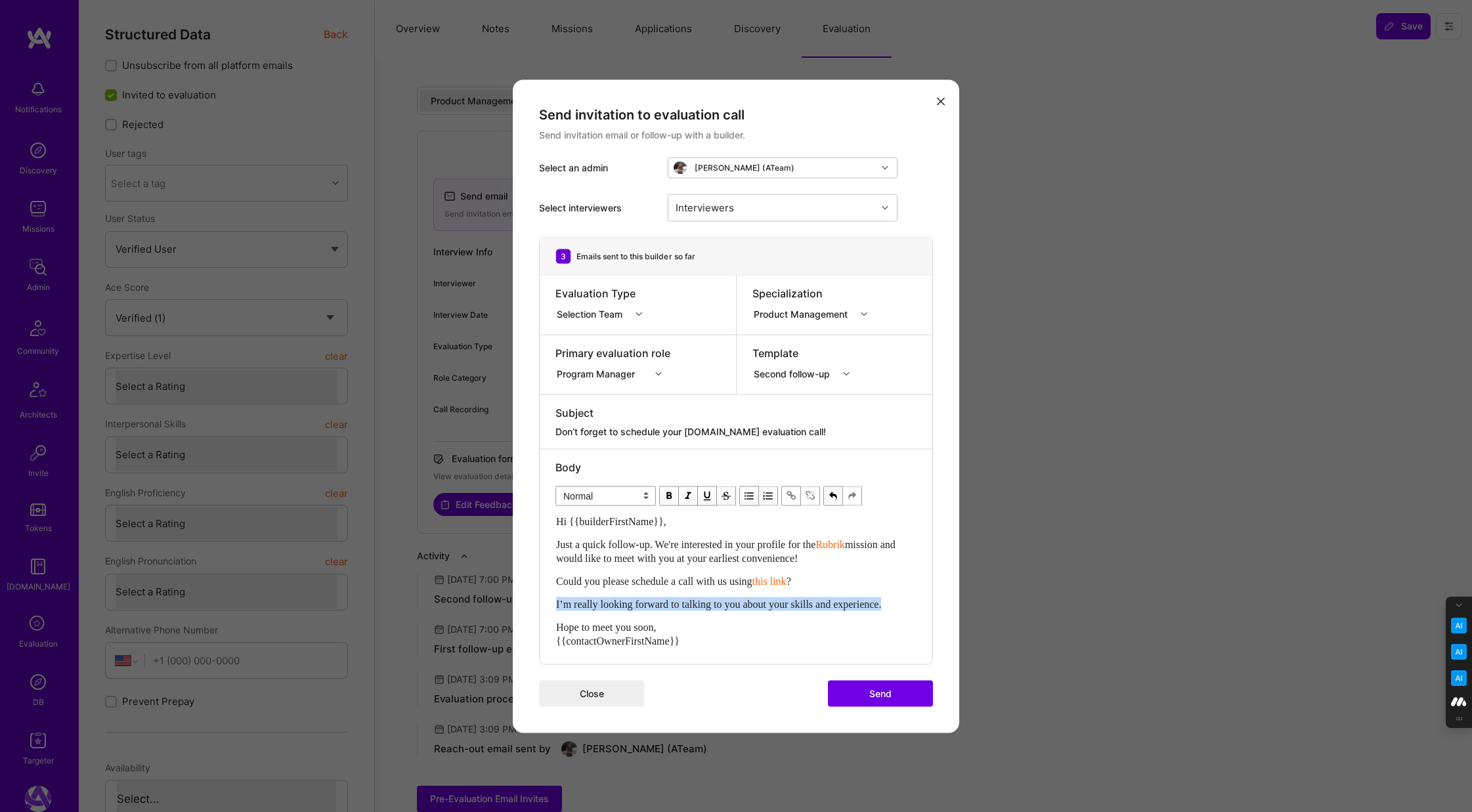
drag, startPoint x: 912, startPoint y: 604, endPoint x: 550, endPoint y: 598, distance: 362.0
click at [550, 598] on div "Body Normal Heading Large Heading Medium Heading Small Normal Hi {{builderFirst…" at bounding box center [736, 556] width 393 height 215
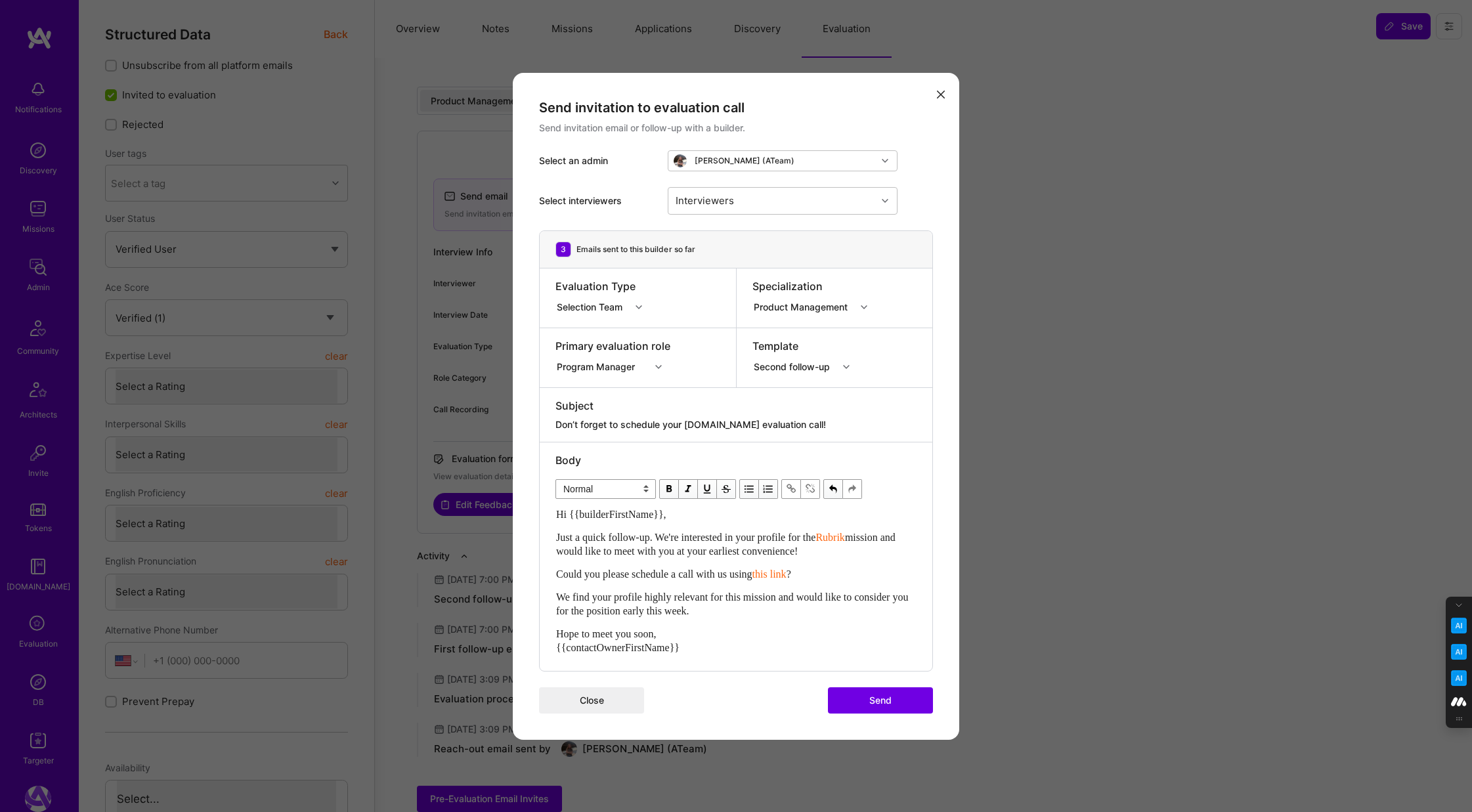
drag, startPoint x: 809, startPoint y: 570, endPoint x: 772, endPoint y: 571, distance: 37.0
click at [772, 571] on div "Could you please schedule a call with us using this link ?" at bounding box center [736, 574] width 360 height 14
click at [667, 488] on span "modal" at bounding box center [669, 488] width 14 height 14
click at [716, 591] on span "We find your profile highly relevant for this mission and would like to conside…" at bounding box center [734, 604] width 355 height 25
click at [868, 704] on button "Send" at bounding box center [880, 700] width 105 height 26
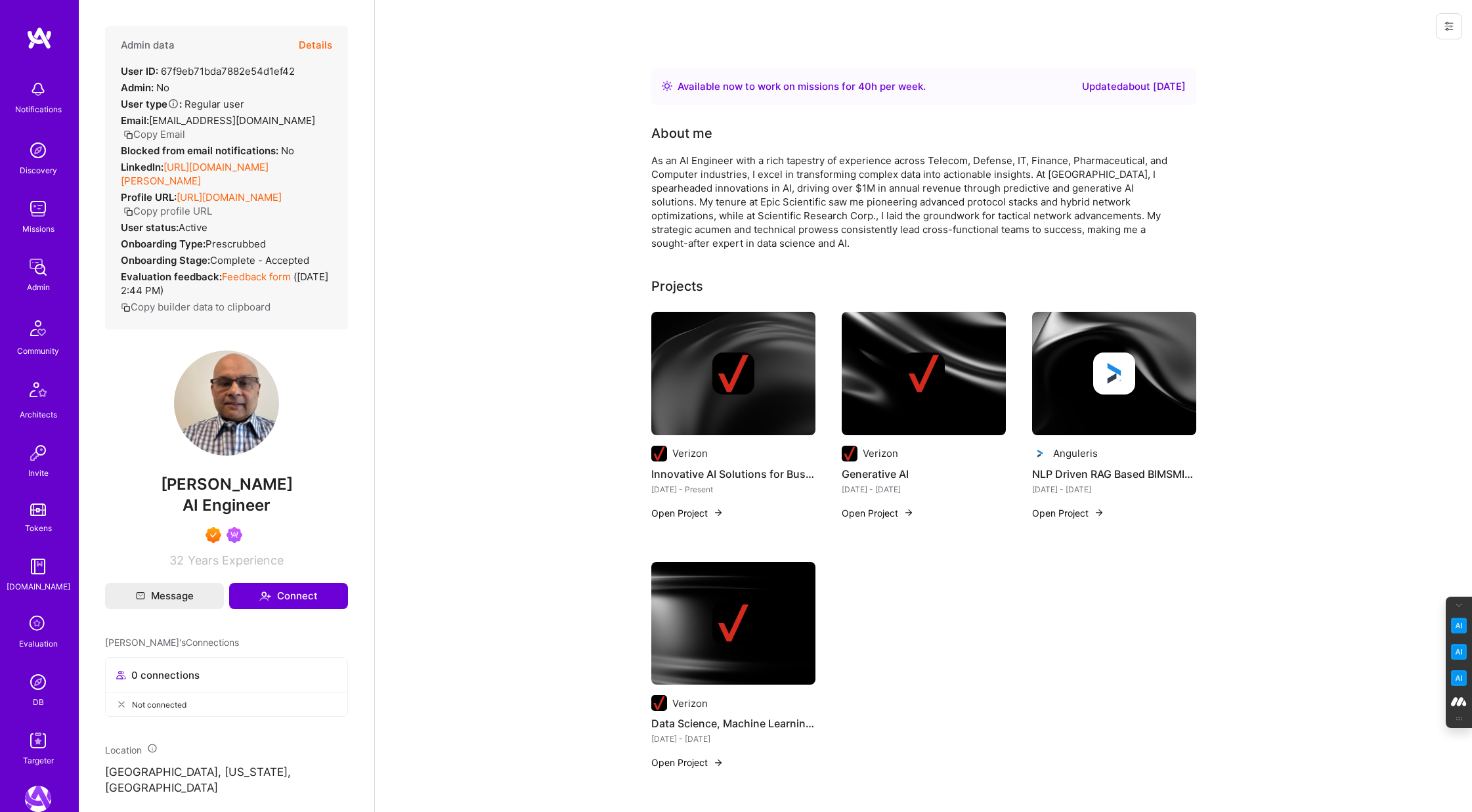
click at [313, 36] on button "Details" at bounding box center [315, 45] width 34 height 38
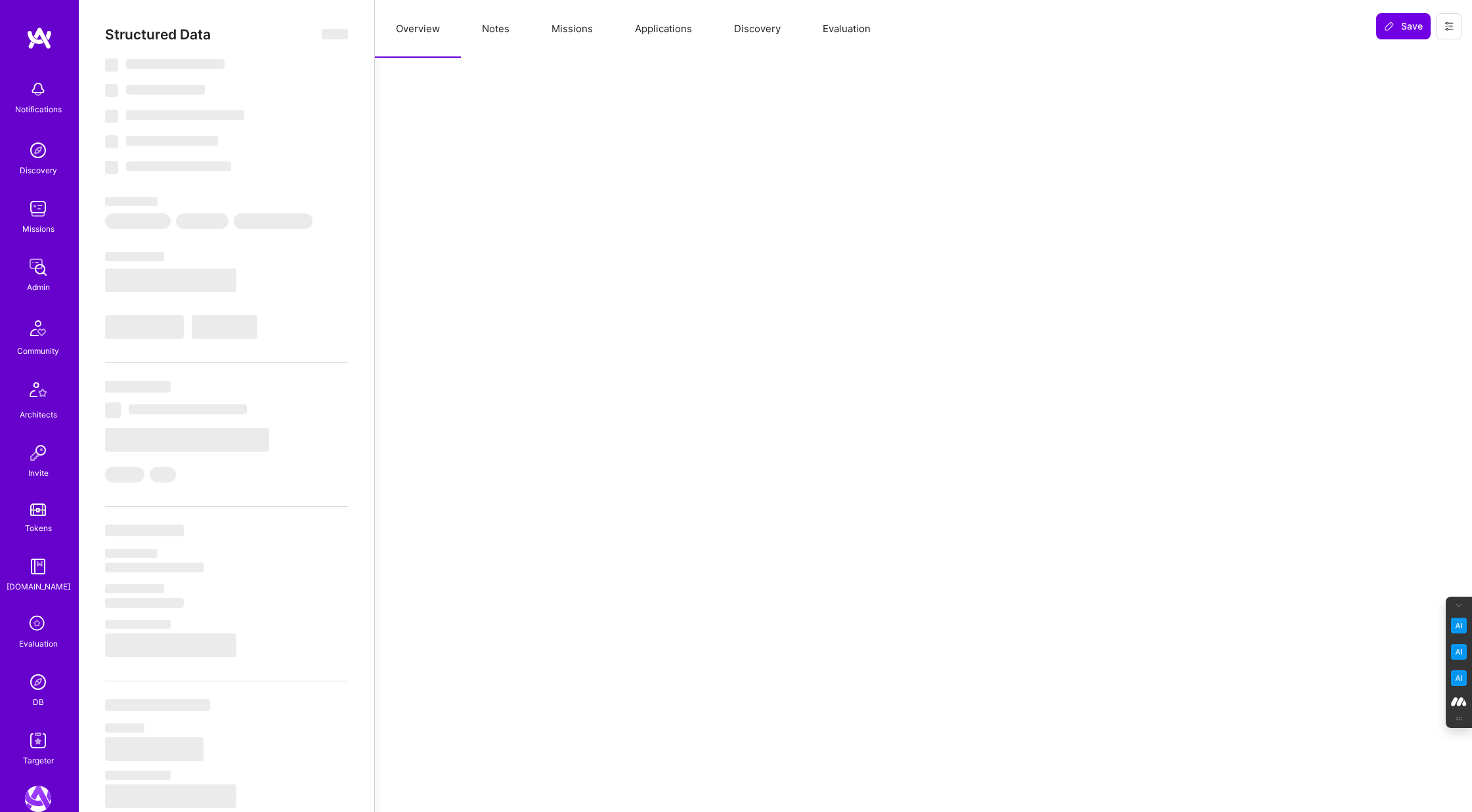
click at [846, 32] on button "Evaluation" at bounding box center [846, 29] width 90 height 58
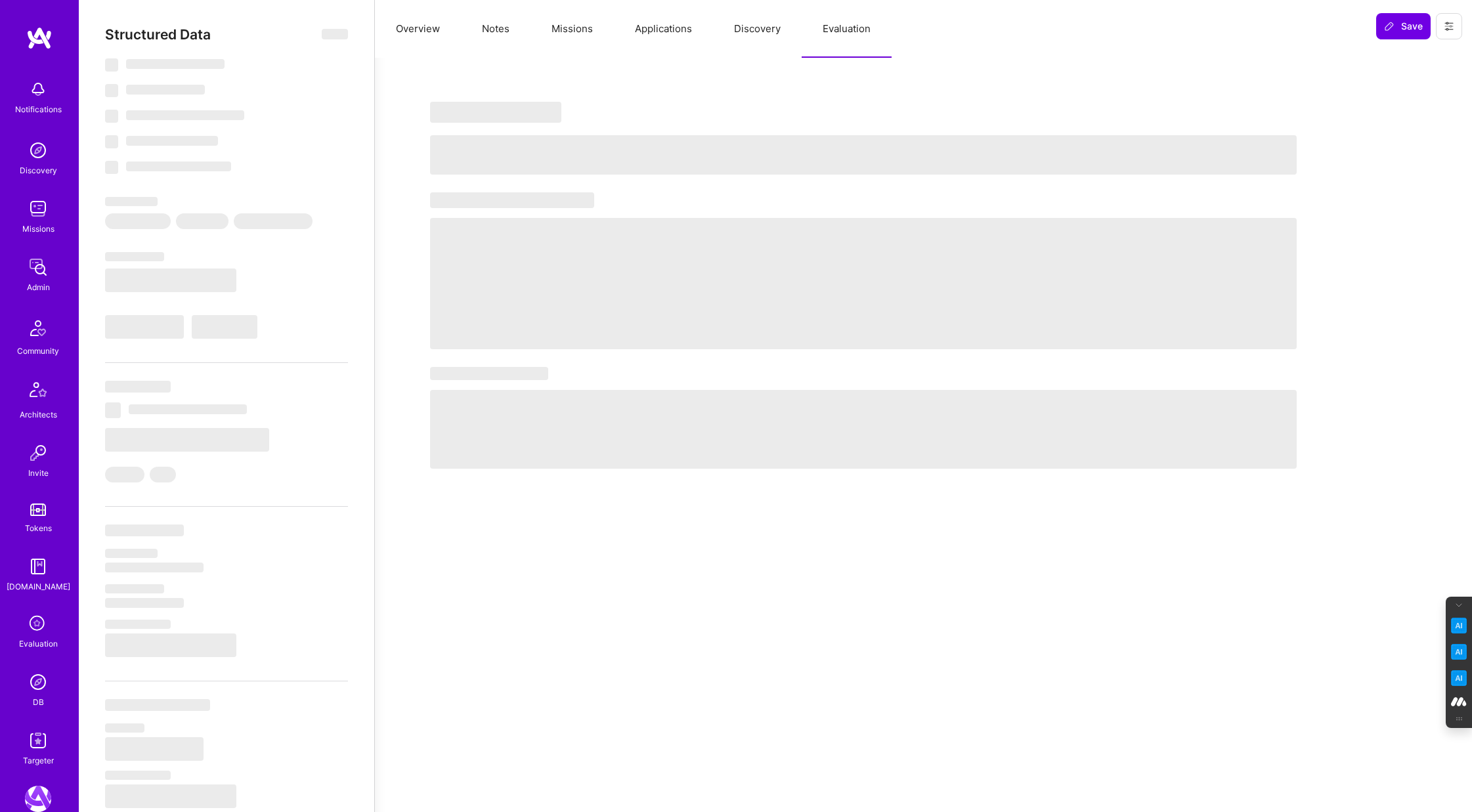
select select "Right Now"
select select "7"
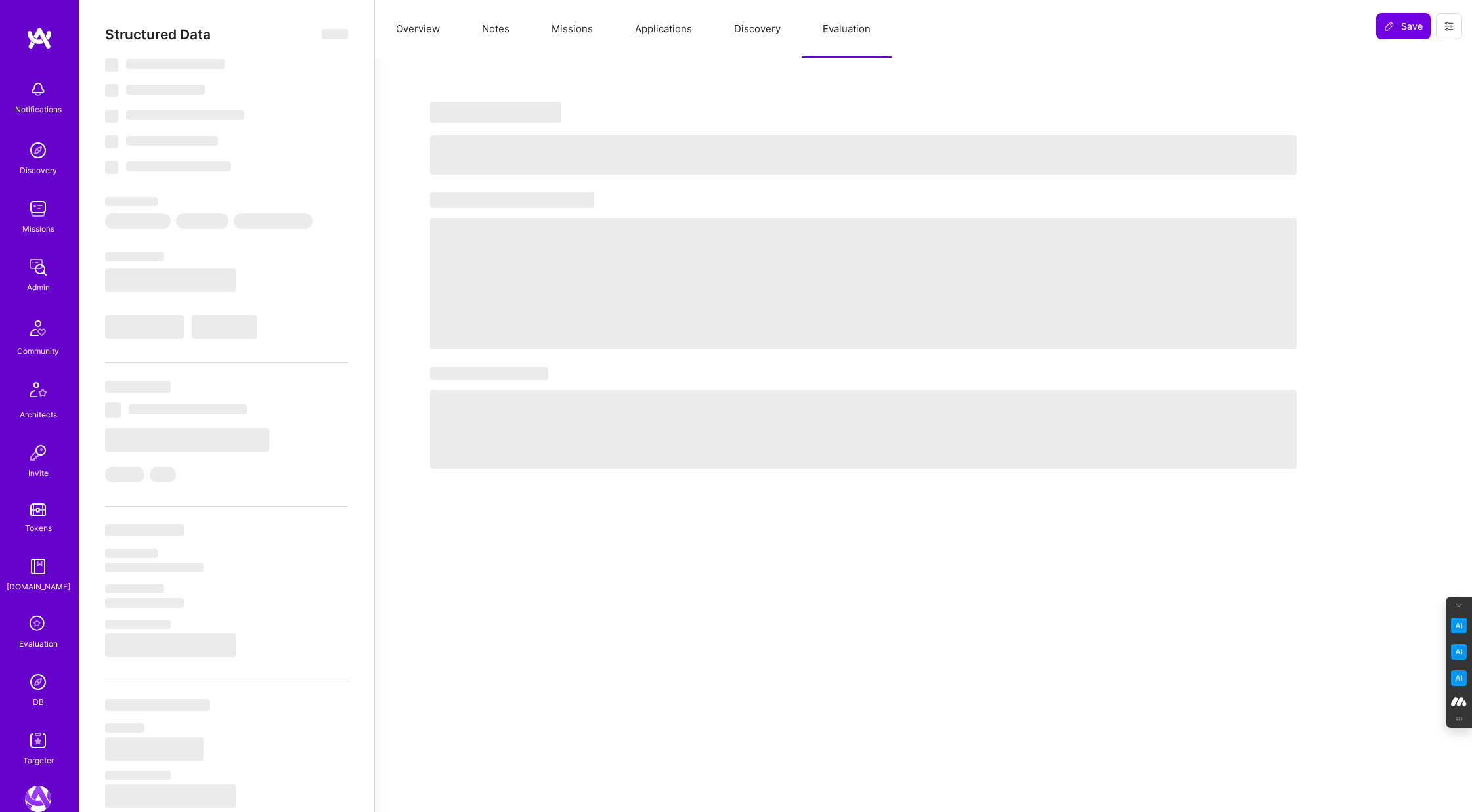
select select "US"
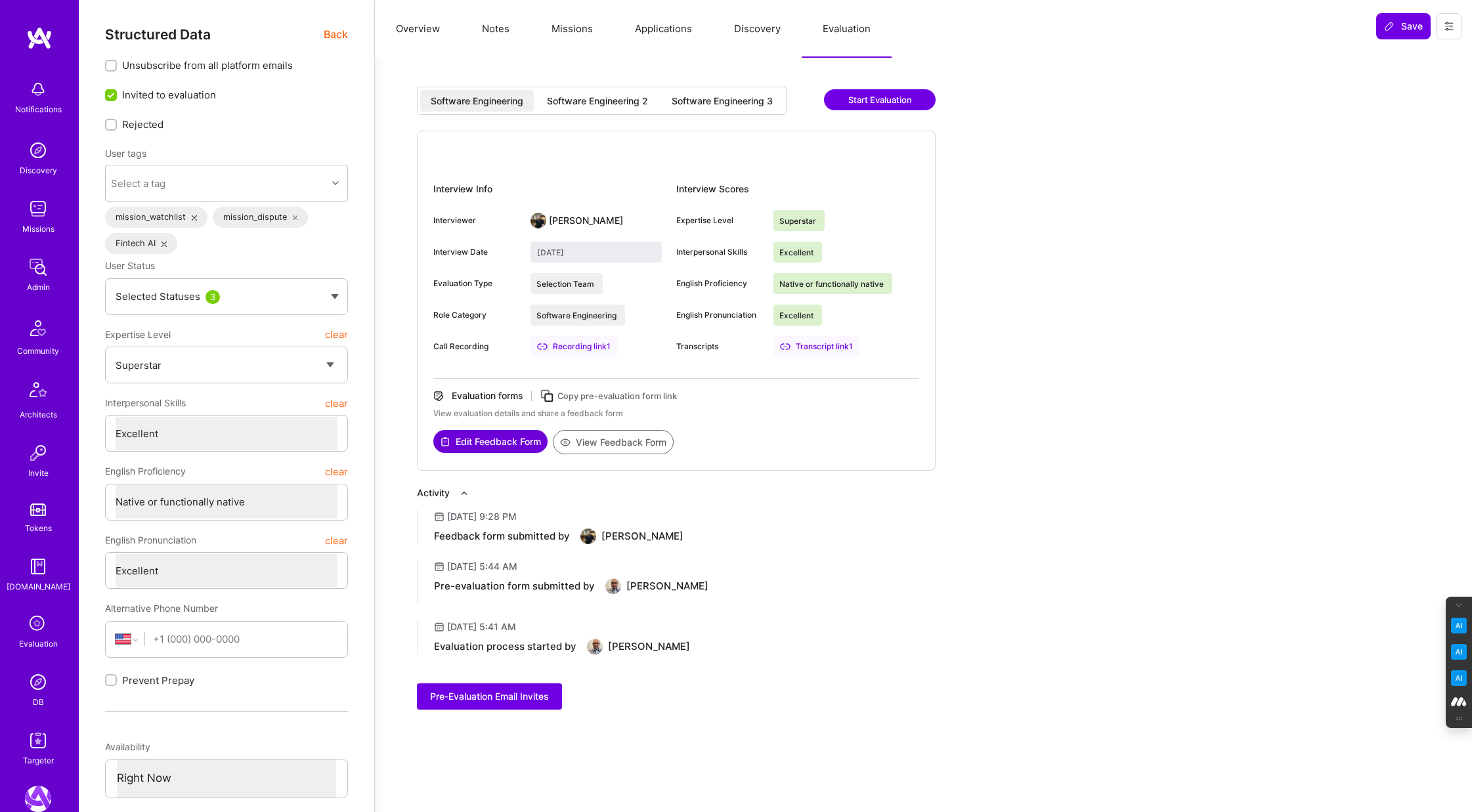
click at [616, 442] on button "View Feedback Form" at bounding box center [613, 442] width 121 height 24
click at [558, 106] on div "Software Engineering 2" at bounding box center [597, 101] width 101 height 13
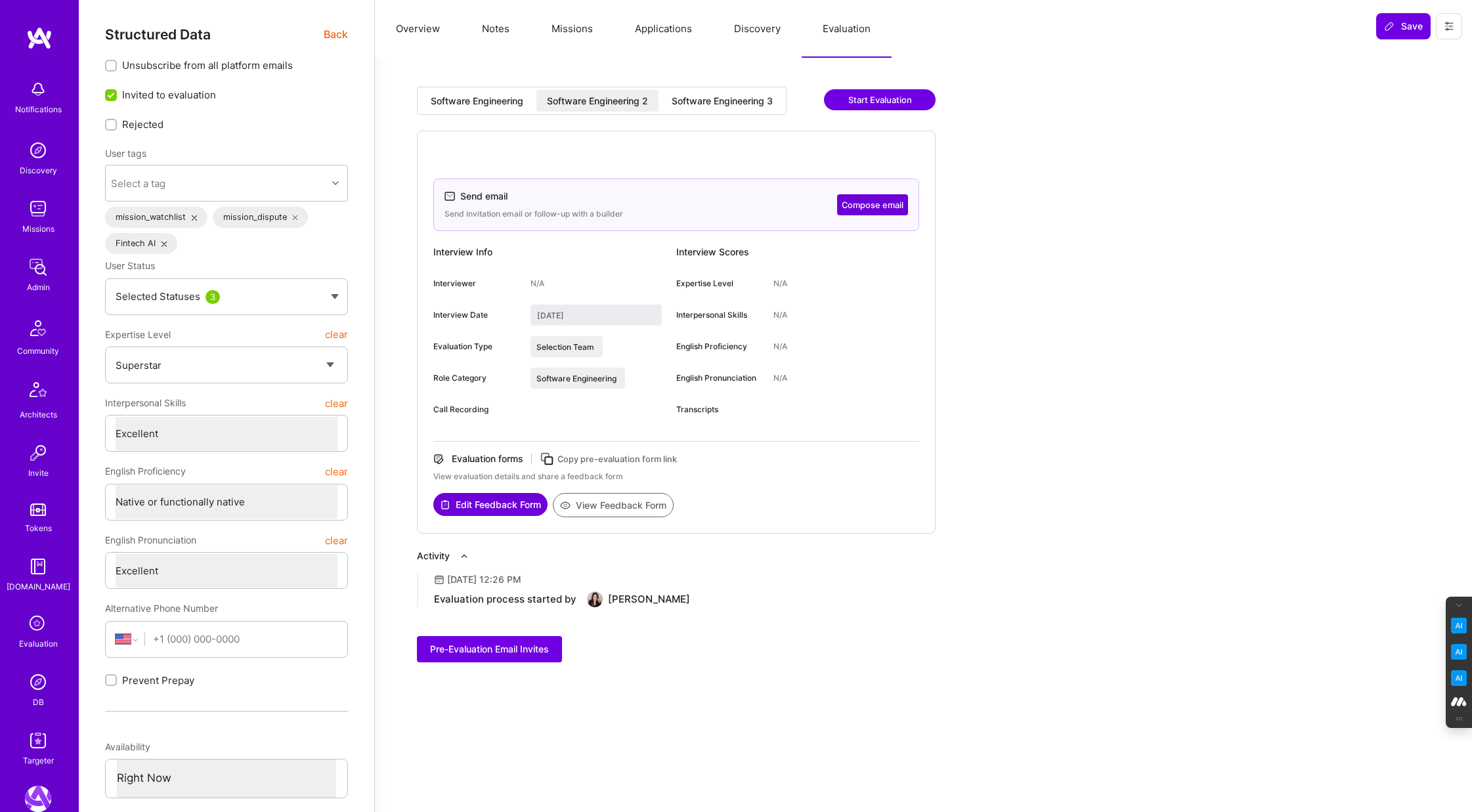
click at [722, 101] on div "Software Engineering 3" at bounding box center [722, 101] width 101 height 13
type input "[DATE]"
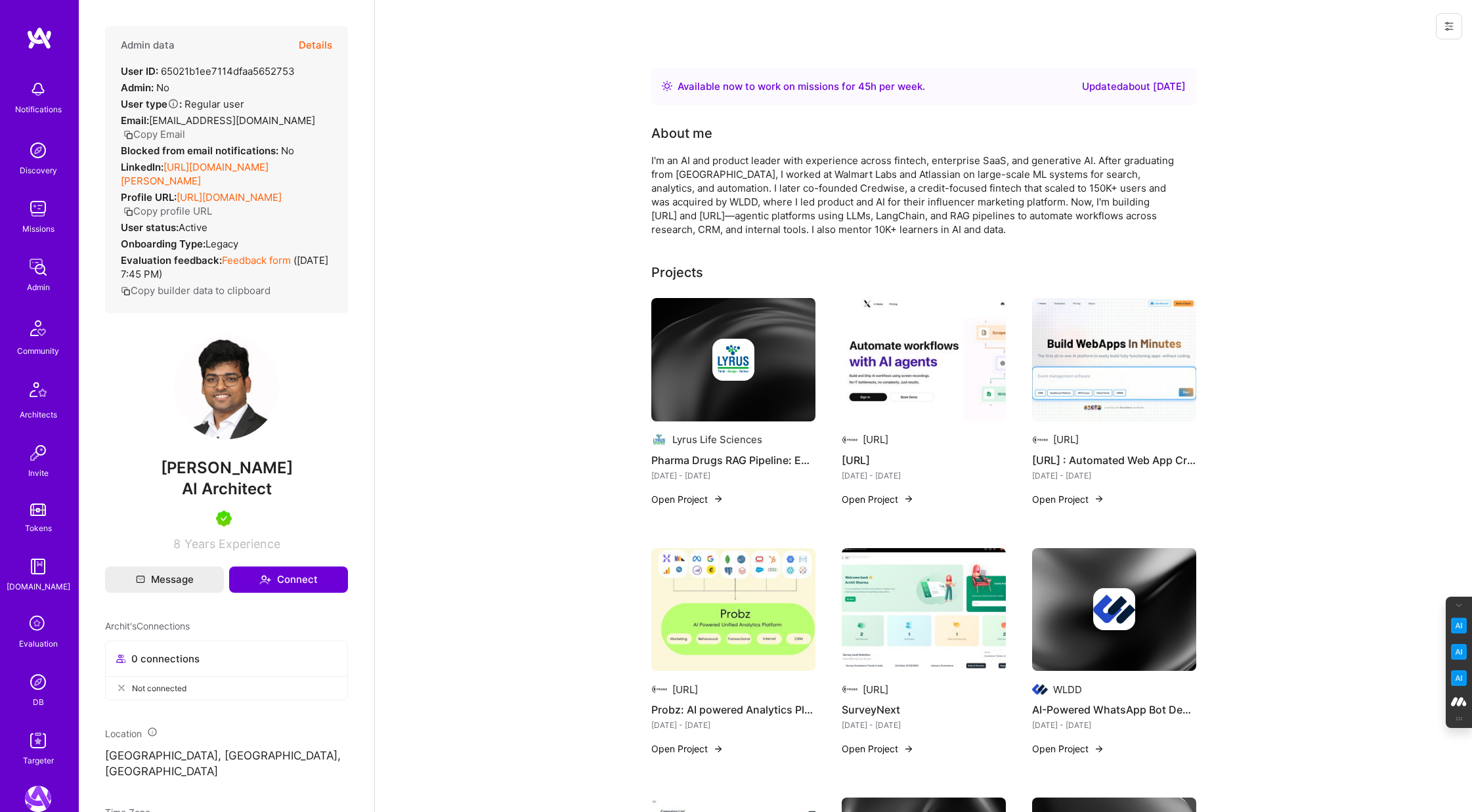
click at [317, 41] on button "Details" at bounding box center [315, 45] width 34 height 38
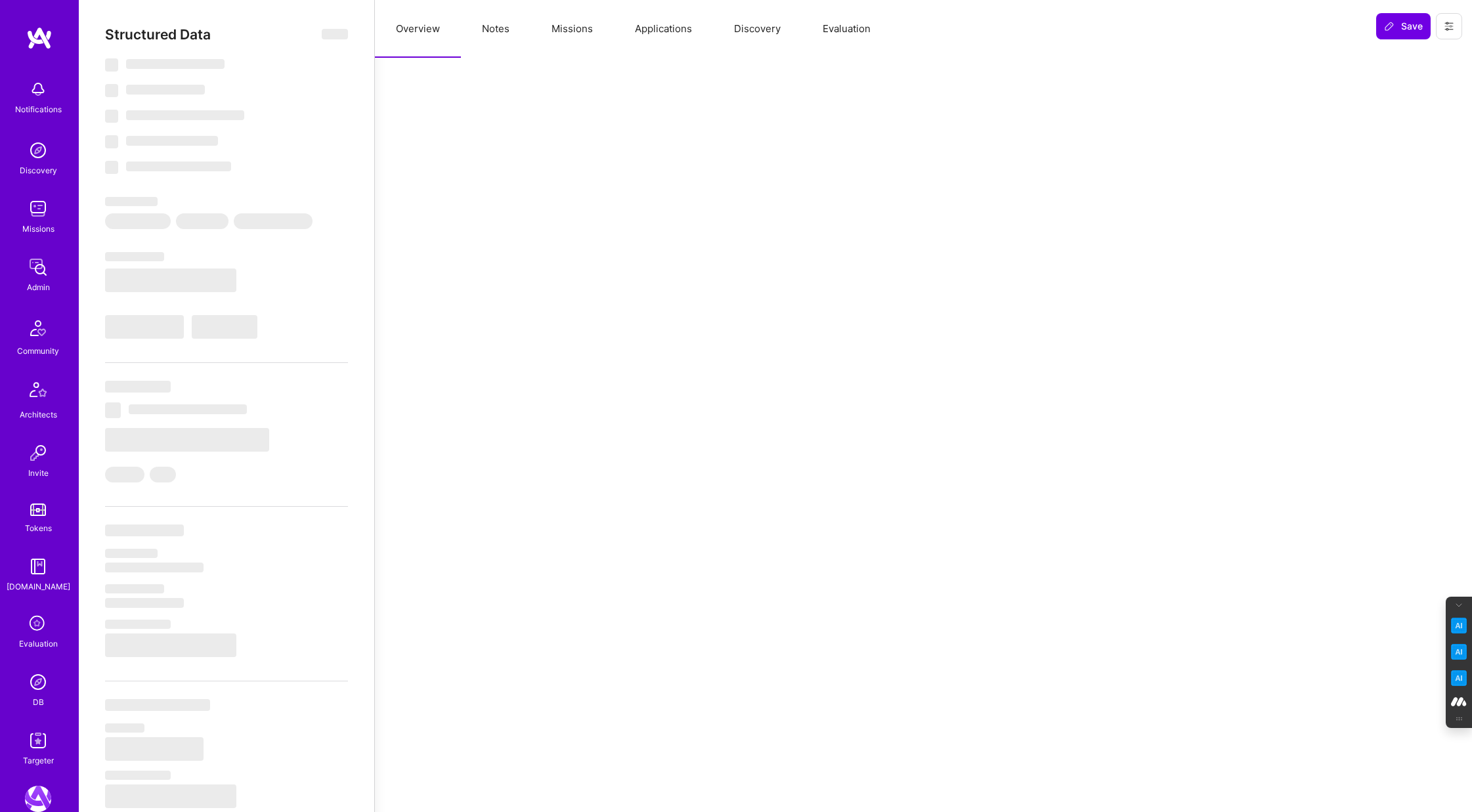
click at [839, 31] on button "Evaluation" at bounding box center [846, 29] width 90 height 58
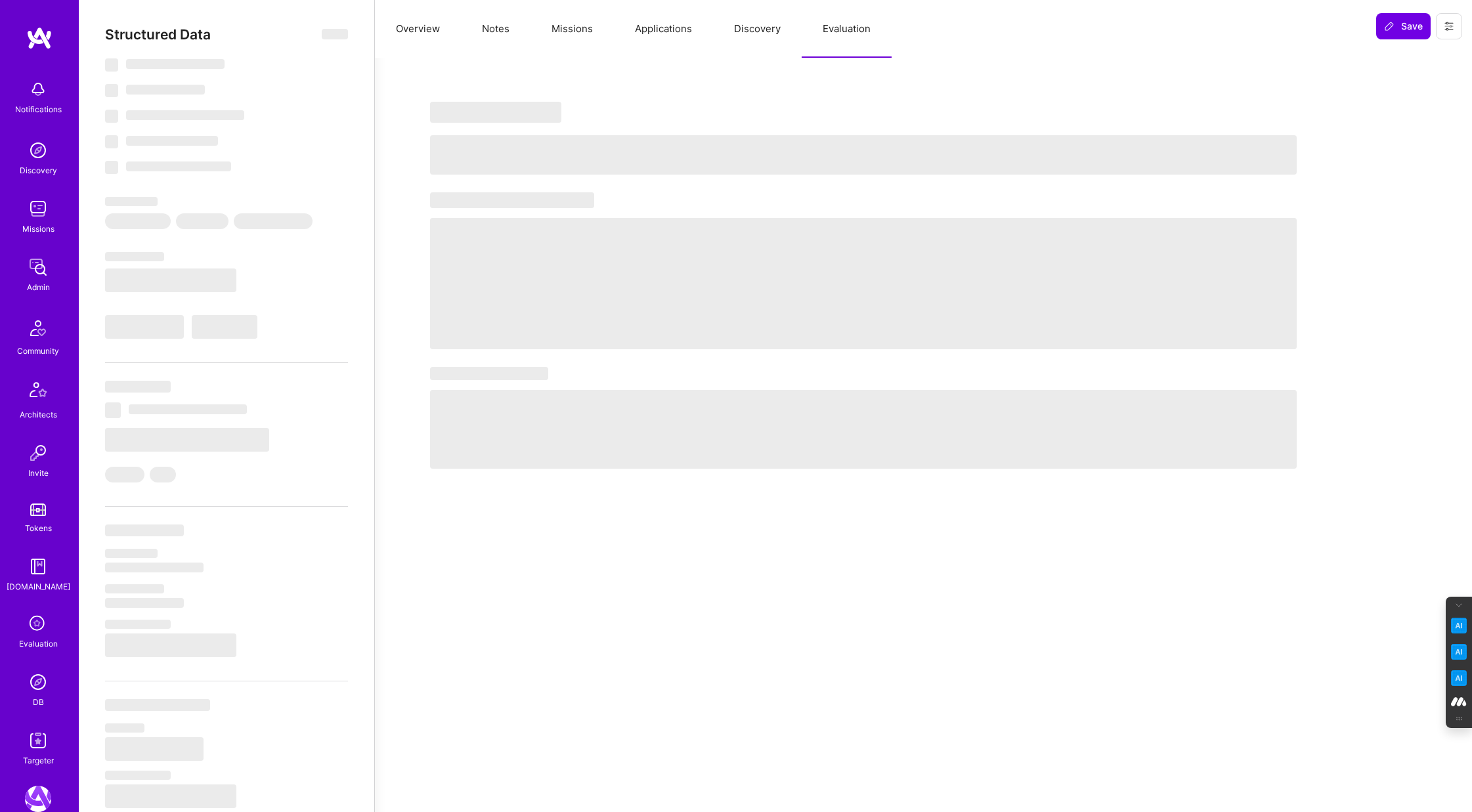
select select "Right Now"
select select "7"
select select "6"
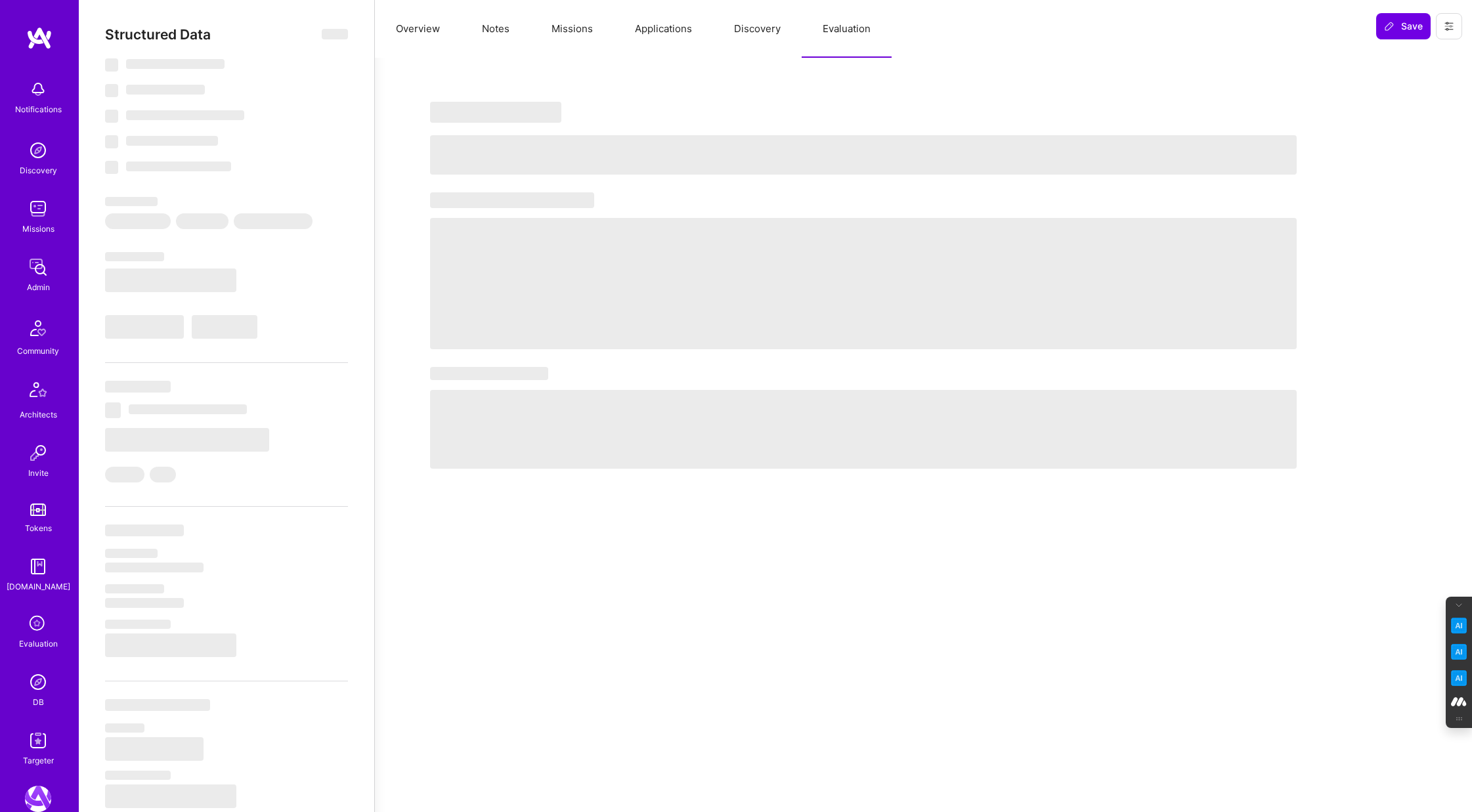
select select "IN"
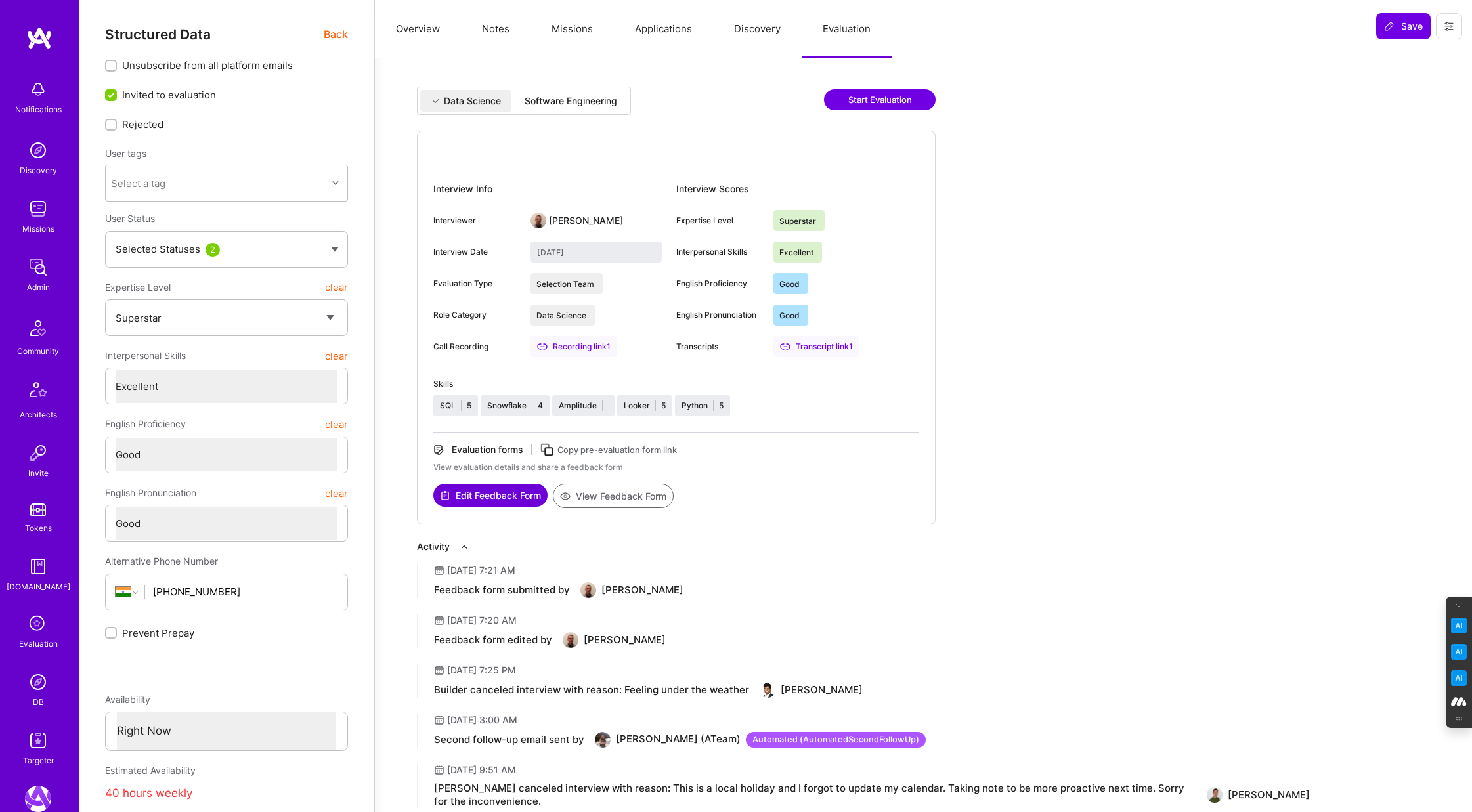
click at [559, 96] on div "Software Engineering" at bounding box center [571, 101] width 92 height 13
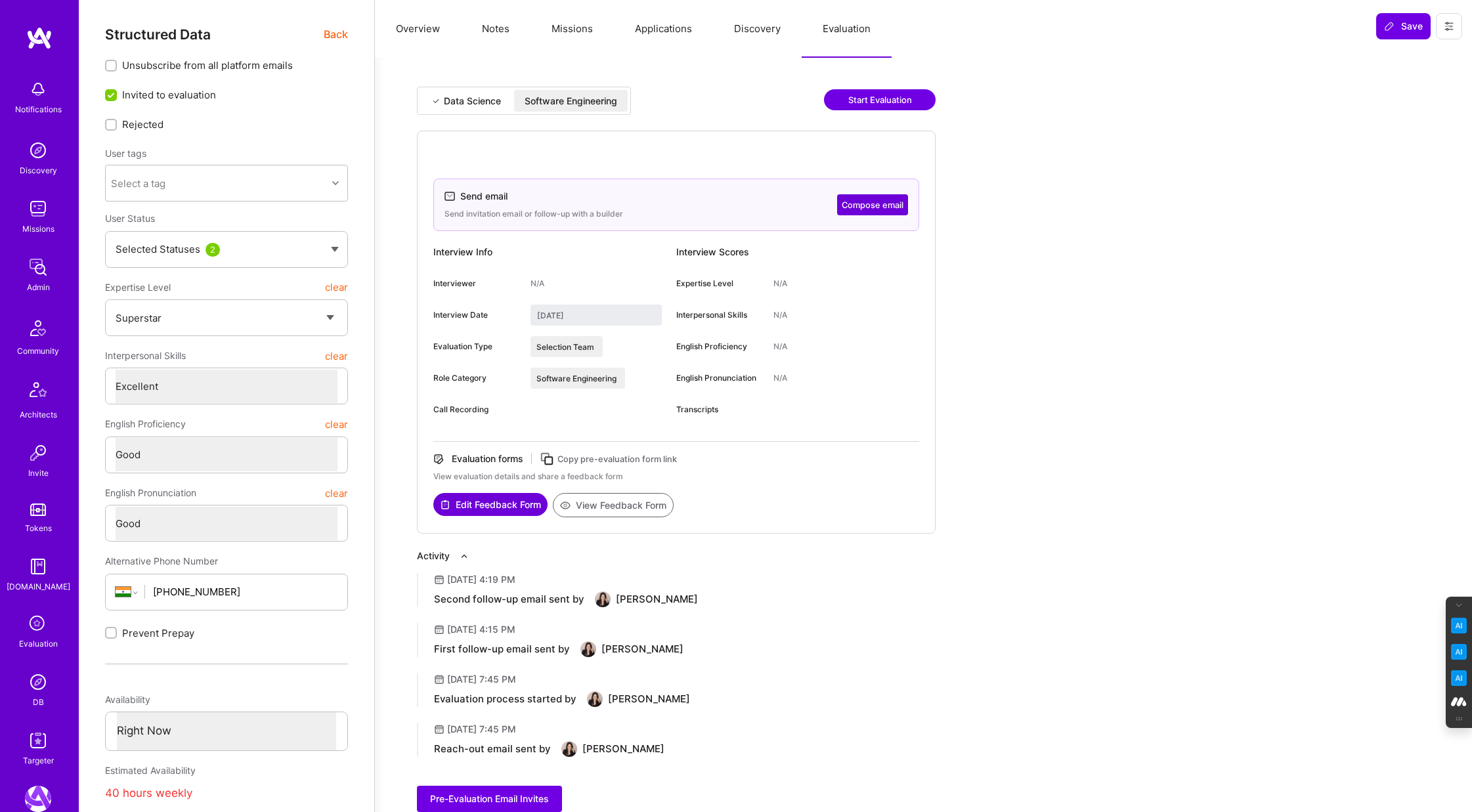
click at [472, 102] on div "Data Science" at bounding box center [472, 101] width 57 height 13
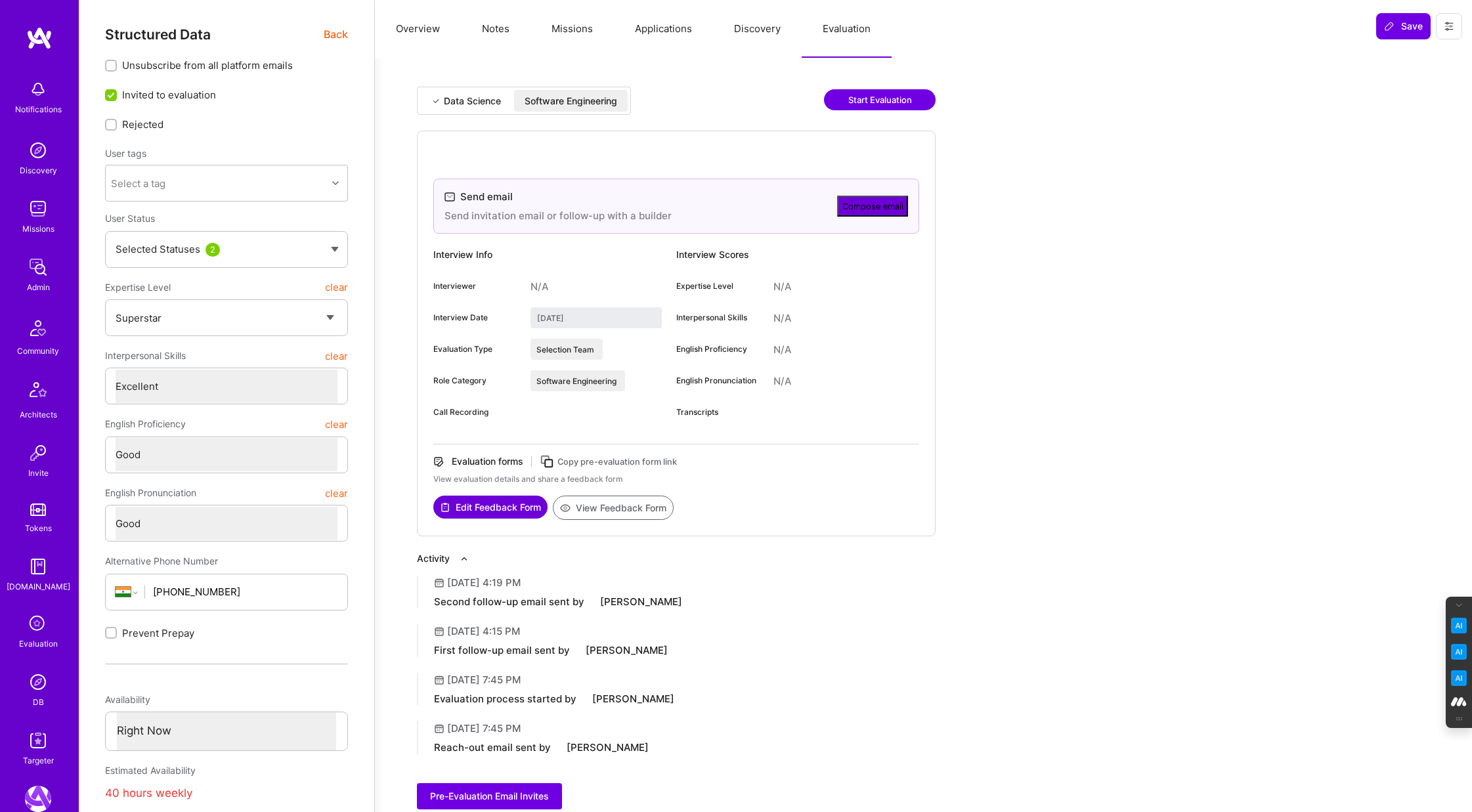
type input "September 18, 2024"
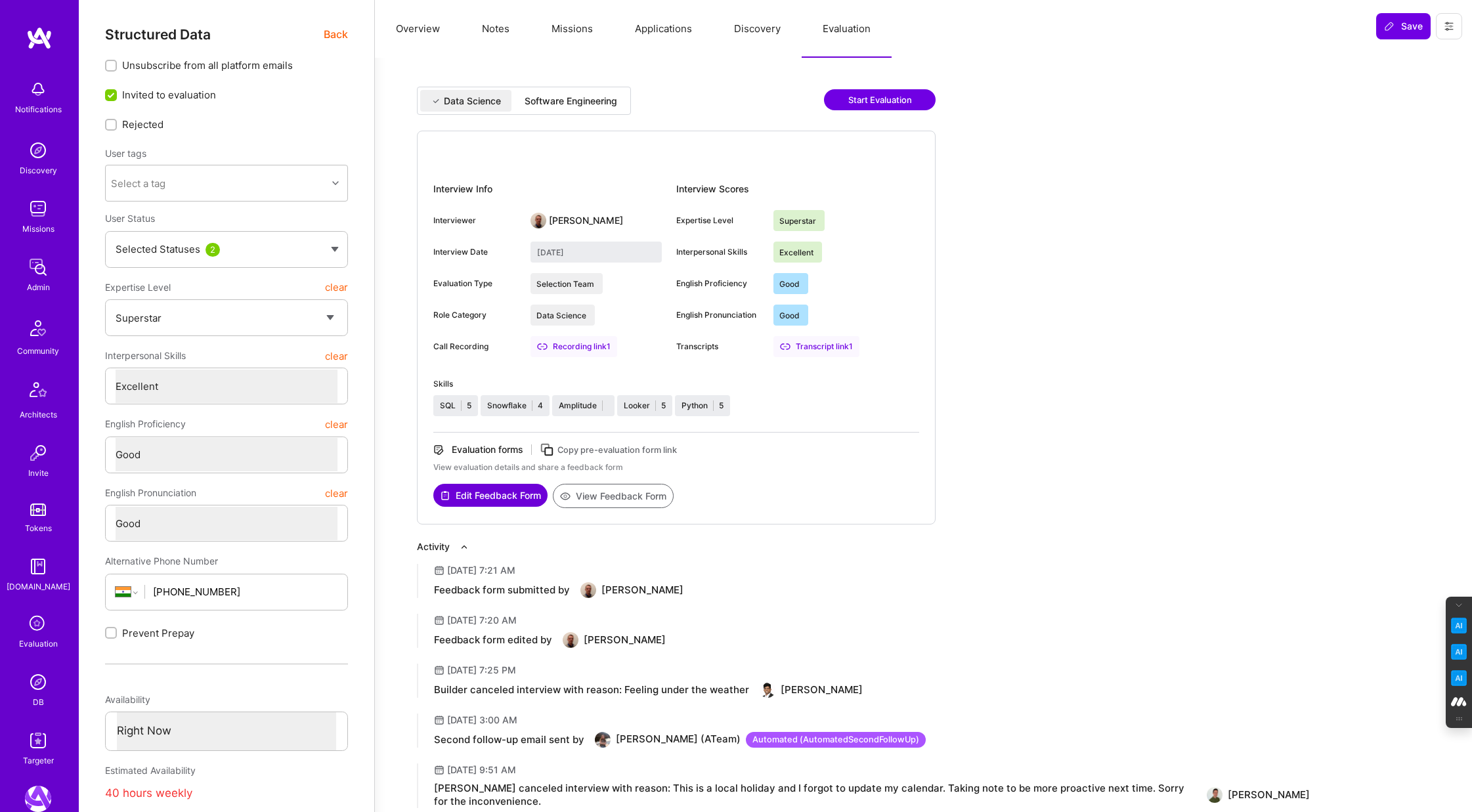
click at [635, 493] on button "View Feedback Form" at bounding box center [613, 495] width 121 height 24
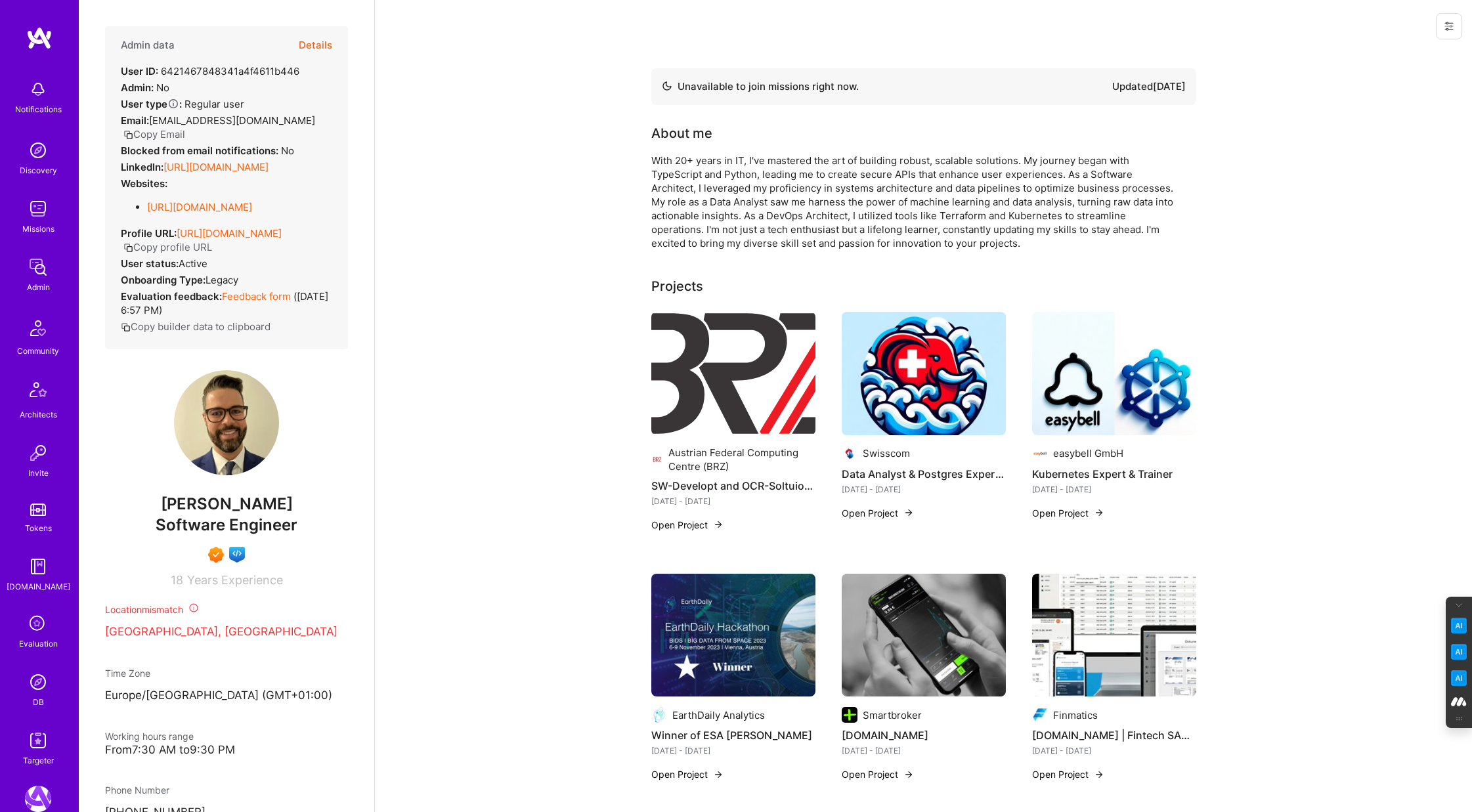
click at [320, 41] on button "Details" at bounding box center [315, 45] width 34 height 38
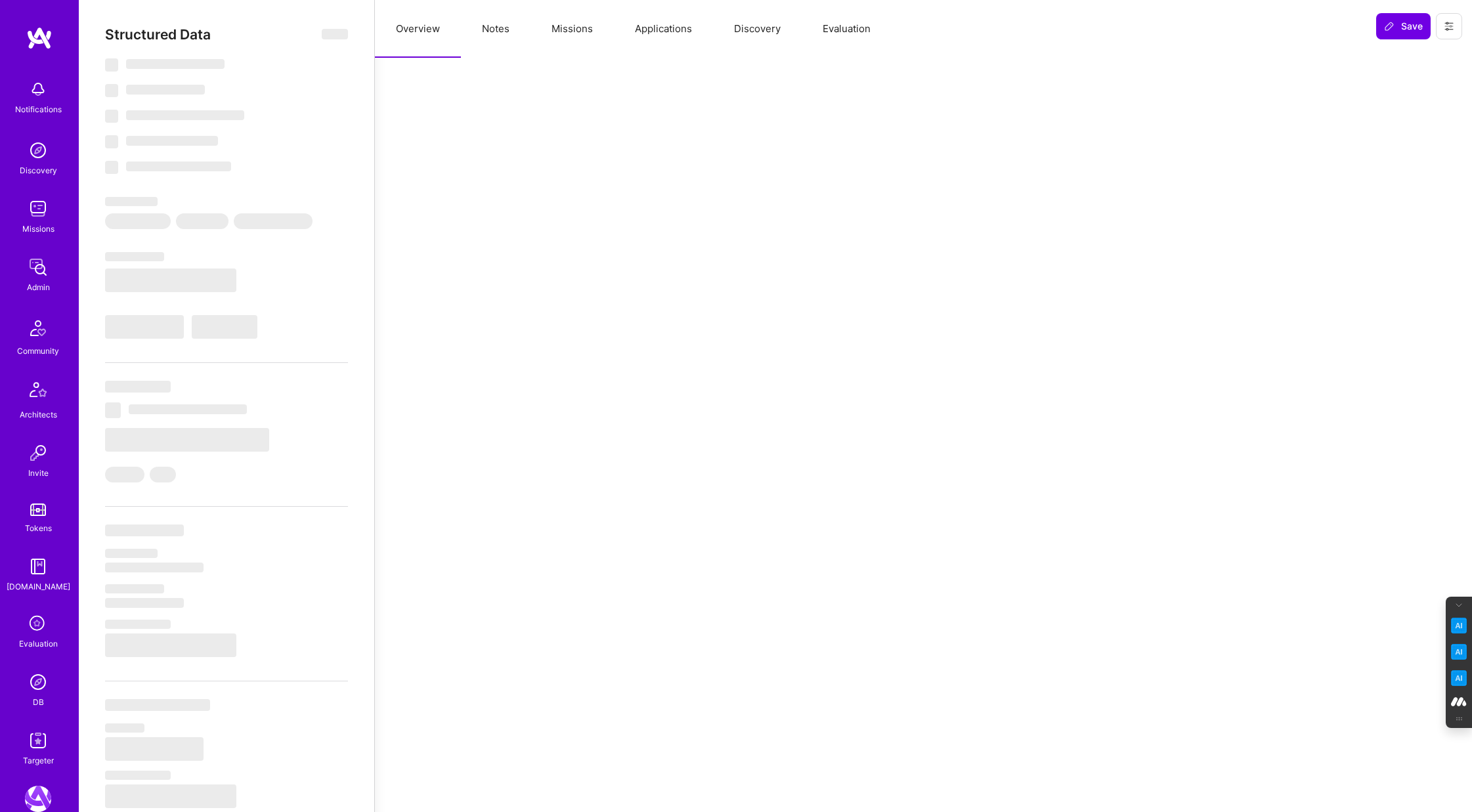
click at [854, 28] on button "Evaluation" at bounding box center [846, 29] width 90 height 58
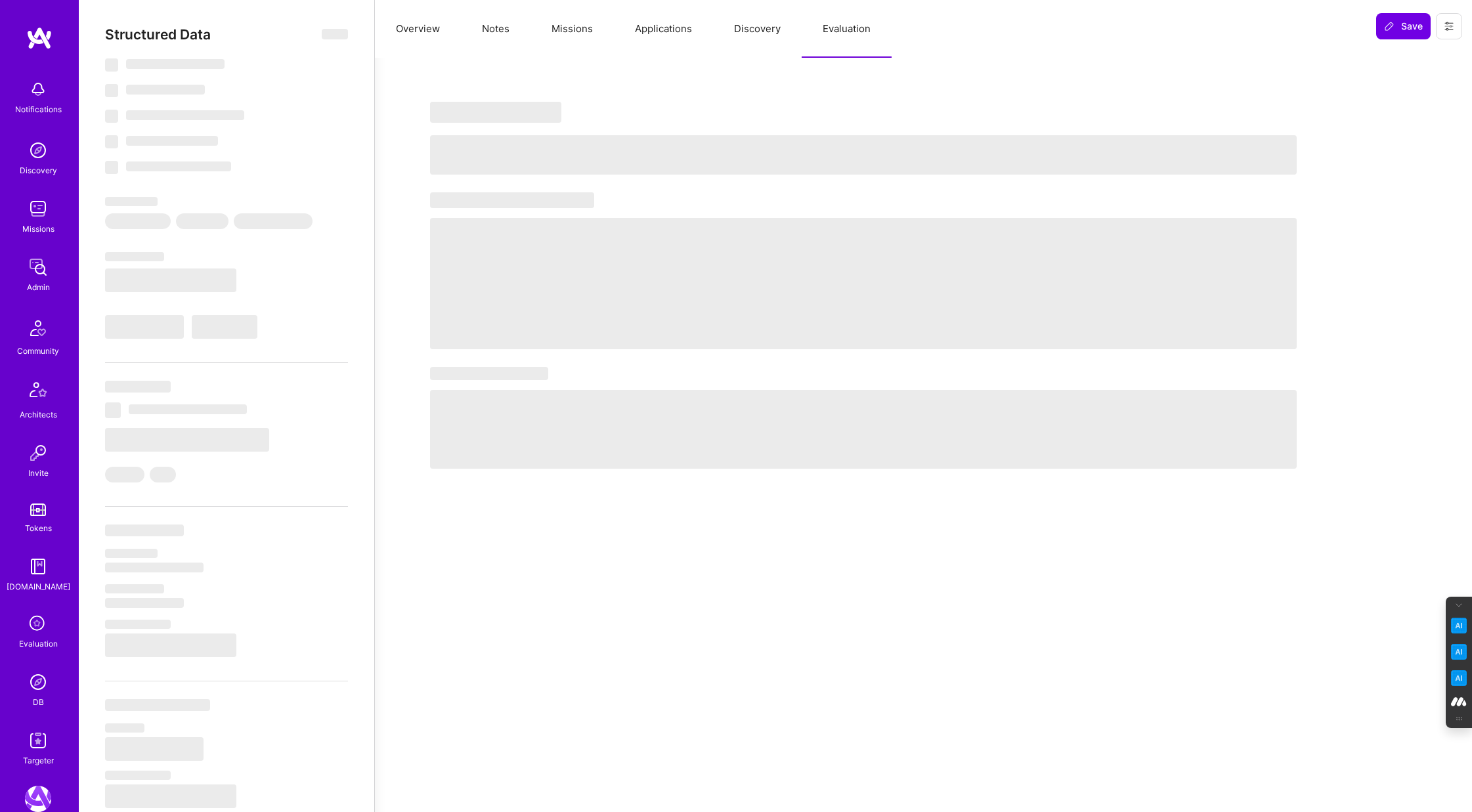
select select "Not Available"
select select "6 Months"
select select "7"
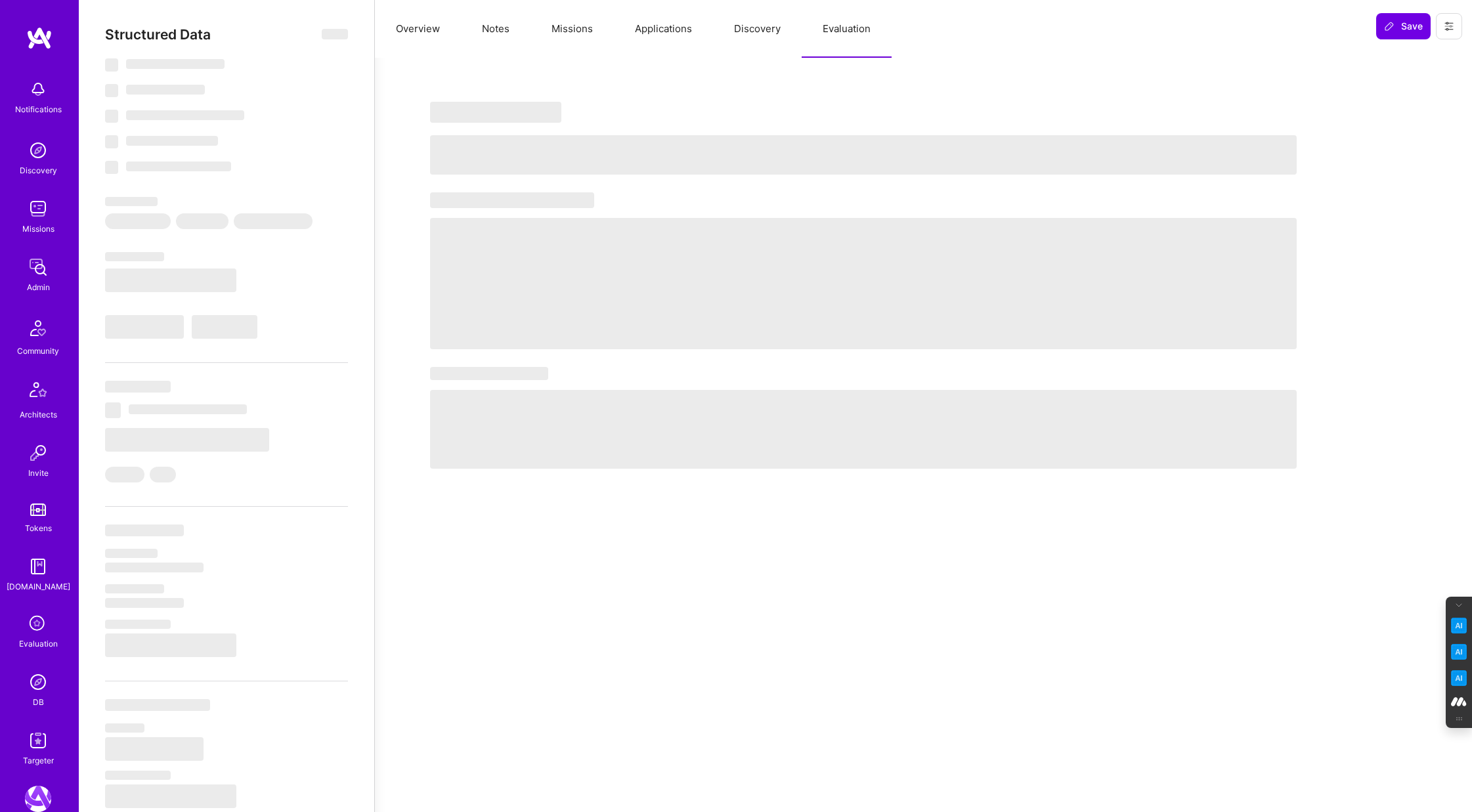
select select "7"
select select "AT"
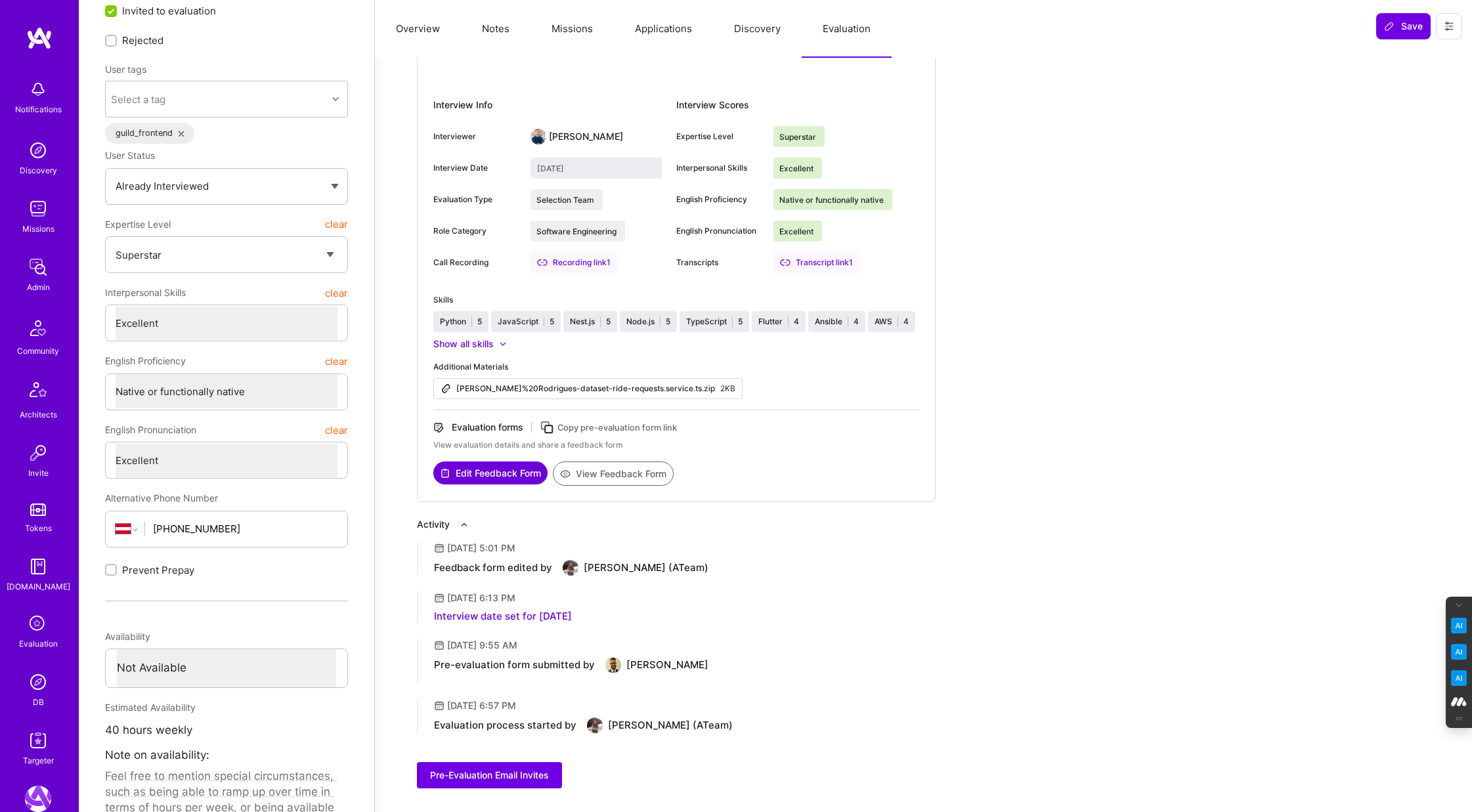
scroll to position [88, 0]
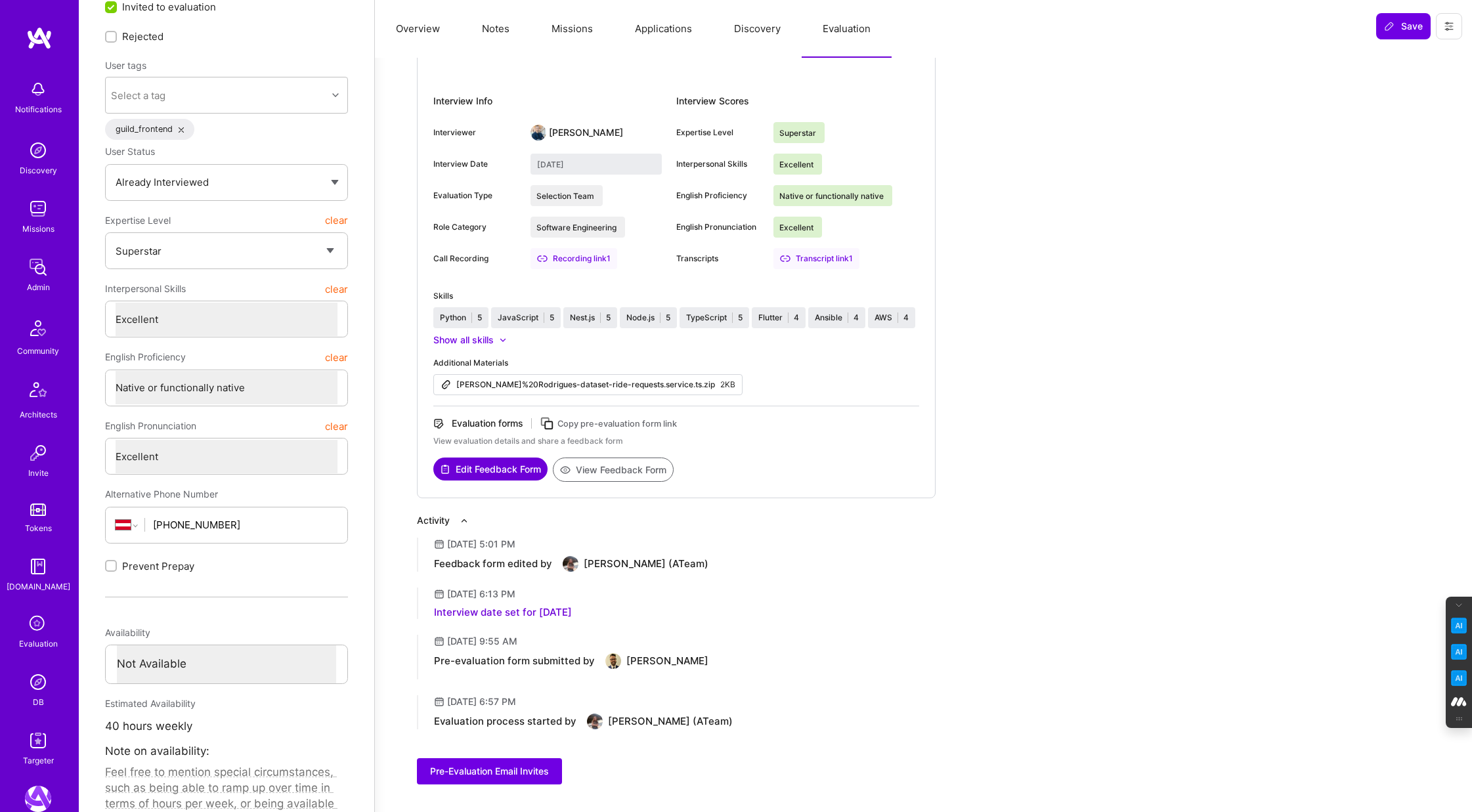
click at [620, 468] on button "View Feedback Form" at bounding box center [613, 469] width 121 height 24
